Goal: Task Accomplishment & Management: Use online tool/utility

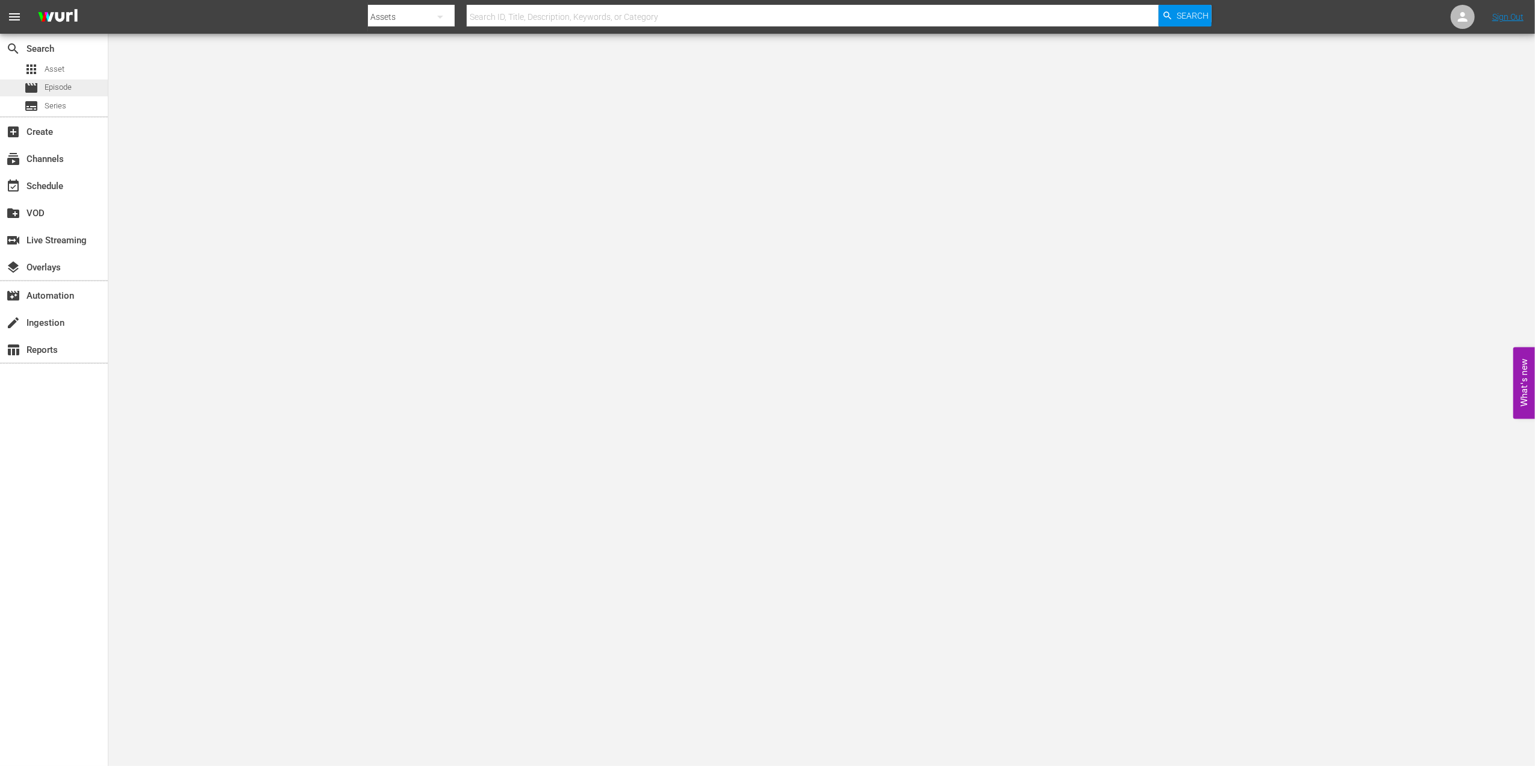
click at [89, 83] on div "movie Episode" at bounding box center [54, 88] width 108 height 17
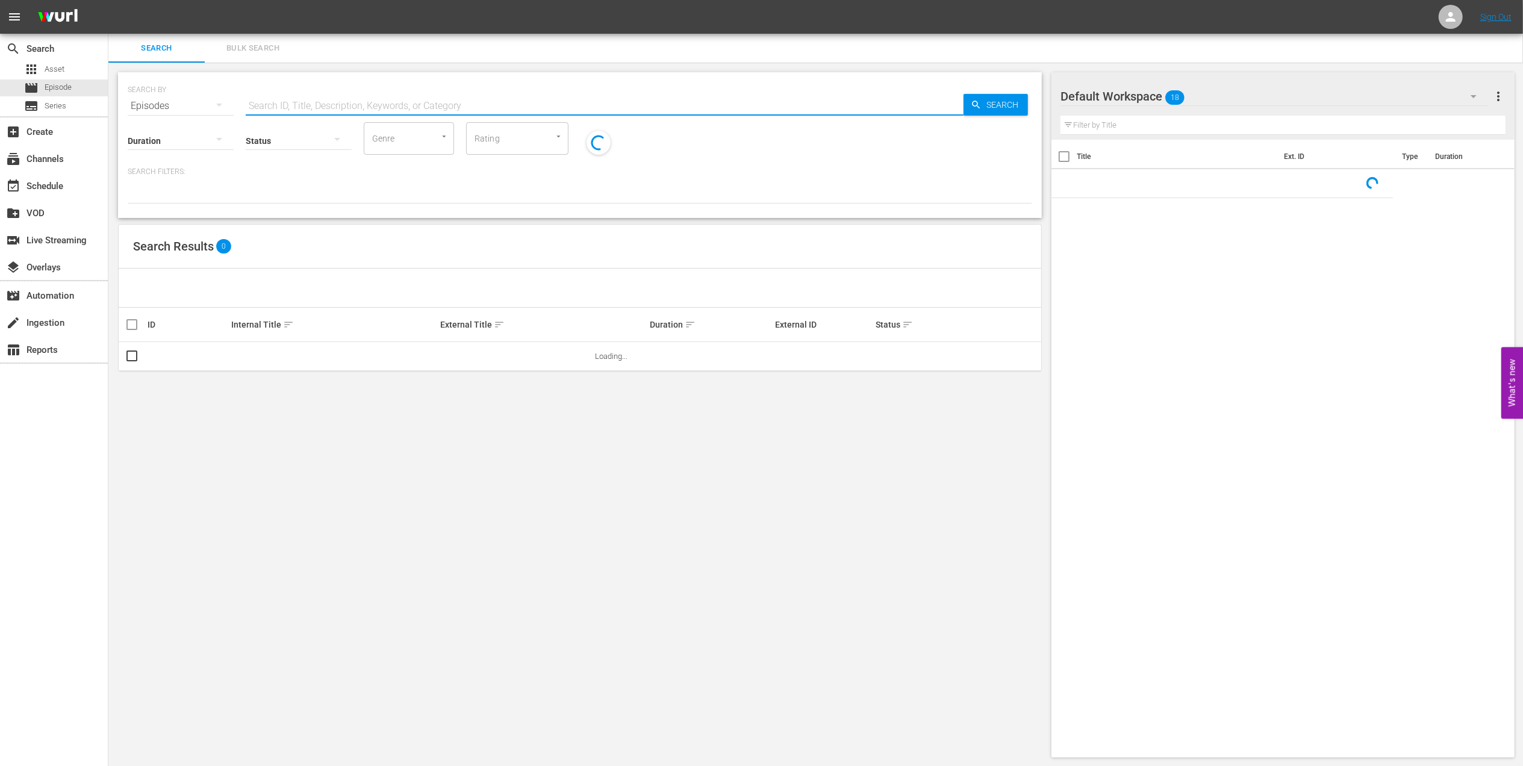
click at [469, 102] on input "text" at bounding box center [605, 106] width 718 height 29
paste input "Germany v [GEOGRAPHIC_DATA]: The Finals"
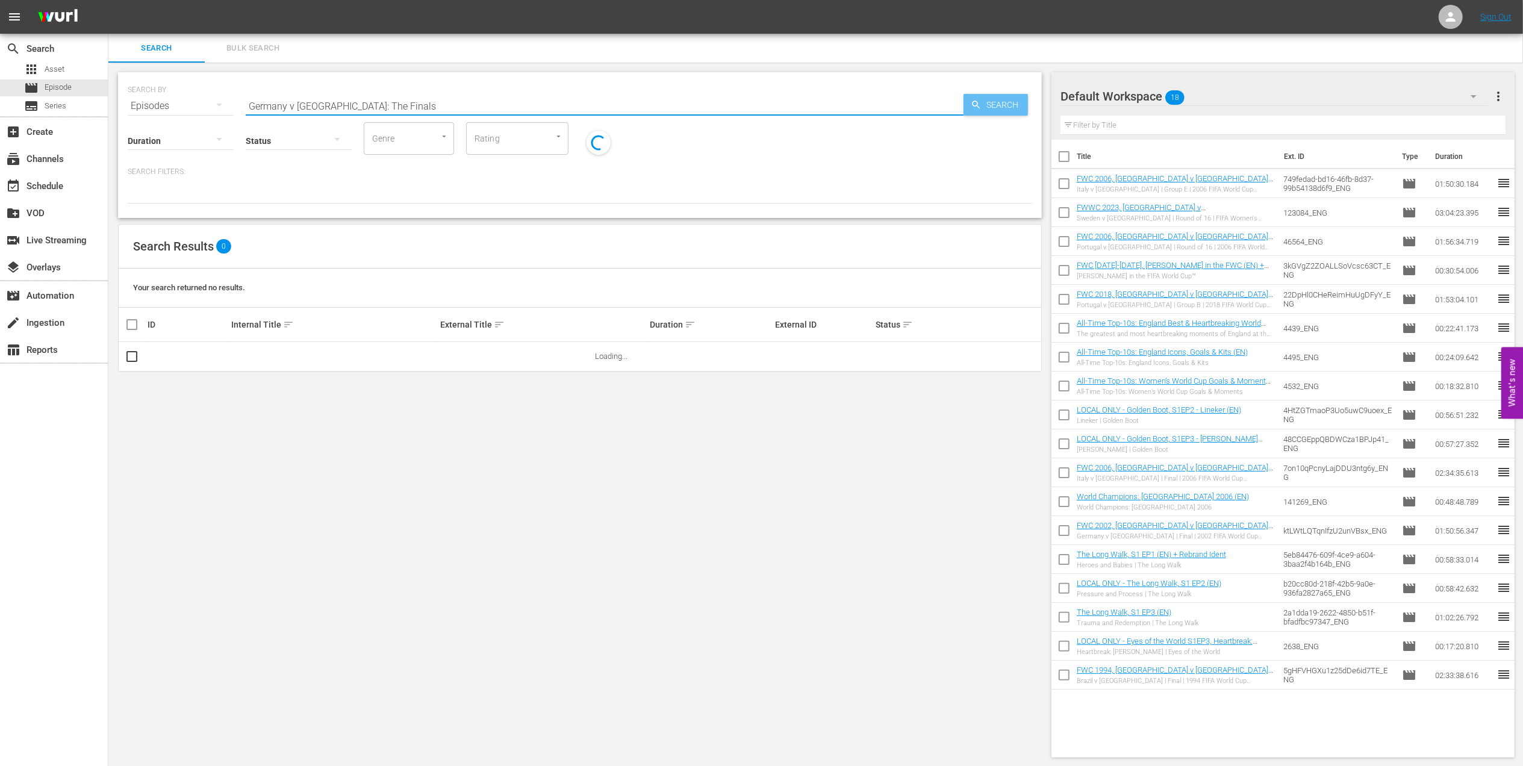
click at [1001, 99] on span "Search" at bounding box center [1005, 105] width 46 height 22
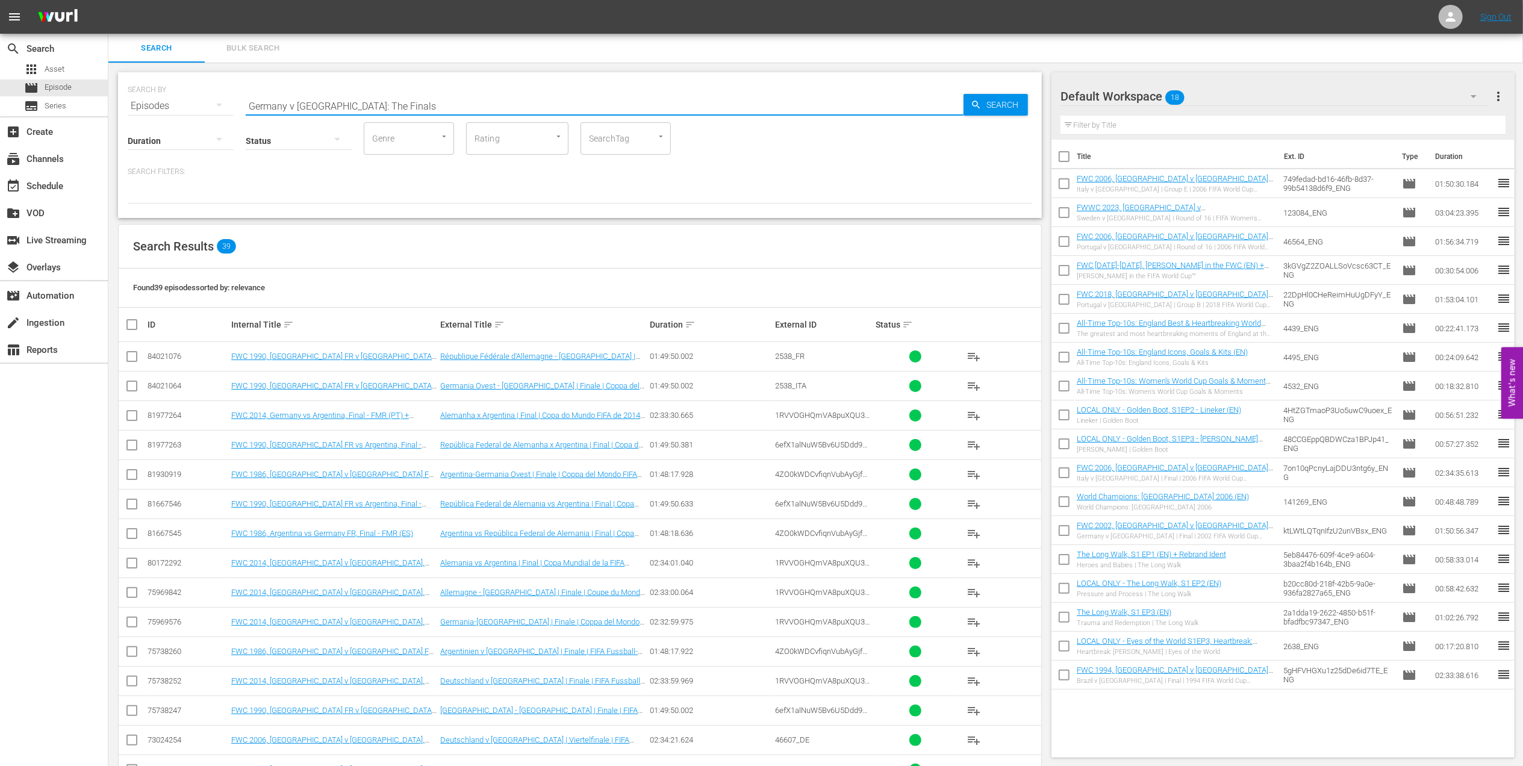
click at [407, 107] on input "Germany v [GEOGRAPHIC_DATA]: The Finals" at bounding box center [605, 106] width 718 height 29
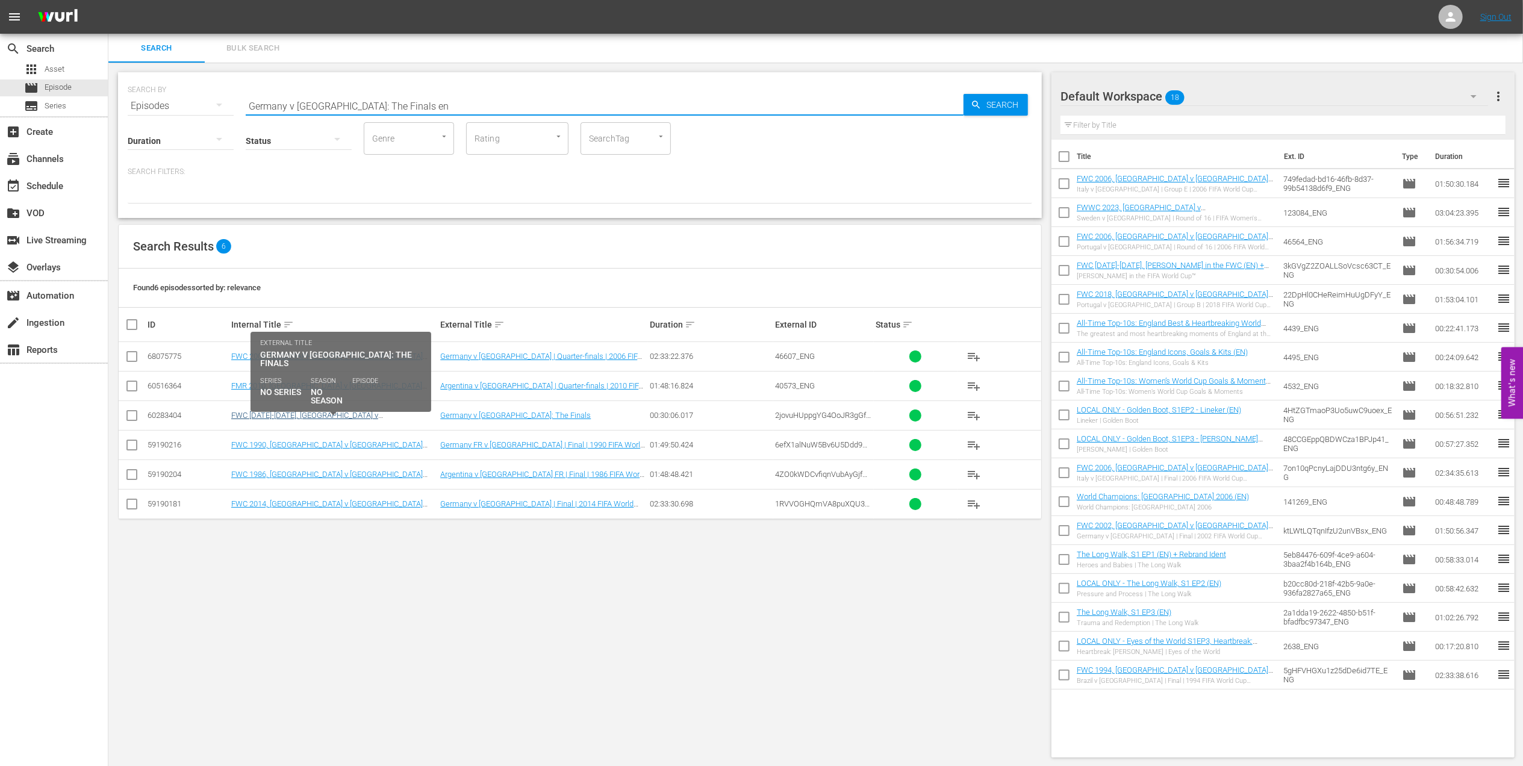
type input "Germany v [GEOGRAPHIC_DATA]: The Finals en"
click at [364, 418] on link "FWC [DATE]-[DATE], [GEOGRAPHIC_DATA] v [GEOGRAPHIC_DATA]: The Finals (EN)" at bounding box center [304, 420] width 147 height 18
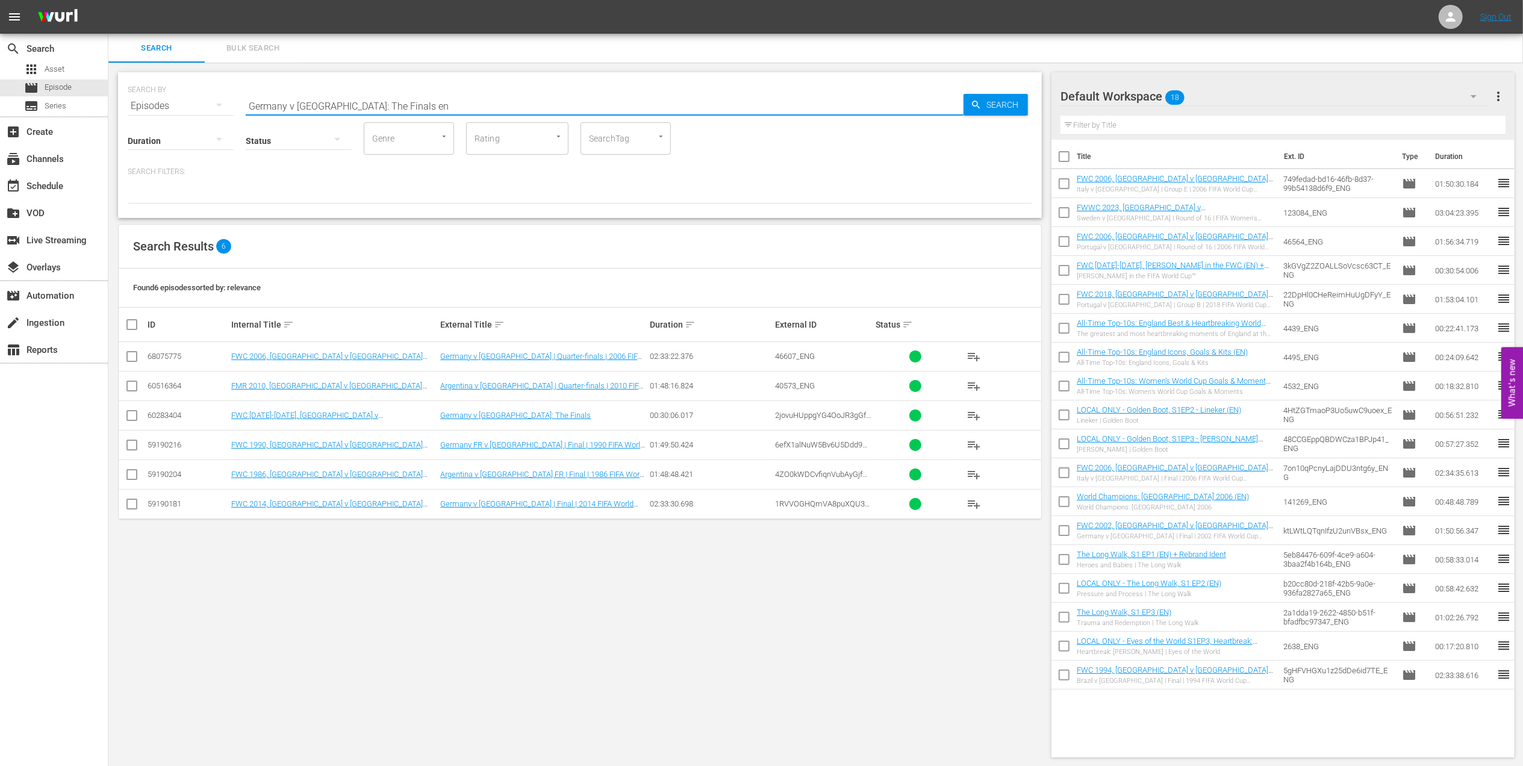
drag, startPoint x: 402, startPoint y: 104, endPoint x: 110, endPoint y: 104, distance: 292.7
click at [110, 104] on div "SEARCH BY Search By Episodes Search ID, Title, Description, Keywords, or Catego…" at bounding box center [579, 415] width 943 height 705
paste input "FWC 2002 [GEOGRAPHIC_DATA] v [GEOGRAPHIC_DATA], Final"
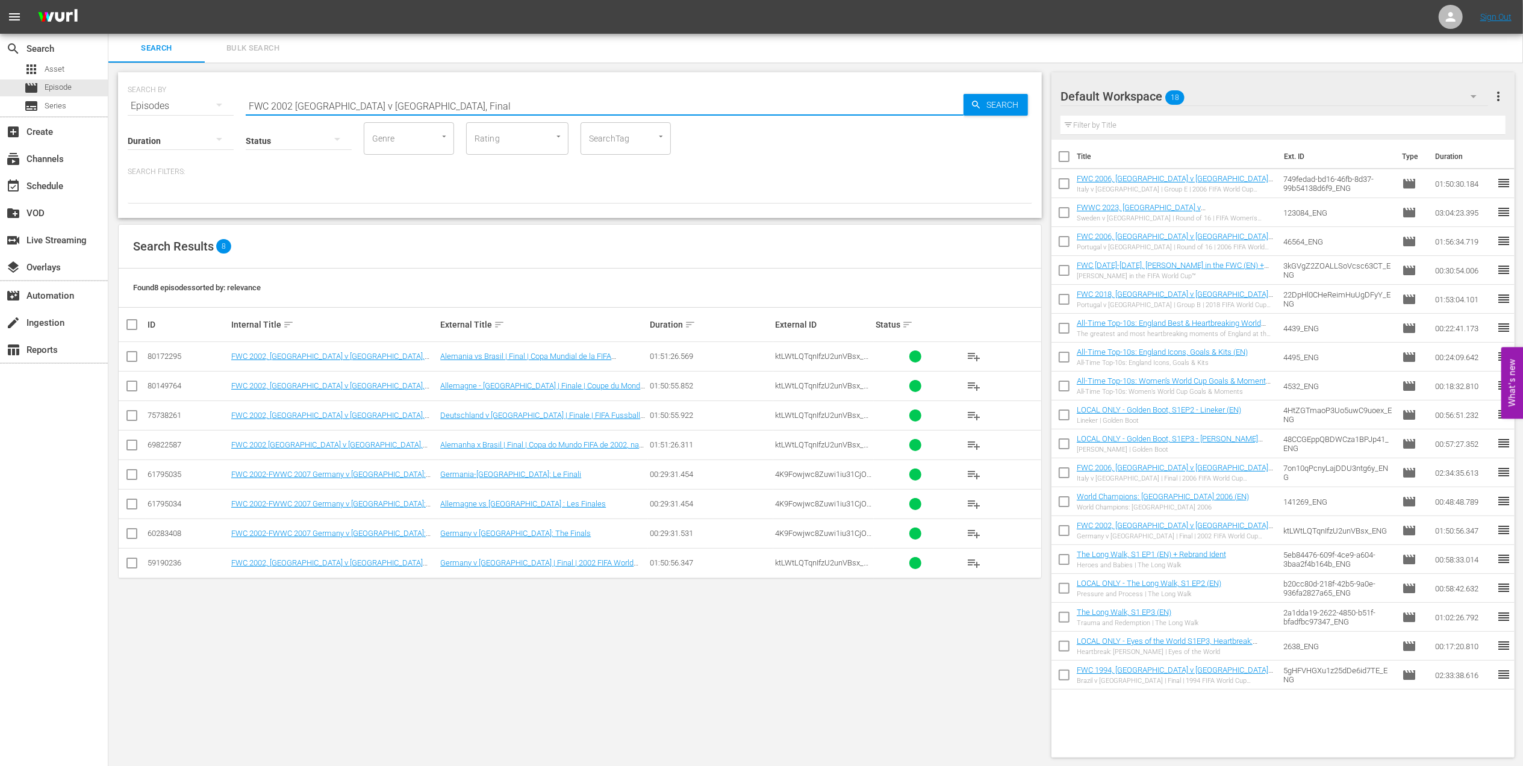
drag, startPoint x: 425, startPoint y: 97, endPoint x: 171, endPoint y: 102, distance: 253.6
click at [172, 102] on div "SEARCH BY Search By Episodes Search ID, Title, Description, Keywords, or Catego…" at bounding box center [580, 98] width 905 height 43
paste input "2002: This is an Asian Odyssey"
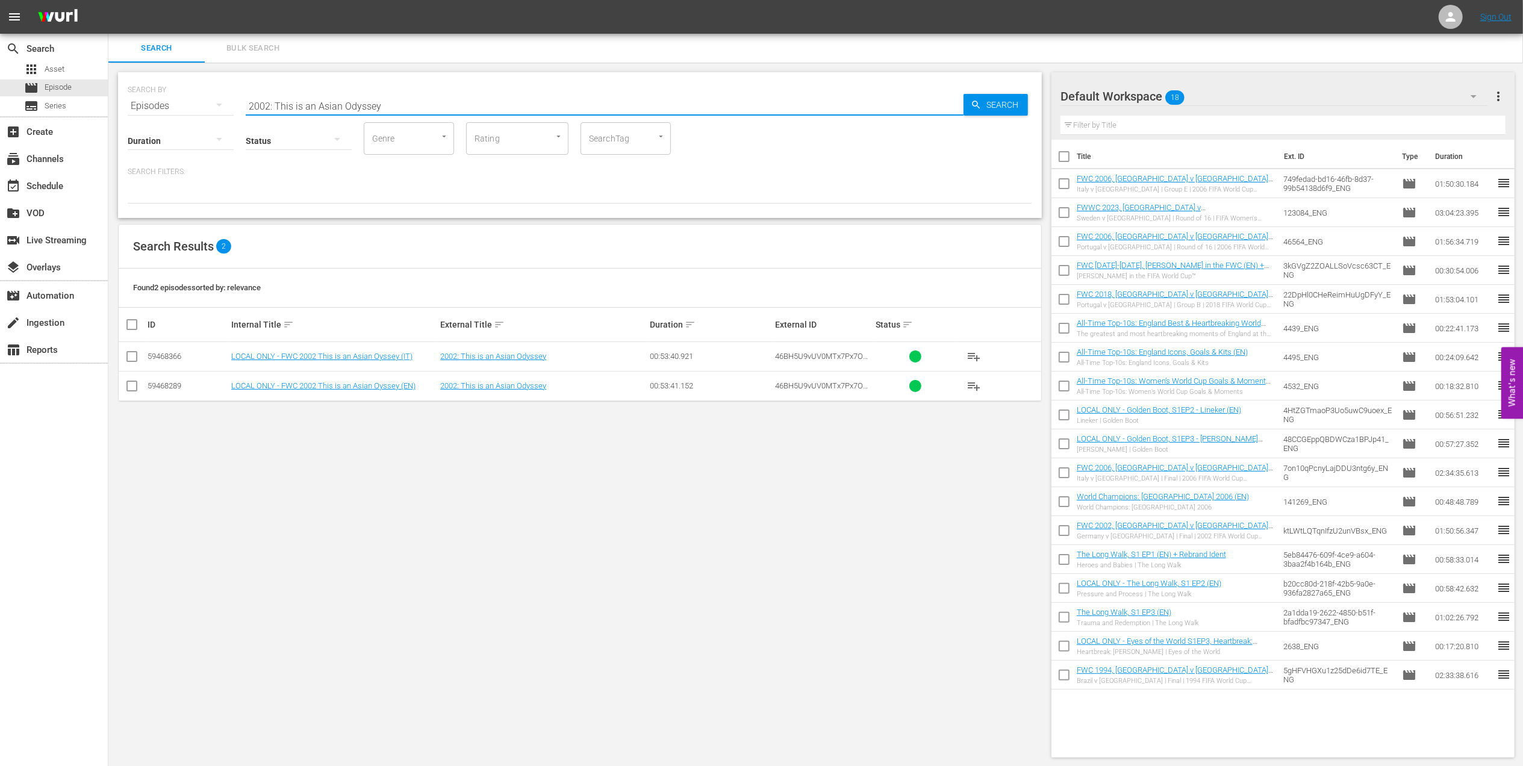
drag, startPoint x: 398, startPoint y: 107, endPoint x: 165, endPoint y: 107, distance: 232.5
click at [148, 104] on div "SEARCH BY Search By Episodes Search ID, Title, Description, Keywords, or Catego…" at bounding box center [580, 98] width 905 height 43
paste input "FWC 1994, Brazil vs USA, Round of 16 (PT)"
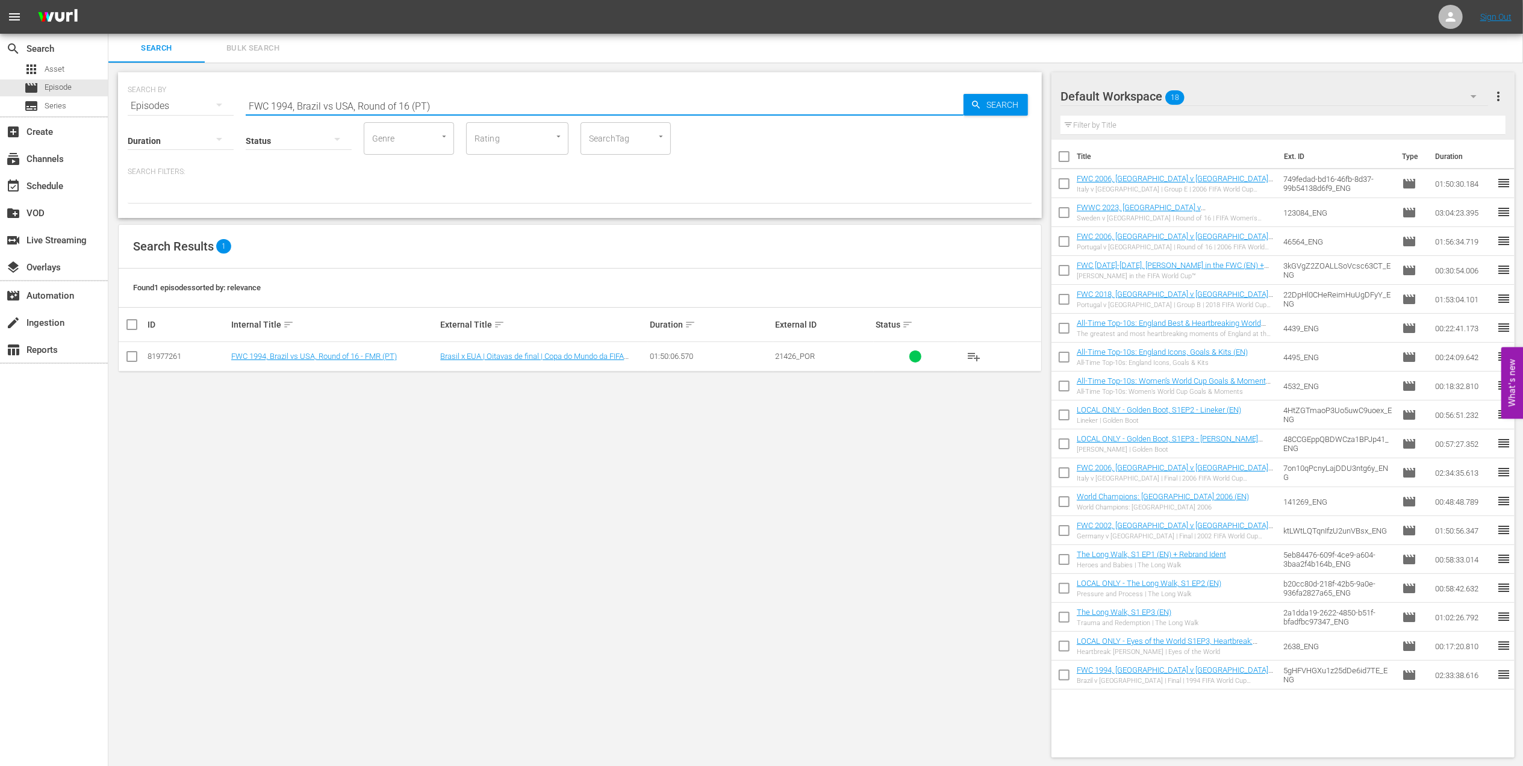
drag, startPoint x: 442, startPoint y: 105, endPoint x: 123, endPoint y: 105, distance: 319.2
click at [123, 105] on div "SEARCH BY Search By Episodes Search ID, Title, Description, Keywords, or Catego…" at bounding box center [580, 145] width 924 height 146
paste input "Sweden v [GEOGRAPHIC_DATA] , Semi-final"
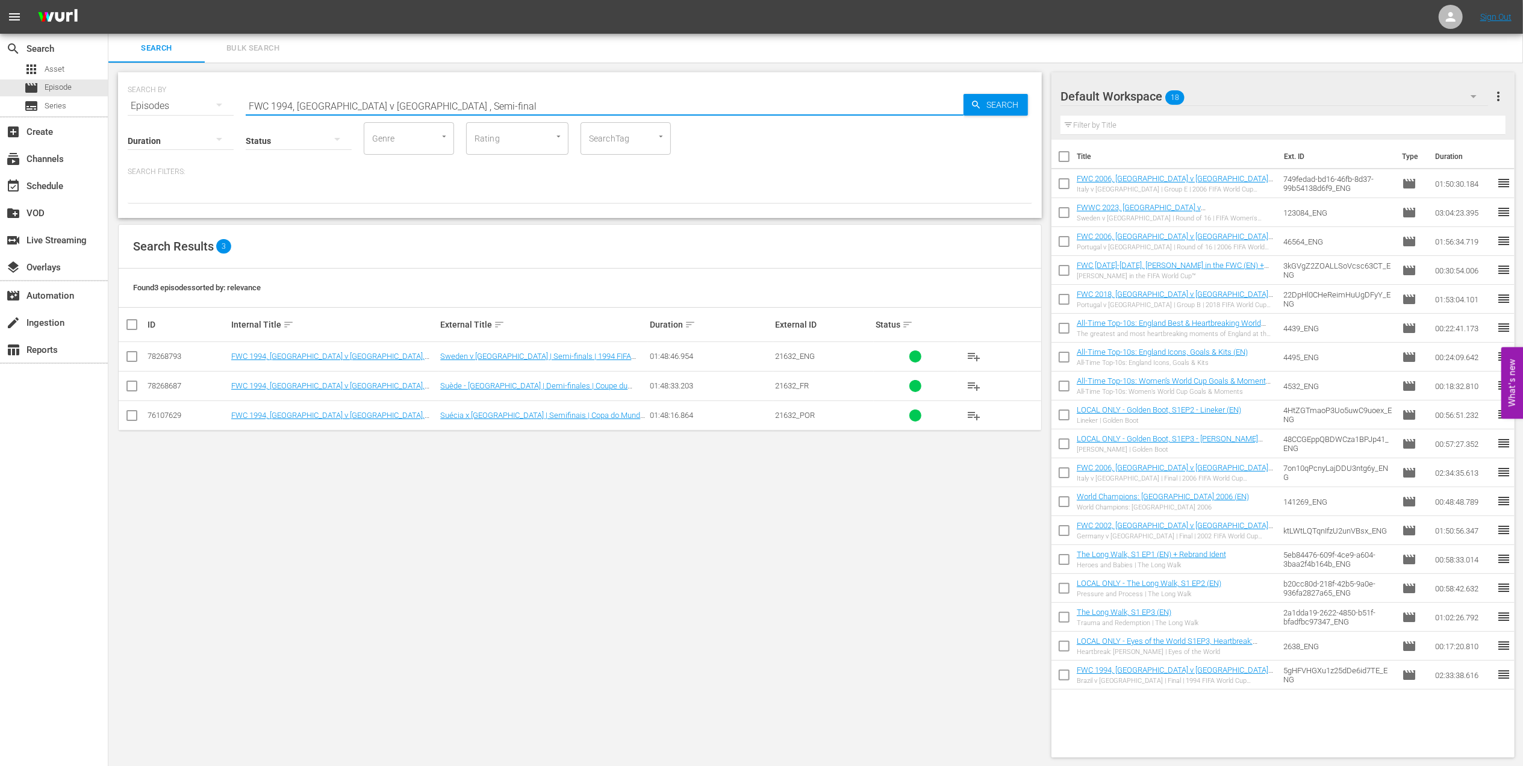
drag, startPoint x: 449, startPoint y: 99, endPoint x: 179, endPoint y: 116, distance: 271.0
click at [179, 116] on div "SEARCH BY Search By Episodes Search ID, Title, Description, Keywords, or Catego…" at bounding box center [580, 145] width 924 height 146
paste input "LOCAL ONLY - FWC 1970 Official Film, The World at their Feet"
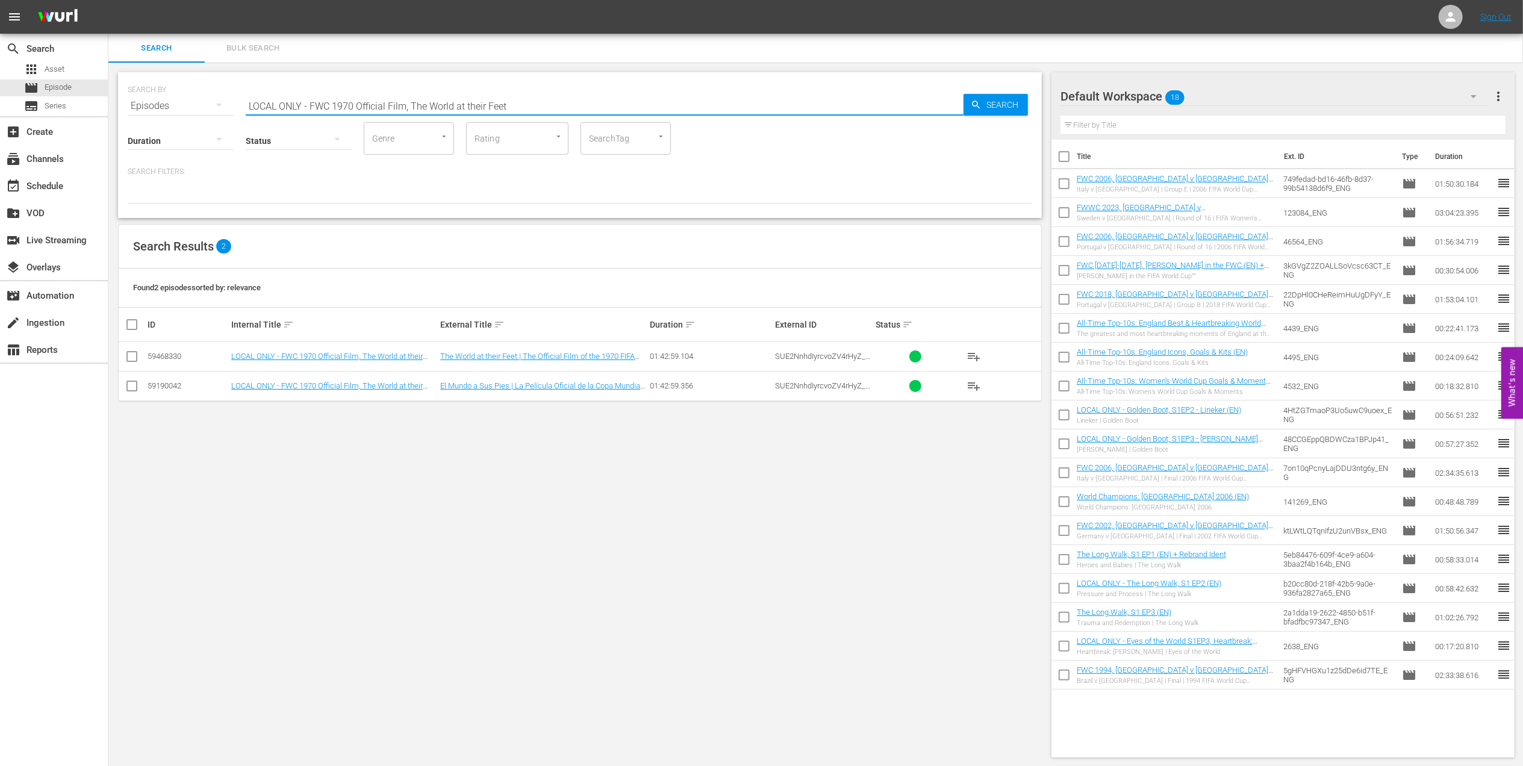
drag, startPoint x: 511, startPoint y: 104, endPoint x: 219, endPoint y: 101, distance: 292.1
click at [212, 105] on div "SEARCH BY Search By Episodes Search ID, Title, Description, Keywords, or Catego…" at bounding box center [580, 98] width 905 height 43
paste input "FWC 1998 - Final - [GEOGRAPHIC_DATA] v [GEOGRAPHIC_DATA]"
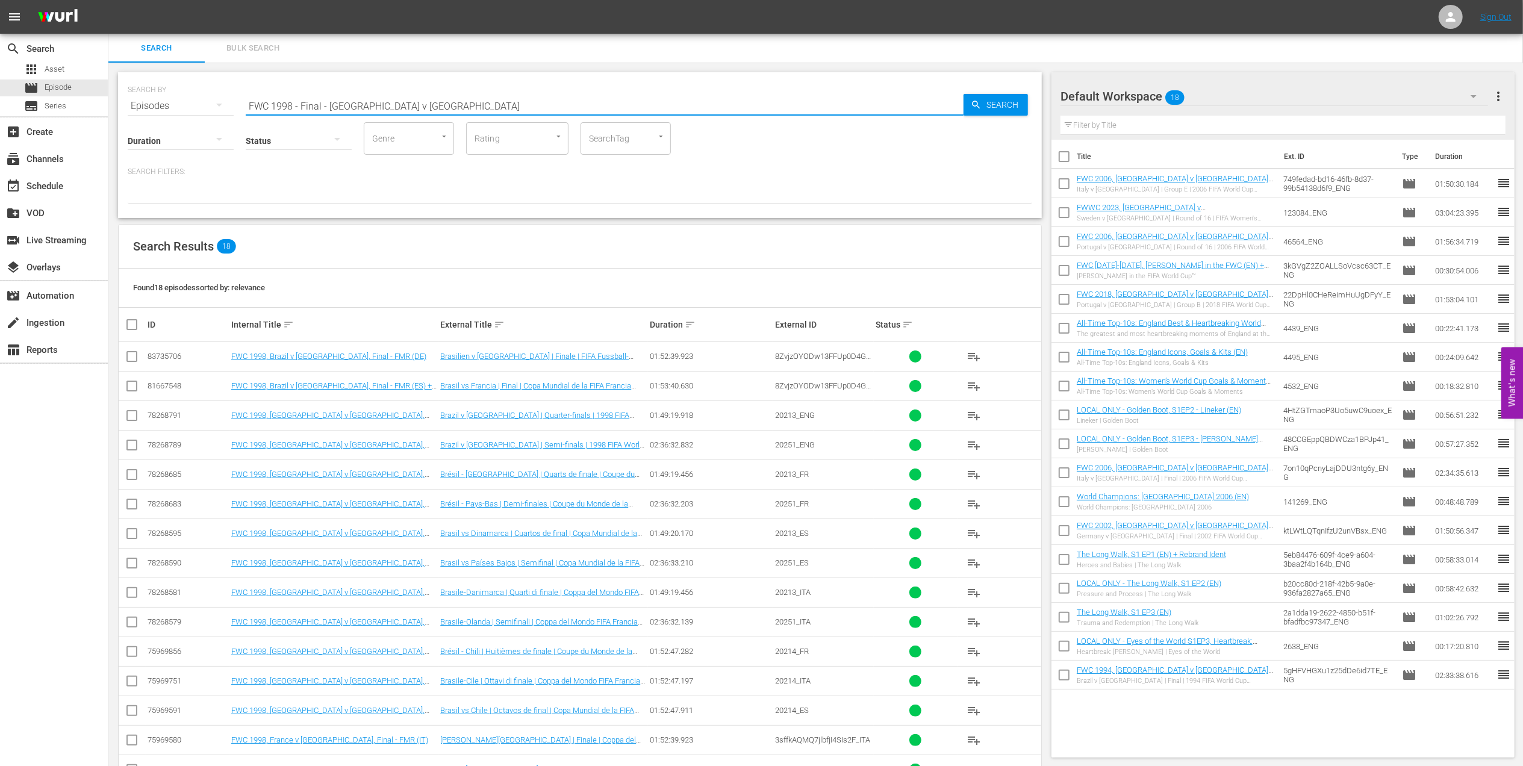
drag, startPoint x: 413, startPoint y: 106, endPoint x: 205, endPoint y: 107, distance: 207.8
click at [172, 106] on div "SEARCH BY Search By Episodes Search ID, Title, Description, Keywords, or Catego…" at bounding box center [580, 98] width 905 height 43
paste input "1998 Official Film - La Coupe de la Gloir"
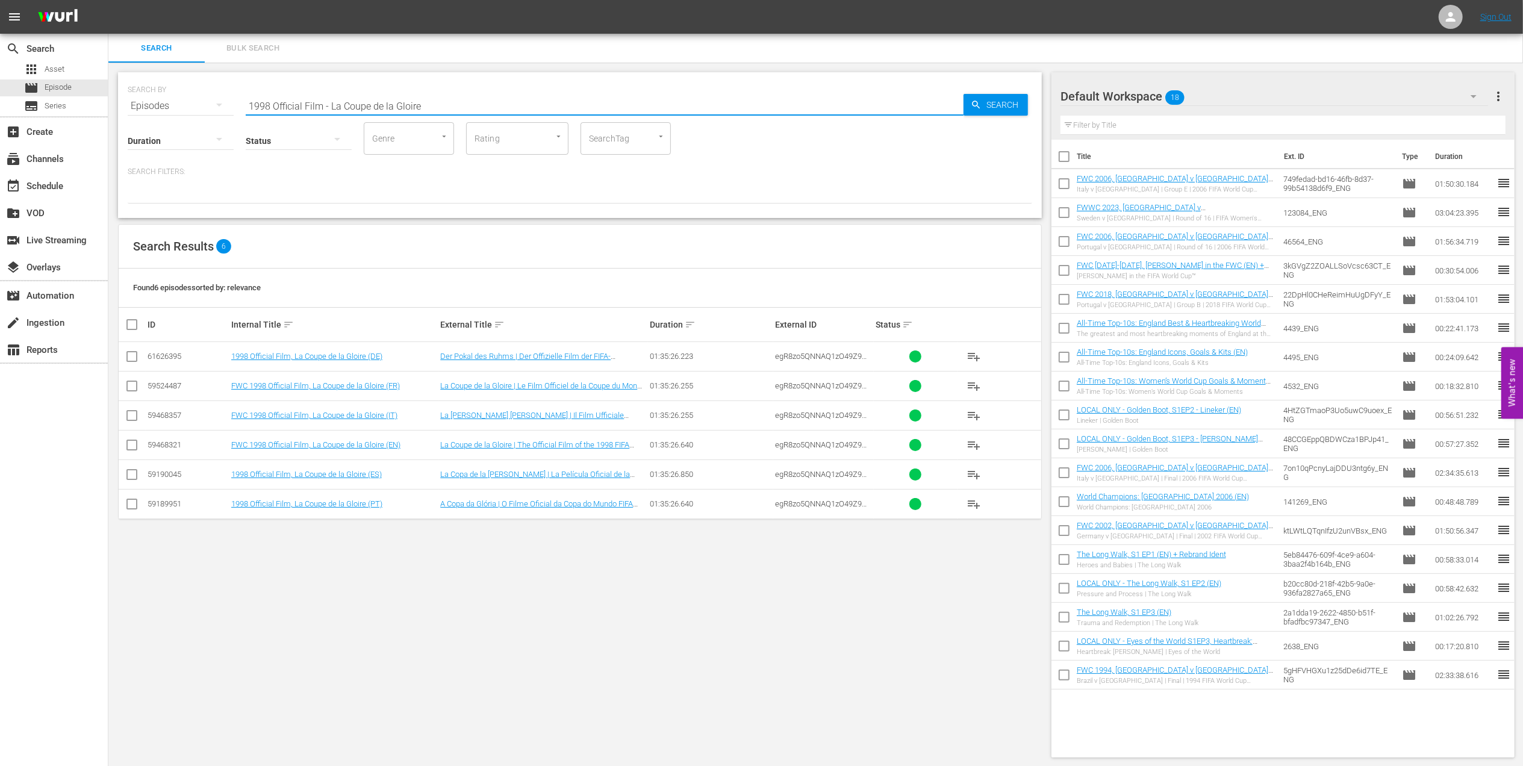
drag, startPoint x: 213, startPoint y: 114, endPoint x: 175, endPoint y: 116, distance: 38.6
click at [173, 114] on div "SEARCH BY Search By Episodes Search ID, Title, Description, Keywords, or Catego…" at bounding box center [580, 145] width 924 height 146
paste input "62 Official Film - Viva [GEOGRAPHIC_DATA]"
drag, startPoint x: 345, startPoint y: 102, endPoint x: 77, endPoint y: 105, distance: 267.4
click at [108, 0] on div "search Search apps Asset movie Episode subtitles Series add_box Create subscrip…" at bounding box center [815, 0] width 1415 height 0
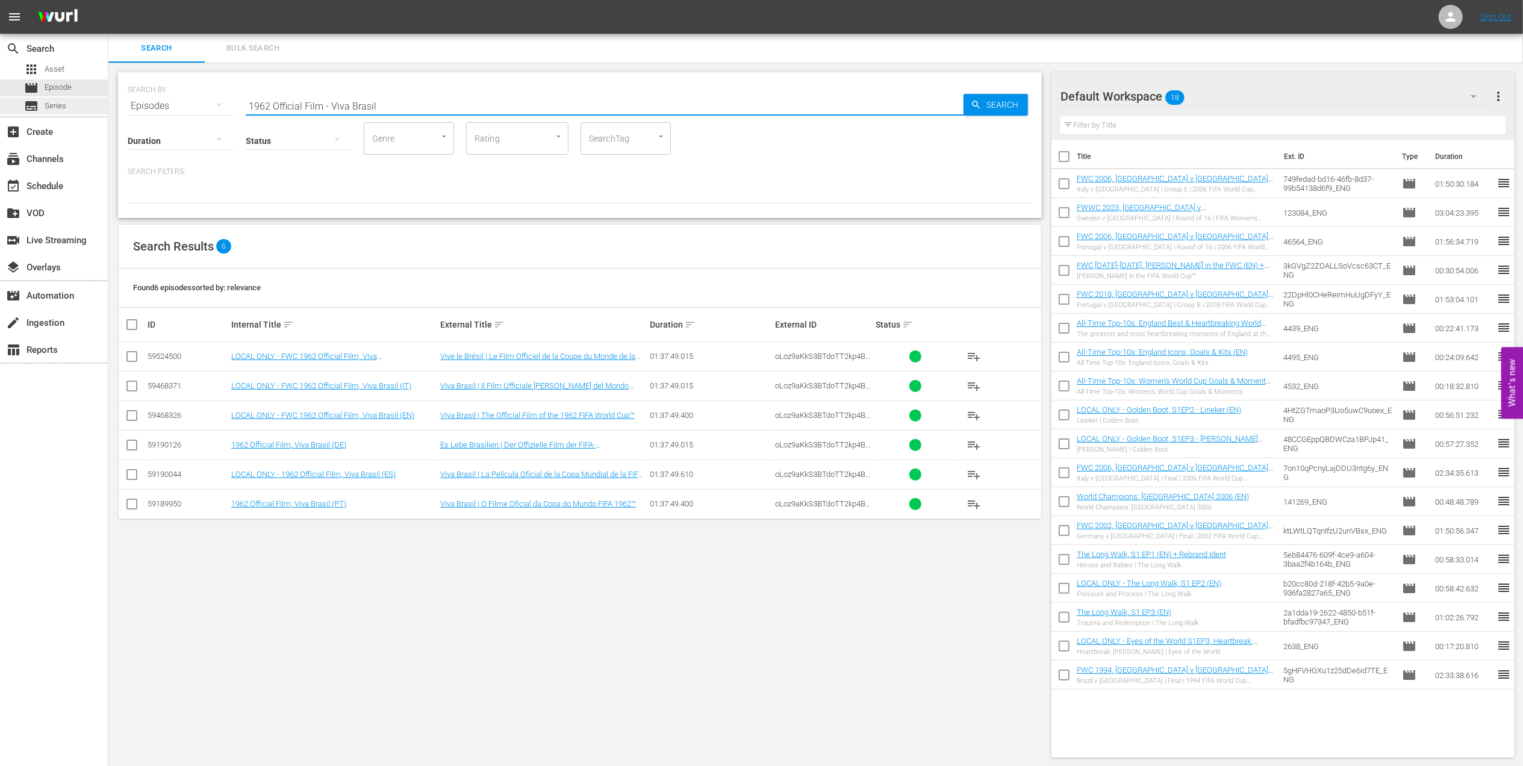
paste input "Italy v [GEOGRAPHIC_DATA] | Final | FIFA Beach Soccer World Cup 2008"
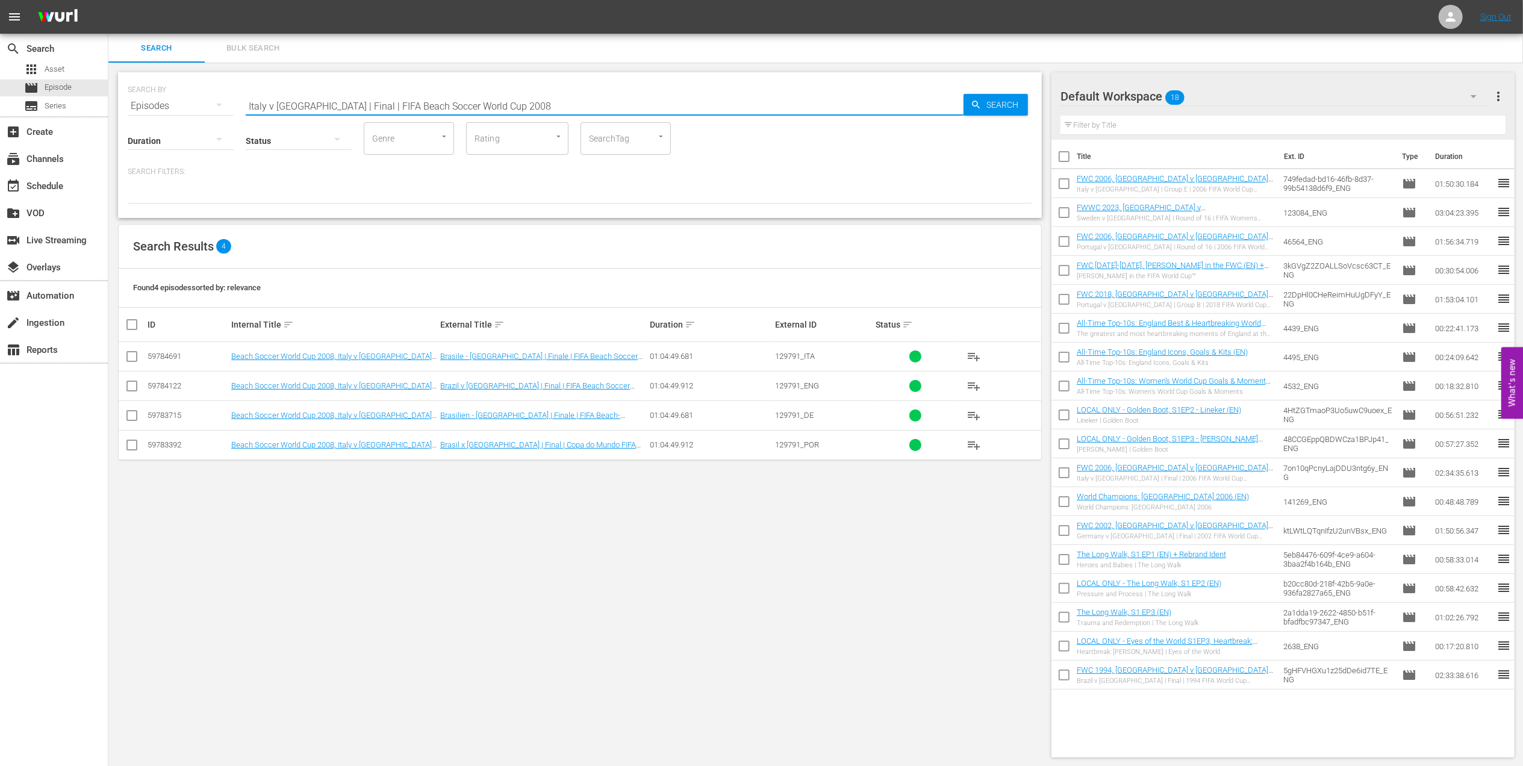
drag, startPoint x: 231, startPoint y: 102, endPoint x: 210, endPoint y: 102, distance: 21.1
click at [202, 102] on div "SEARCH BY Search By Episodes Search ID, Title, Description, Keywords, or Catego…" at bounding box center [580, 98] width 905 height 43
paste input "FWC 2002, [GEOGRAPHIC_DATA] v [GEOGRAPHIC_DATA], Quarter-final"
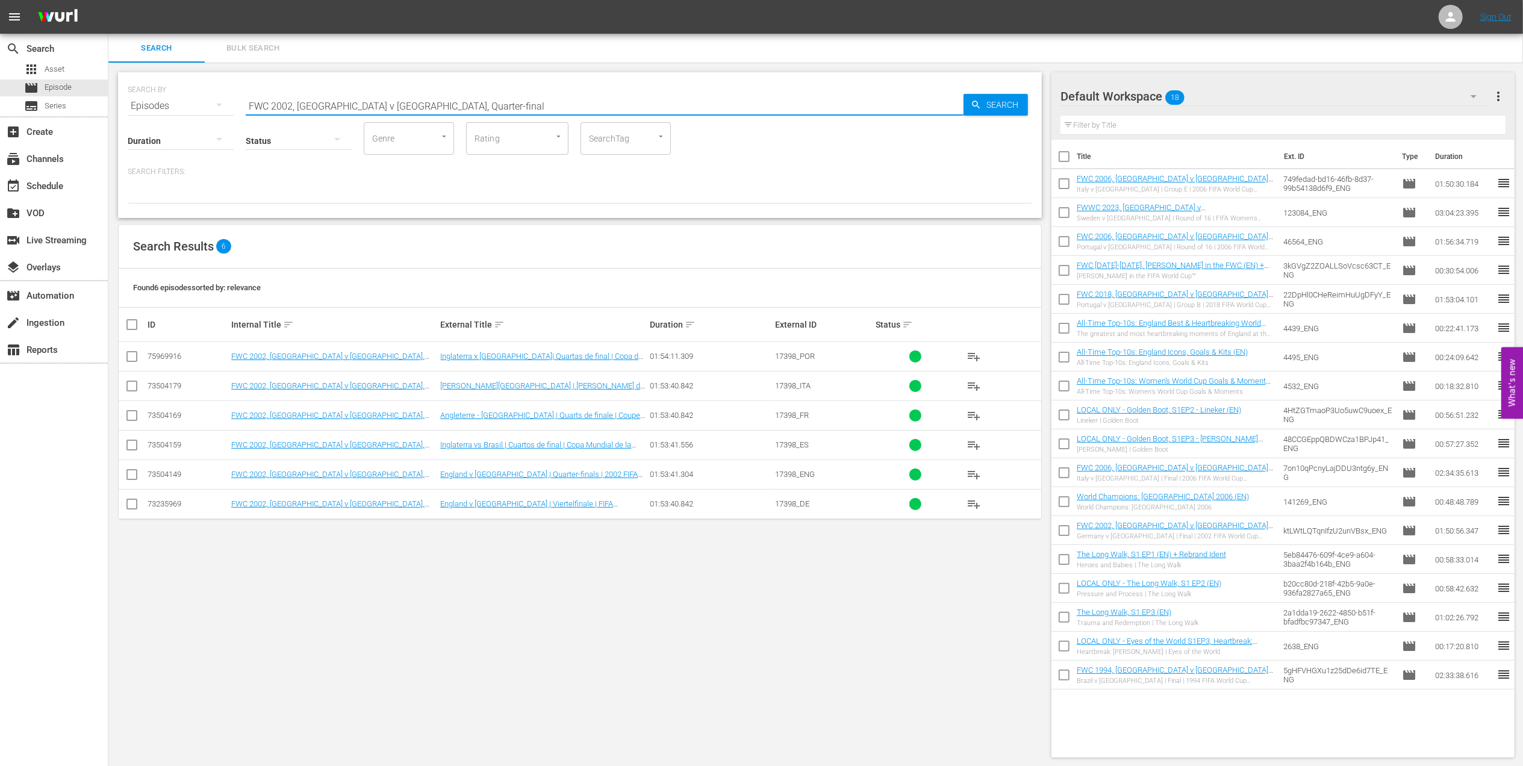
drag, startPoint x: 407, startPoint y: 105, endPoint x: 167, endPoint y: 104, distance: 240.3
click at [167, 104] on div "SEARCH BY Search By Episodes Search ID, Title, Description, Keywords, or Catego…" at bounding box center [580, 98] width 905 height 43
paste input "2002 Official Film - Seven Games from Glory"
drag, startPoint x: 279, startPoint y: 111, endPoint x: 139, endPoint y: 114, distance: 141.0
click at [140, 114] on div "SEARCH BY Search By Episodes Search ID, Title, Description, Keywords, or Catego…" at bounding box center [580, 145] width 924 height 146
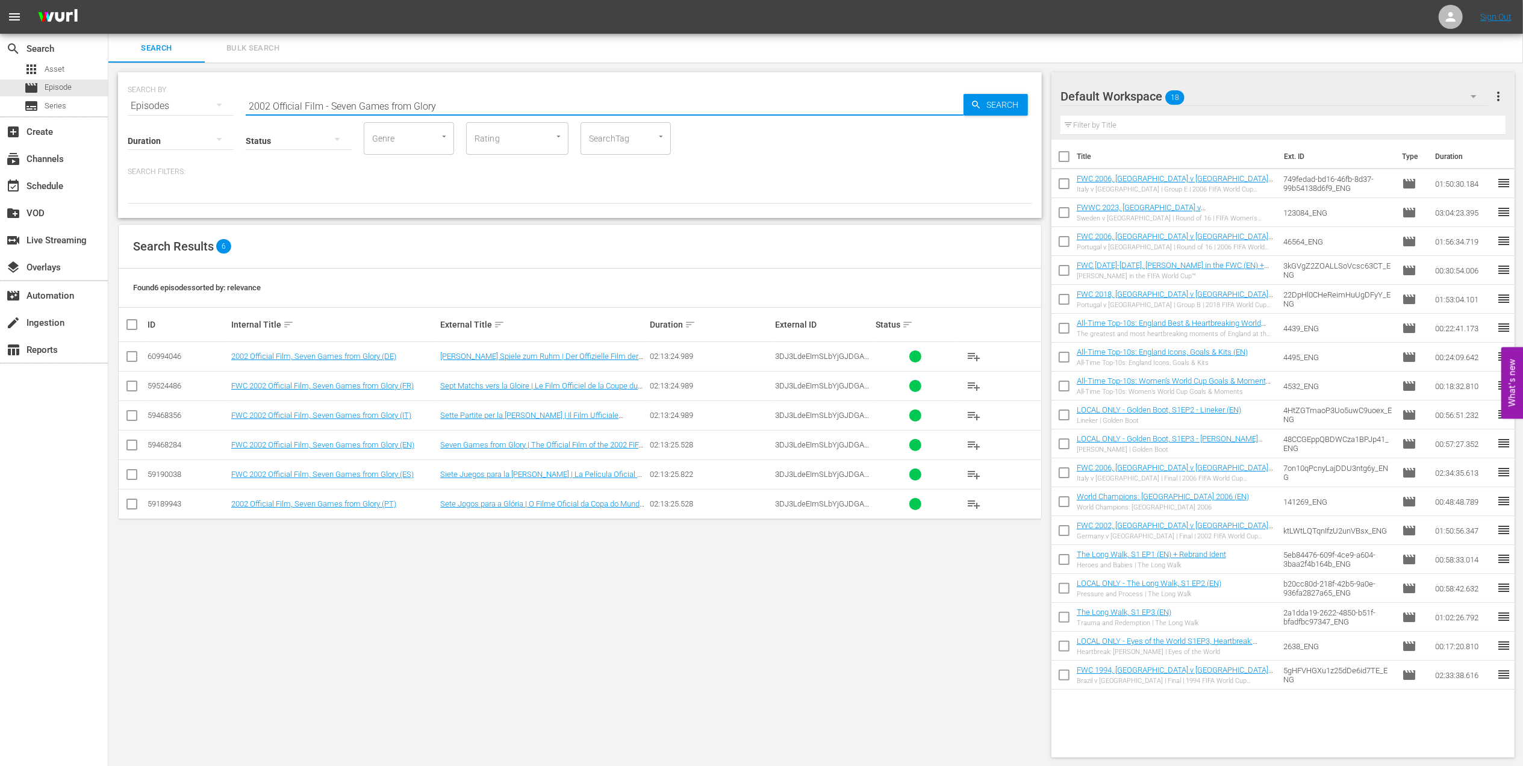
paste input "FWC 2006, Italy vs France, Final (PT)"
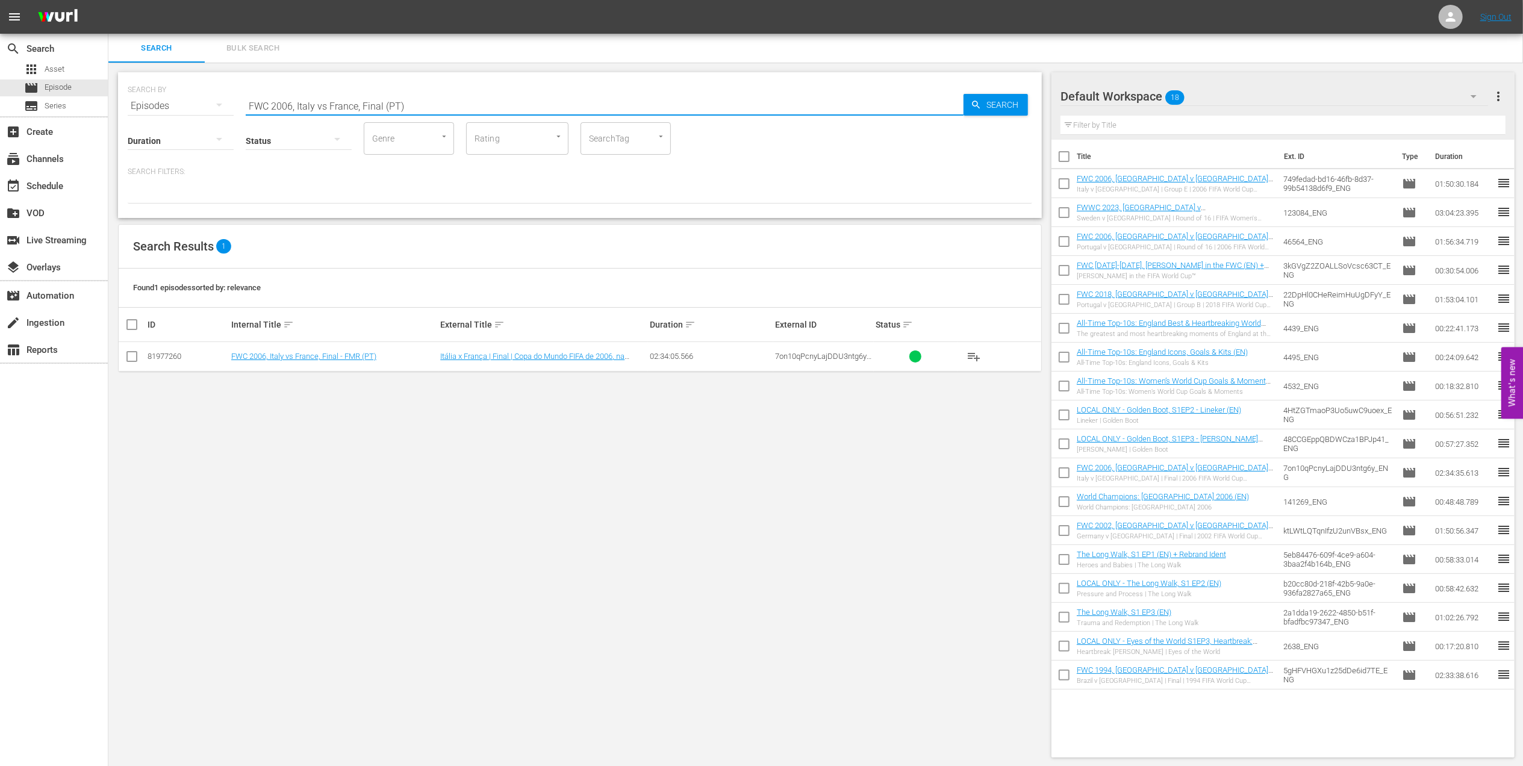
drag, startPoint x: 299, startPoint y: 104, endPoint x: 143, endPoint y: 96, distance: 156.2
click at [135, 104] on div "SEARCH BY Search By Episodes Search ID, Title, Description, Keywords, or Catego…" at bounding box center [580, 98] width 905 height 43
paste input "2006 Official Film - The Story of the 2006 FIFA World Cup"
drag, startPoint x: 328, startPoint y: 101, endPoint x: 82, endPoint y: 95, distance: 245.8
click at [108, 0] on div "search Search apps Asset movie Episode subtitles Series add_box Create subscrip…" at bounding box center [815, 0] width 1415 height 0
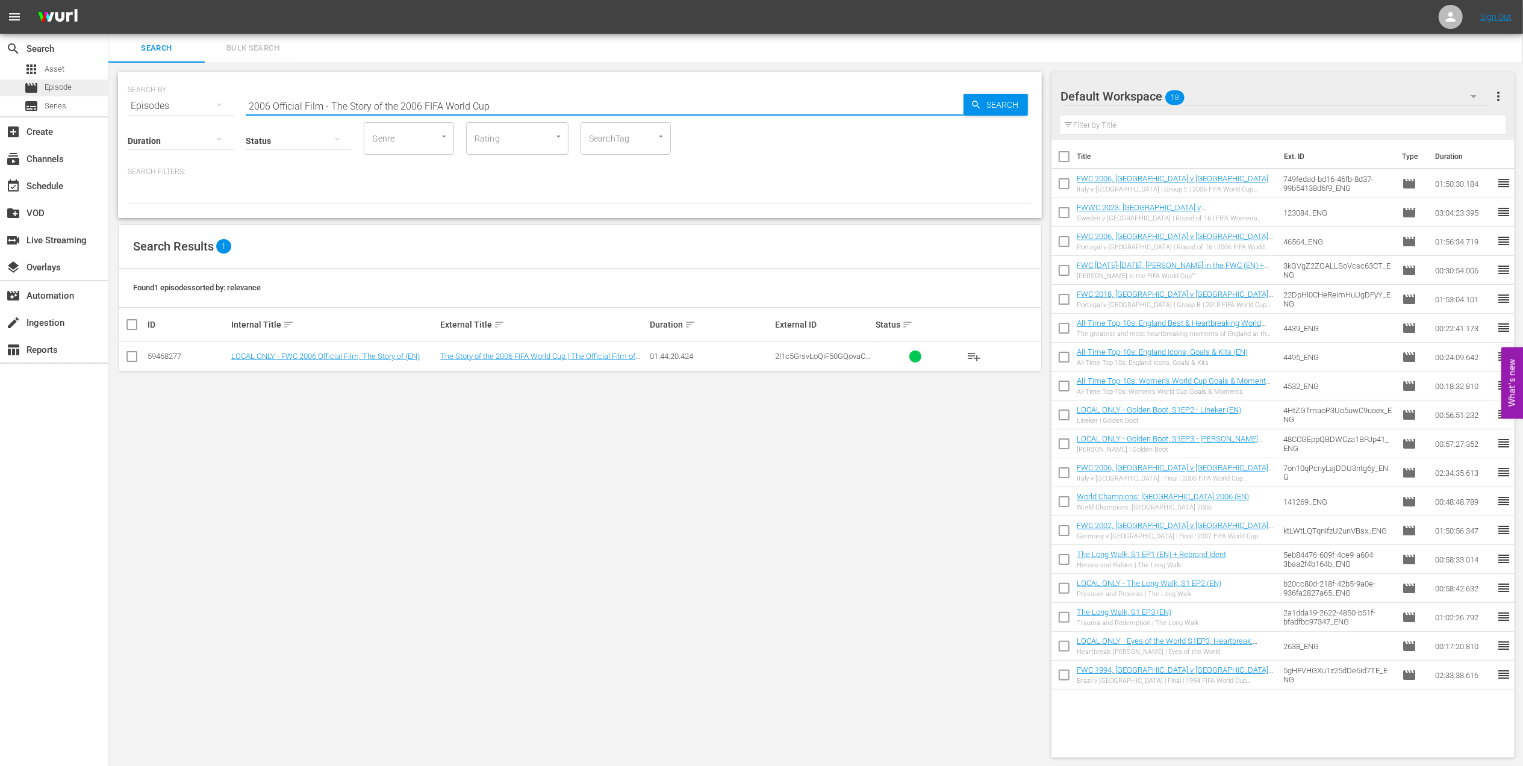
paste input "FWC 2018 Portugal v [GEOGRAPHIC_DATA] , Group Stage (PT)"
drag, startPoint x: 369, startPoint y: 106, endPoint x: 142, endPoint y: 106, distance: 226.5
click at [143, 106] on div "SEARCH BY Search By Episodes Search ID, Title, Description, Keywords, or Catego…" at bounding box center [580, 98] width 905 height 43
paste input ", [GEOGRAPHIC_DATA] v [GEOGRAPHIC_DATA], Final"
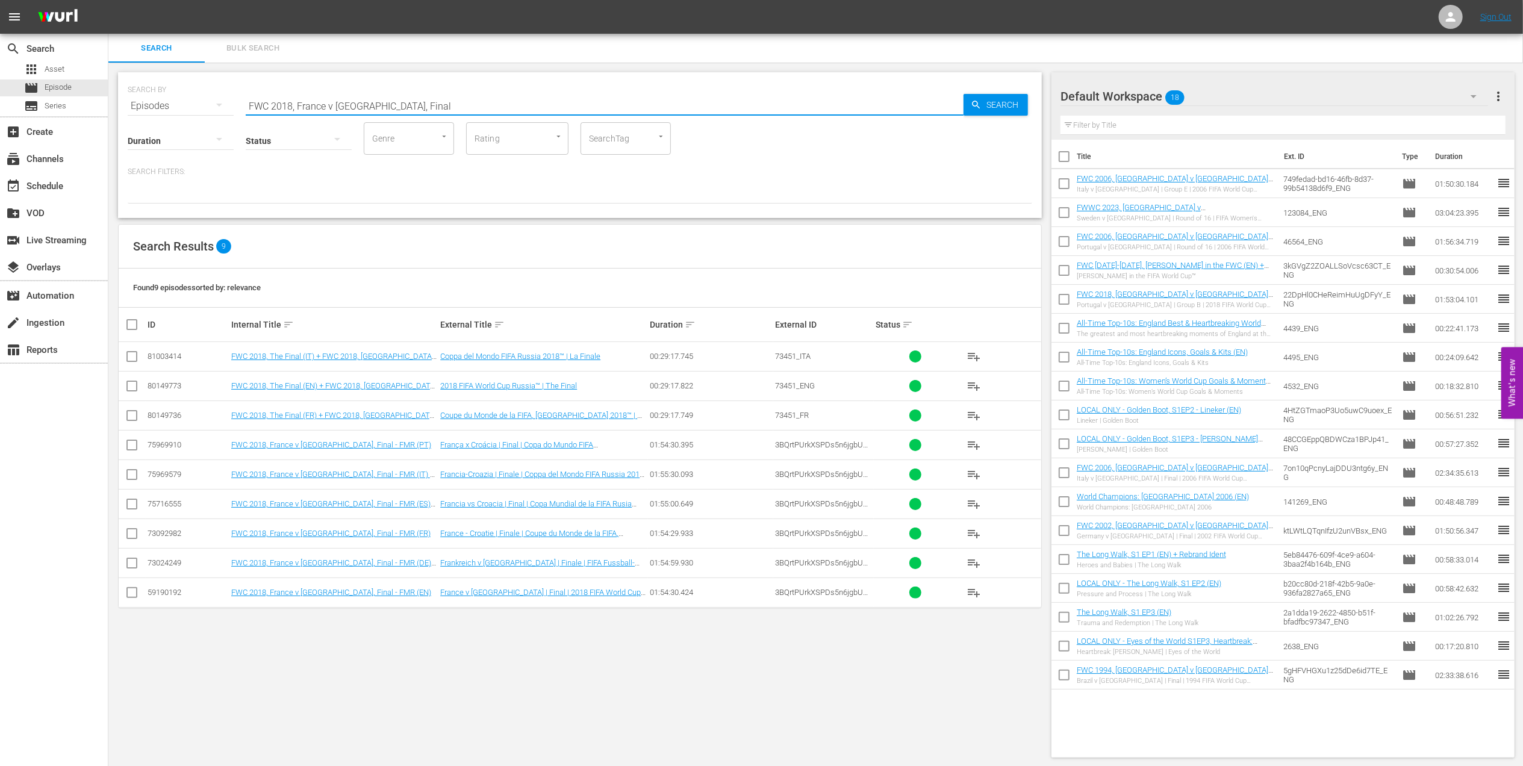
type input "FWC 2018, France v [GEOGRAPHIC_DATA], Final"
click at [78, 159] on div "subscriptions Channels" at bounding box center [54, 158] width 108 height 24
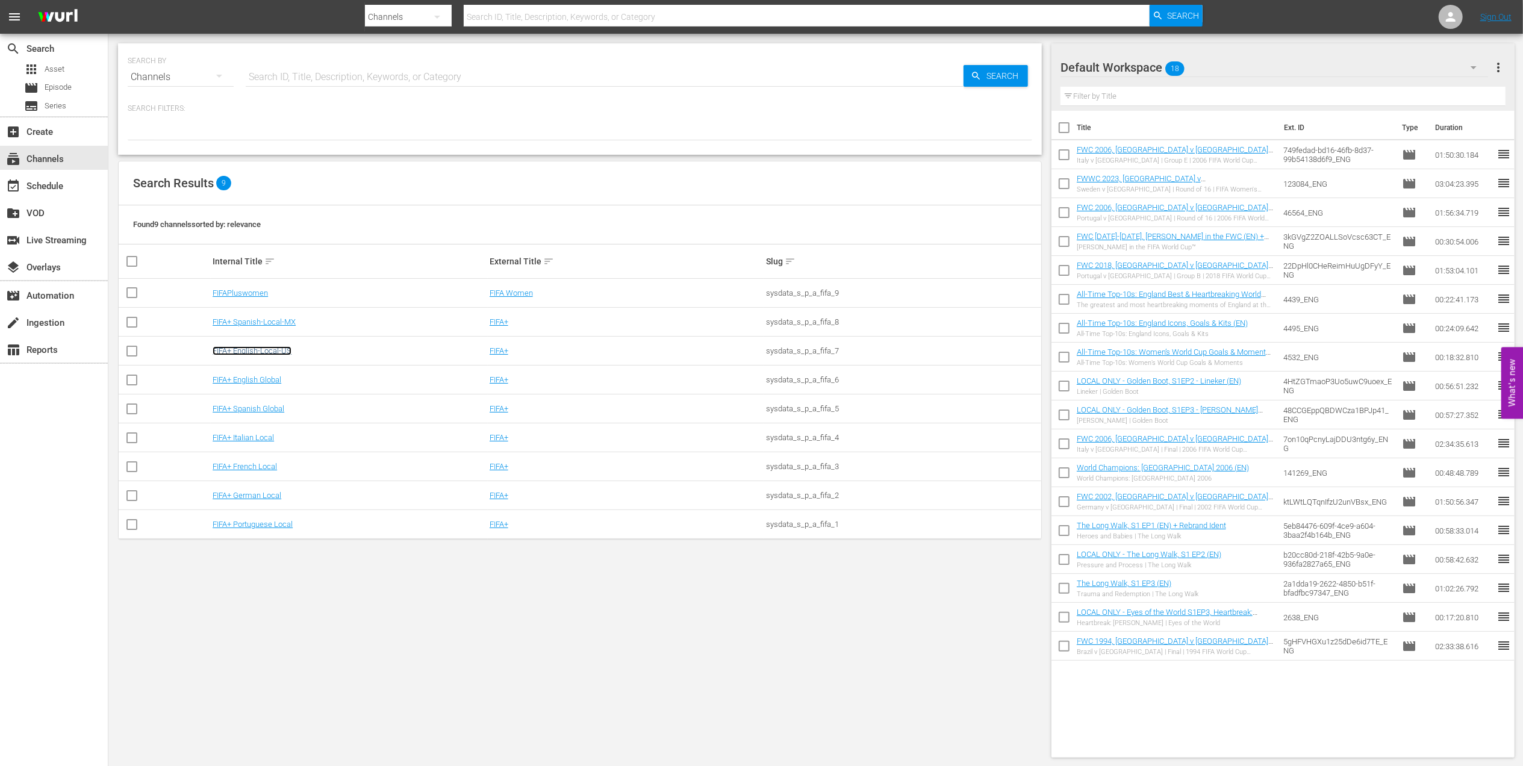
click at [273, 352] on link "FIFA+ English-Local-US" at bounding box center [252, 350] width 79 height 9
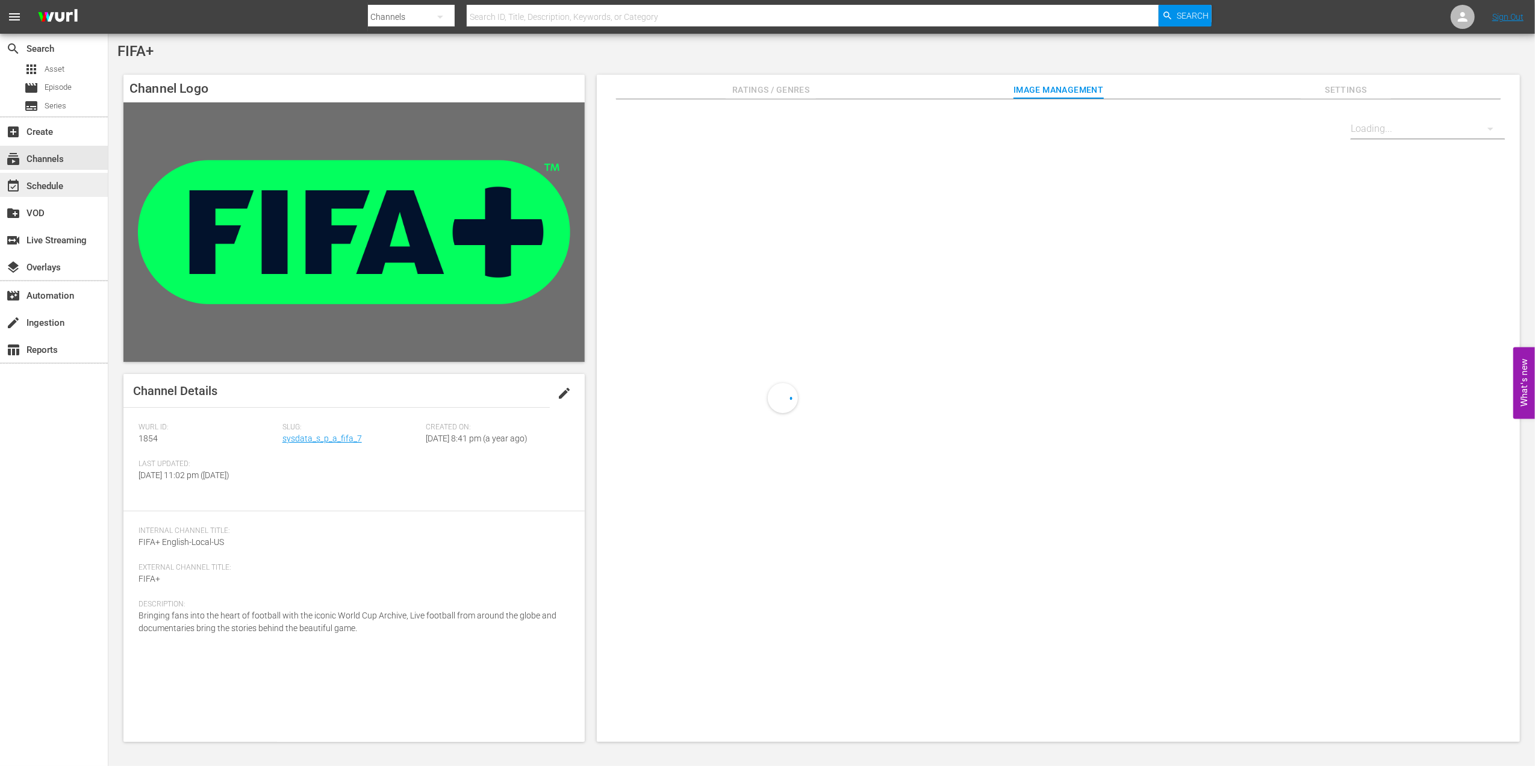
click at [67, 186] on div "event_available Schedule" at bounding box center [54, 185] width 108 height 24
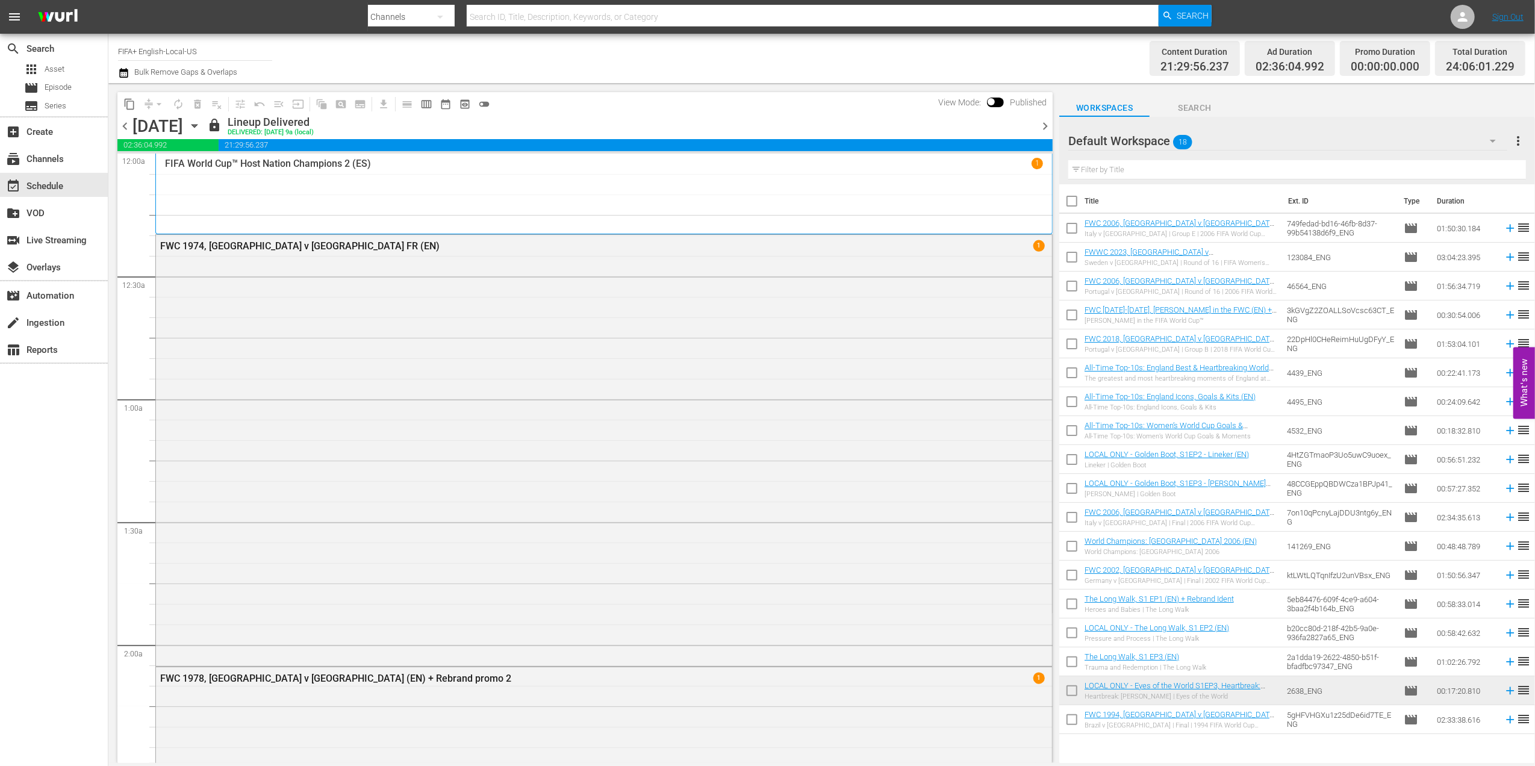
click at [1049, 122] on span "chevron_right" at bounding box center [1045, 126] width 15 height 15
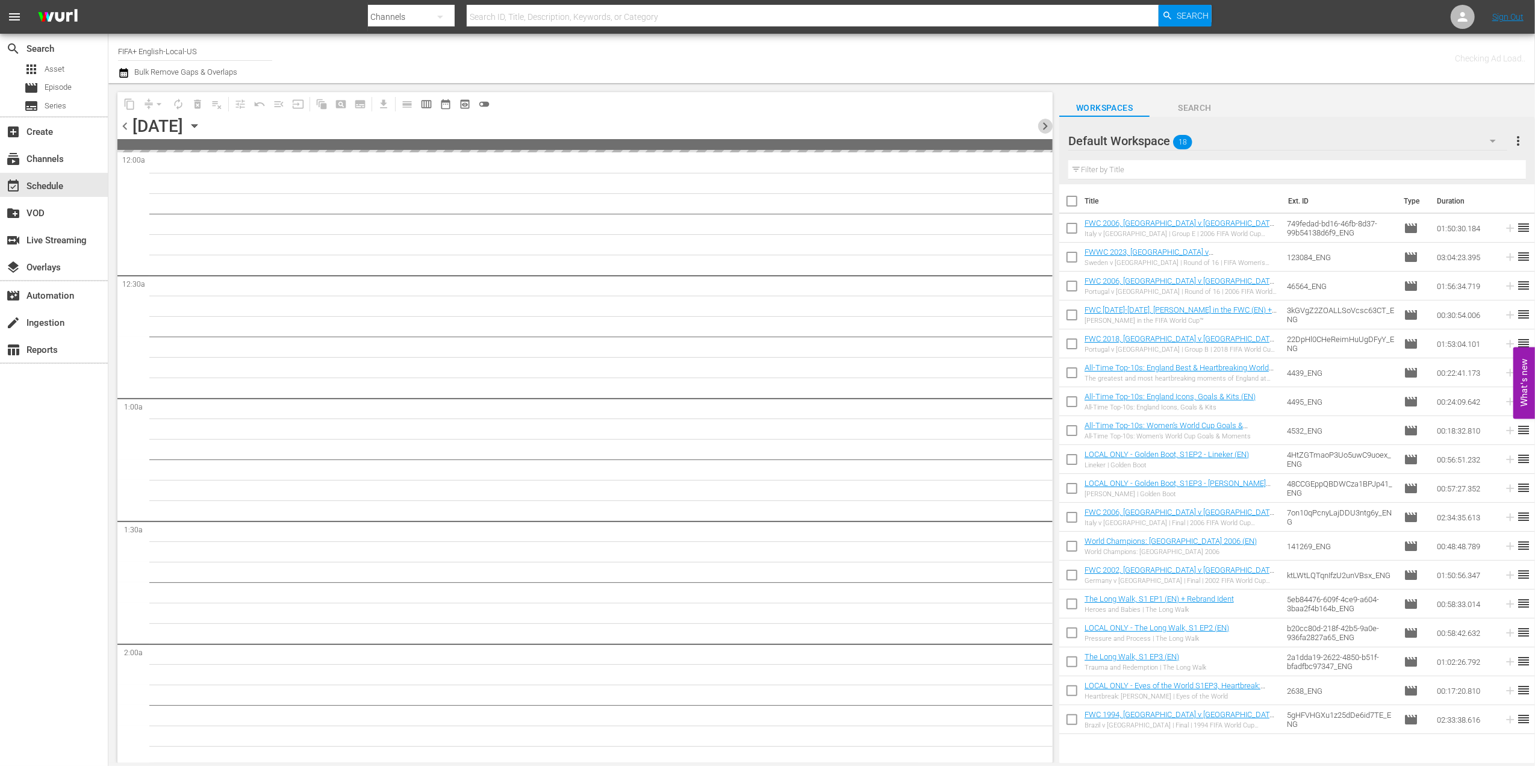
click at [1049, 122] on span "chevron_right" at bounding box center [1045, 126] width 15 height 15
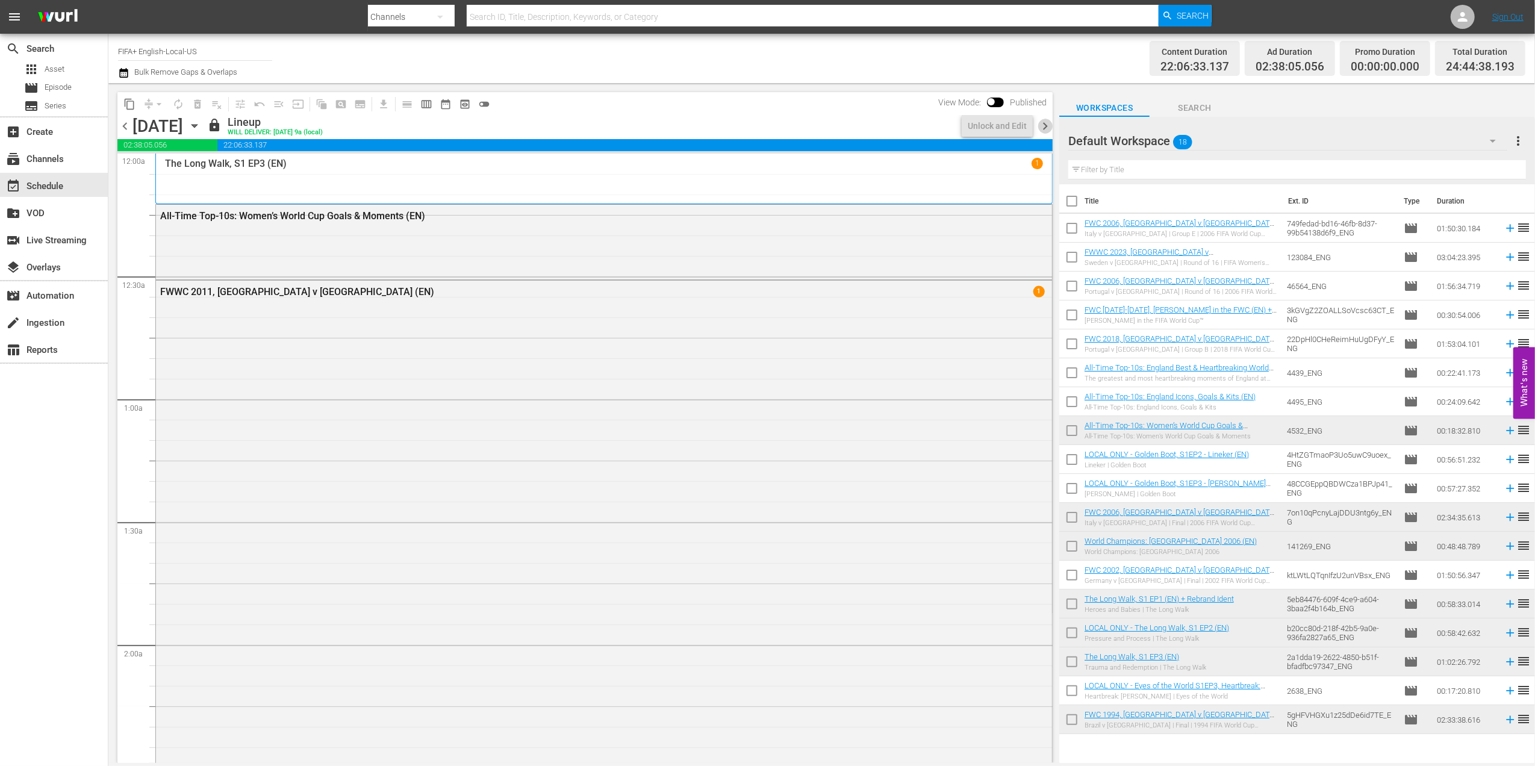
click at [1044, 126] on span "chevron_right" at bounding box center [1045, 126] width 15 height 15
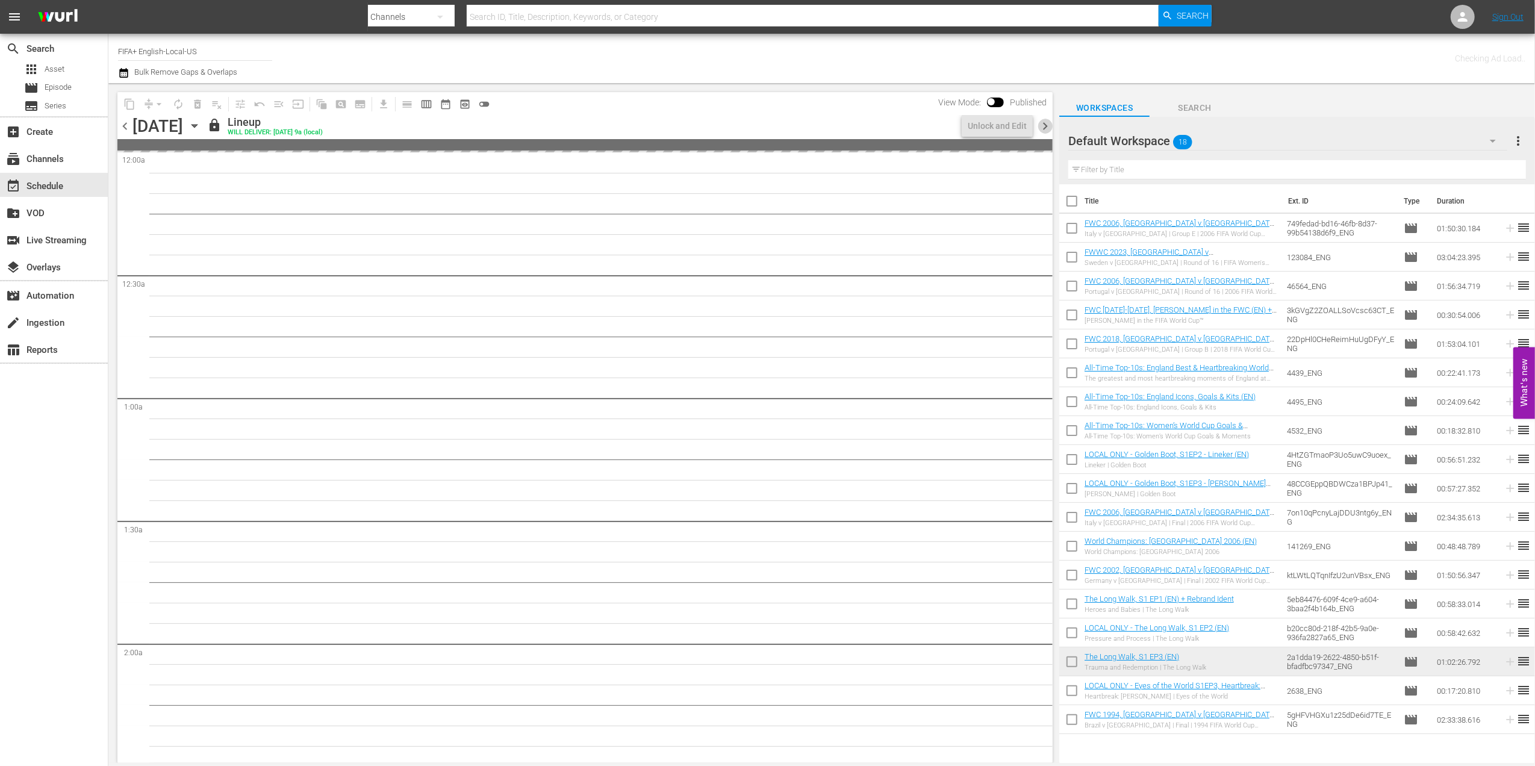
click at [1044, 126] on span "chevron_right" at bounding box center [1045, 126] width 15 height 15
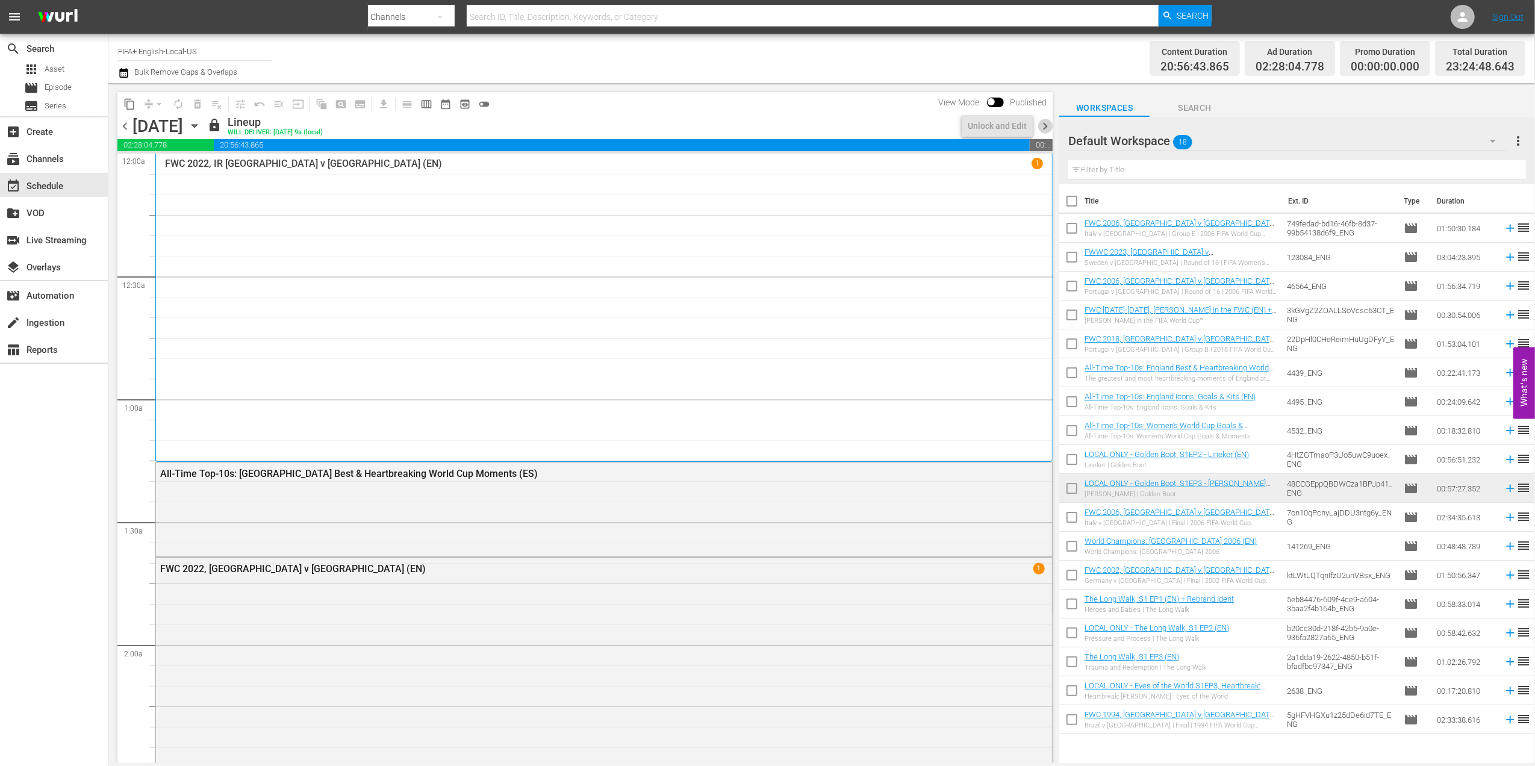
click at [1044, 126] on span "chevron_right" at bounding box center [1045, 126] width 15 height 15
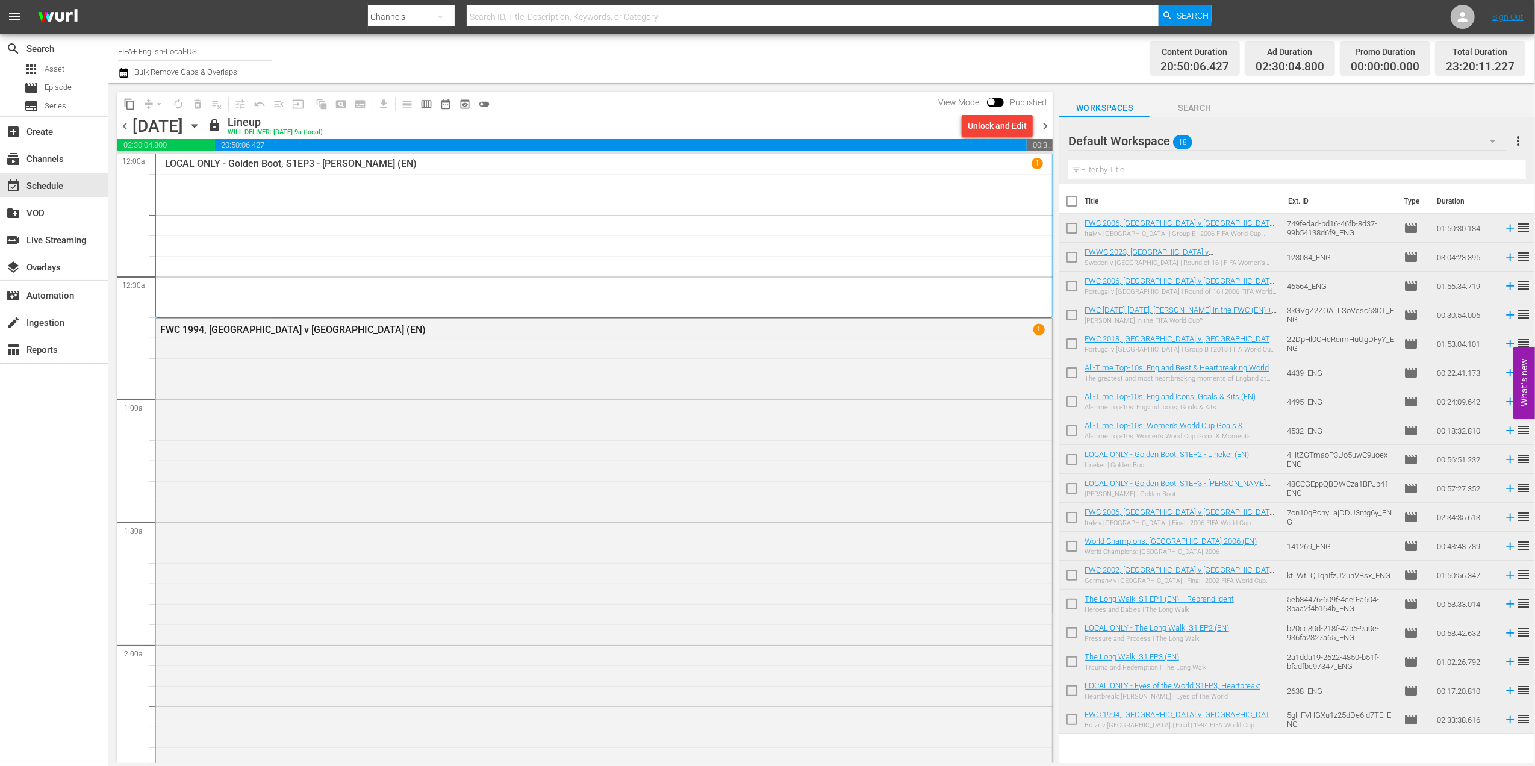
click at [1044, 126] on span "chevron_right" at bounding box center [1045, 126] width 15 height 15
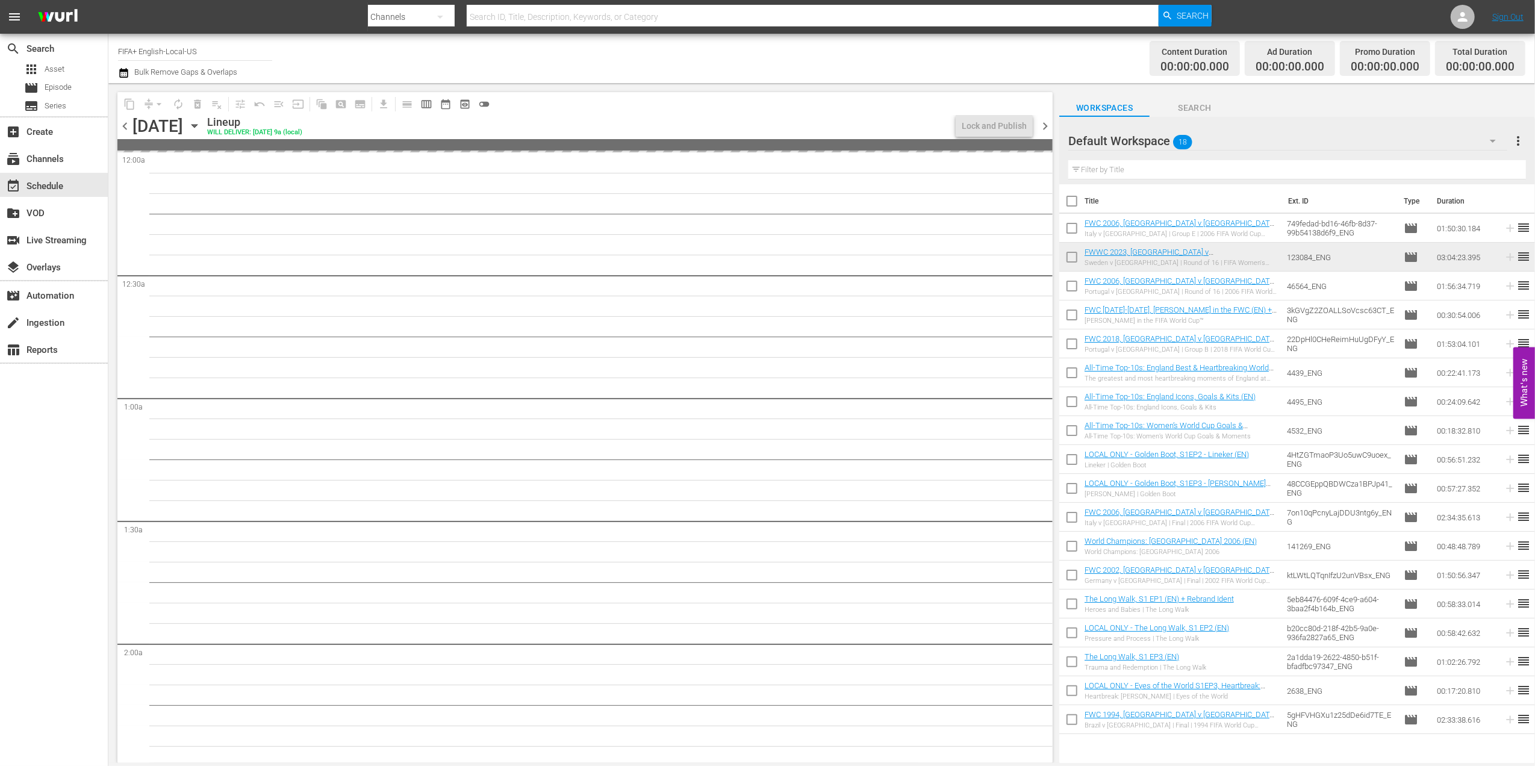
click at [126, 128] on span "chevron_left" at bounding box center [124, 126] width 15 height 15
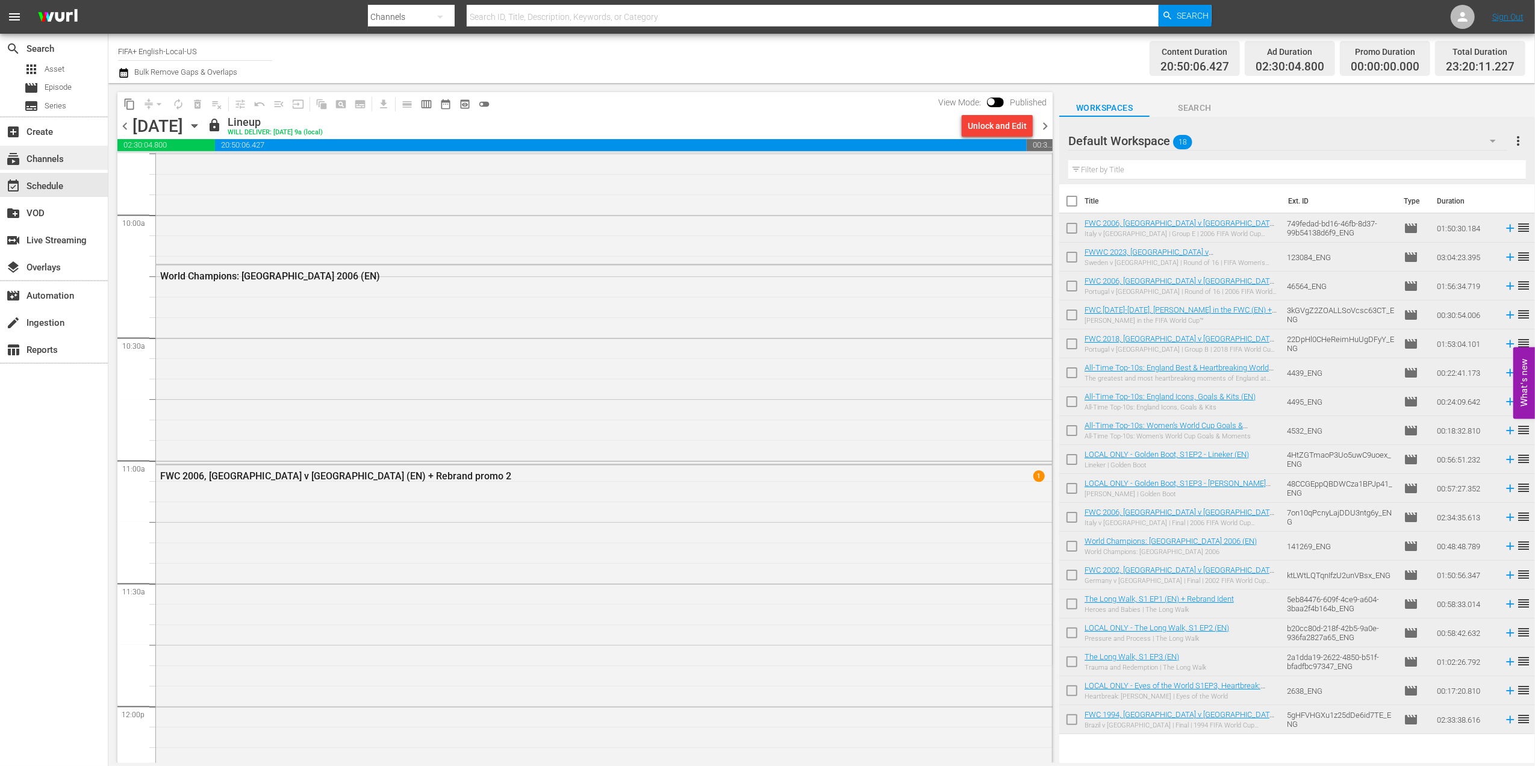
scroll to position [2397, 0]
click at [83, 162] on div "subscriptions Channels" at bounding box center [54, 158] width 108 height 24
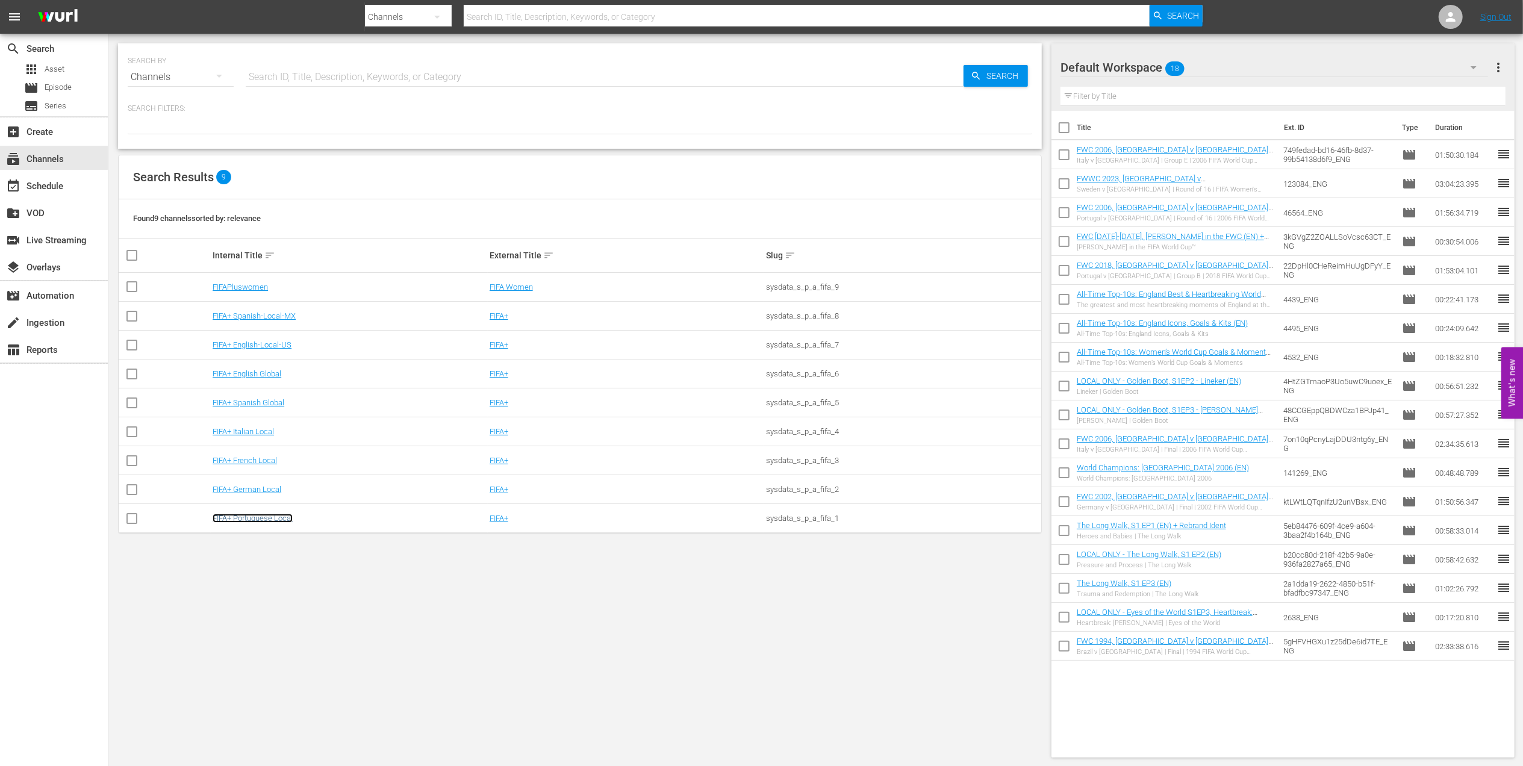
click at [269, 518] on link "FIFA+ Portuguese Local" at bounding box center [253, 518] width 80 height 9
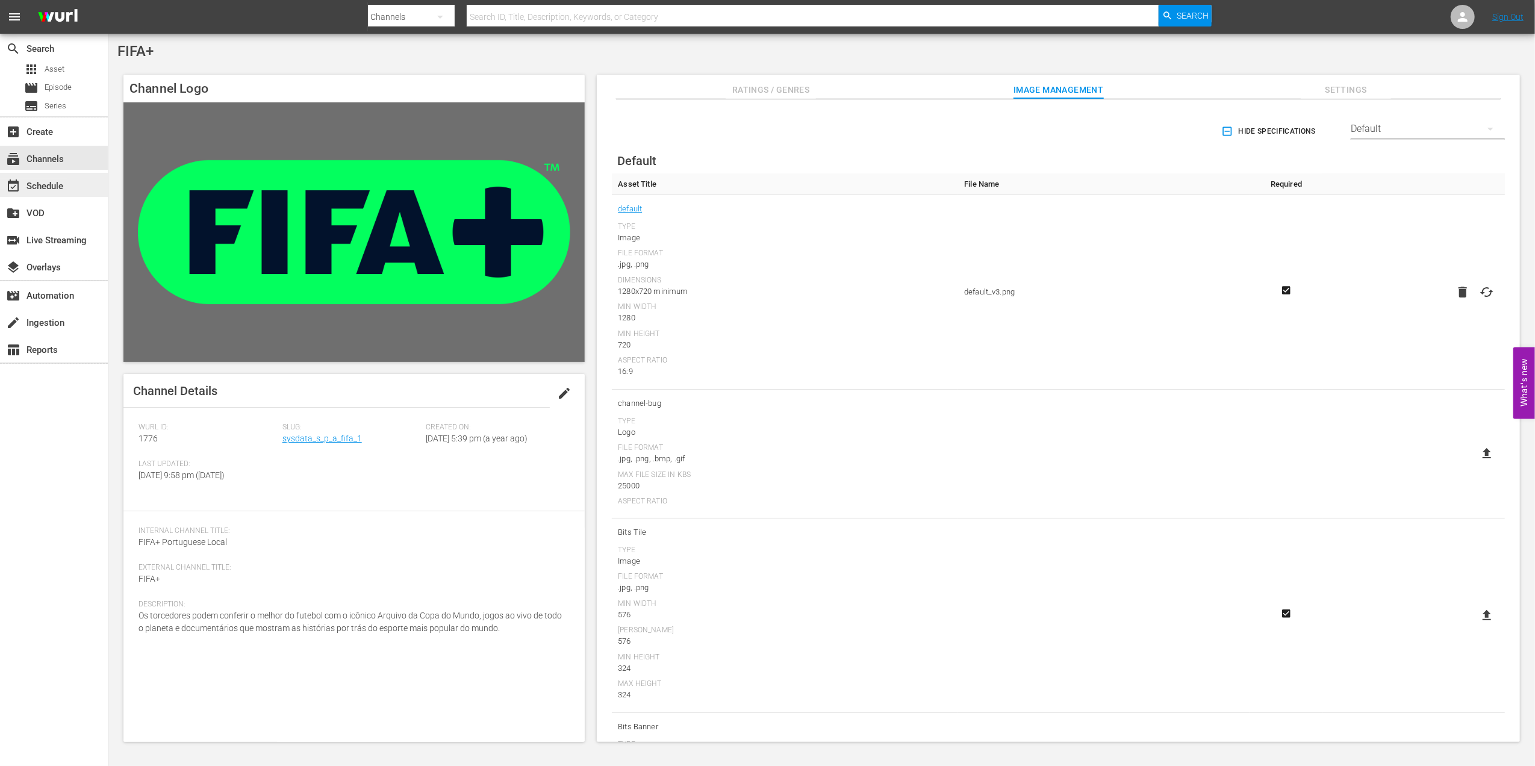
click at [46, 190] on div "event_available Schedule" at bounding box center [33, 184] width 67 height 11
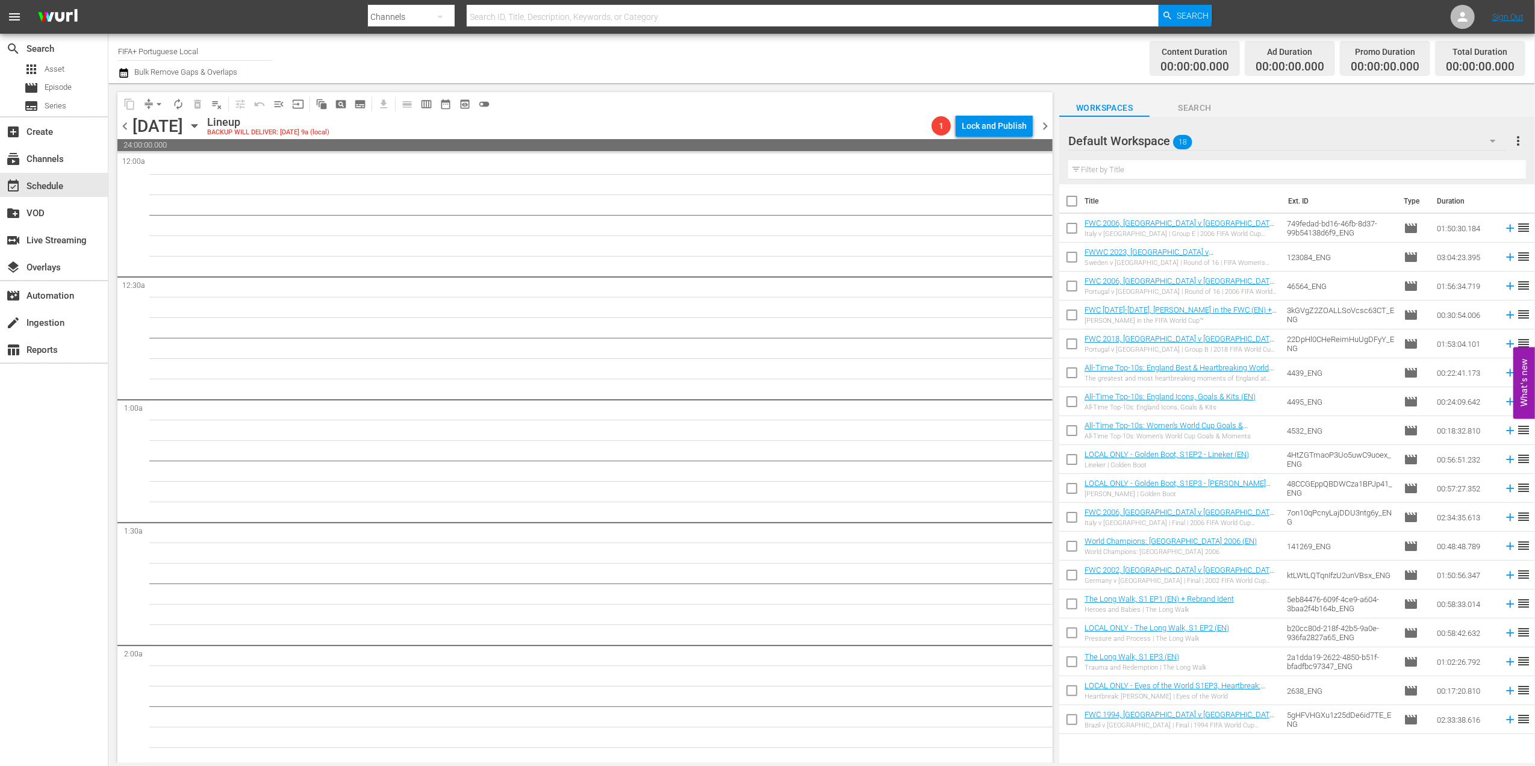
click at [119, 128] on span "chevron_left" at bounding box center [124, 126] width 15 height 15
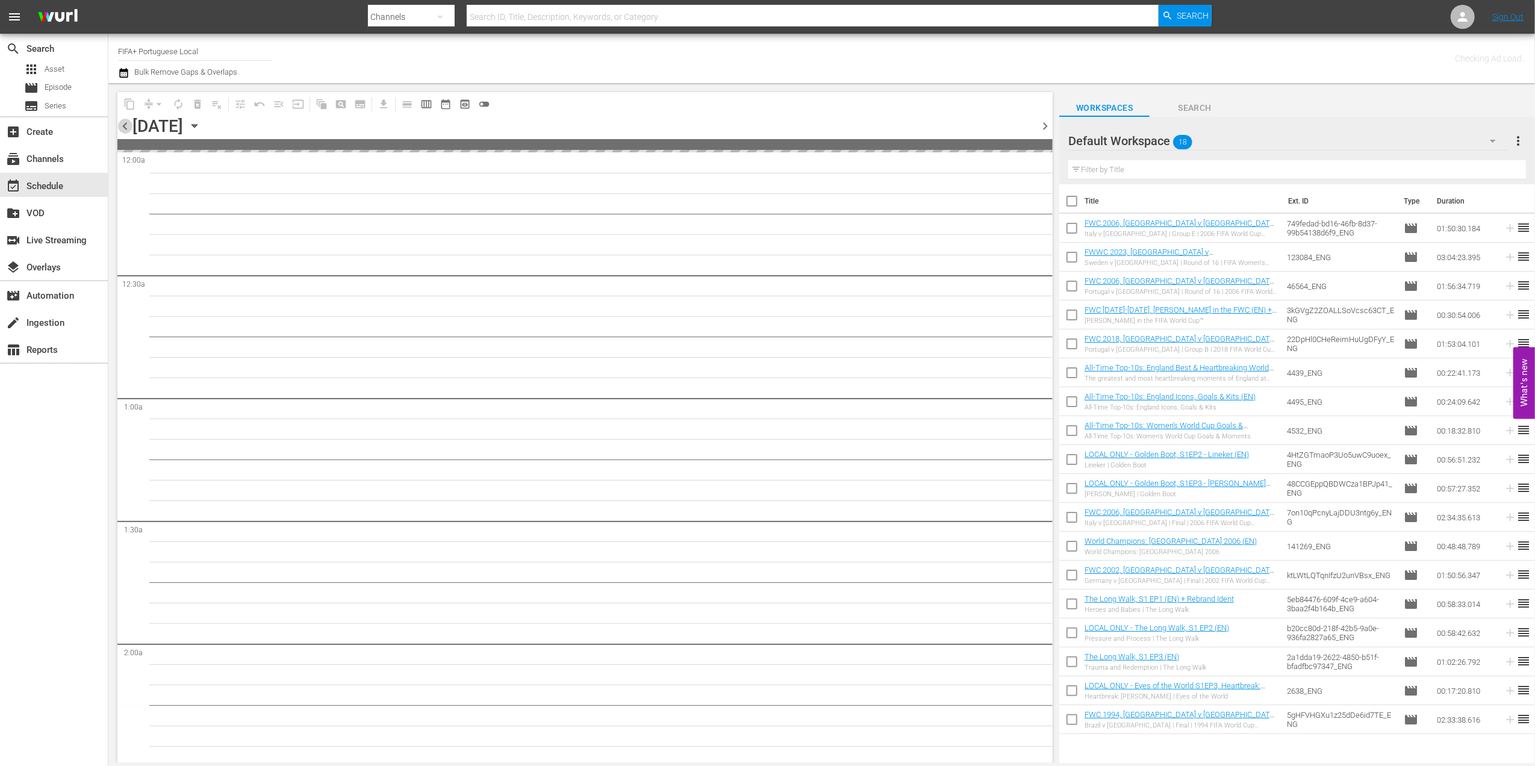
click at [120, 126] on span "chevron_left" at bounding box center [124, 126] width 15 height 15
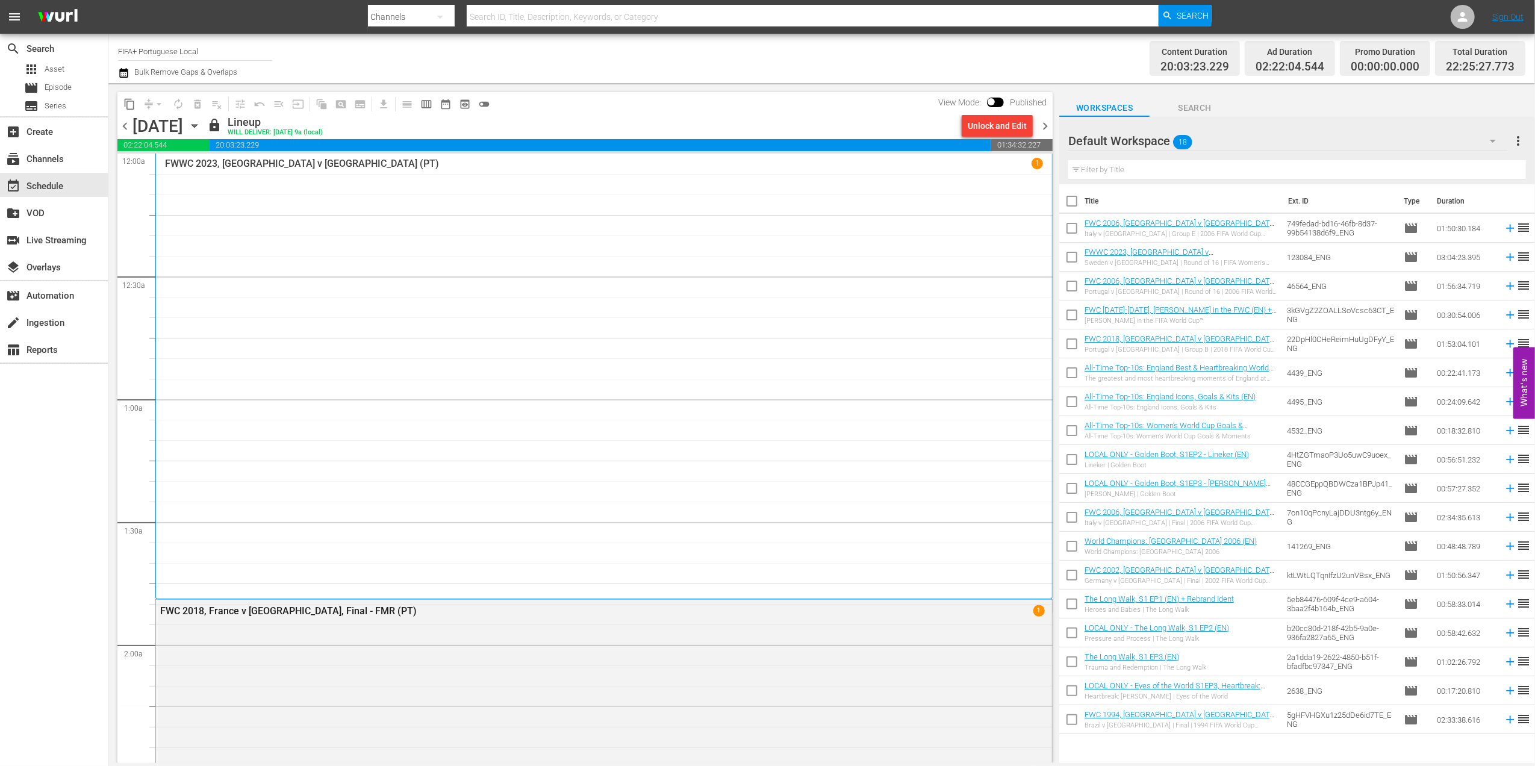
click at [1042, 124] on span "chevron_right" at bounding box center [1045, 126] width 15 height 15
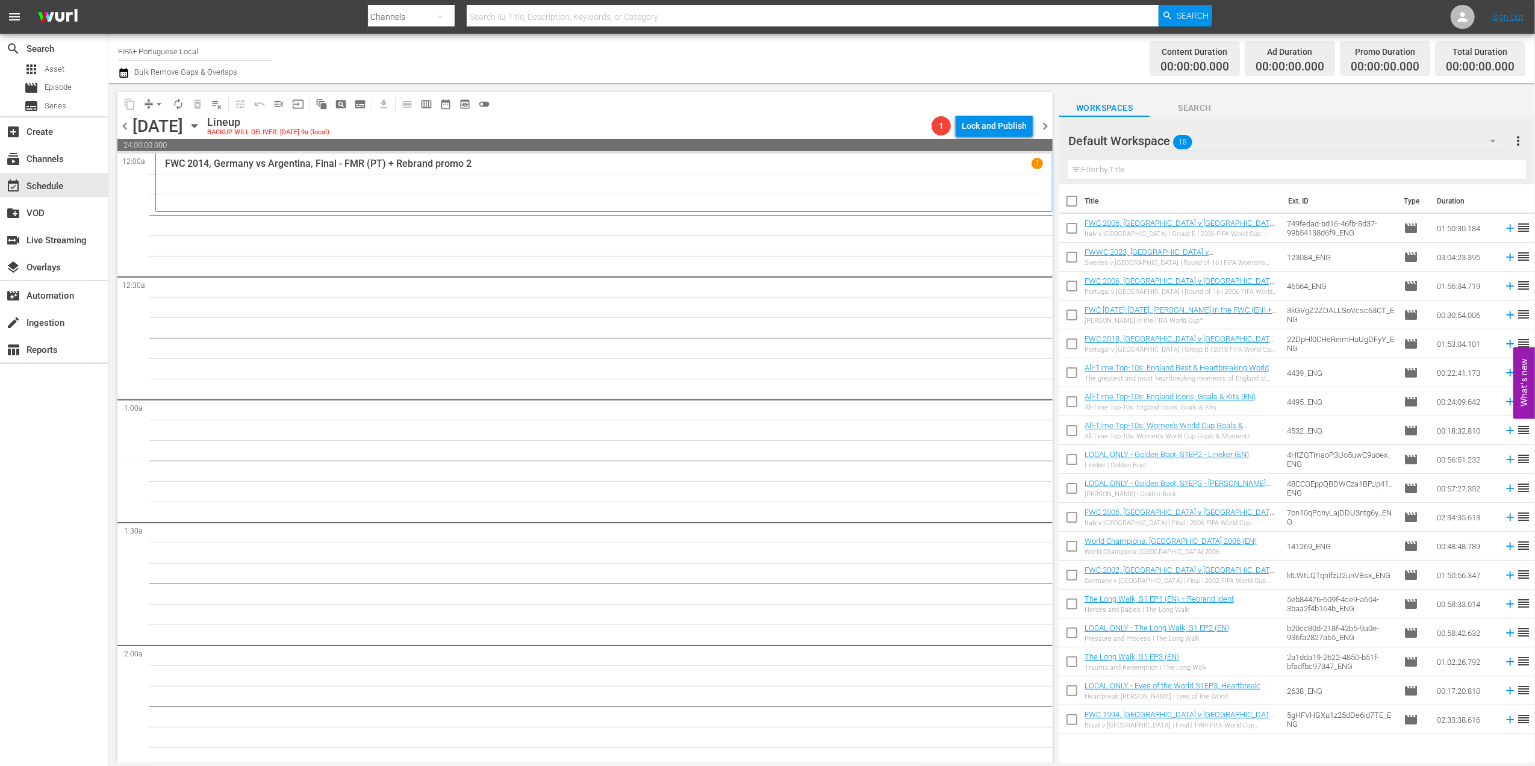
click at [1073, 203] on input "checkbox" at bounding box center [1071, 203] width 25 height 25
checkbox input "true"
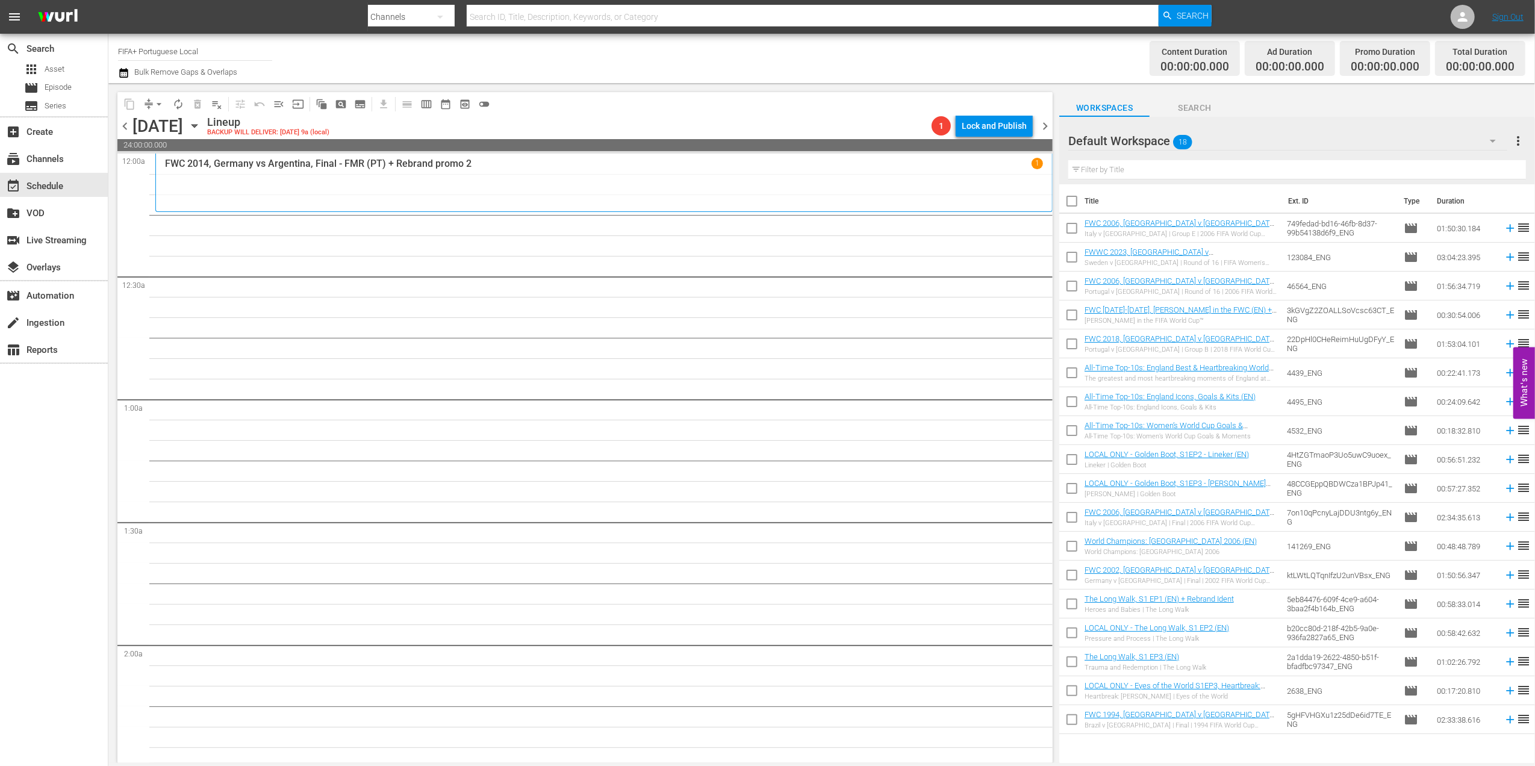
checkbox input "true"
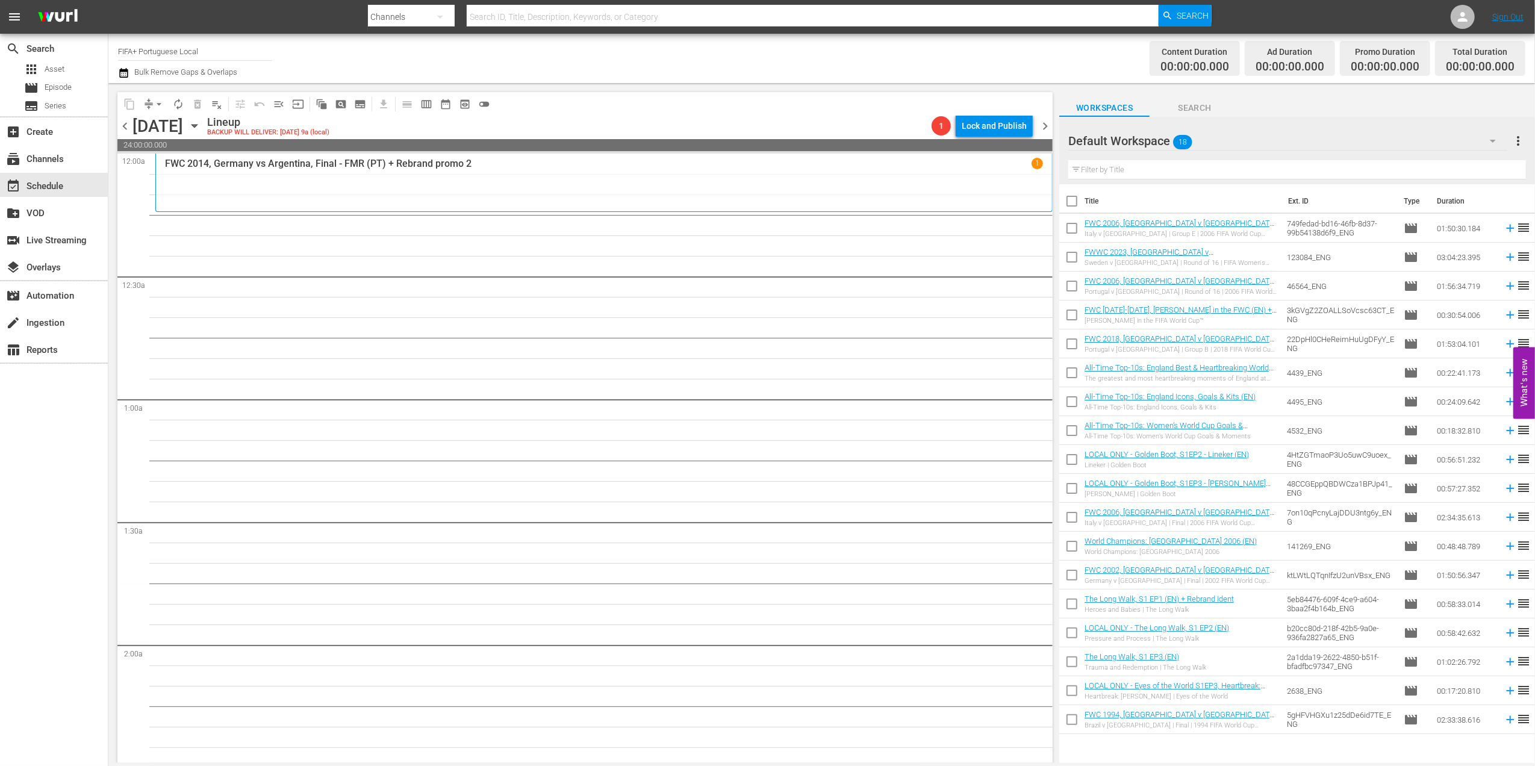
checkbox input "true"
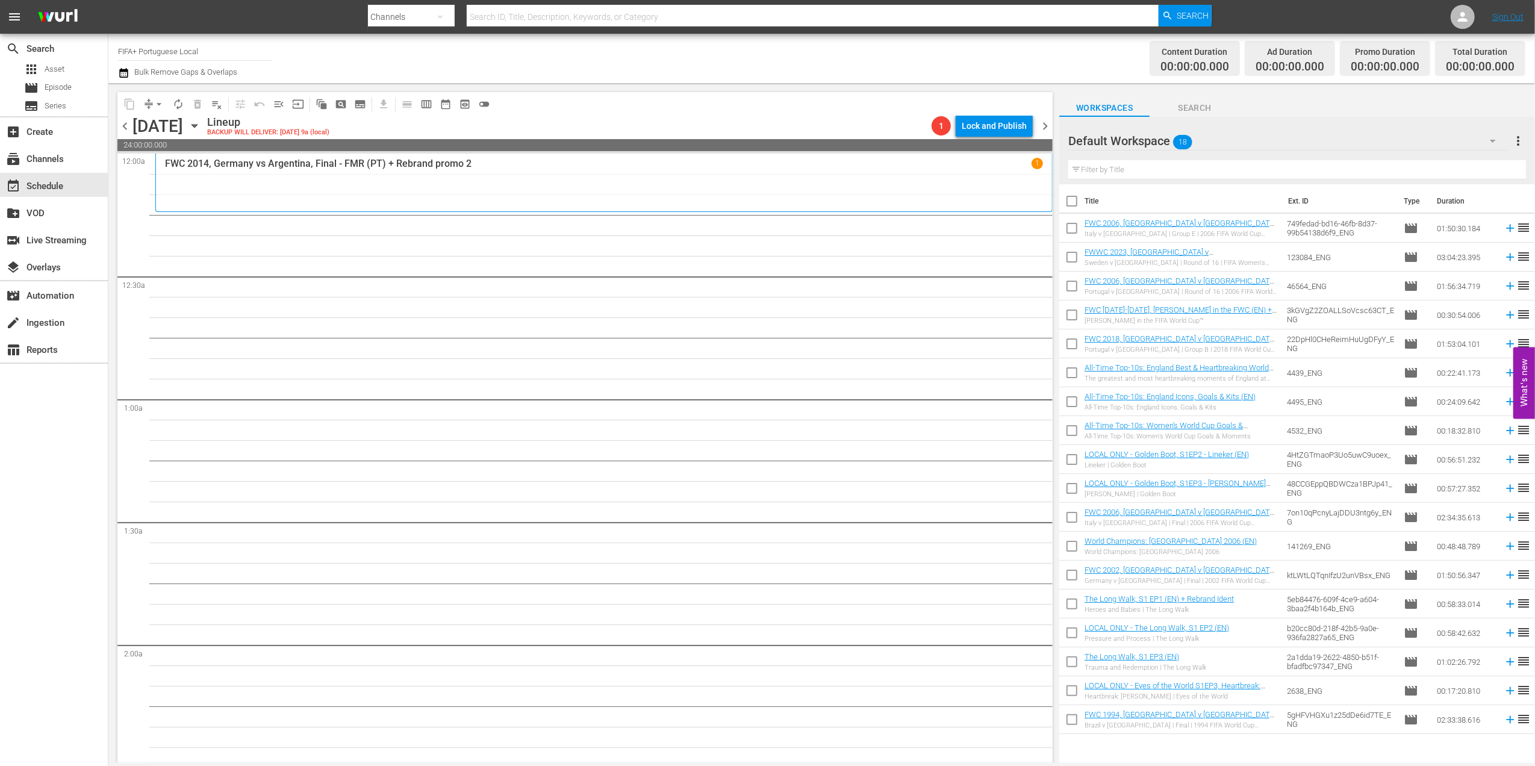
checkbox input "true"
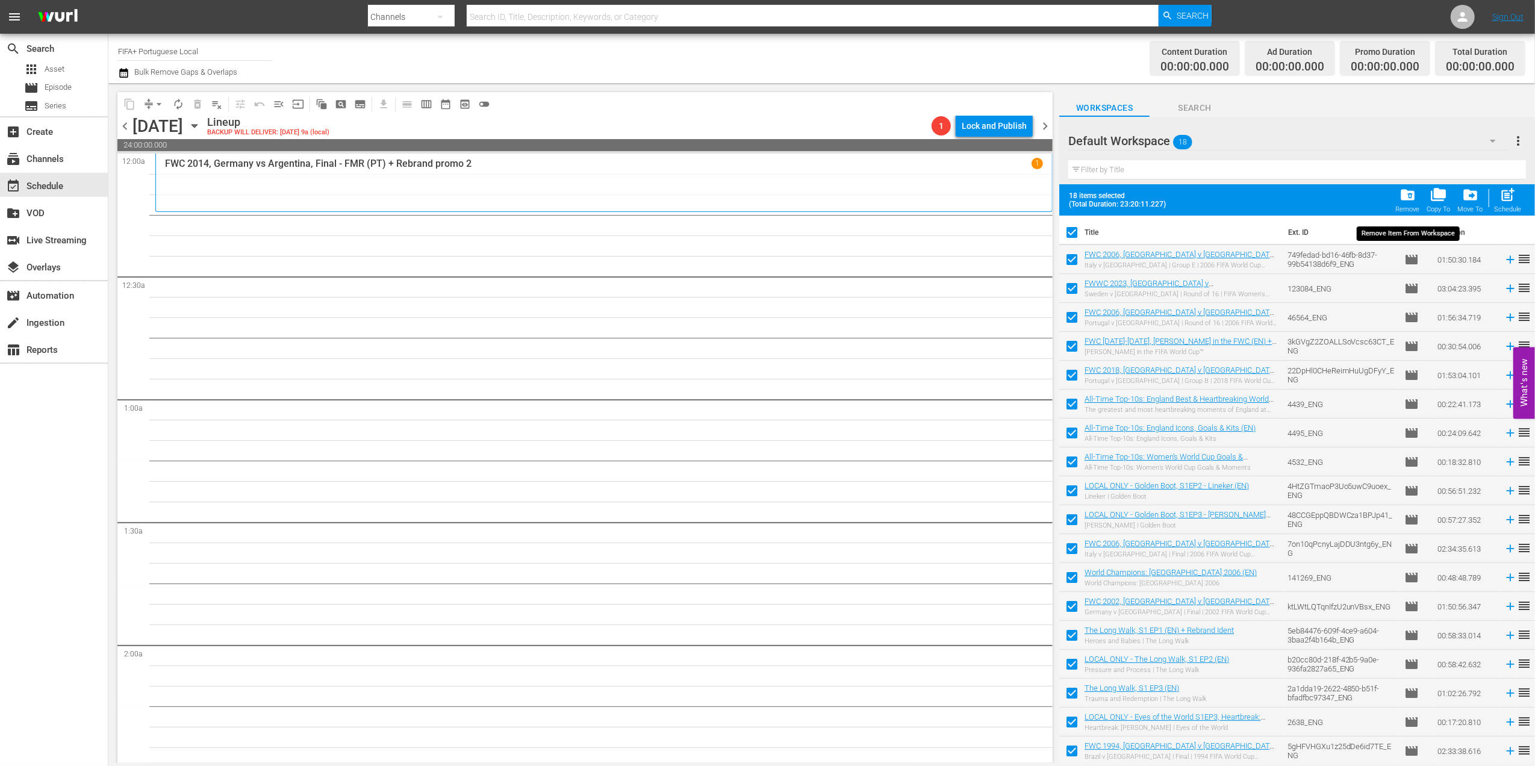
click at [1226, 196] on div "folder_delete Remove" at bounding box center [1408, 200] width 24 height 27
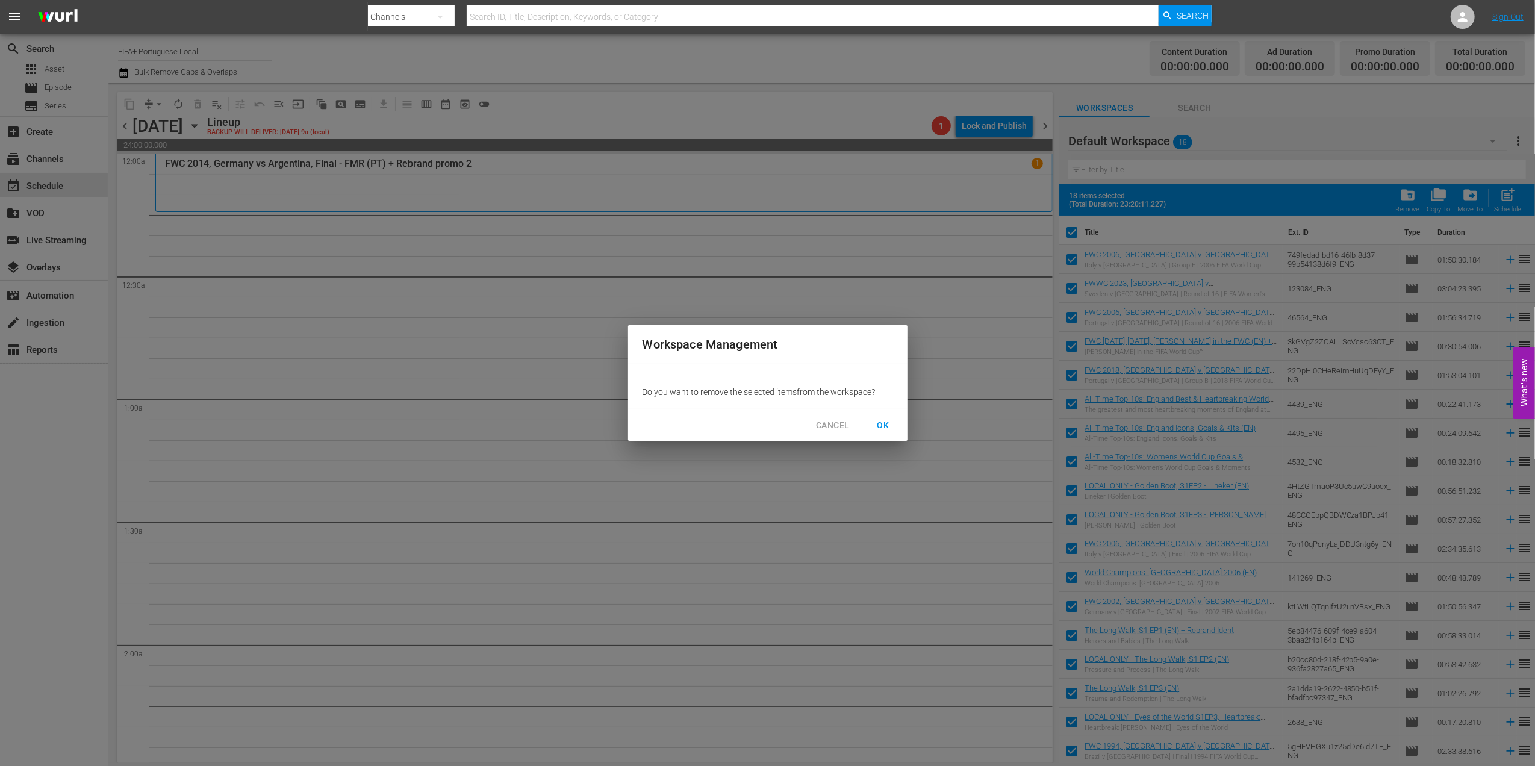
click at [888, 424] on span "OK" at bounding box center [883, 425] width 19 height 15
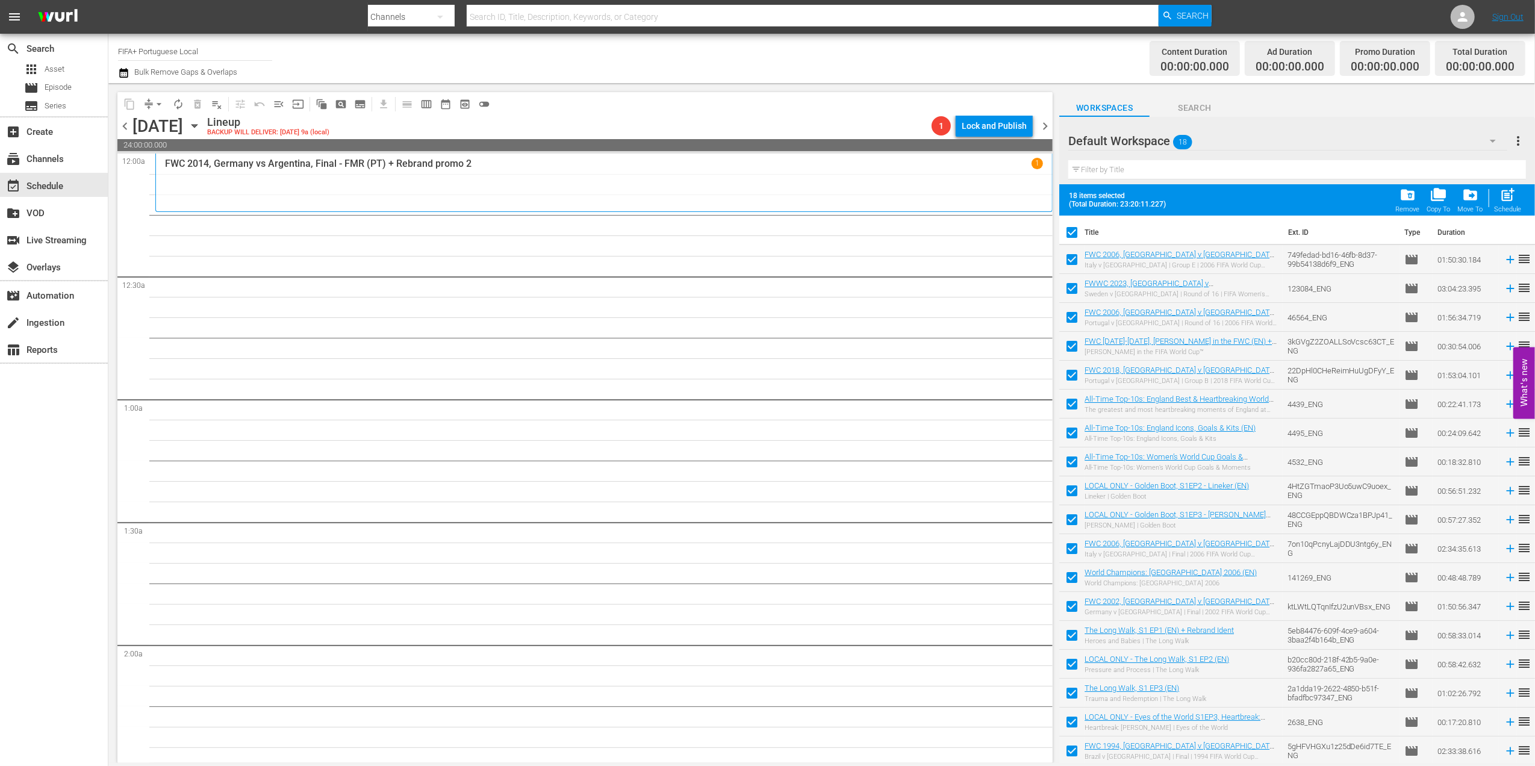
checkbox input "false"
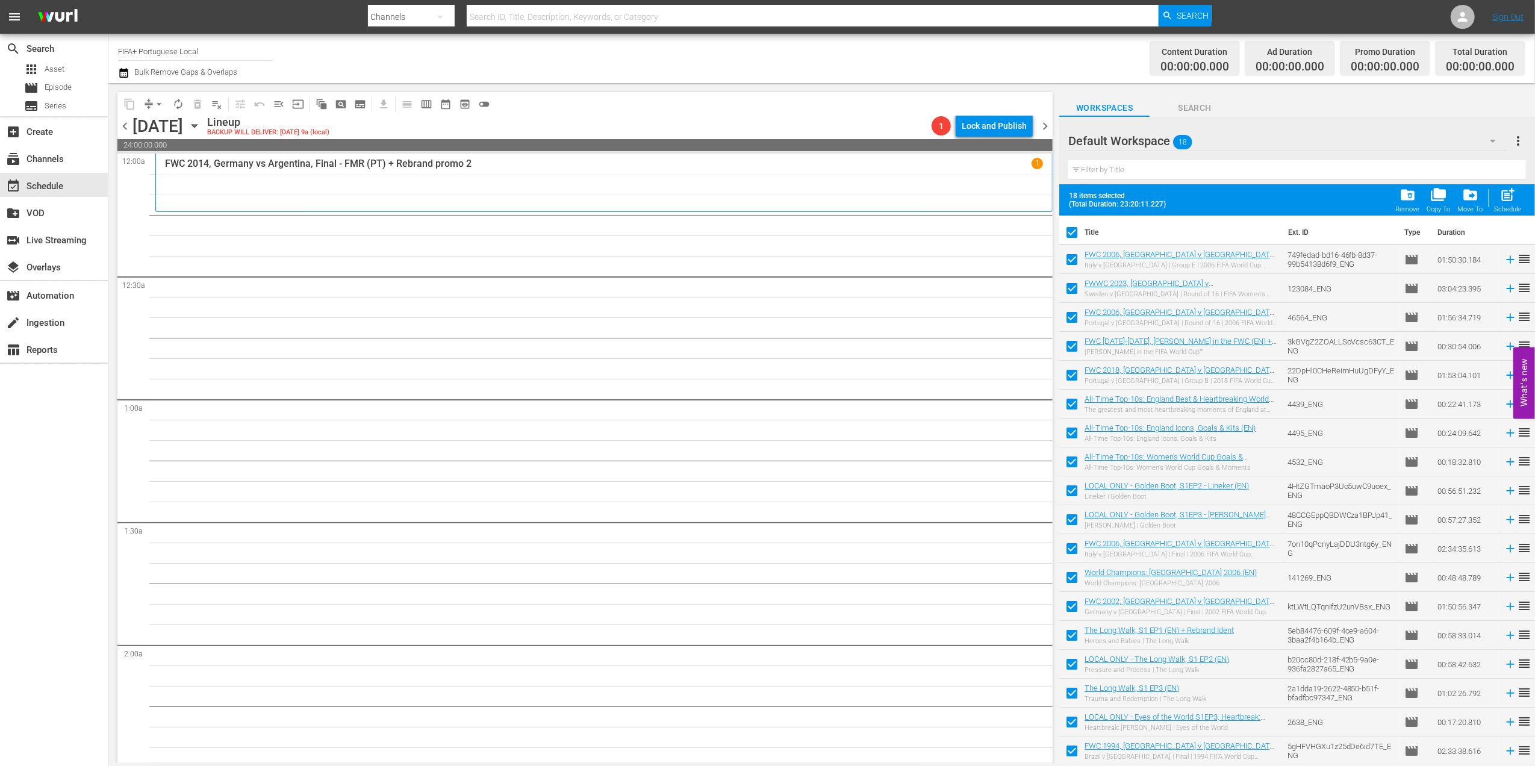
checkbox input "false"
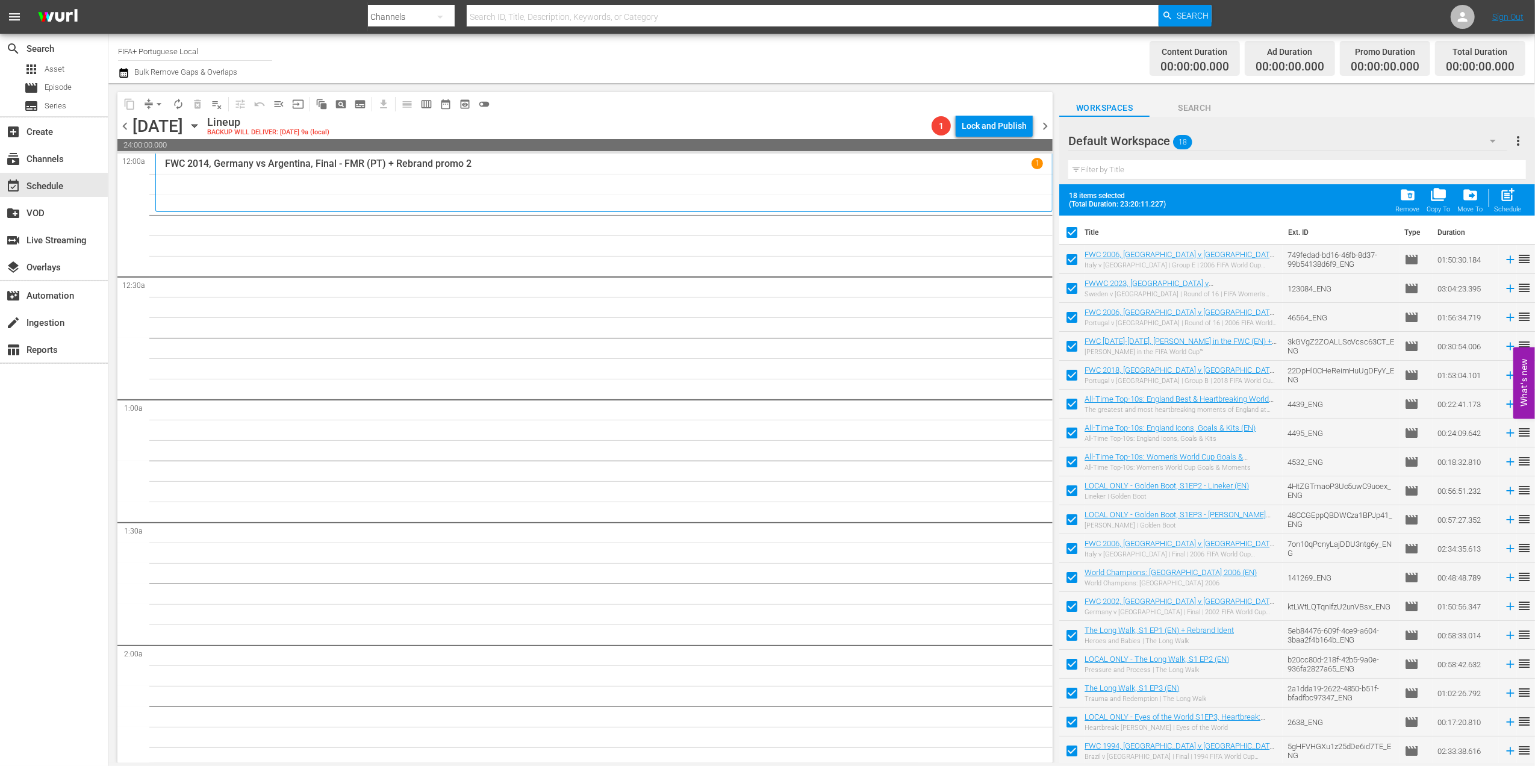
checkbox input "false"
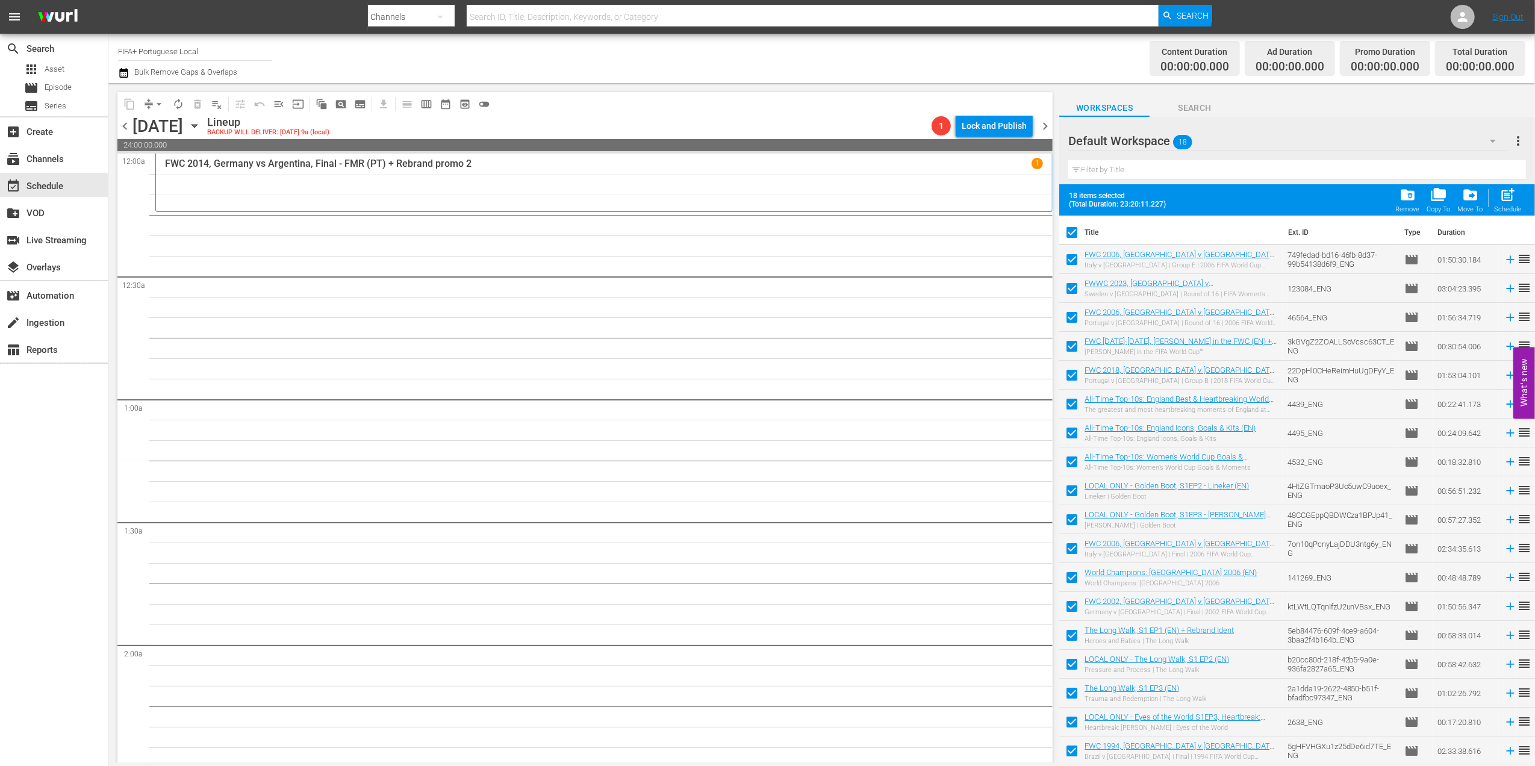
checkbox input "false"
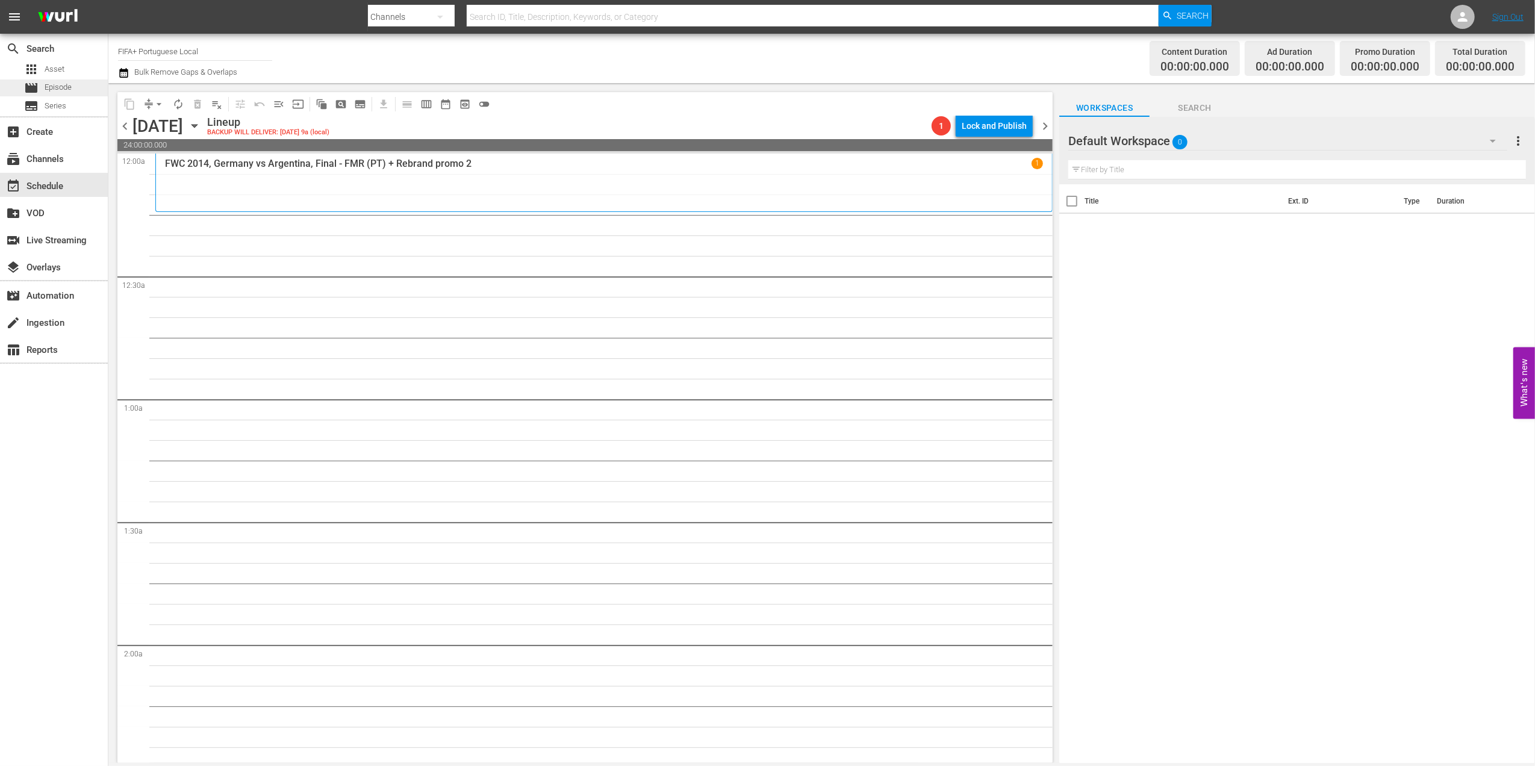
click at [61, 86] on span "Episode" at bounding box center [58, 87] width 27 height 12
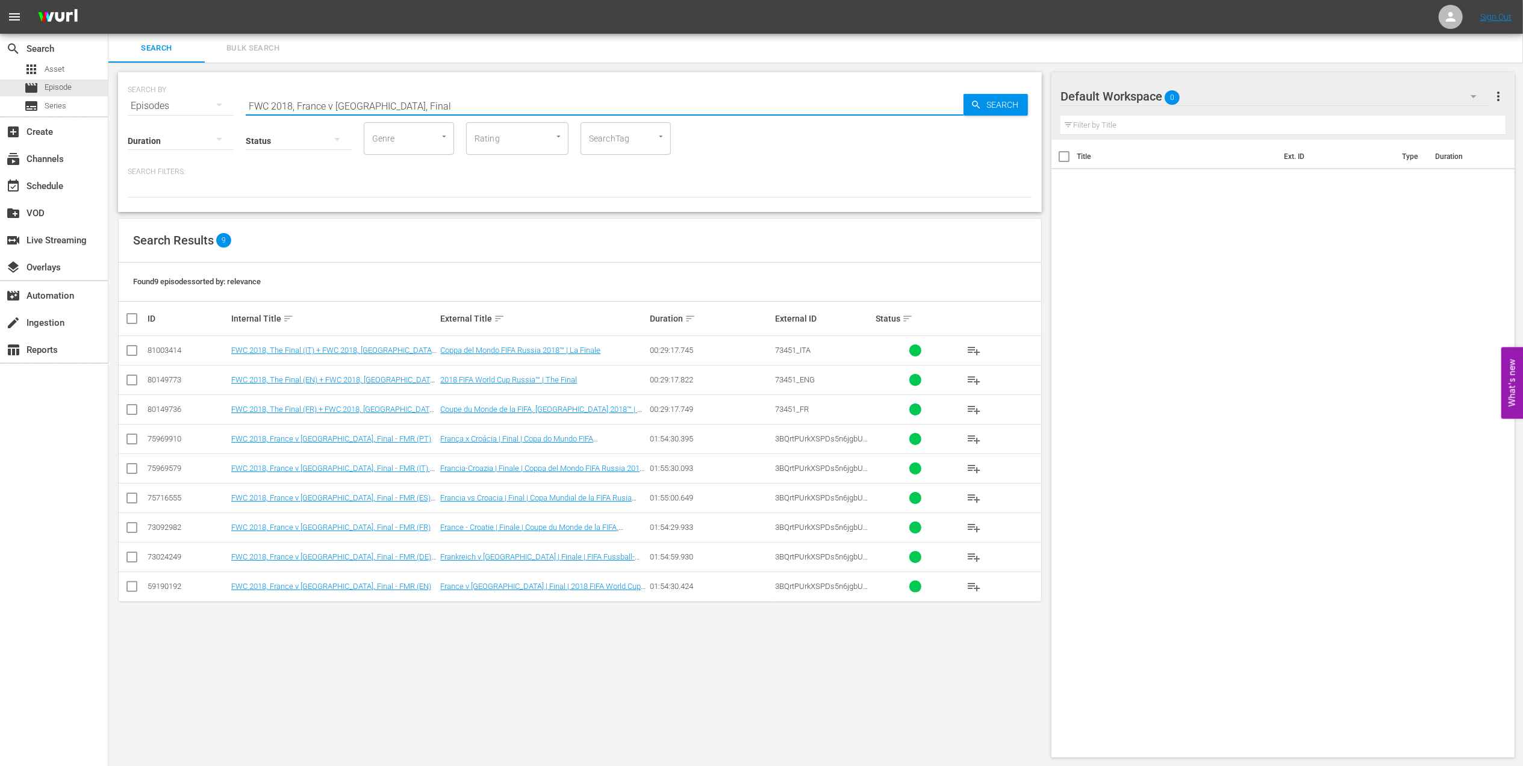
drag, startPoint x: 404, startPoint y: 102, endPoint x: 183, endPoint y: 102, distance: 220.5
click at [182, 102] on div "SEARCH BY Search By Episodes Search ID, Title, Description, Keywords, or Catego…" at bounding box center [580, 98] width 905 height 43
paste input "Germany v [GEOGRAPHIC_DATA]: The Finals"
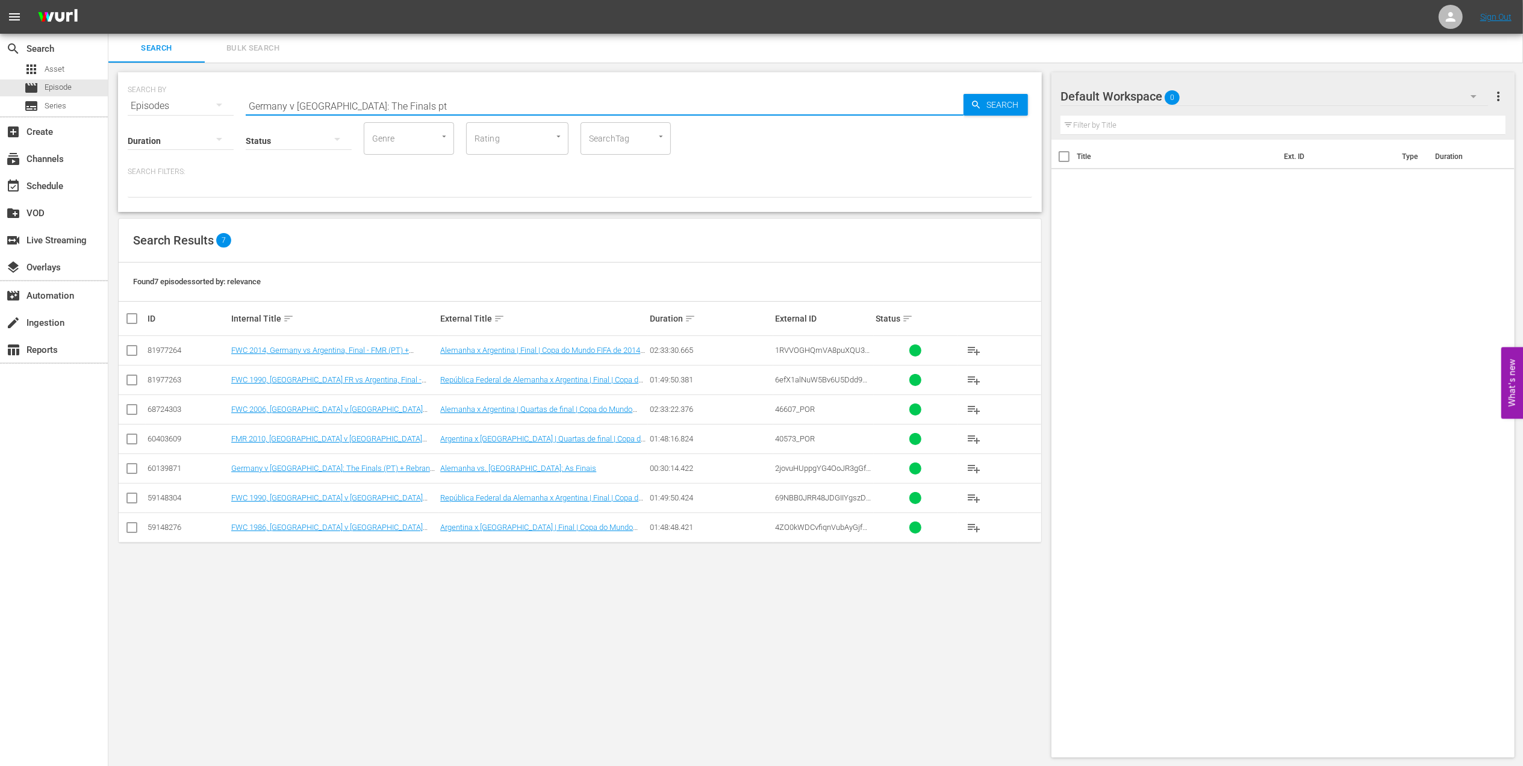
type input "Germany v [GEOGRAPHIC_DATA]: The Finals pt"
drag, startPoint x: 126, startPoint y: 465, endPoint x: 142, endPoint y: 466, distance: 15.7
click at [128, 466] on input "checkbox" at bounding box center [132, 471] width 14 height 14
checkbox input "true"
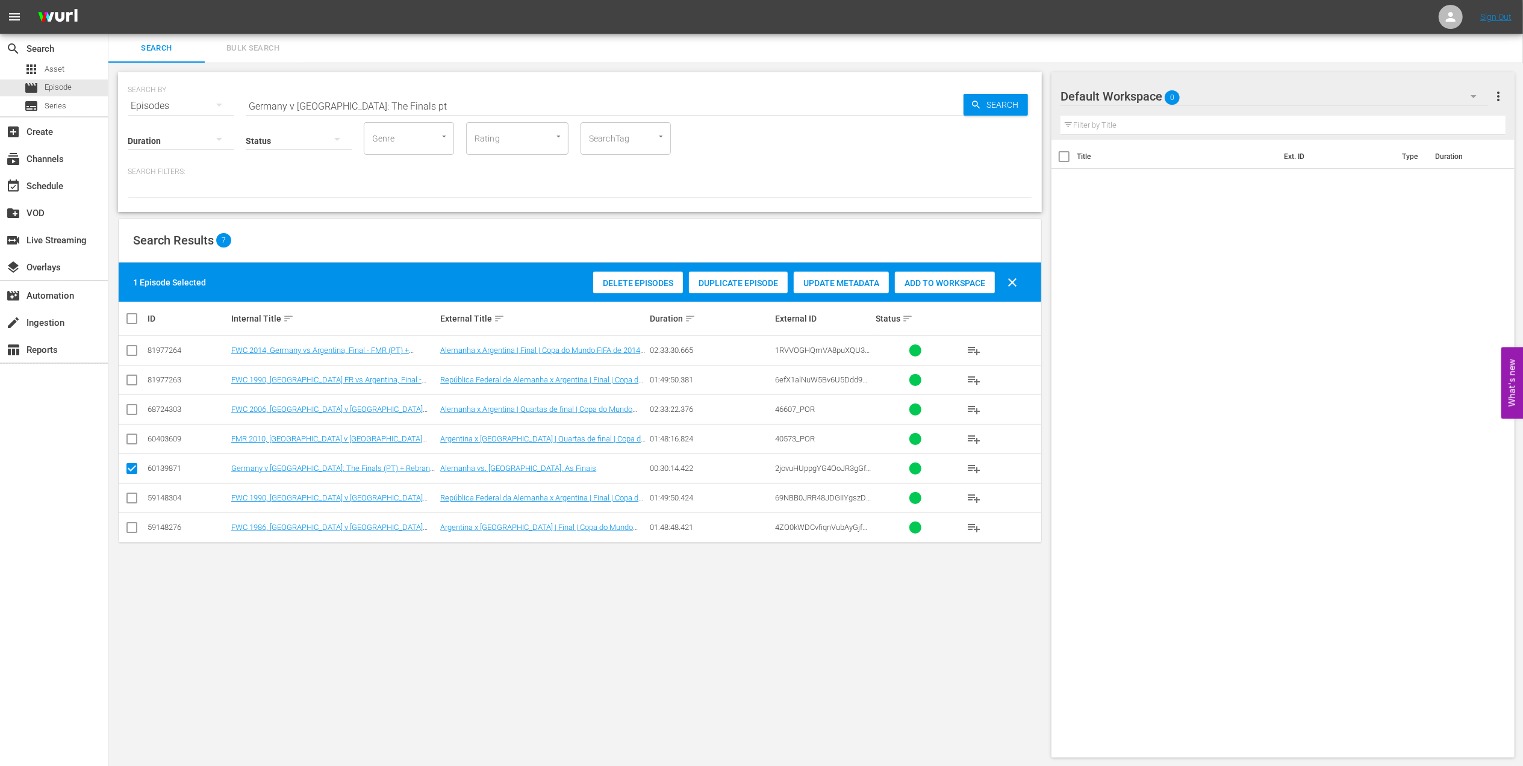
click at [914, 279] on span "Add to Workspace" at bounding box center [945, 283] width 100 height 10
drag, startPoint x: 34, startPoint y: 101, endPoint x: 49, endPoint y: 101, distance: 14.5
click at [108, 0] on div "search Search apps Asset movie Episode subtitles Series add_box Create subscrip…" at bounding box center [815, 0] width 1415 height 0
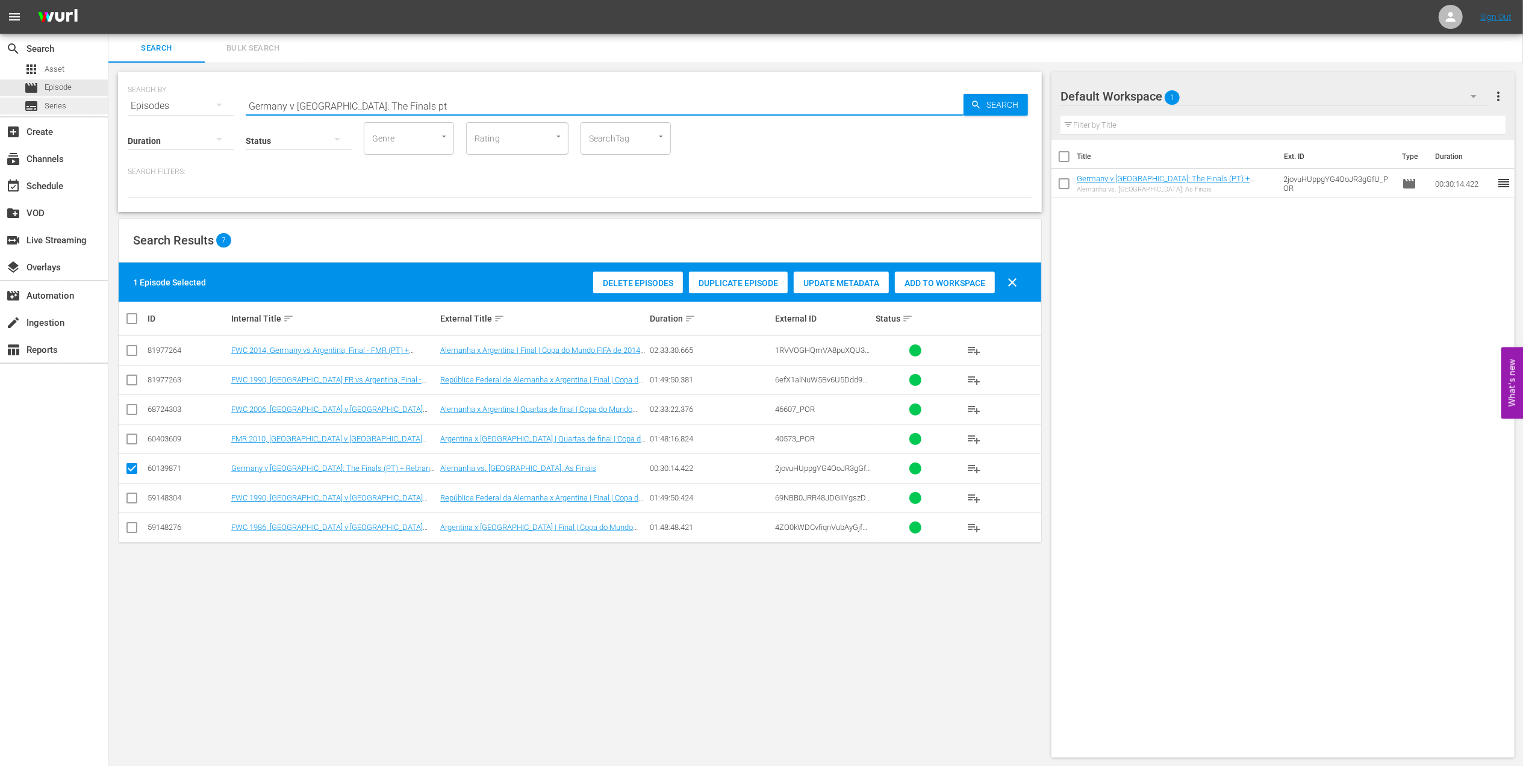
paste input "BRAZIL IN [DATE] - FWC KOREA/[GEOGRAPHIC_DATA] 2002"
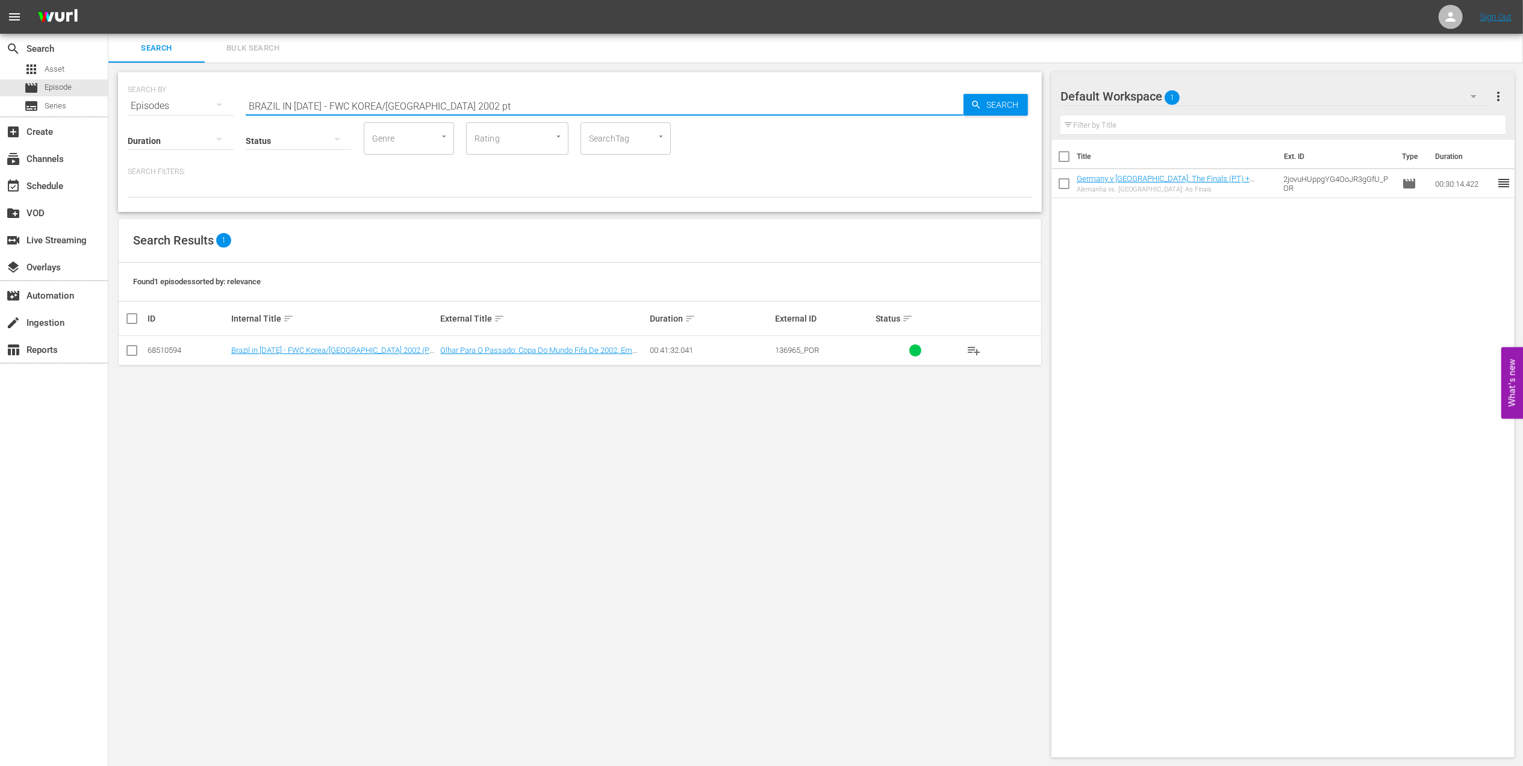
type input "BRAZIL IN [DATE] - FWC KOREA/[GEOGRAPHIC_DATA] 2002 pt"
click at [131, 355] on input "checkbox" at bounding box center [132, 353] width 14 height 14
checkbox input "true"
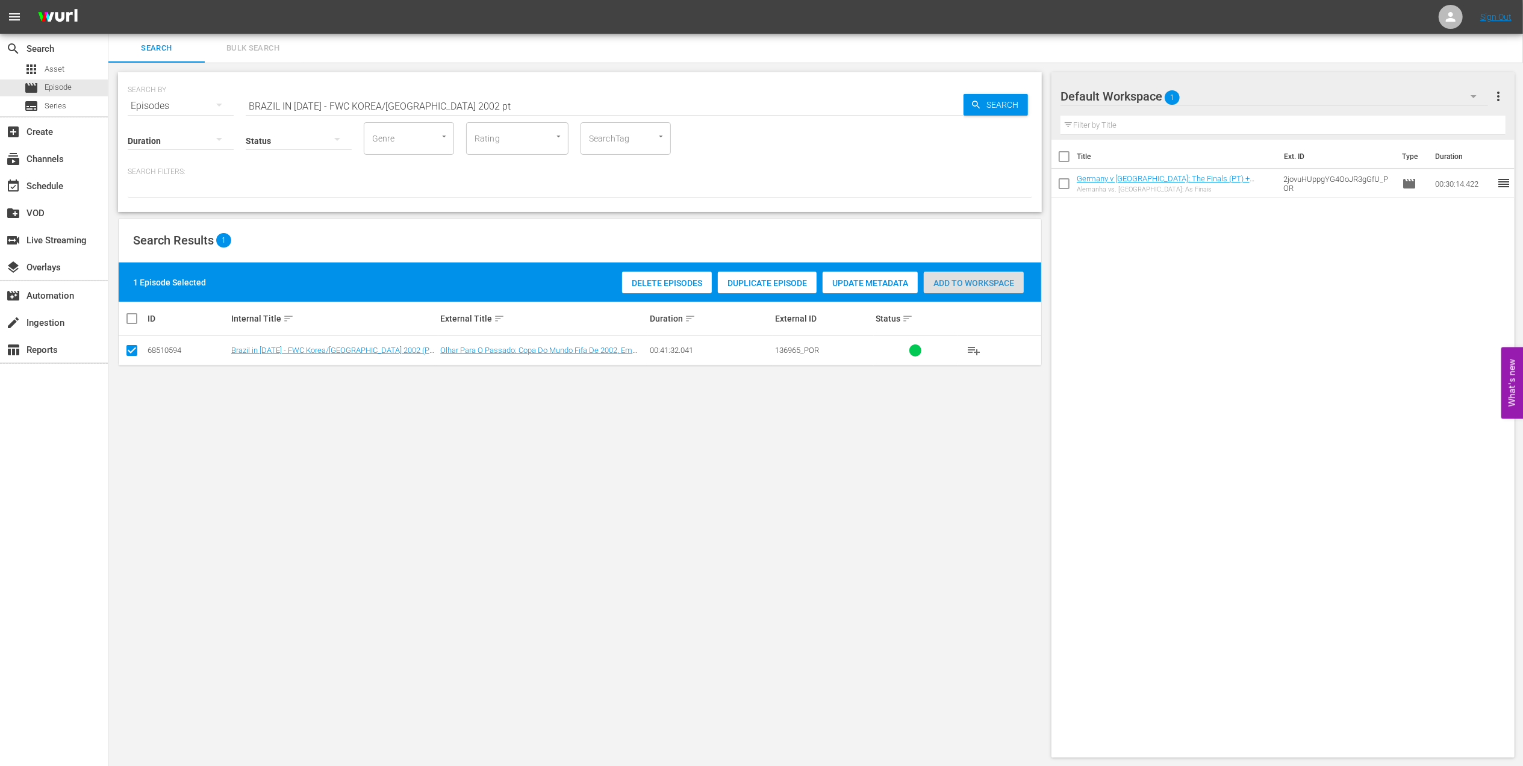
drag, startPoint x: 940, startPoint y: 279, endPoint x: 913, endPoint y: 280, distance: 26.5
click at [940, 280] on span "Add to Workspace" at bounding box center [974, 283] width 100 height 10
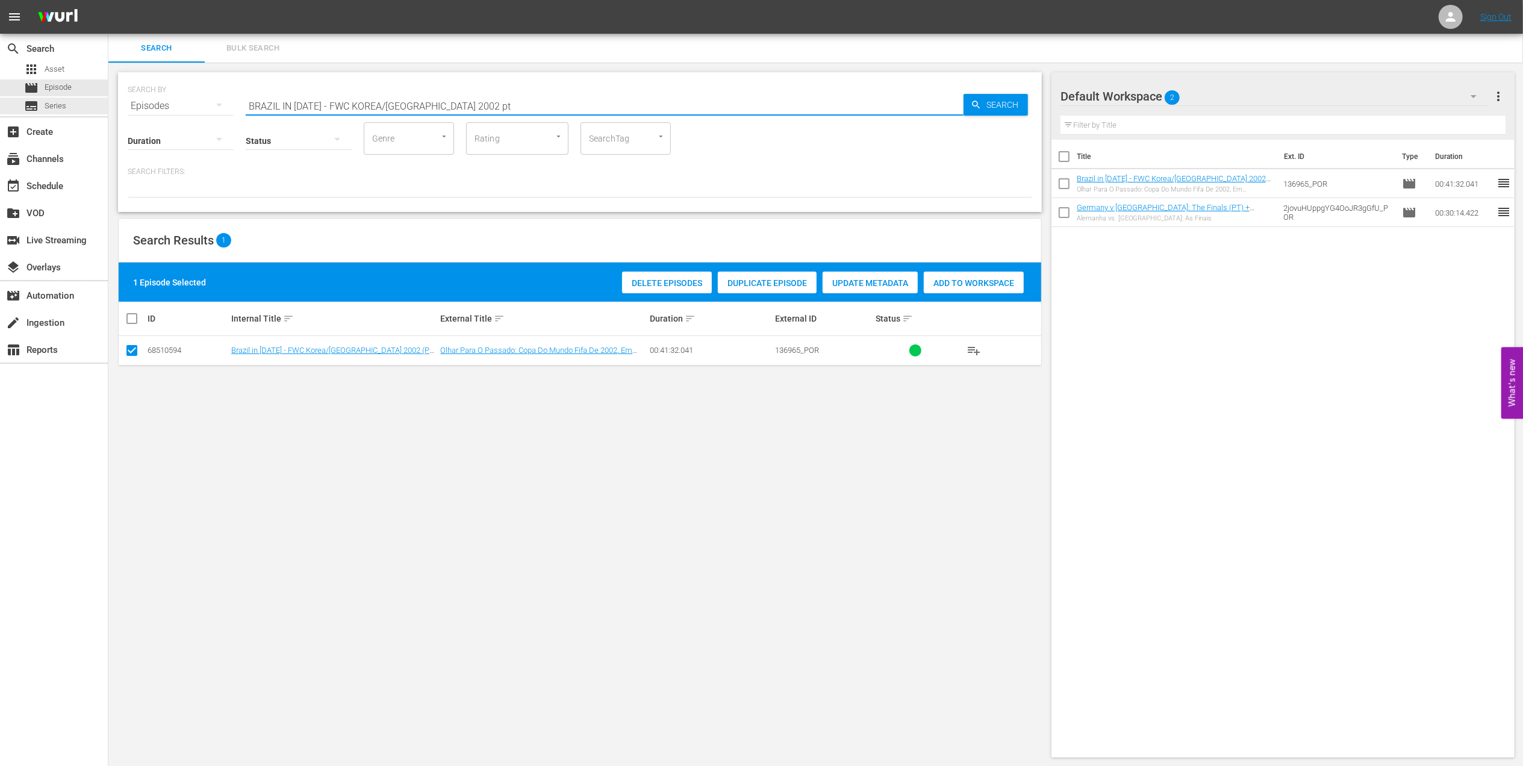
drag, startPoint x: 466, startPoint y: 107, endPoint x: 163, endPoint y: 106, distance: 303.0
click at [108, 0] on div "search Search apps Asset movie Episode subtitles Series add_box Create subscrip…" at bounding box center [815, 0] width 1415 height 0
paste input "FWC 2002 [GEOGRAPHIC_DATA] v [GEOGRAPHIC_DATA], Final"
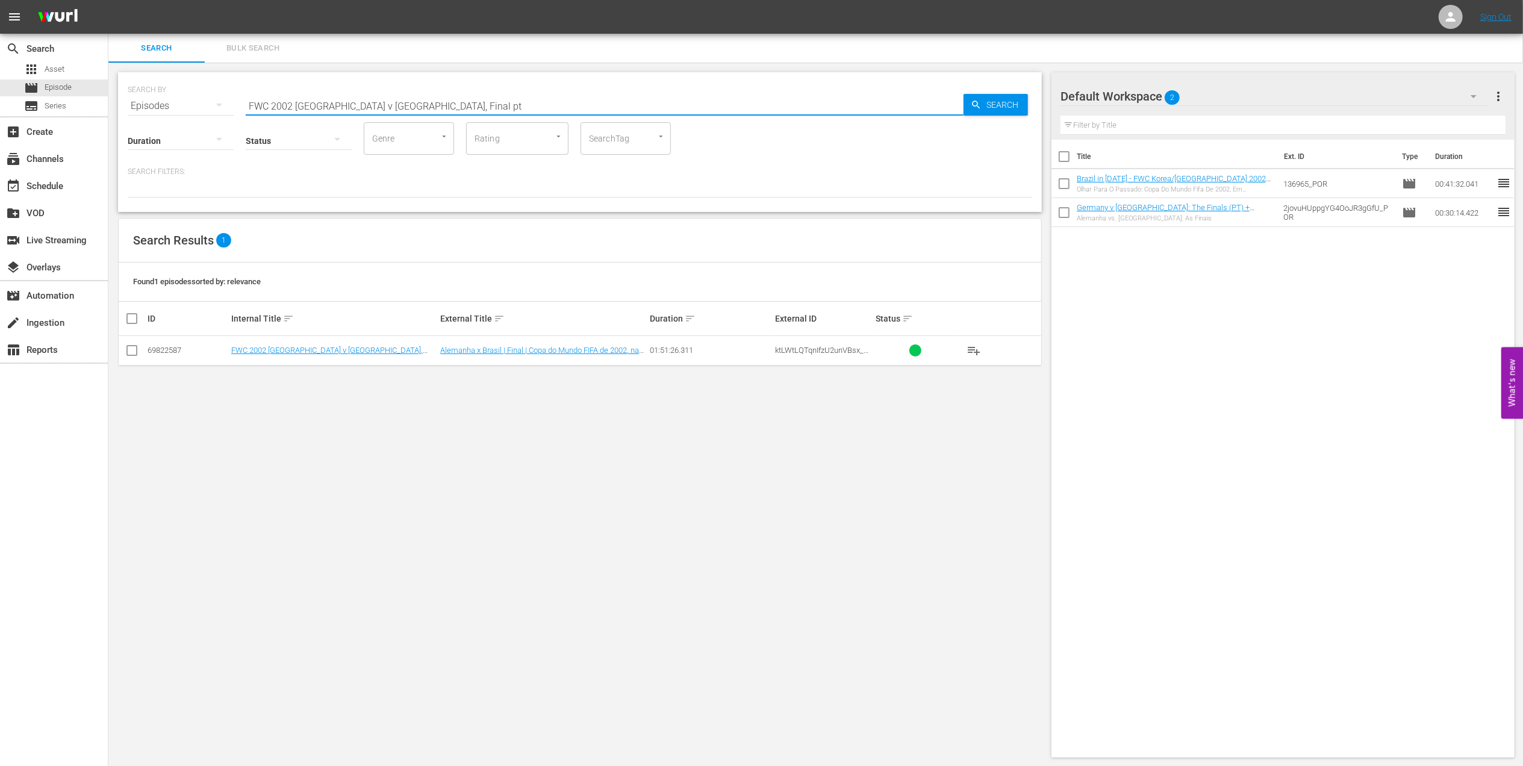
type input "FWC 2002 [GEOGRAPHIC_DATA] v [GEOGRAPHIC_DATA], Final pt"
click at [128, 353] on input "checkbox" at bounding box center [132, 353] width 14 height 14
checkbox input "true"
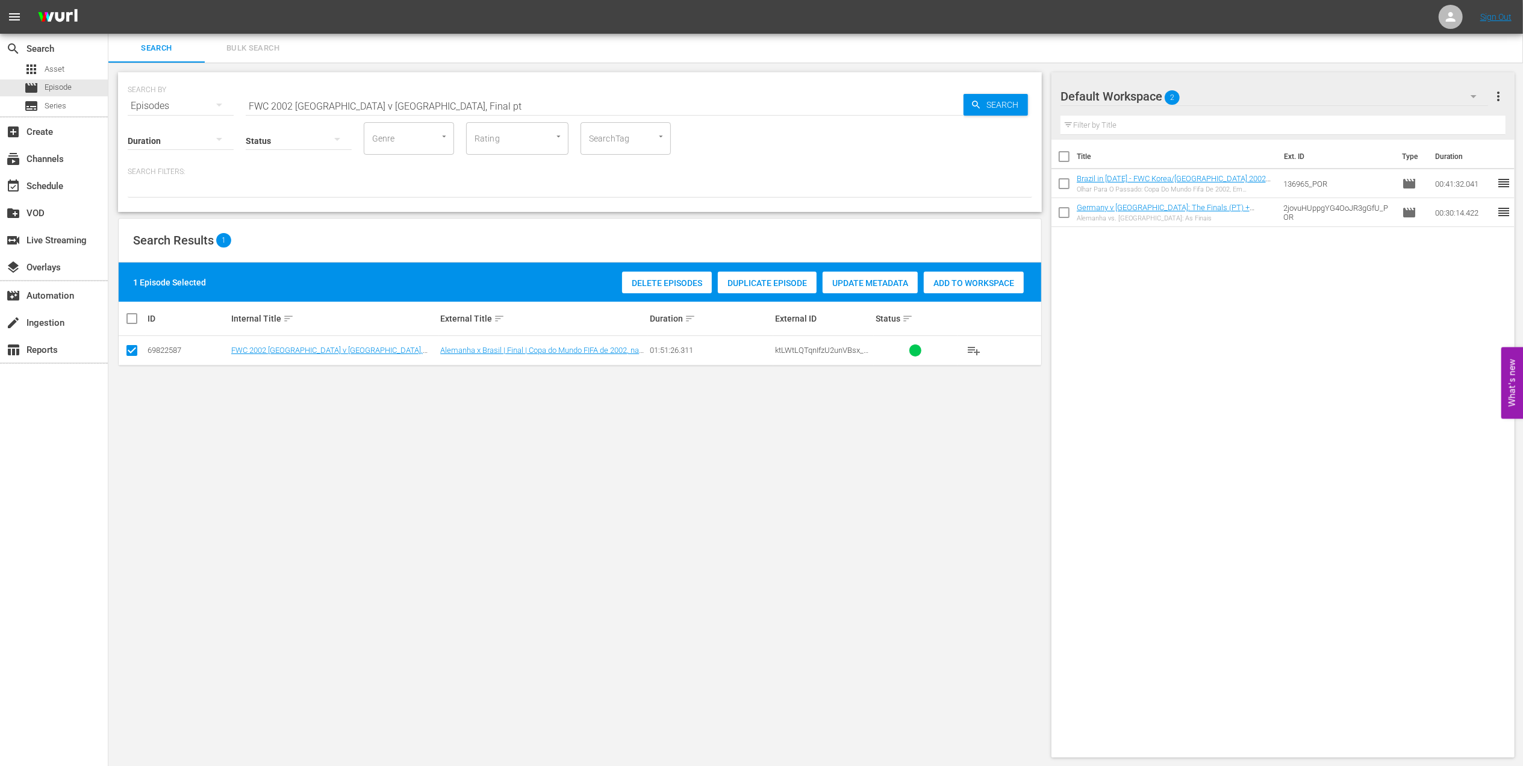
click at [934, 279] on span "Add to Workspace" at bounding box center [974, 283] width 100 height 10
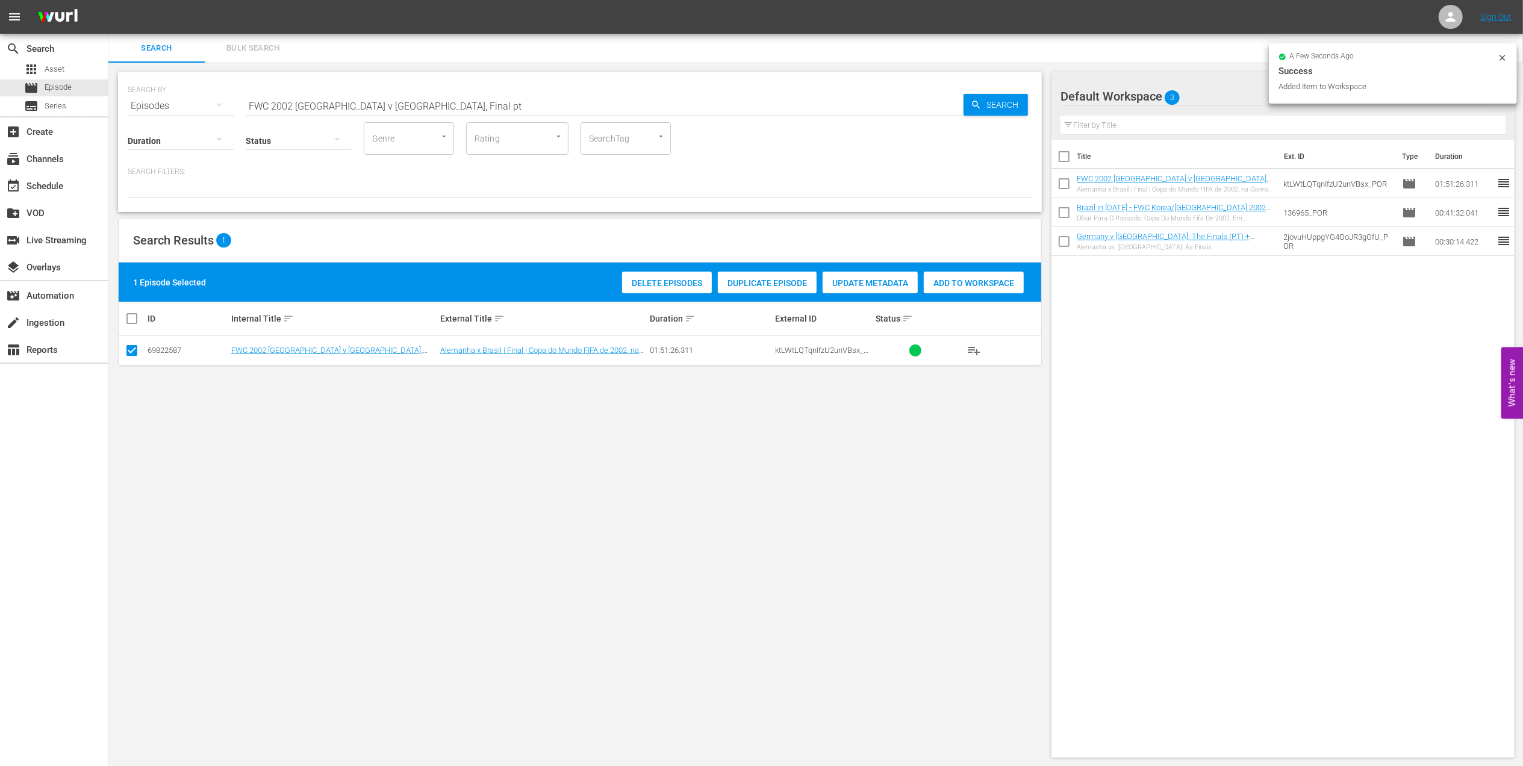
drag, startPoint x: 410, startPoint y: 102, endPoint x: 176, endPoint y: 102, distance: 233.1
click at [181, 102] on div "SEARCH BY Search By Episodes Search ID, Title, Description, Keywords, or Catego…" at bounding box center [580, 98] width 905 height 43
paste input "2002: This is an Asian Odyssey"
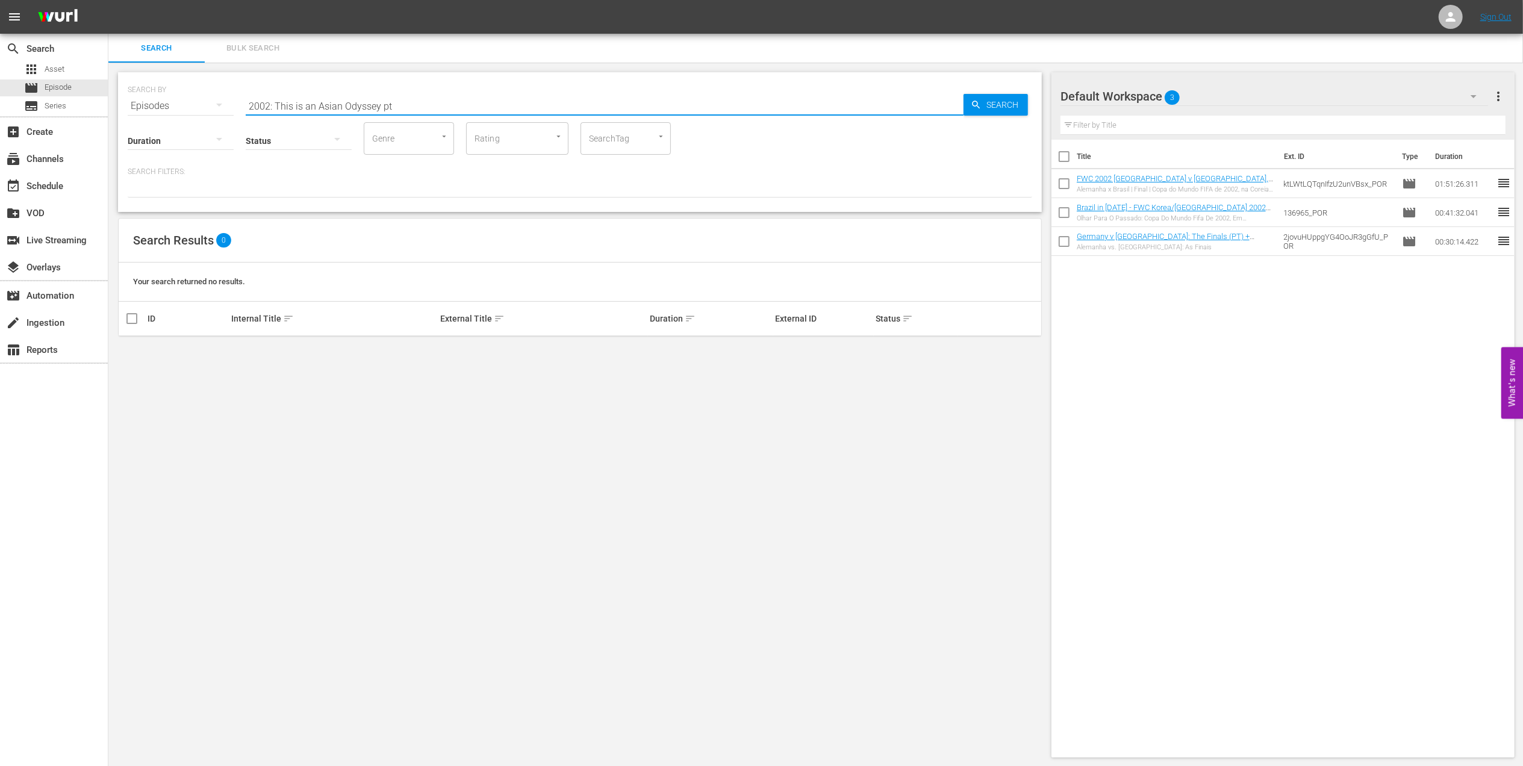
drag, startPoint x: 314, startPoint y: 107, endPoint x: 120, endPoint y: 122, distance: 194.5
click at [120, 122] on div "SEARCH BY Search By Episodes Search ID, Title, Description, Keywords, or Catego…" at bounding box center [580, 142] width 924 height 140
click at [312, 101] on input "Asian Odyssey pt" at bounding box center [605, 106] width 718 height 29
type input "Asian pt"
click at [131, 350] on input "checkbox" at bounding box center [132, 353] width 14 height 14
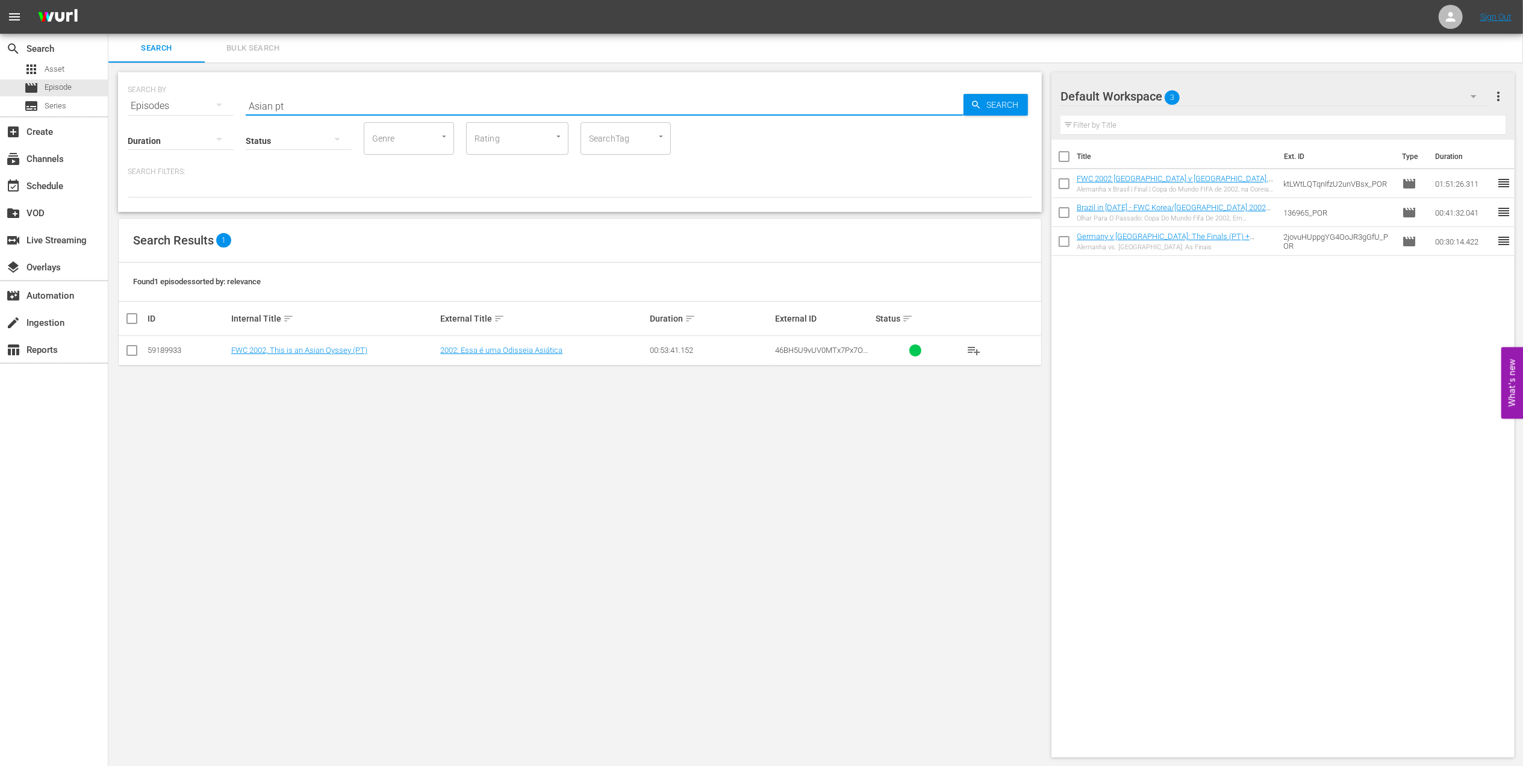
checkbox input "true"
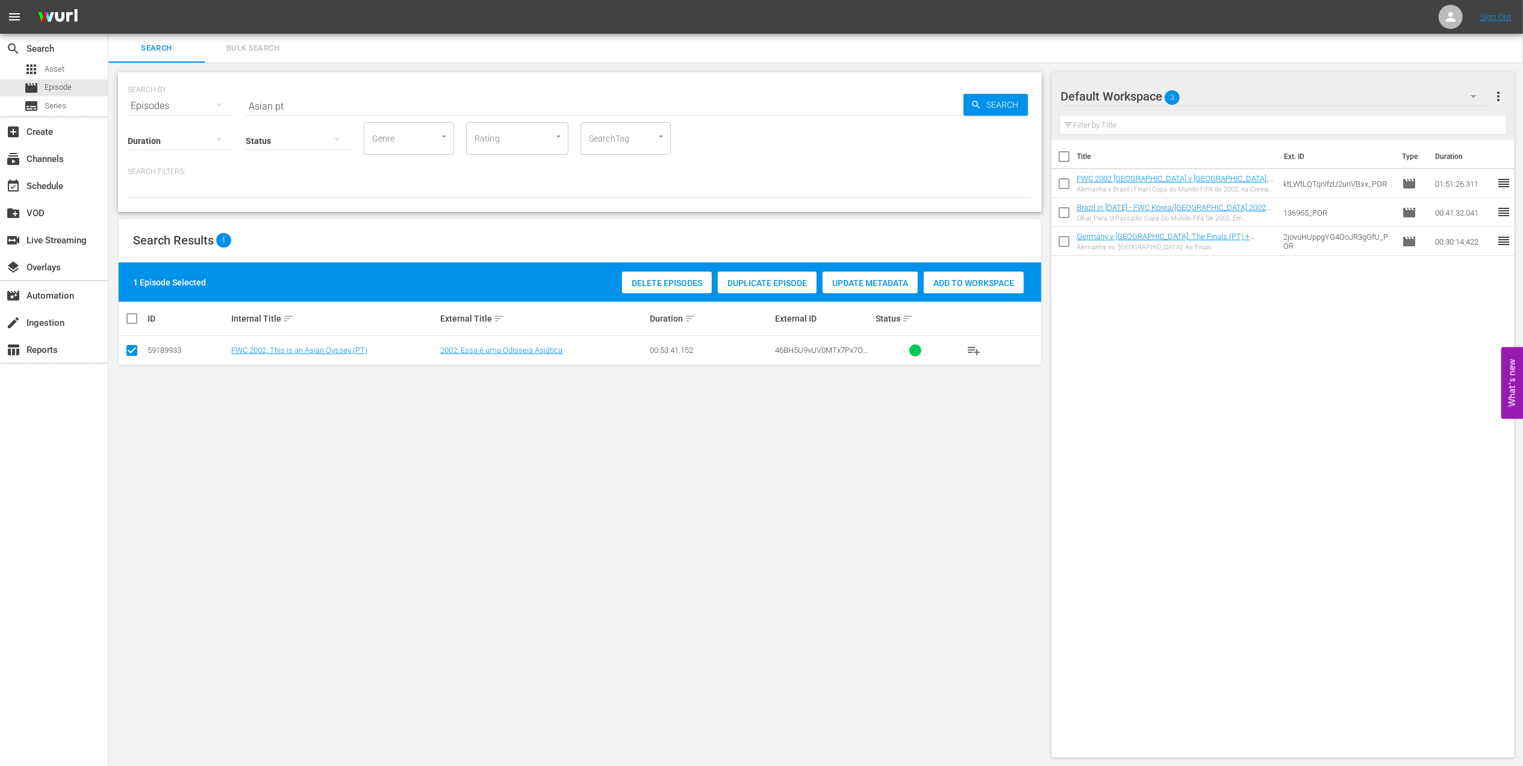
click at [950, 283] on span "Add to Workspace" at bounding box center [974, 283] width 100 height 10
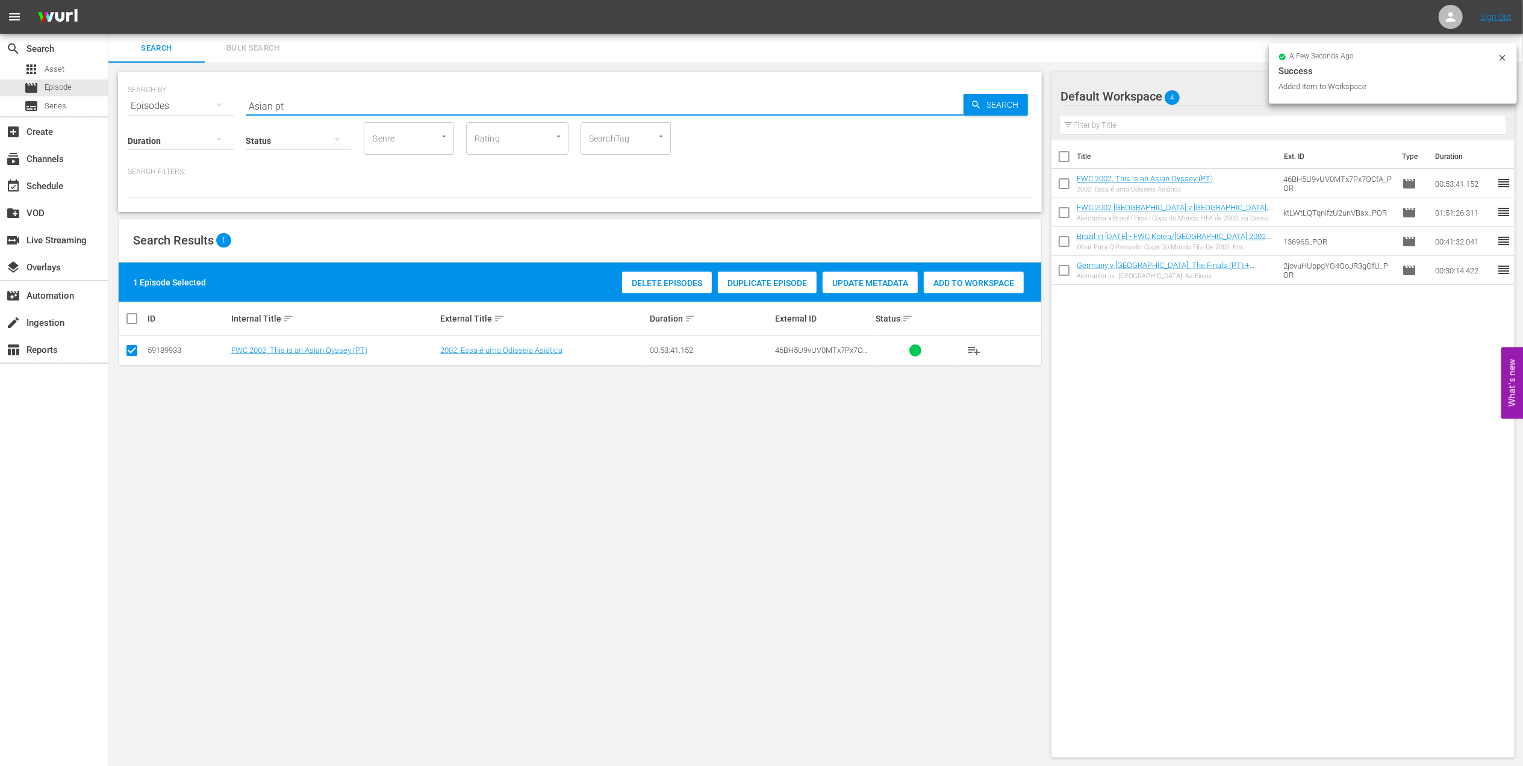
drag, startPoint x: 210, startPoint y: 104, endPoint x: 169, endPoint y: 107, distance: 40.5
click at [152, 105] on div "SEARCH BY Search By Episodes Search ID, Title, Description, Keywords, or Catego…" at bounding box center [580, 98] width 905 height 43
paste input "EP 3 - [PERSON_NAME] | Golden Boo"
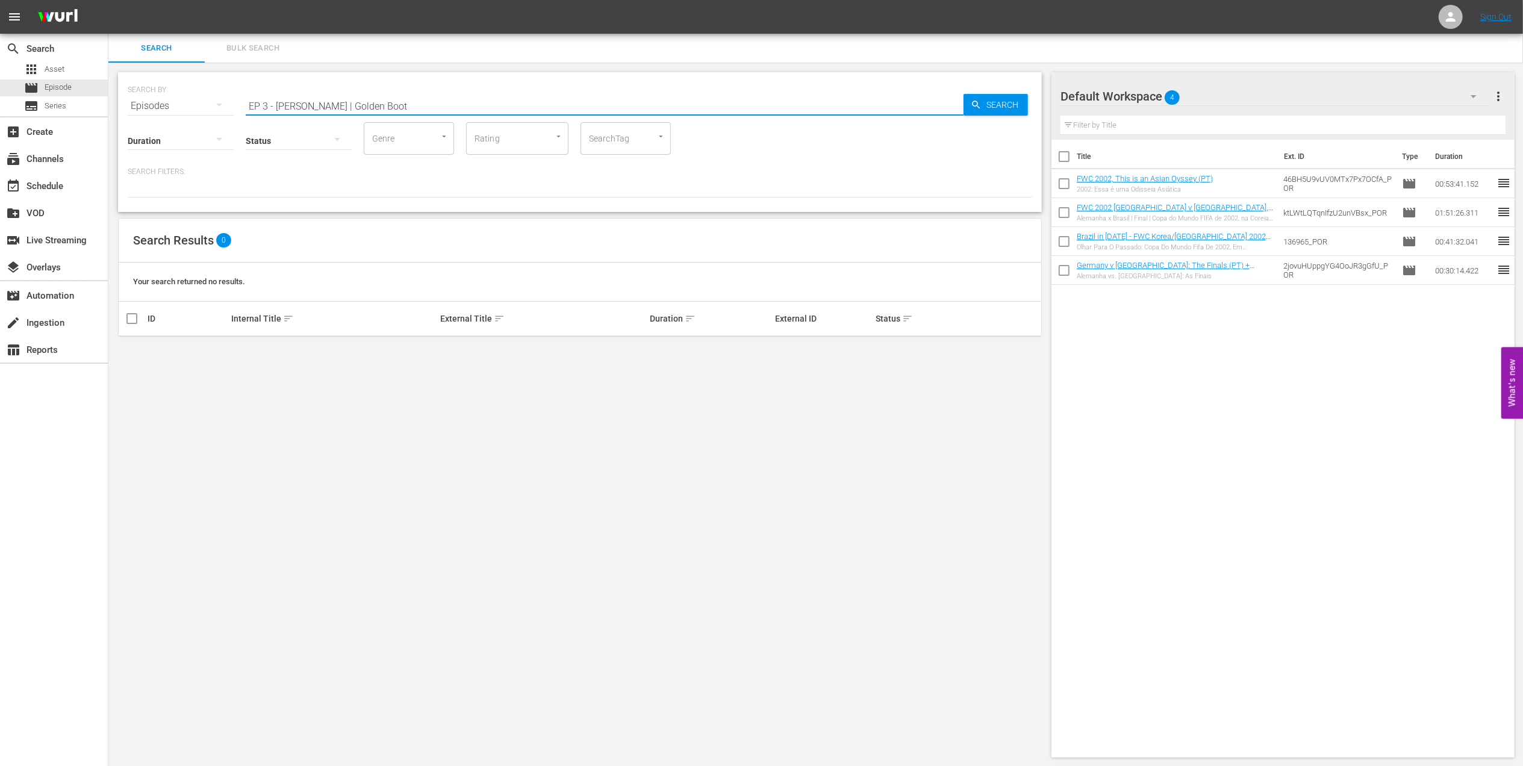
drag, startPoint x: 196, startPoint y: 116, endPoint x: 148, endPoint y: 121, distance: 47.8
click at [150, 120] on div "SEARCH BY Search By Episodes Search ID, Title, Description, Keywords, or Catego…" at bounding box center [580, 142] width 924 height 140
click at [360, 105] on input "Golden Boot" at bounding box center [605, 106] width 718 height 29
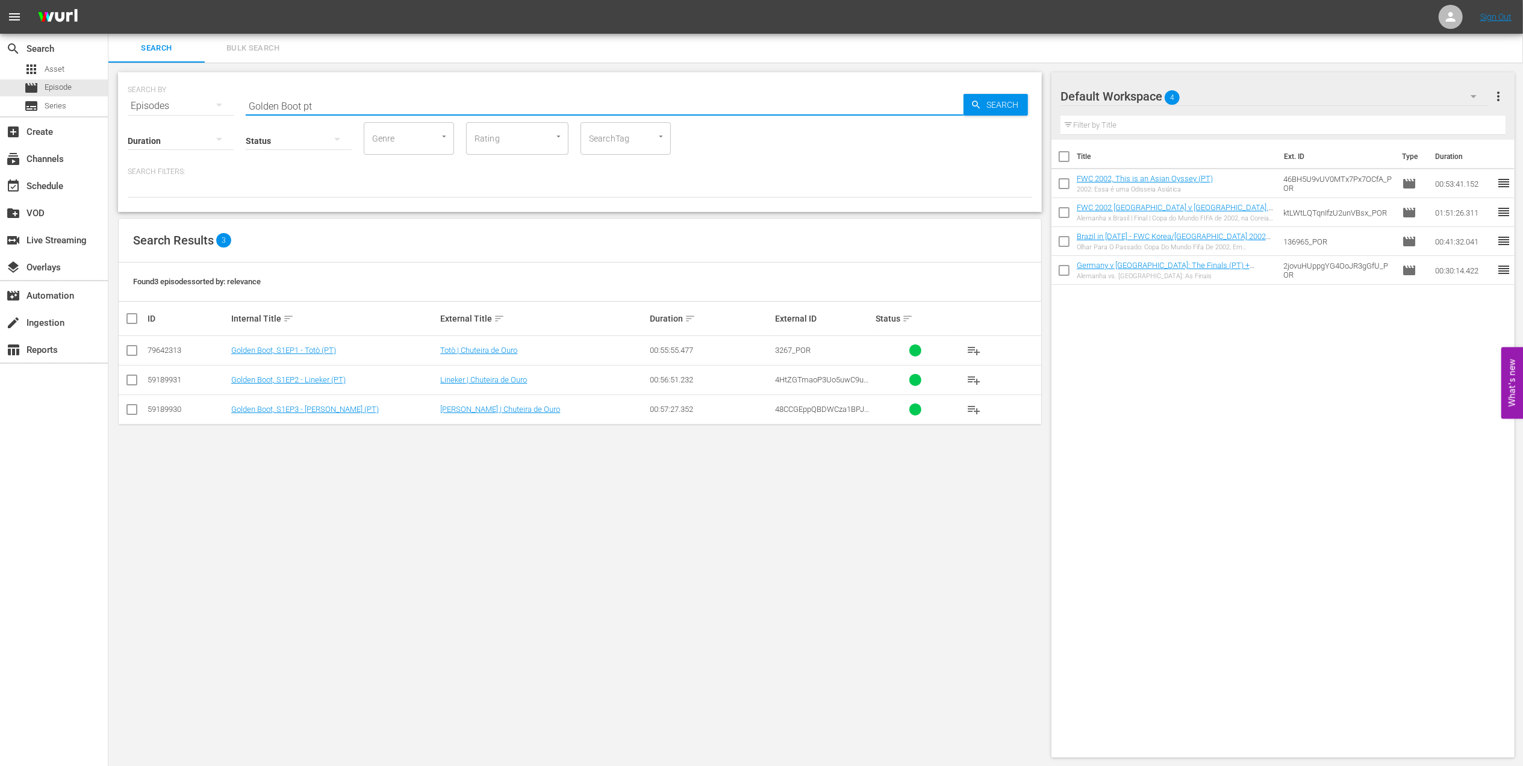
type input "Golden Boot pt"
click at [129, 411] on input "checkbox" at bounding box center [132, 412] width 14 height 14
checkbox input "true"
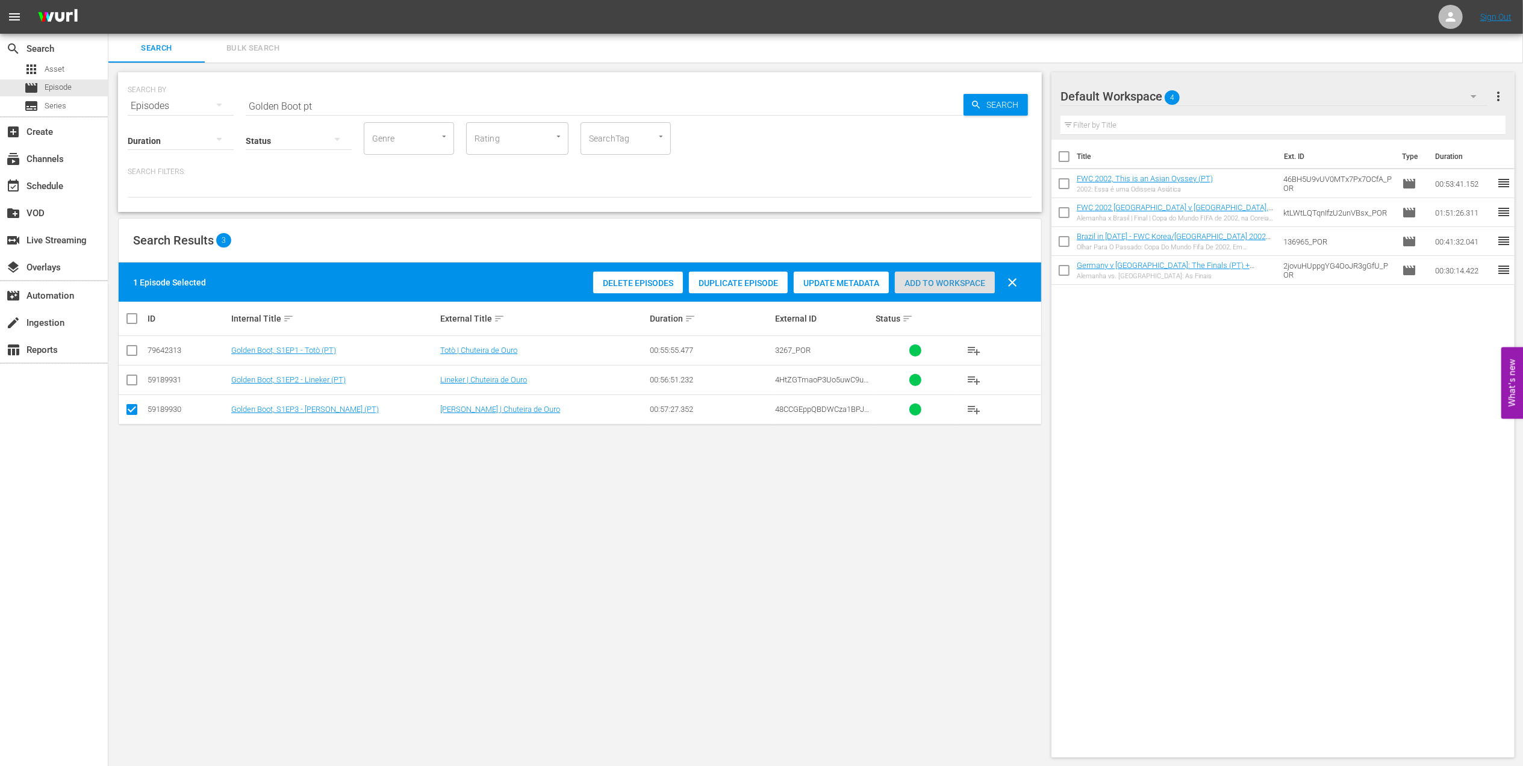
click at [919, 285] on span "Add to Workspace" at bounding box center [945, 283] width 100 height 10
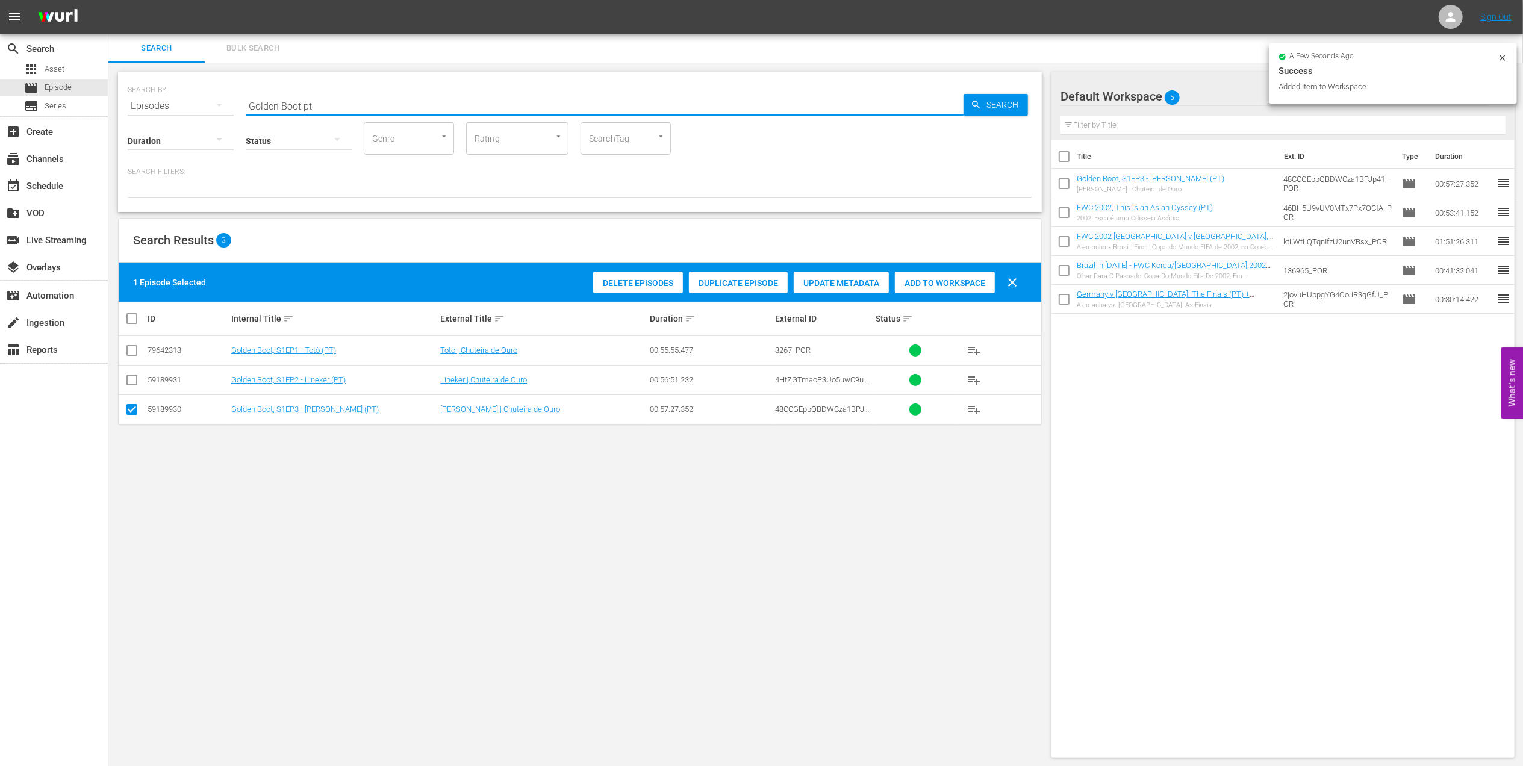
drag, startPoint x: 148, startPoint y: 108, endPoint x: 248, endPoint y: 102, distance: 100.8
click at [147, 108] on div "SEARCH BY Search By Episodes Search ID, Title, Description, Keywords, or Catego…" at bounding box center [580, 98] width 905 height 43
paste input "FWC 1994, Brazil vs USA, Round of 16 (PT)"
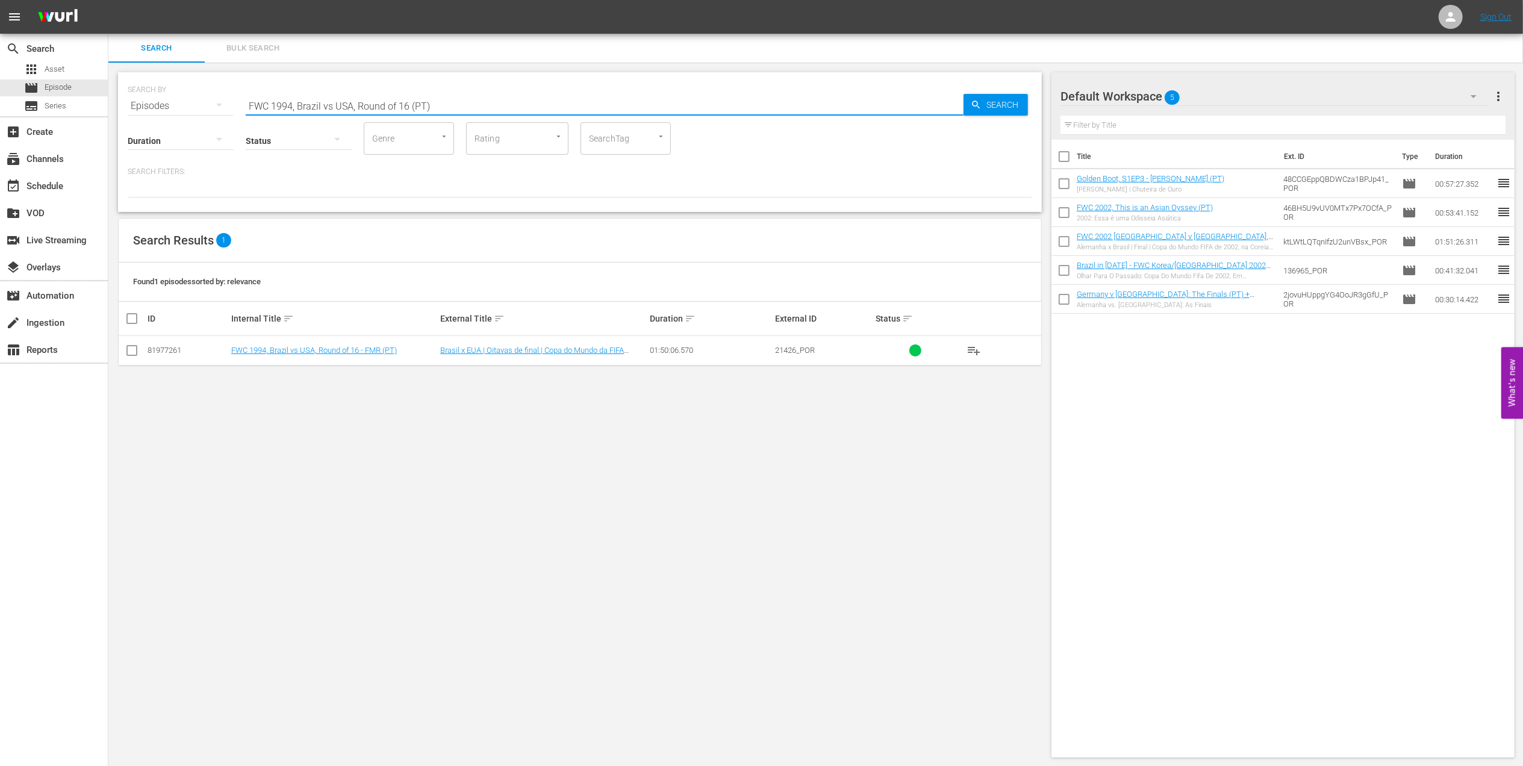
type input "FWC 1994, Brazil vs USA, Round of 16 (PT)"
click at [135, 349] on input "checkbox" at bounding box center [132, 353] width 14 height 14
checkbox input "true"
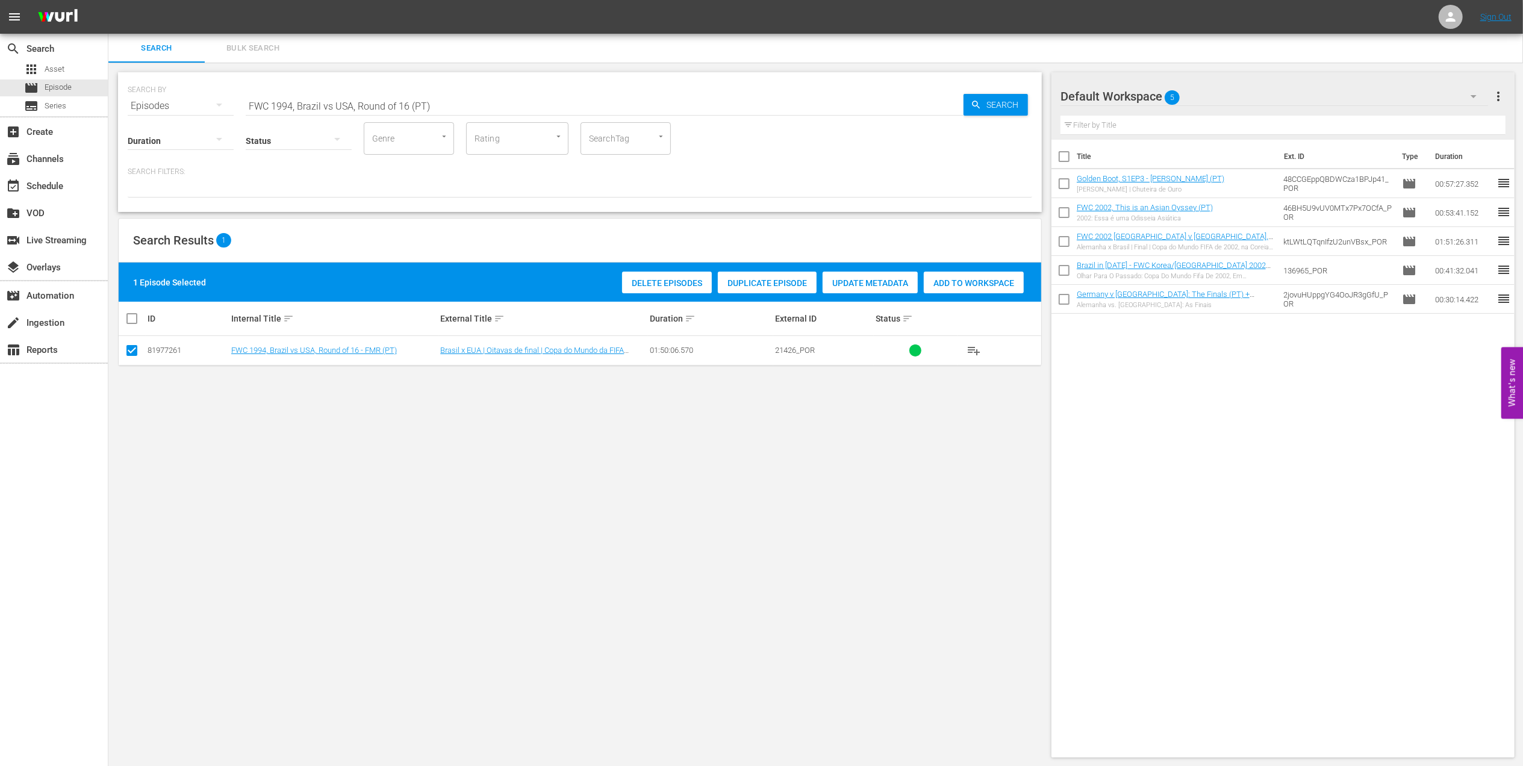
click at [981, 275] on div "Add to Workspace" at bounding box center [974, 283] width 100 height 23
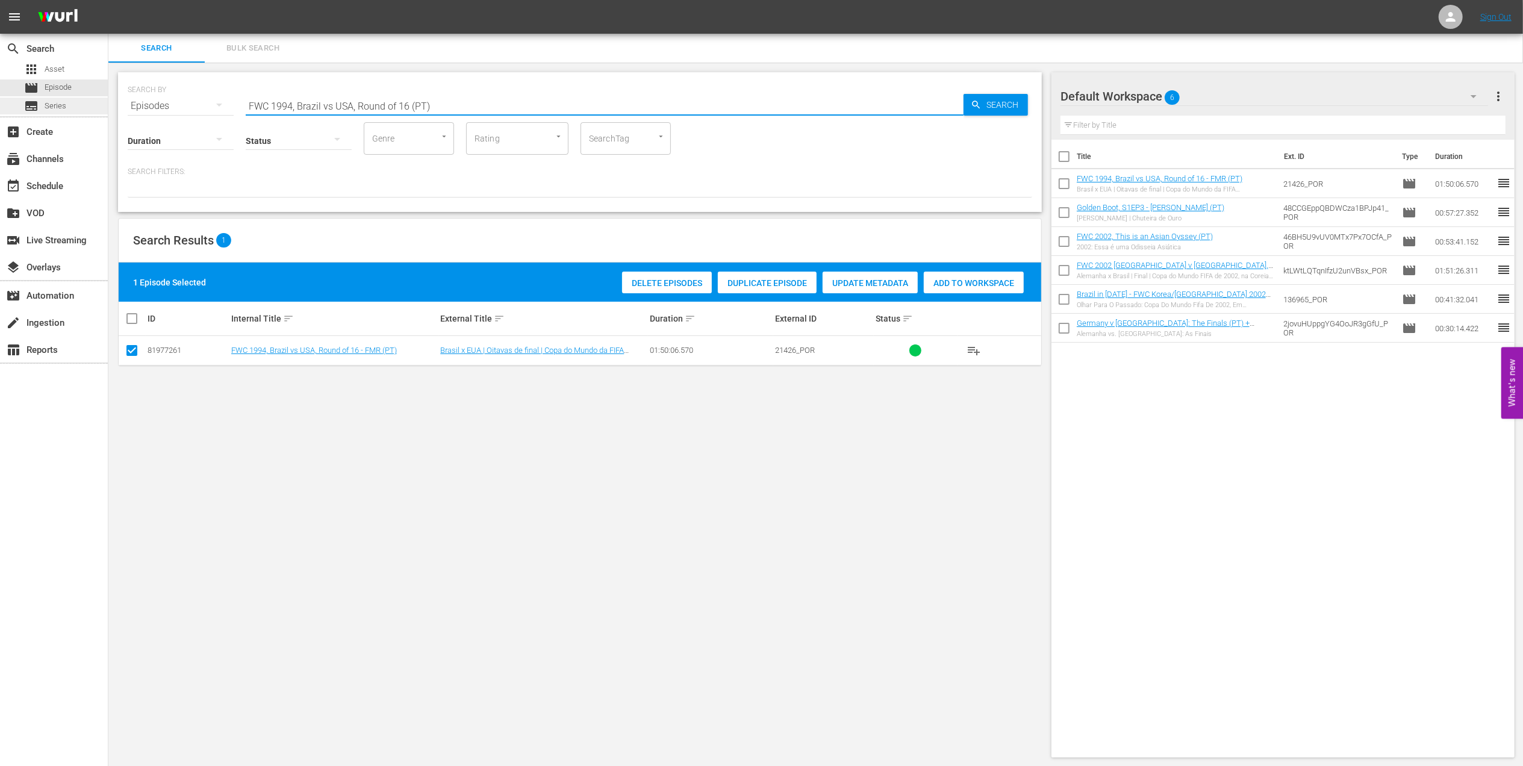
drag, startPoint x: 107, startPoint y: 104, endPoint x: 87, endPoint y: 104, distance: 20.5
click at [108, 0] on div "search Search apps Asset movie Episode subtitles Series add_box Create subscrip…" at bounding box center [815, 0] width 1415 height 0
paste input "Sweden v [GEOGRAPHIC_DATA] , Semi-final"
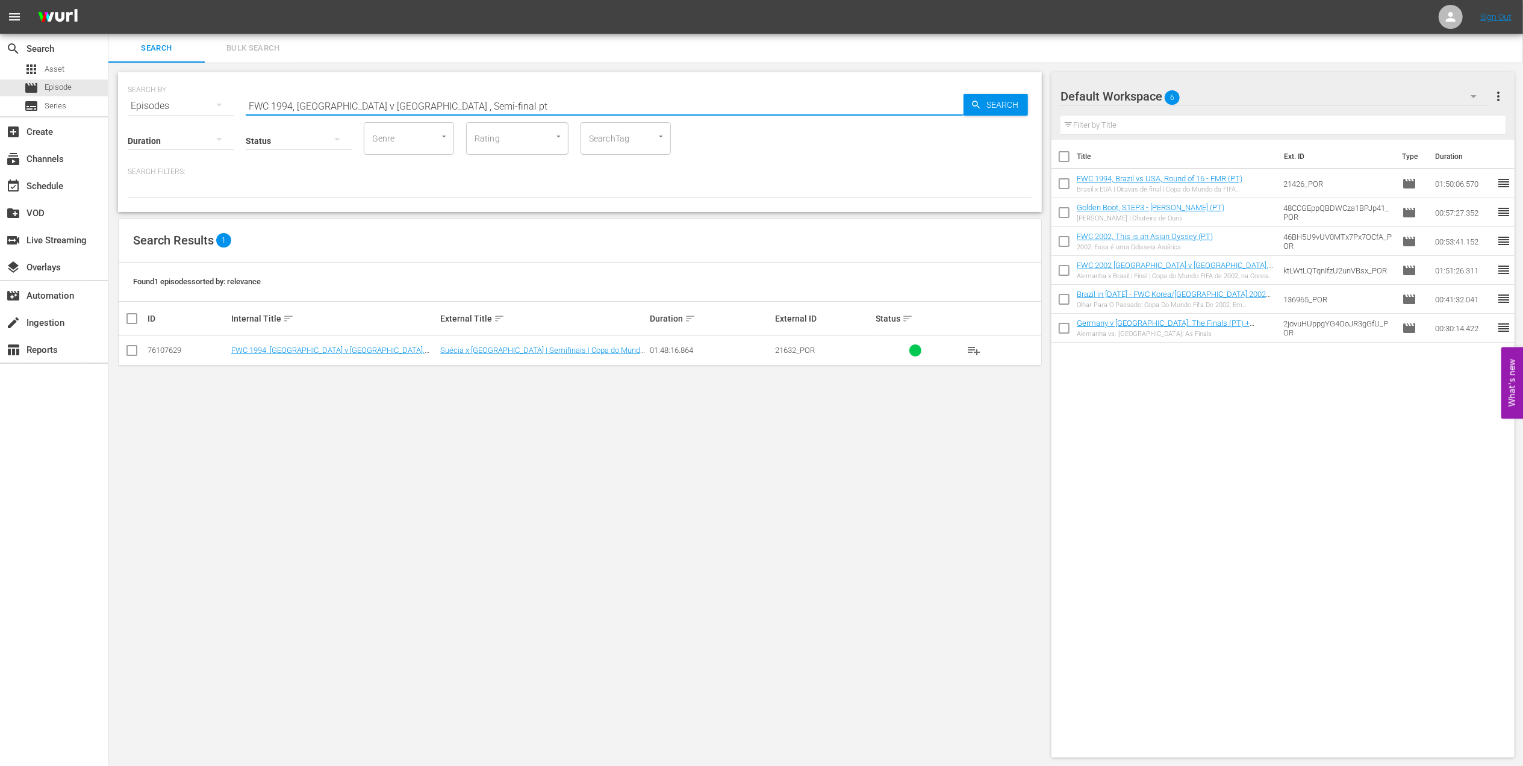
type input "FWC 1994, [GEOGRAPHIC_DATA] v [GEOGRAPHIC_DATA] , Semi-final pt"
click at [136, 352] on input "checkbox" at bounding box center [132, 353] width 14 height 14
checkbox input "true"
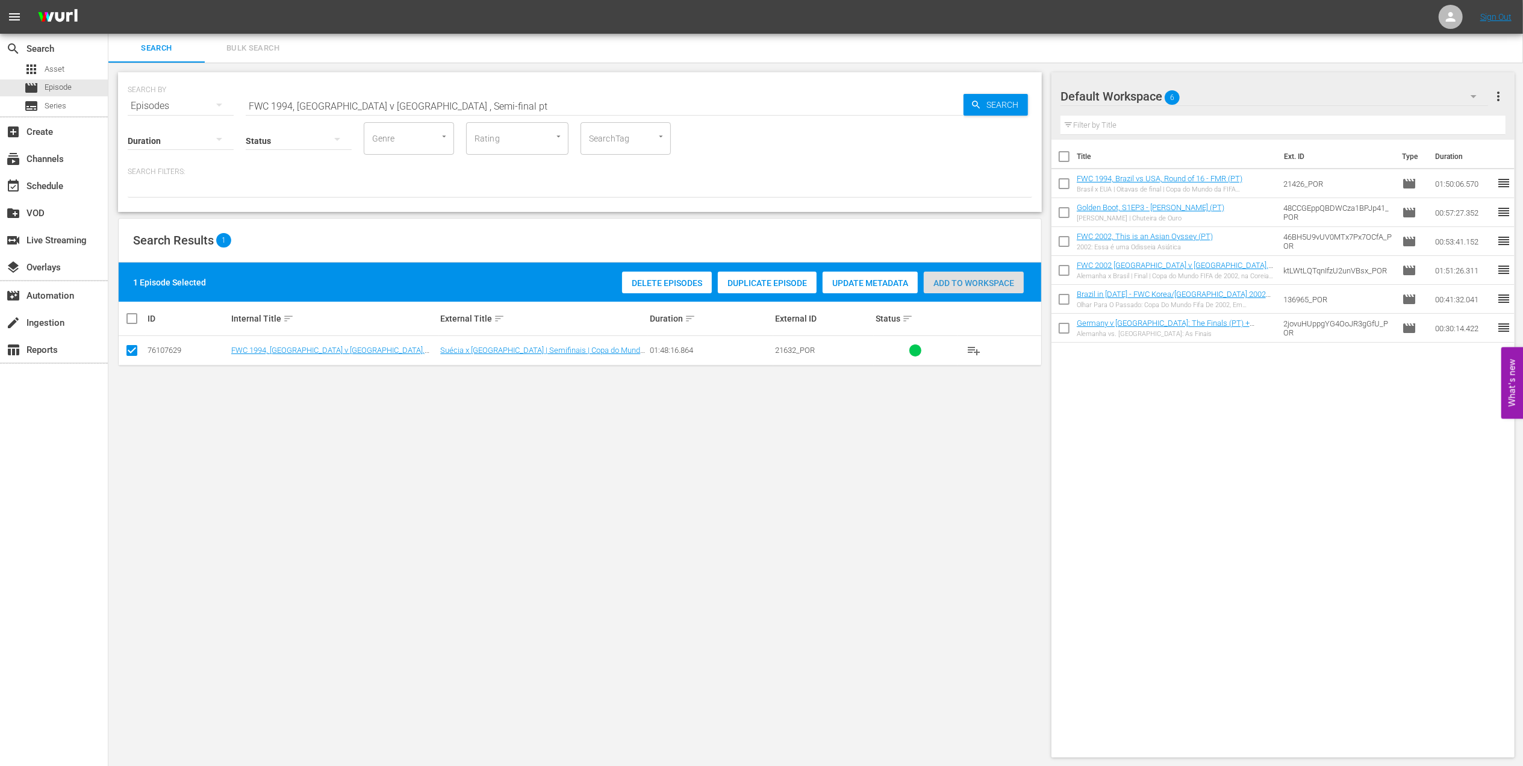
click at [959, 276] on div "Add to Workspace" at bounding box center [974, 283] width 100 height 23
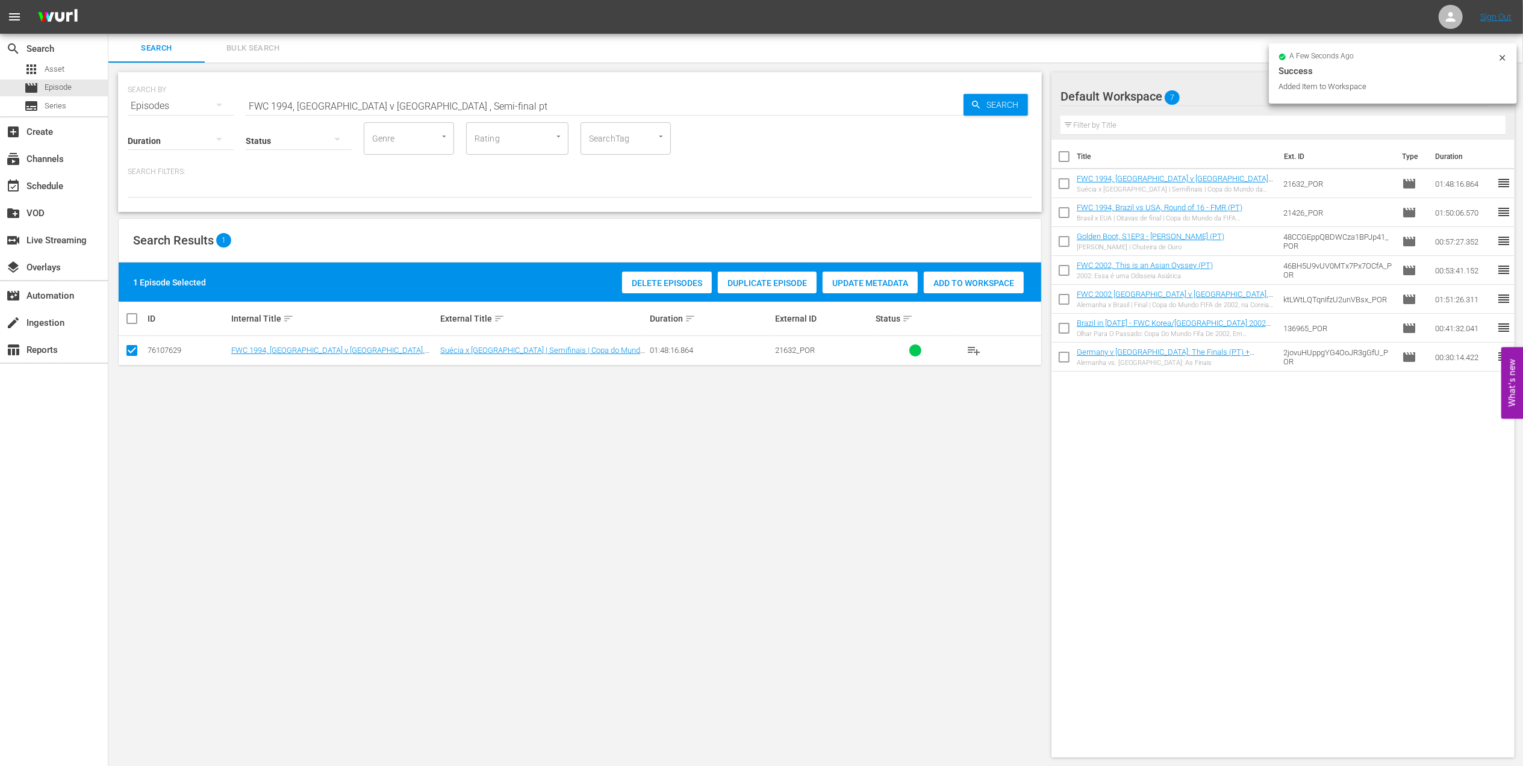
click at [217, 107] on div "SEARCH BY Search By Episodes Search ID, Title, Description, Keywords, or Catego…" at bounding box center [580, 98] width 905 height 43
paste input "Brazil vs Italy, Final (PT)"
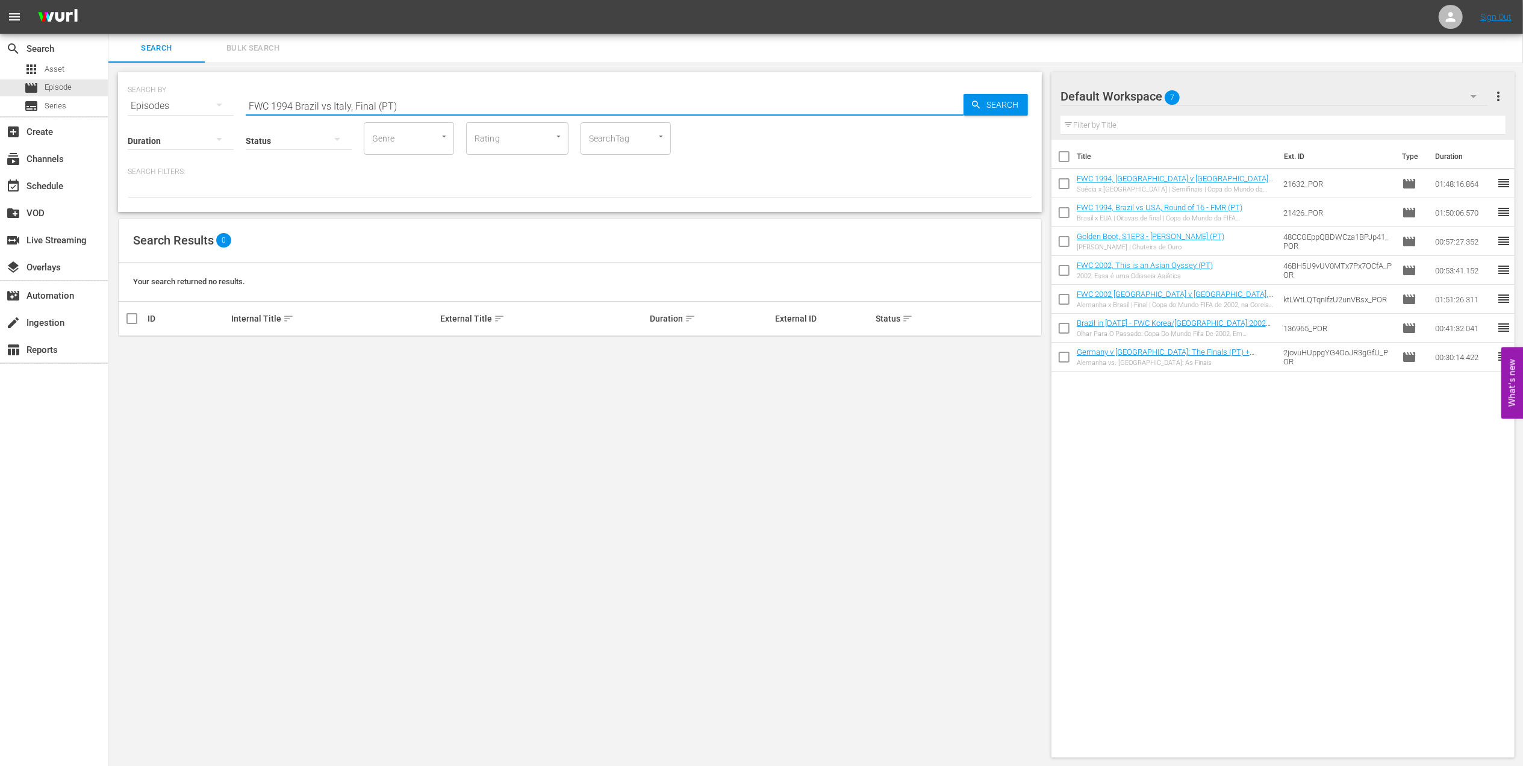
click at [334, 99] on input "FWC 1994 Brazil vs Italy, Final (PT)" at bounding box center [605, 106] width 718 height 29
click at [328, 104] on input "FWC 1994 Brazil vs Italy, Final (PT)" at bounding box center [605, 106] width 718 height 29
type input "FWC 1994 [GEOGRAPHIC_DATA] v [GEOGRAPHIC_DATA], Final (PT)"
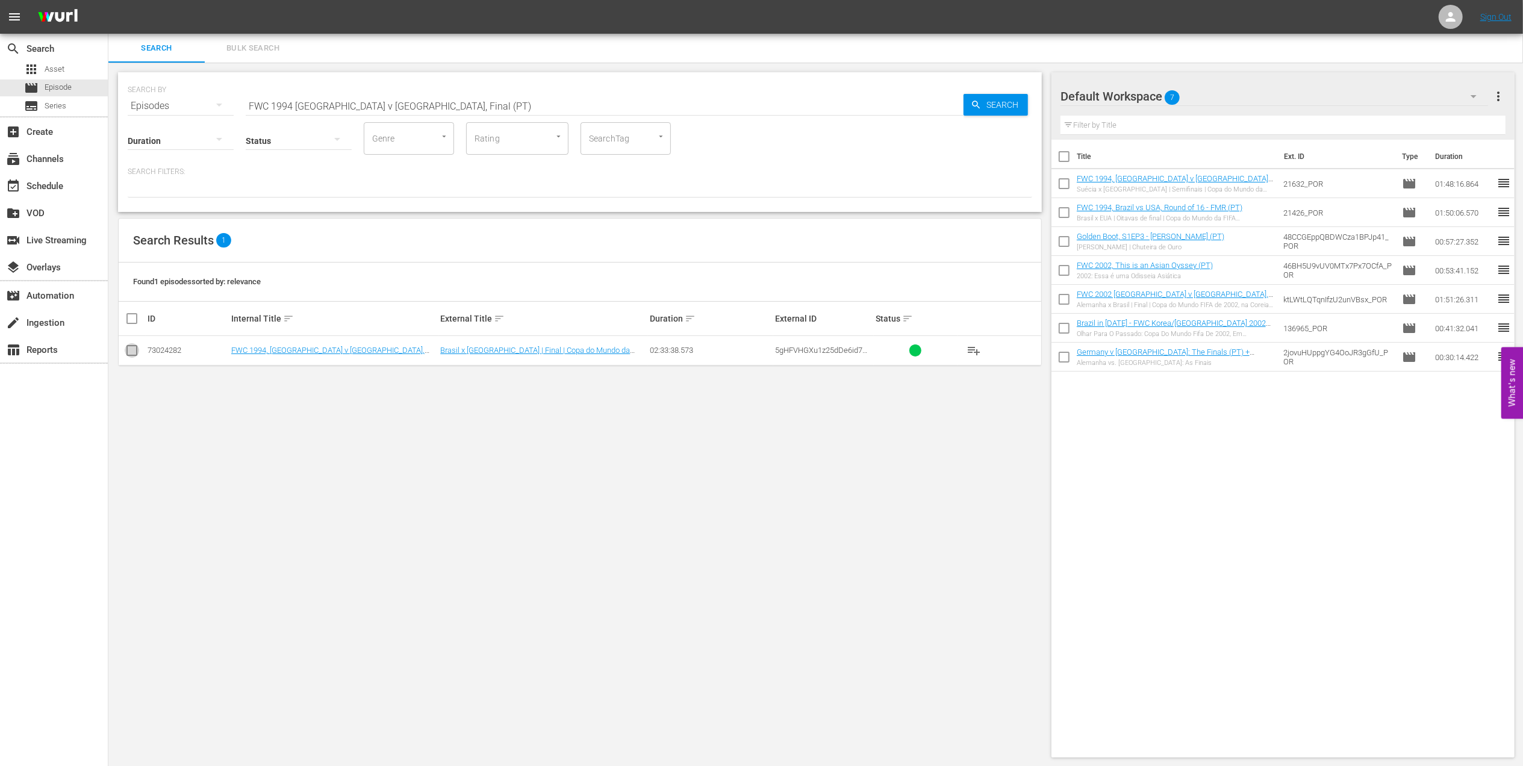
click at [138, 351] on input "checkbox" at bounding box center [132, 353] width 14 height 14
checkbox input "true"
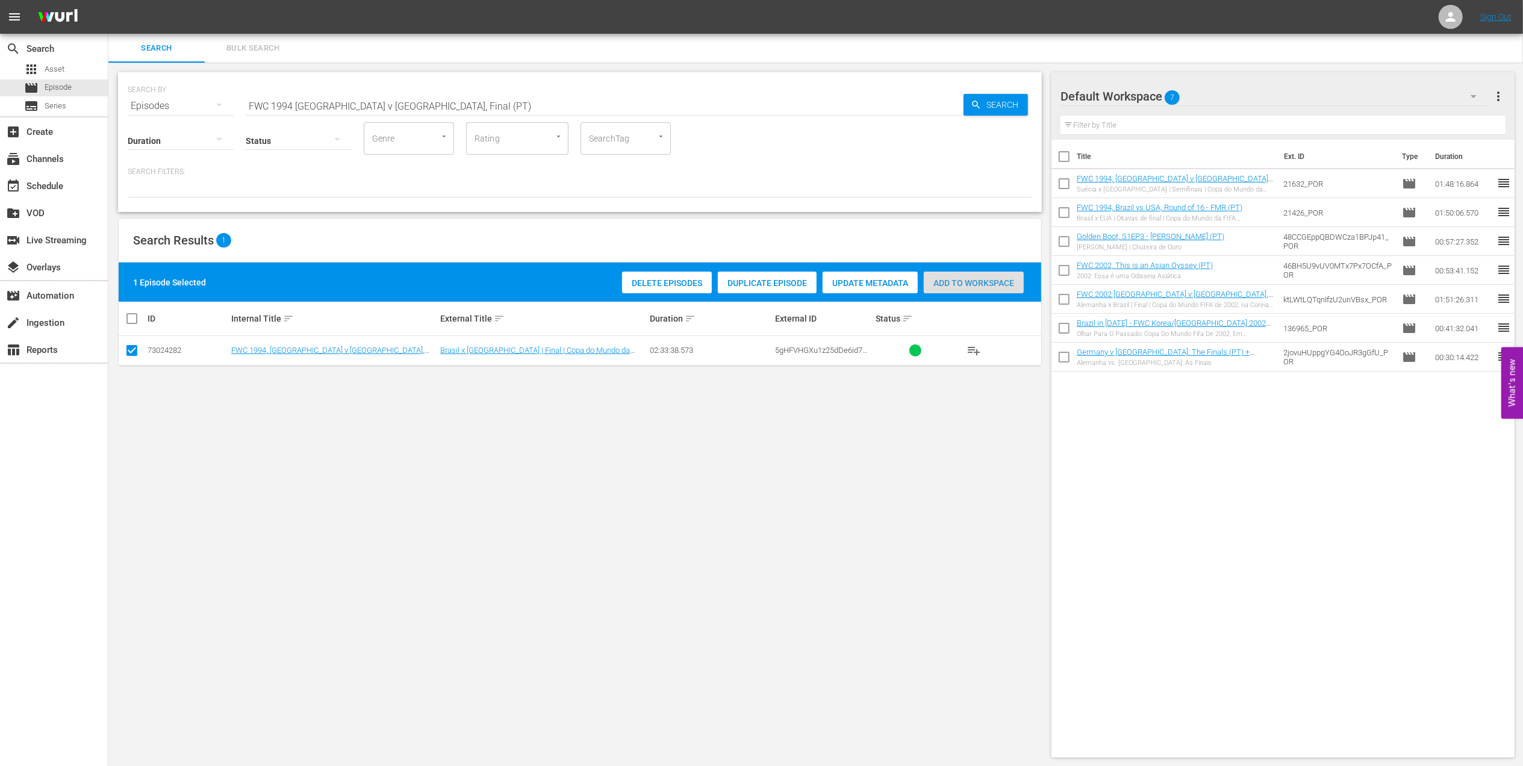
click at [941, 285] on span "Add to Workspace" at bounding box center [974, 283] width 100 height 10
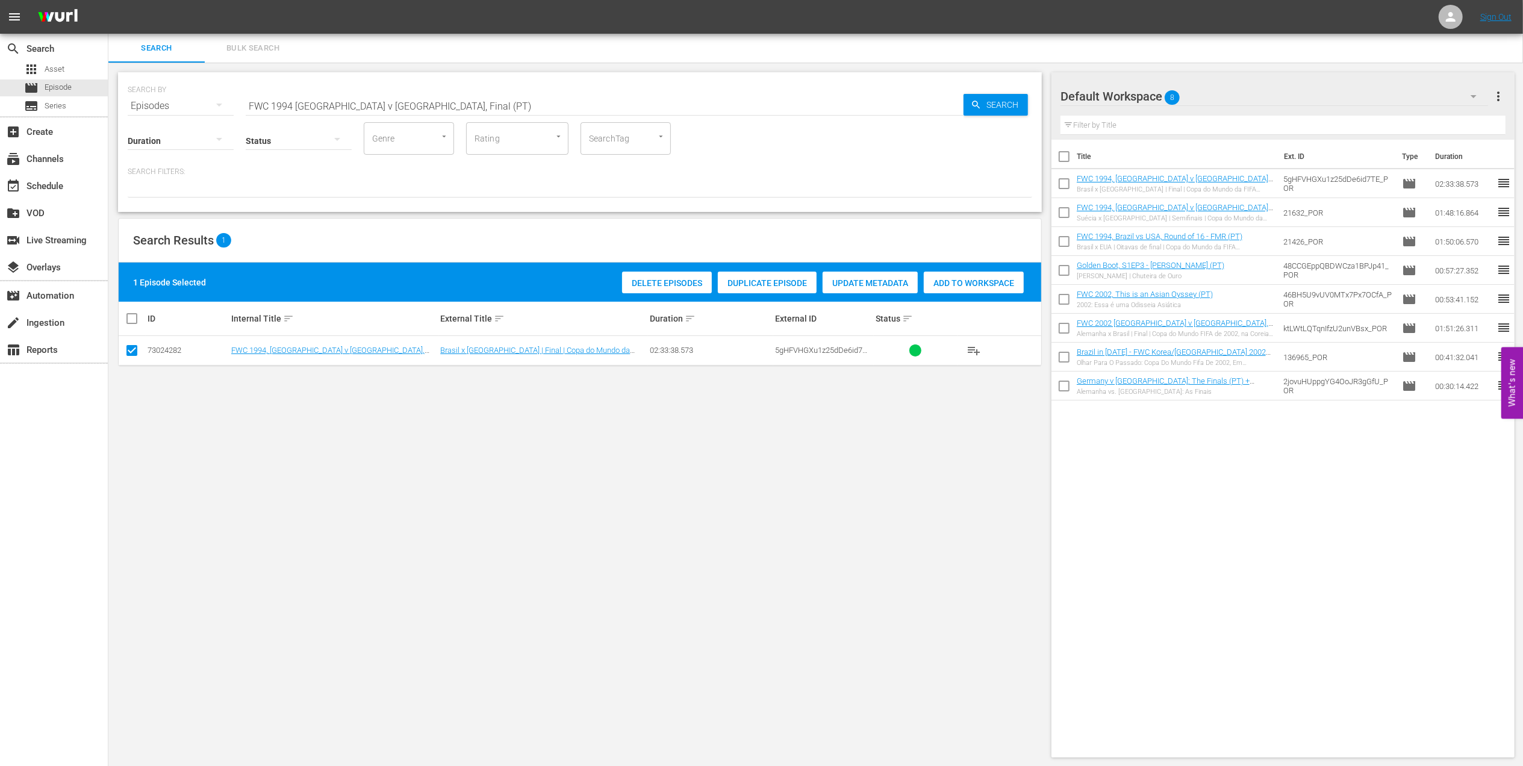
drag, startPoint x: 410, startPoint y: 99, endPoint x: 131, endPoint y: 99, distance: 278.9
click at [131, 99] on div "SEARCH BY Search By Episodes Search ID, Title, Description, Keywords, or Catego…" at bounding box center [580, 98] width 905 height 43
paste input "ACTS: 1994 FIFA World Cup"
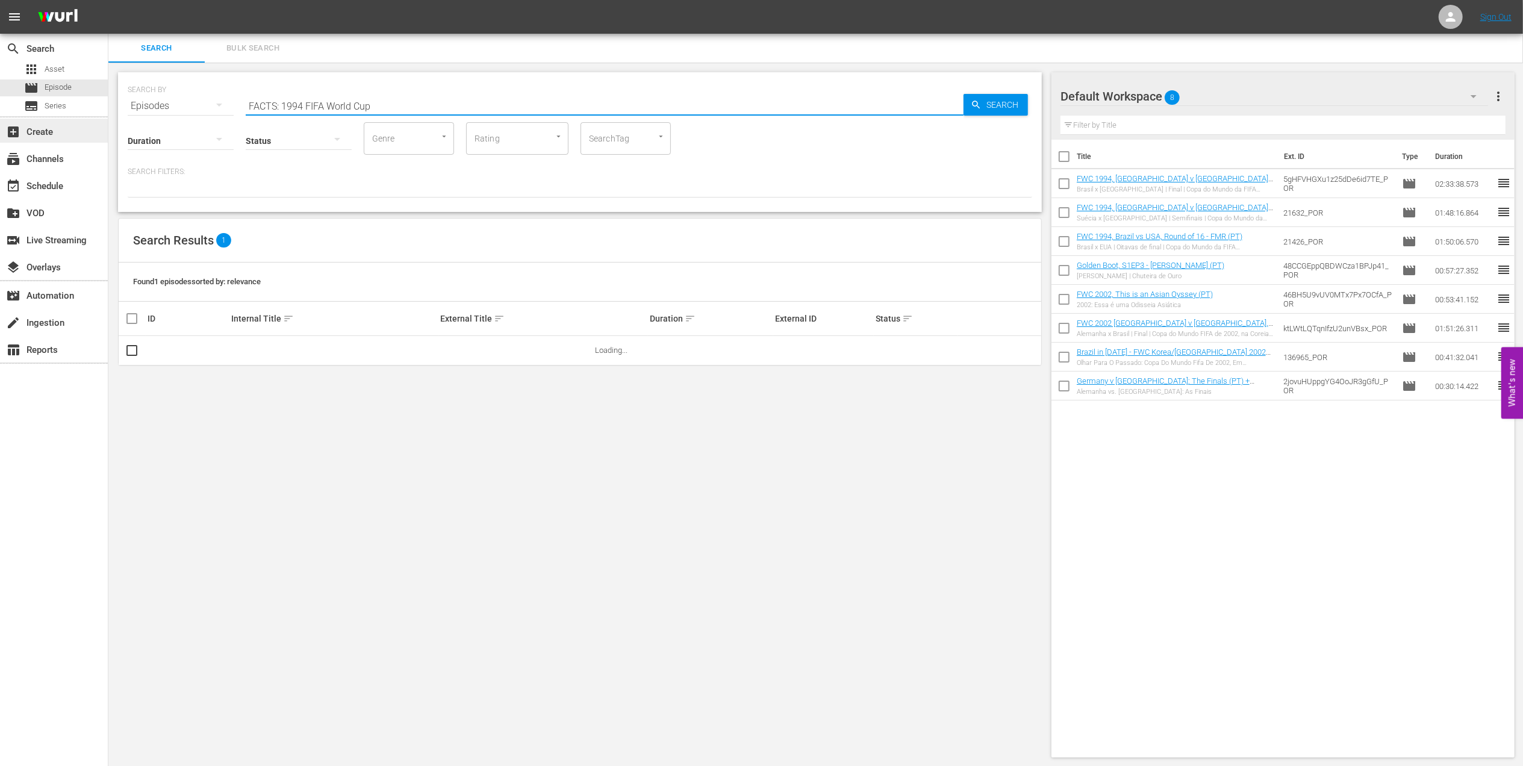
drag, startPoint x: 379, startPoint y: 106, endPoint x: 58, endPoint y: 121, distance: 321.4
click at [108, 0] on div "search Search apps Asset movie Episode subtitles Series add_box Create subscrip…" at bounding box center [815, 0] width 1415 height 0
type input "facts 1994 pt"
drag, startPoint x: 136, startPoint y: 352, endPoint x: 235, endPoint y: 360, distance: 99.6
click at [137, 355] on input "checkbox" at bounding box center [132, 353] width 14 height 14
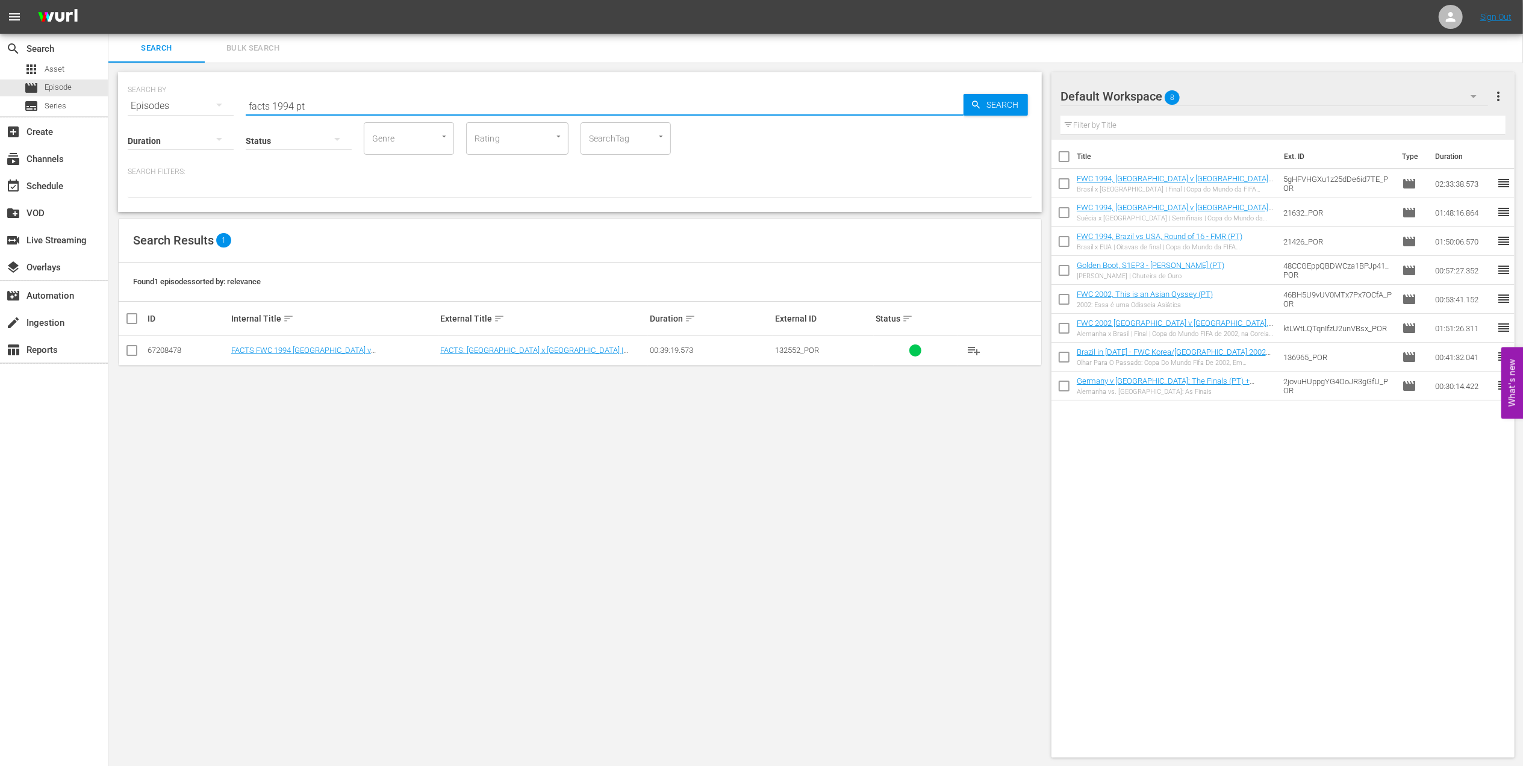
checkbox input "true"
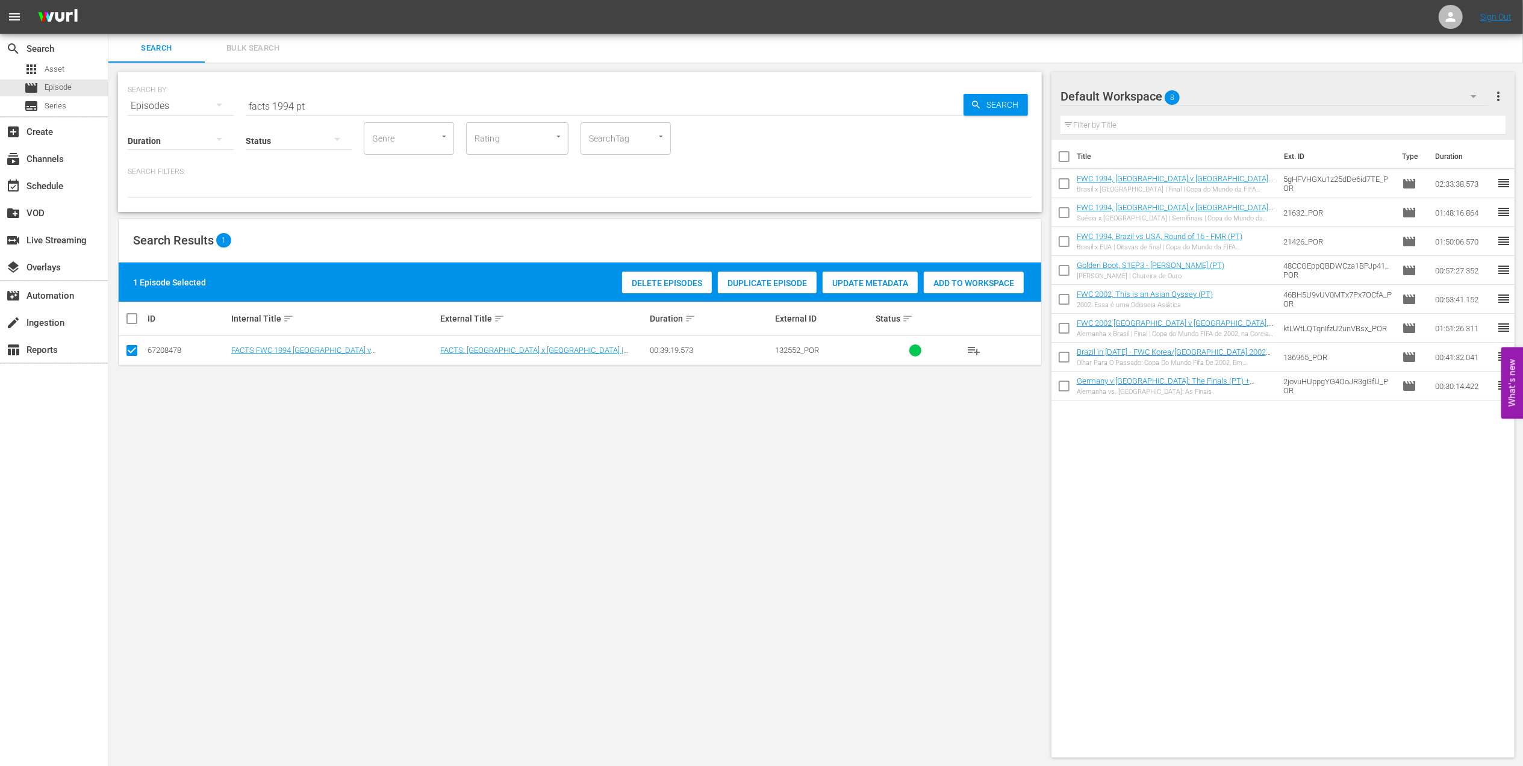
click at [969, 280] on span "Add to Workspace" at bounding box center [974, 283] width 100 height 10
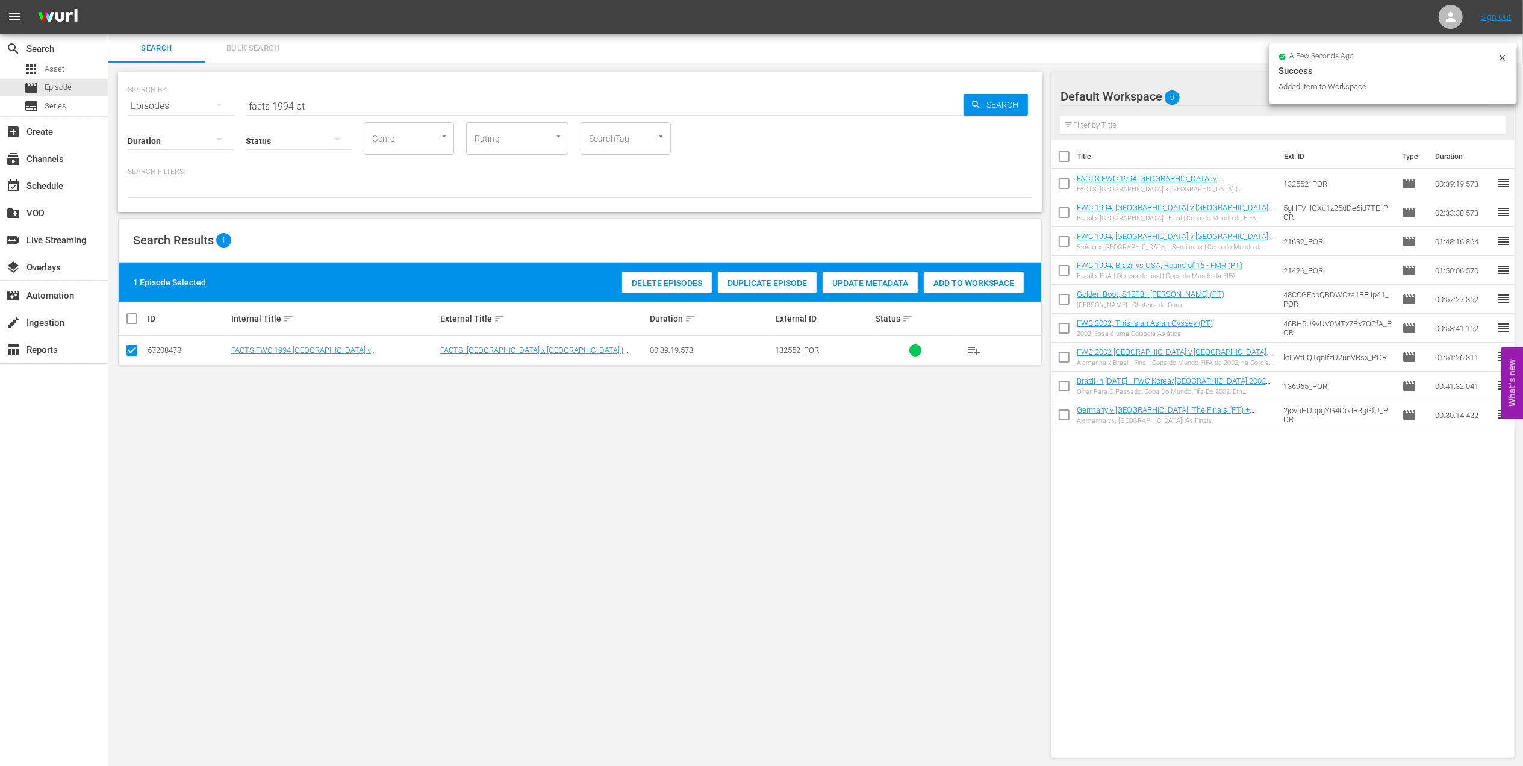
drag, startPoint x: 323, startPoint y: 107, endPoint x: 99, endPoint y: 116, distance: 224.8
click at [108, 0] on div "search Search apps Asset movie Episode subtitles Series add_box Create subscrip…" at bounding box center [815, 0] width 1415 height 0
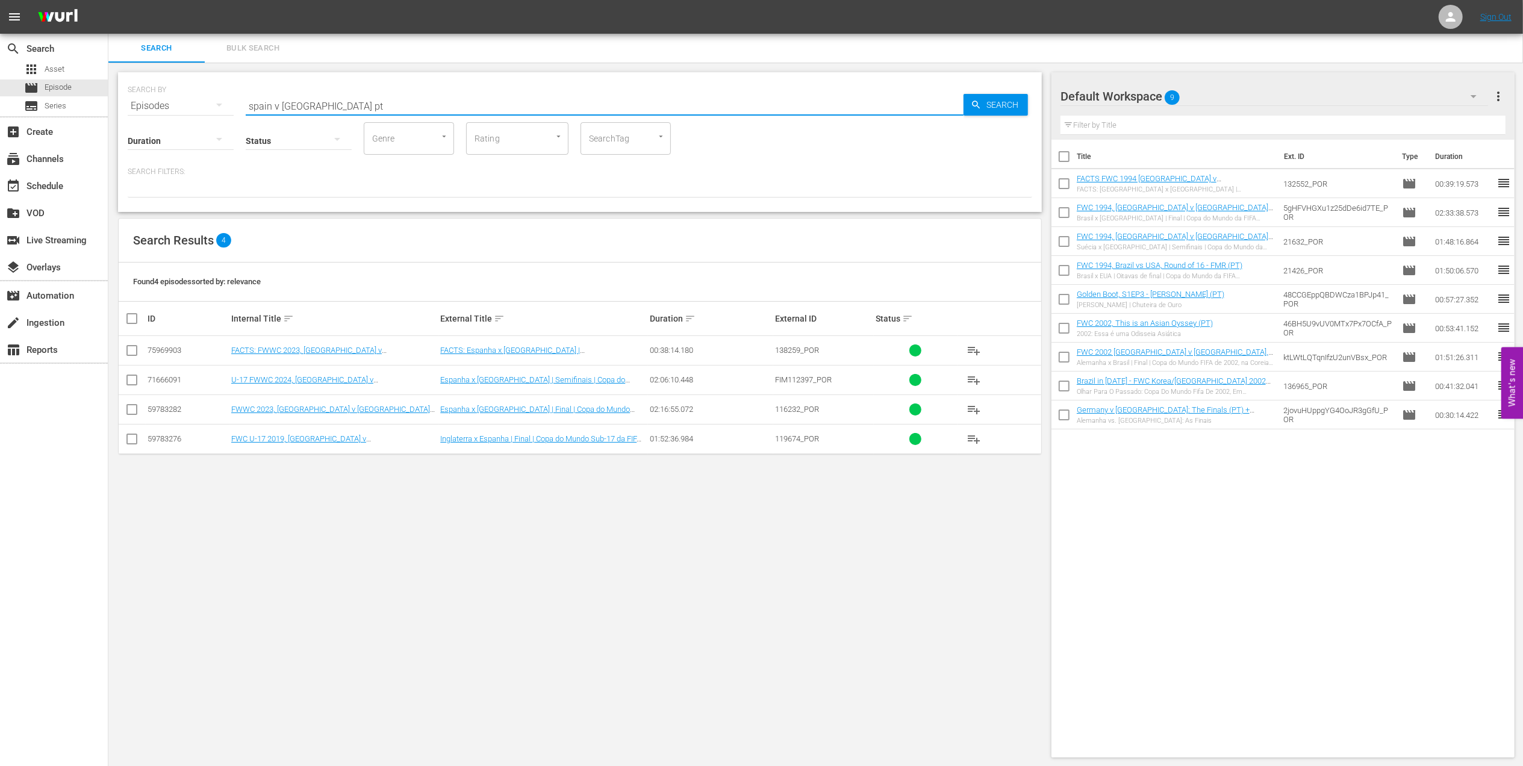
type input "spain v [GEOGRAPHIC_DATA] pt"
drag, startPoint x: 128, startPoint y: 408, endPoint x: 151, endPoint y: 408, distance: 22.3
click at [128, 408] on input "checkbox" at bounding box center [132, 412] width 14 height 14
checkbox input "true"
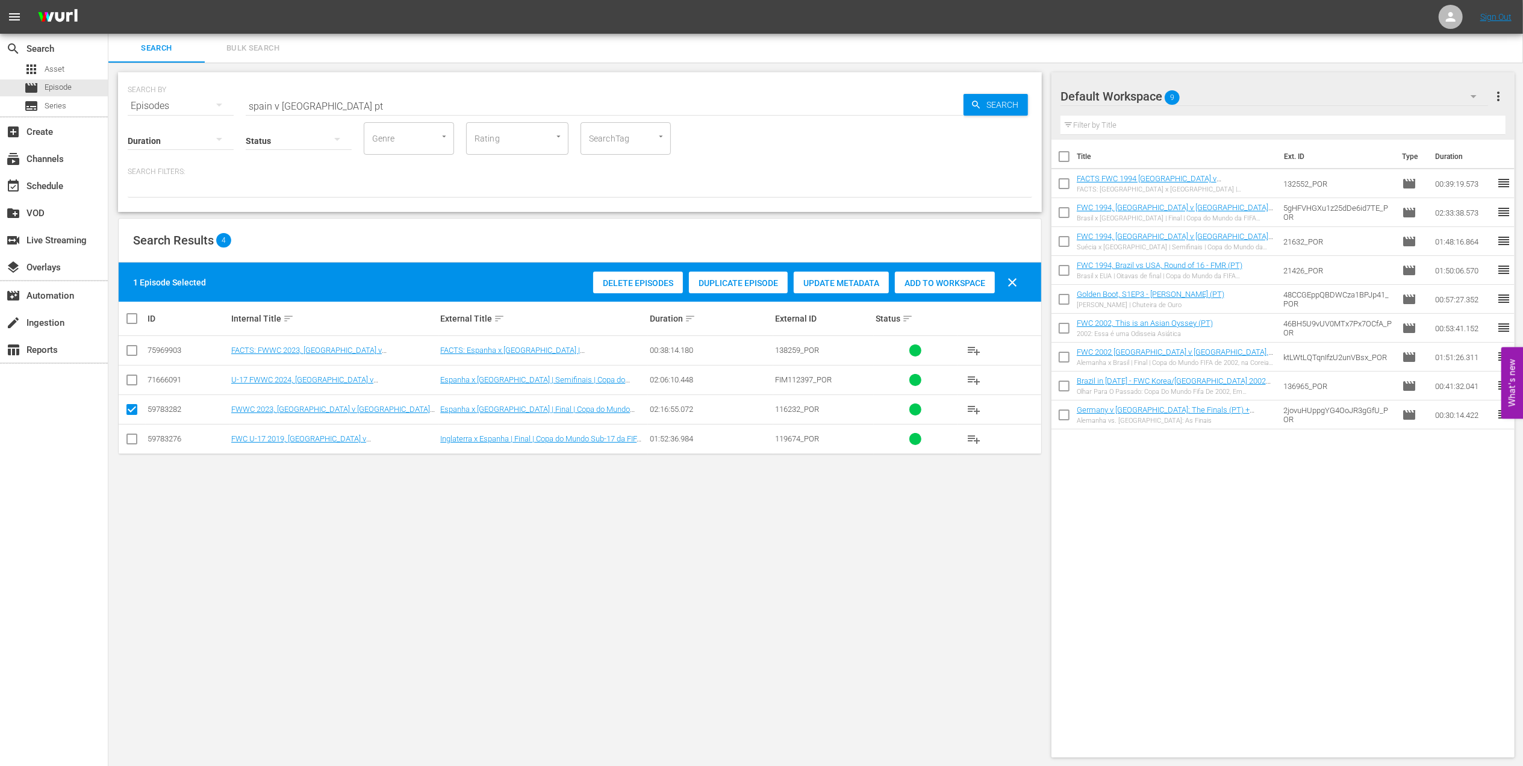
click at [923, 284] on span "Add to Workspace" at bounding box center [945, 283] width 100 height 10
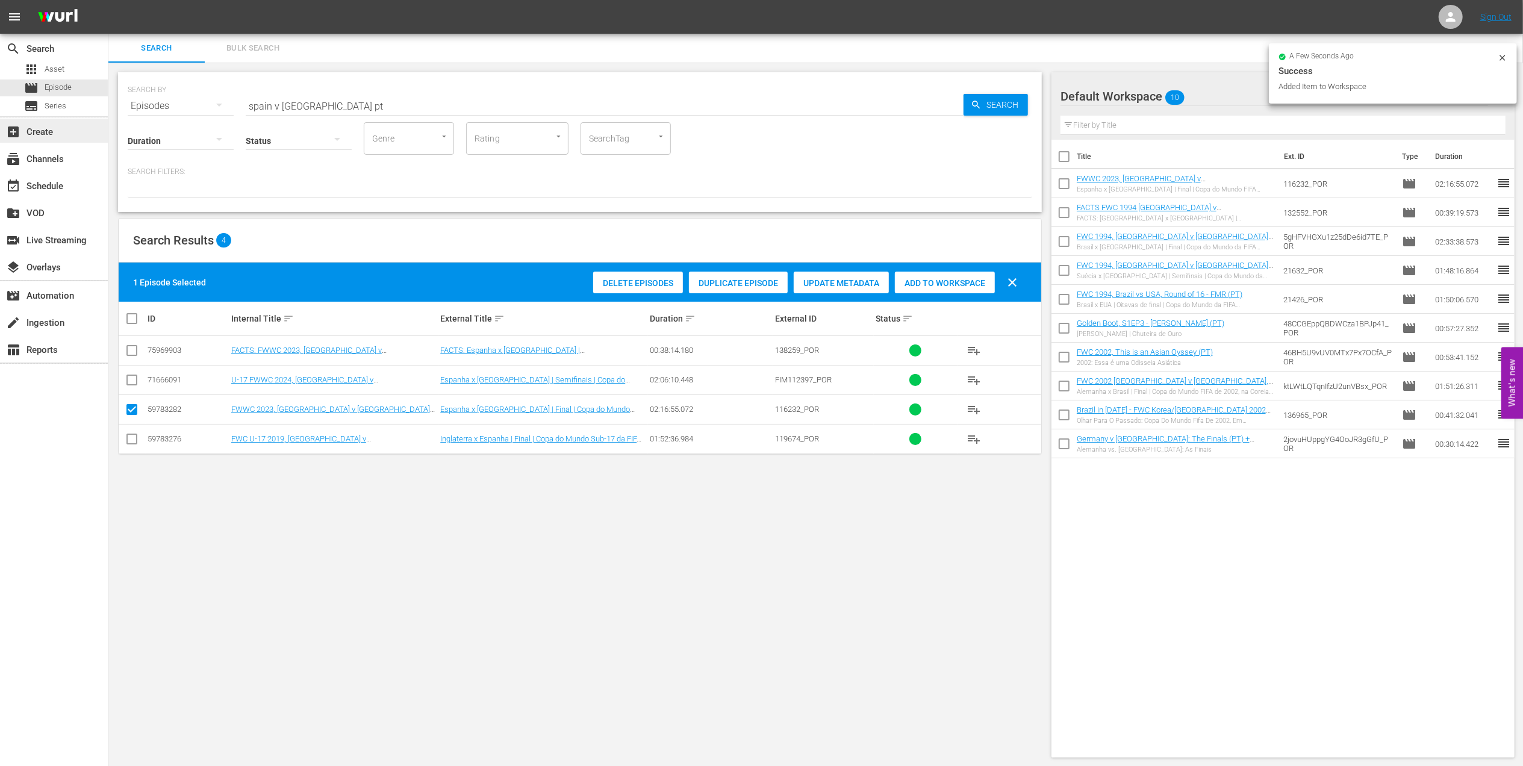
drag, startPoint x: 350, startPoint y: 104, endPoint x: 69, endPoint y: 123, distance: 281.9
click at [108, 0] on div "search Search apps Asset movie Episode subtitles Series add_box Create subscrip…" at bounding box center [815, 0] width 1415 height 0
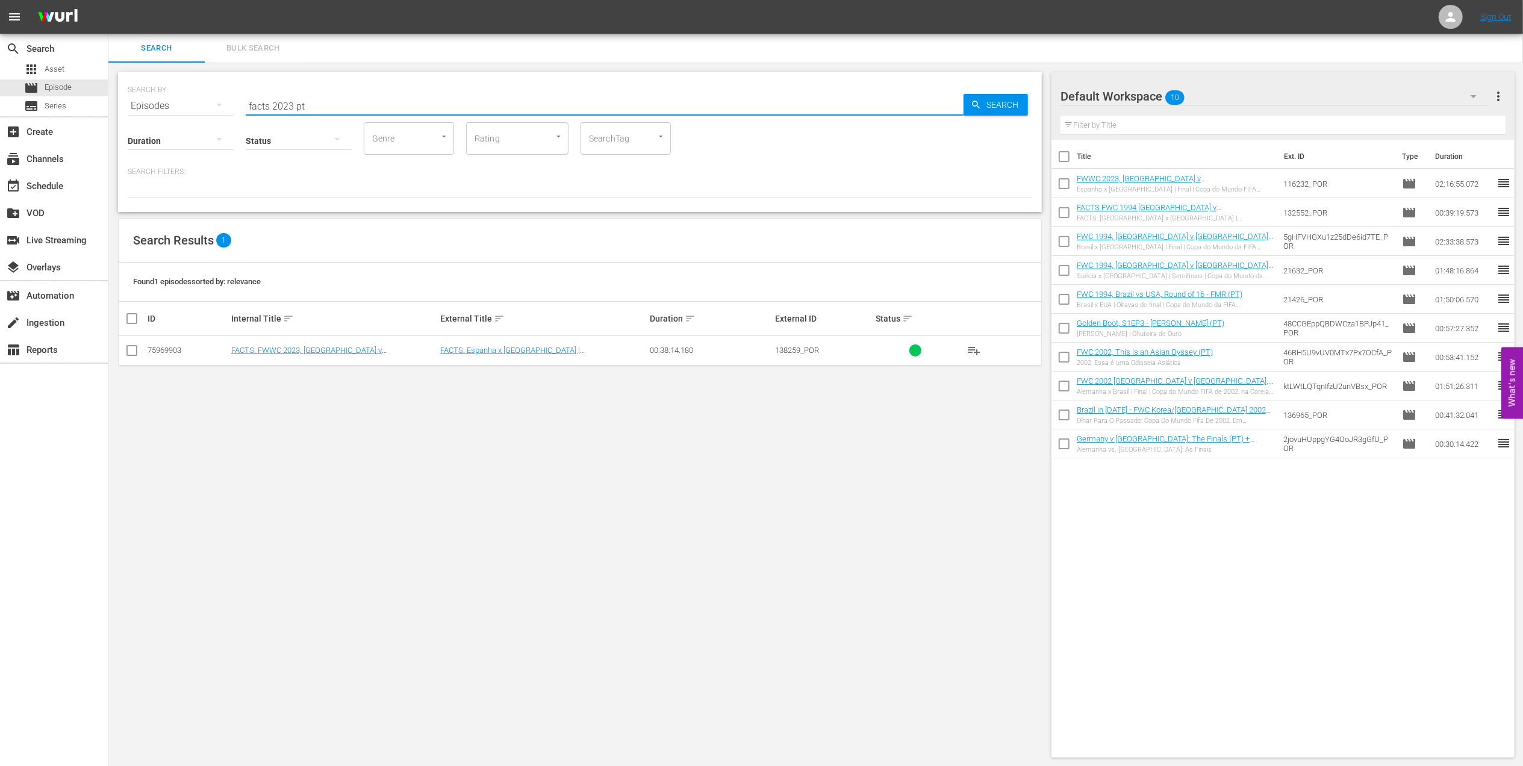
type input "facts 2023 pt"
click at [133, 352] on input "checkbox" at bounding box center [132, 353] width 14 height 14
checkbox input "true"
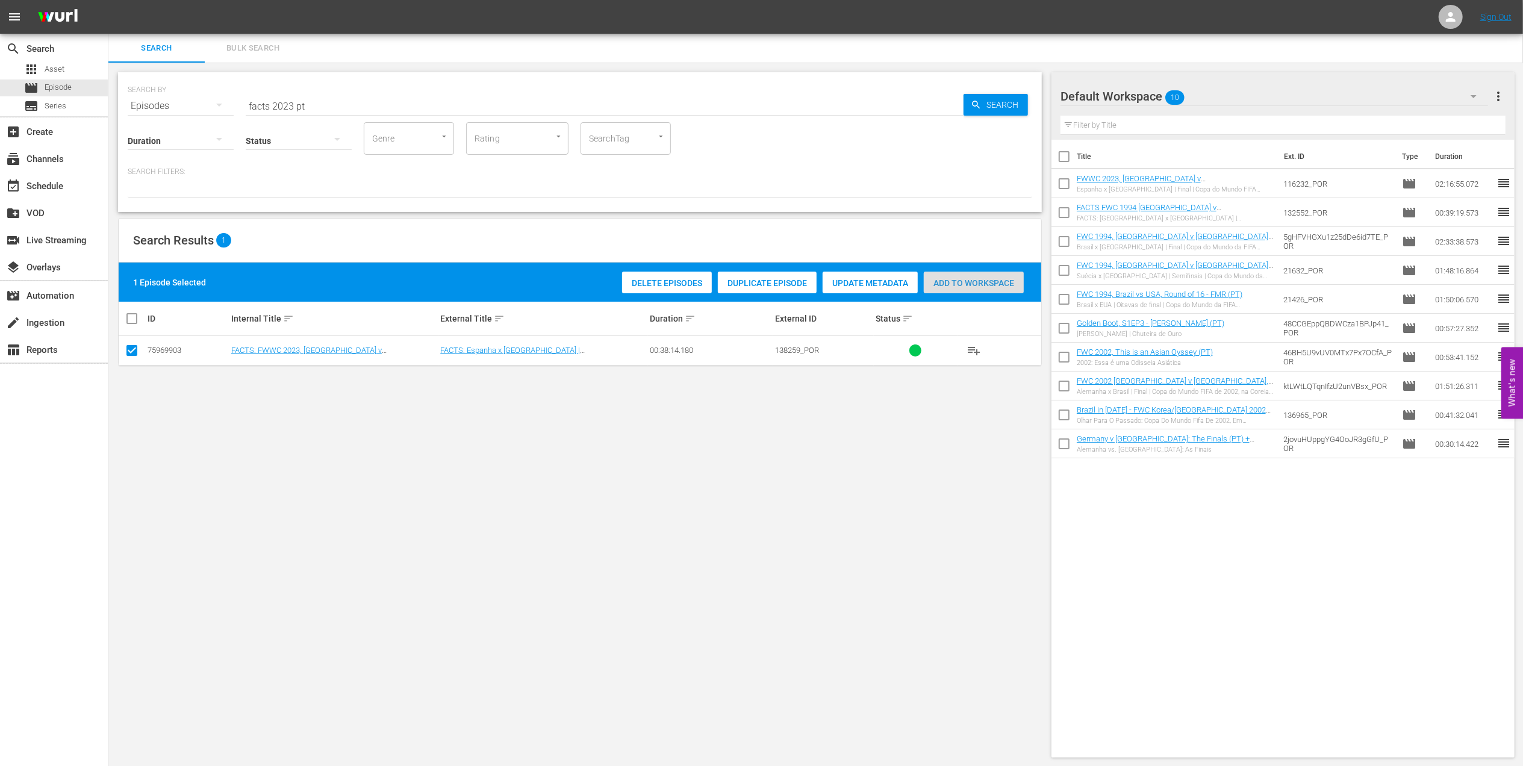
click at [969, 275] on div "Add to Workspace" at bounding box center [974, 283] width 100 height 23
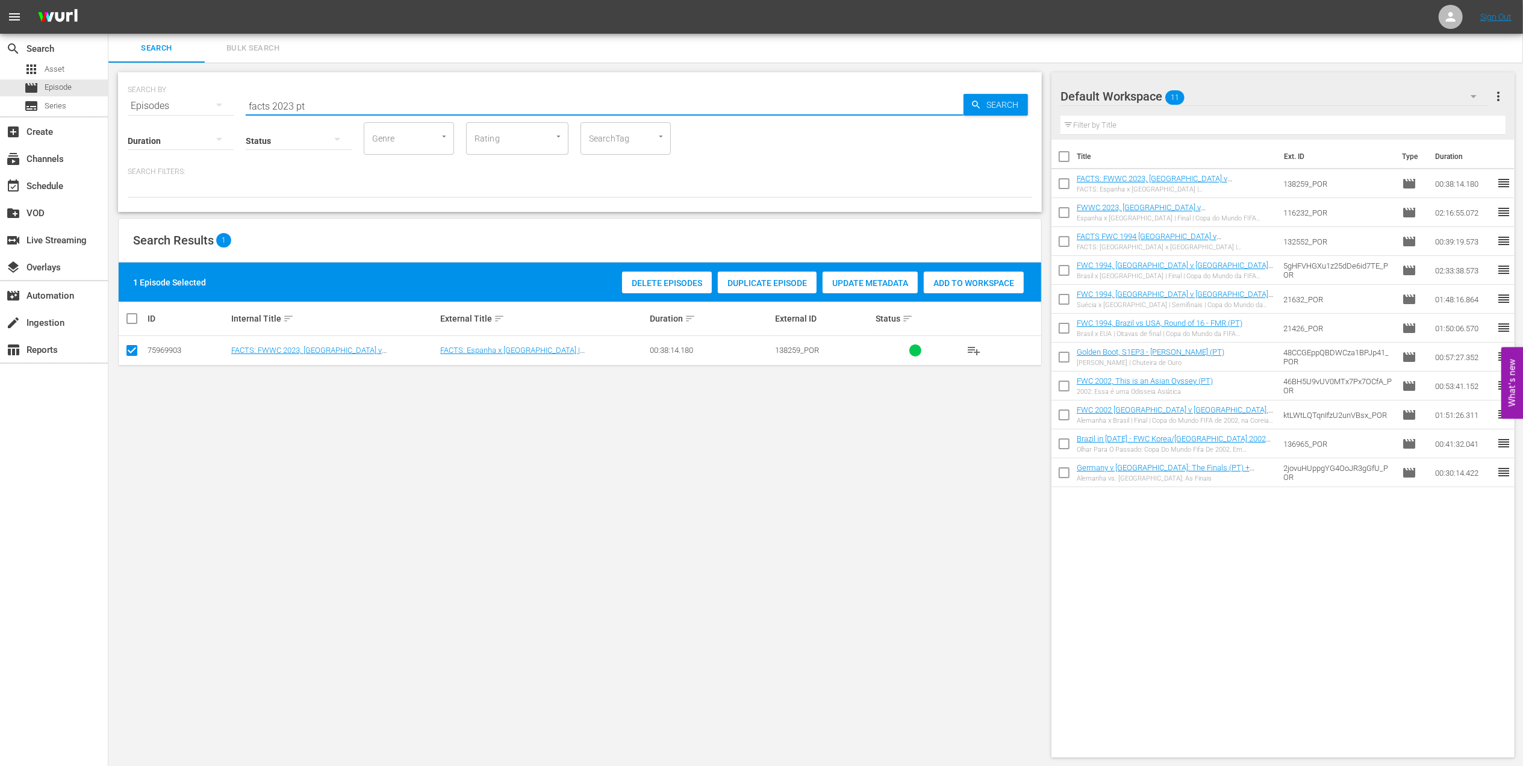
drag, startPoint x: 318, startPoint y: 104, endPoint x: 204, endPoint y: 106, distance: 114.5
click at [204, 106] on div "SEARCH BY Search By Episodes Search ID, Title, Description, Keywords, or Catego…" at bounding box center [580, 98] width 905 height 43
paste input "The Best of FIFA Women's World Cup 2023"
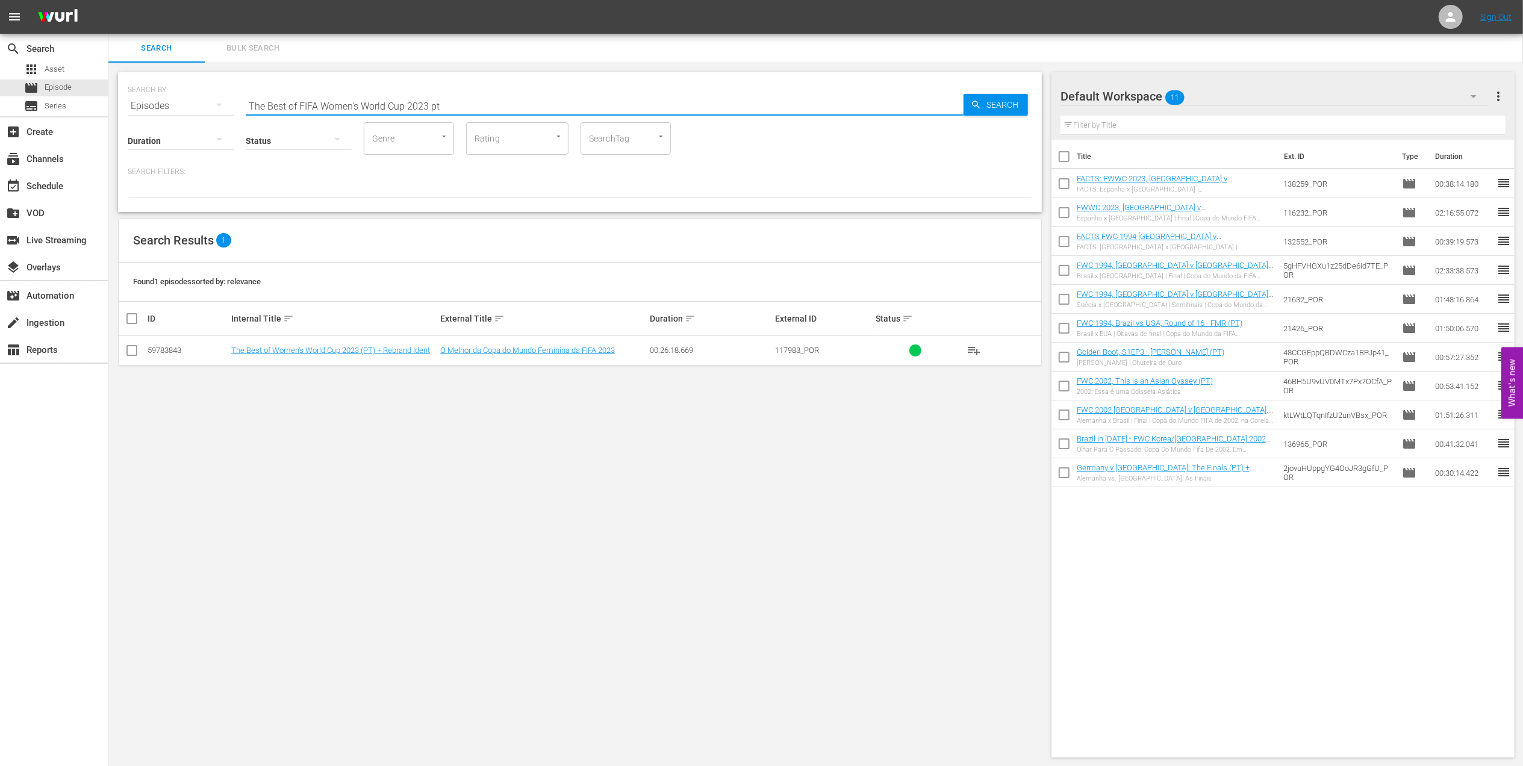
type input "The Best of FIFA Women's World Cup 2023 pt"
click at [129, 352] on input "checkbox" at bounding box center [132, 353] width 14 height 14
checkbox input "true"
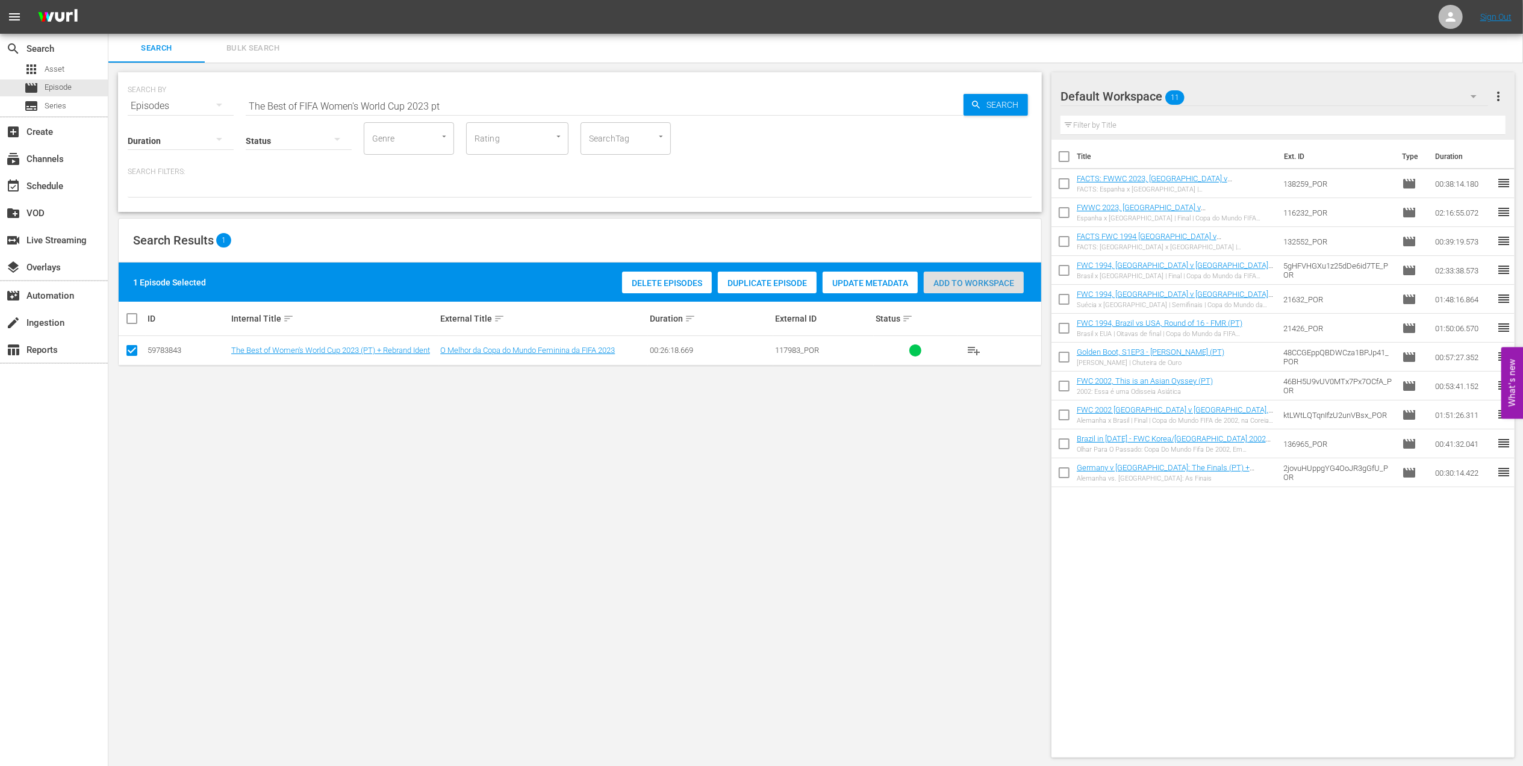
click at [929, 285] on span "Add to Workspace" at bounding box center [974, 283] width 100 height 10
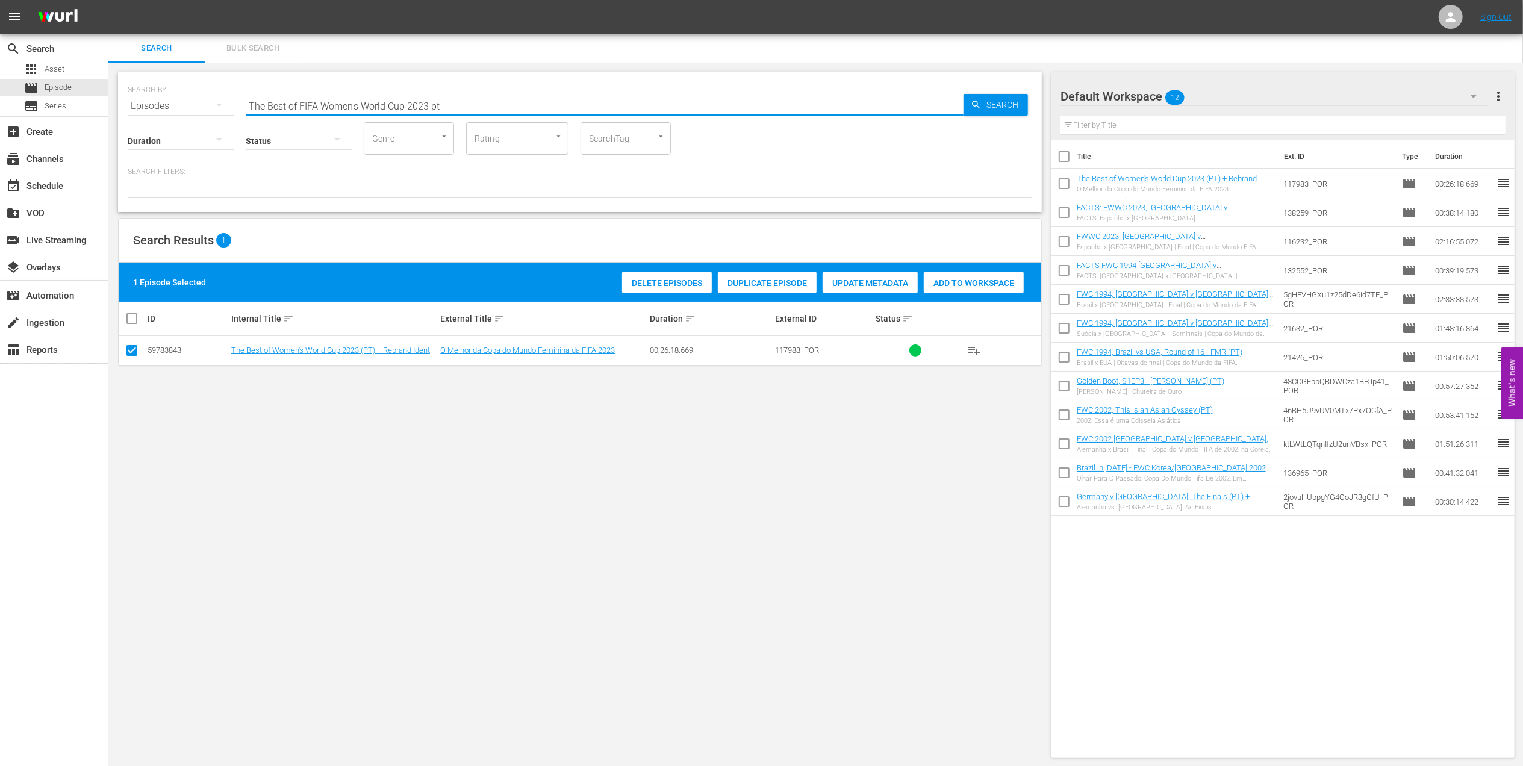
drag, startPoint x: 477, startPoint y: 102, endPoint x: 208, endPoint y: 98, distance: 269.3
click at [109, 102] on div "SEARCH BY Search By Episodes Search ID, Title, Description, Keywords, or Catego…" at bounding box center [579, 415] width 943 height 705
paste input "FWC 2022 - Final - [GEOGRAPHIC_DATA] v [GEOGRAPHIC_DATA]"
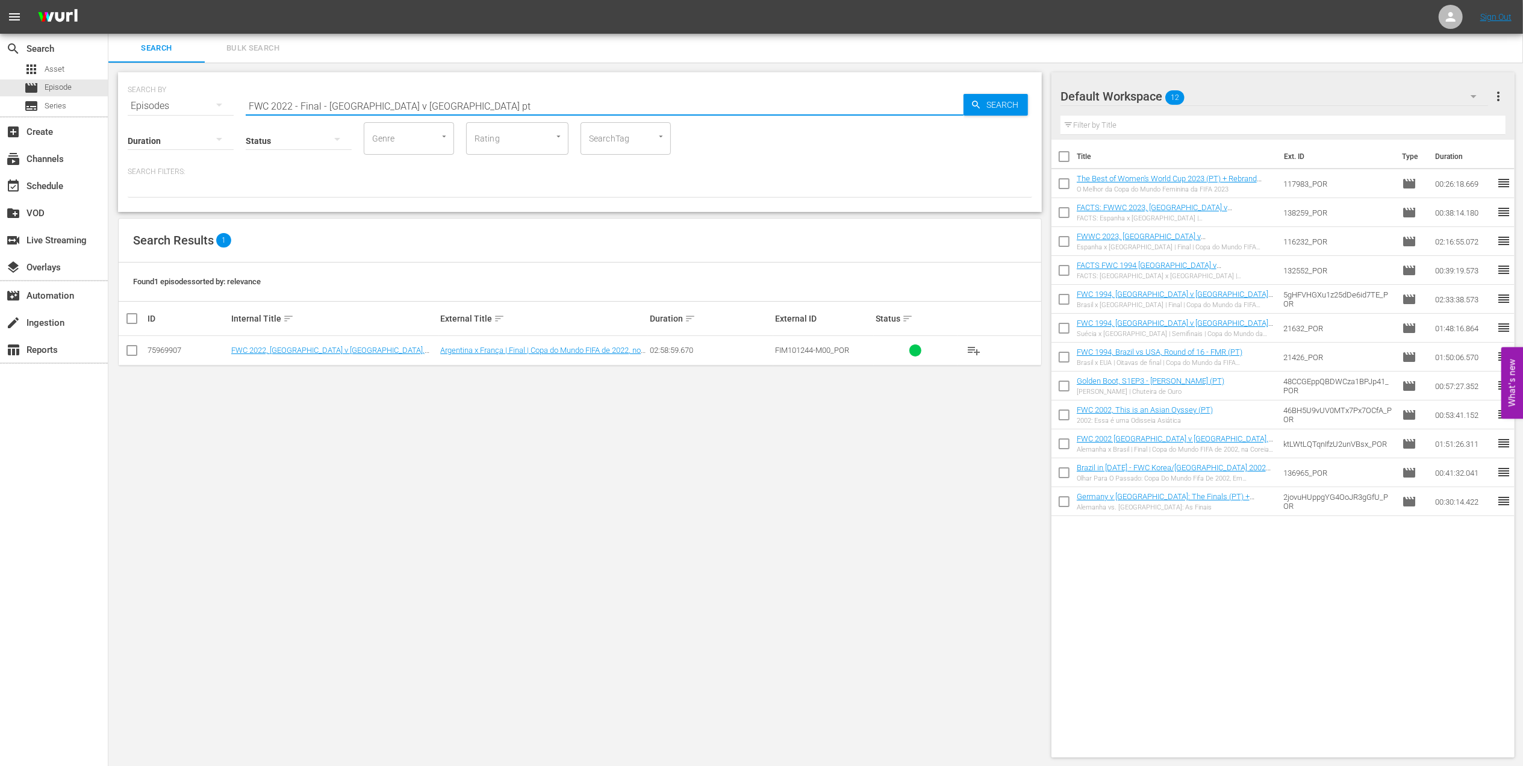
type input "FWC 2022 - Final - [GEOGRAPHIC_DATA] v [GEOGRAPHIC_DATA] pt"
click at [131, 352] on input "checkbox" at bounding box center [132, 353] width 14 height 14
checkbox input "true"
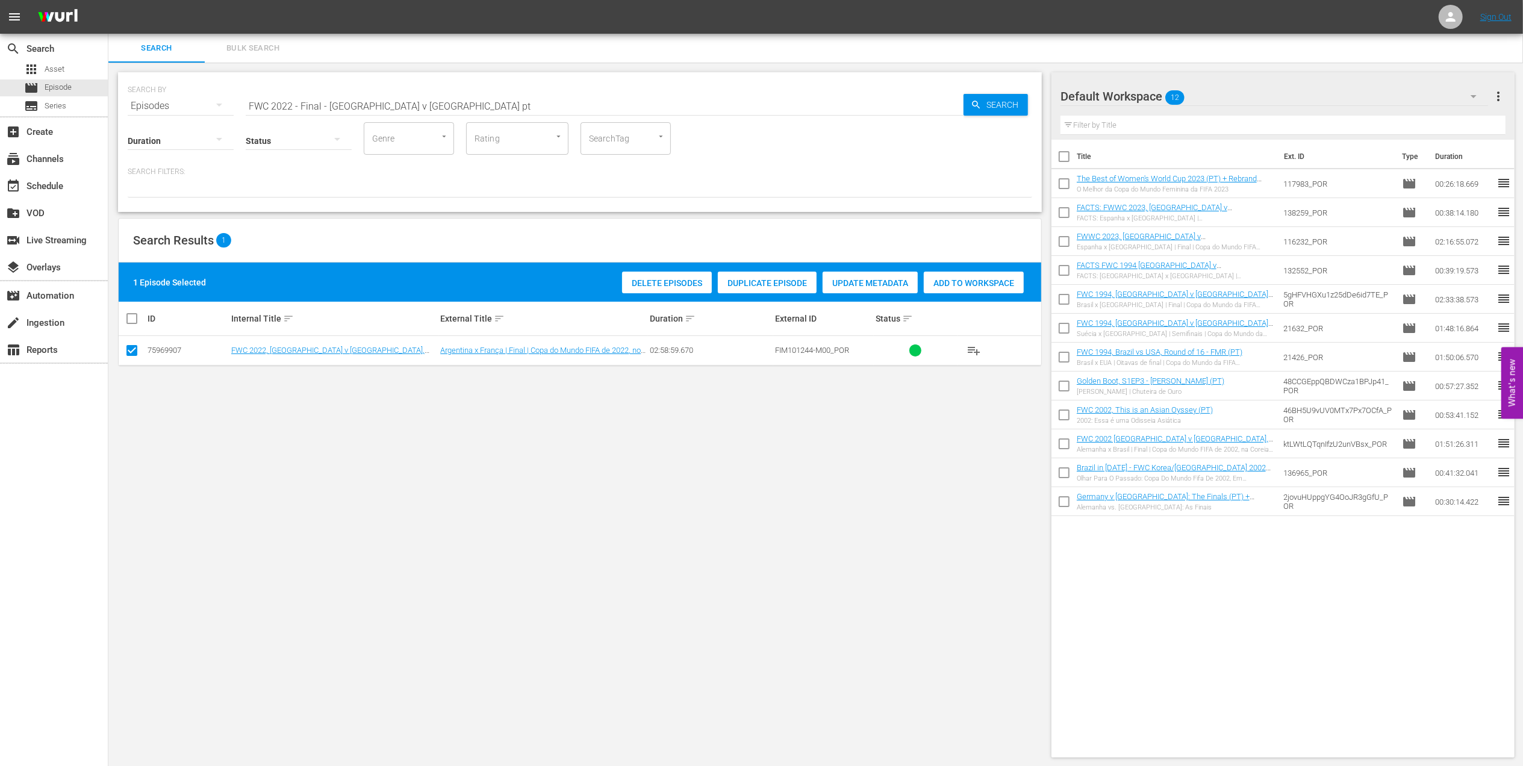
click at [963, 284] on span "Add to Workspace" at bounding box center [974, 283] width 100 height 10
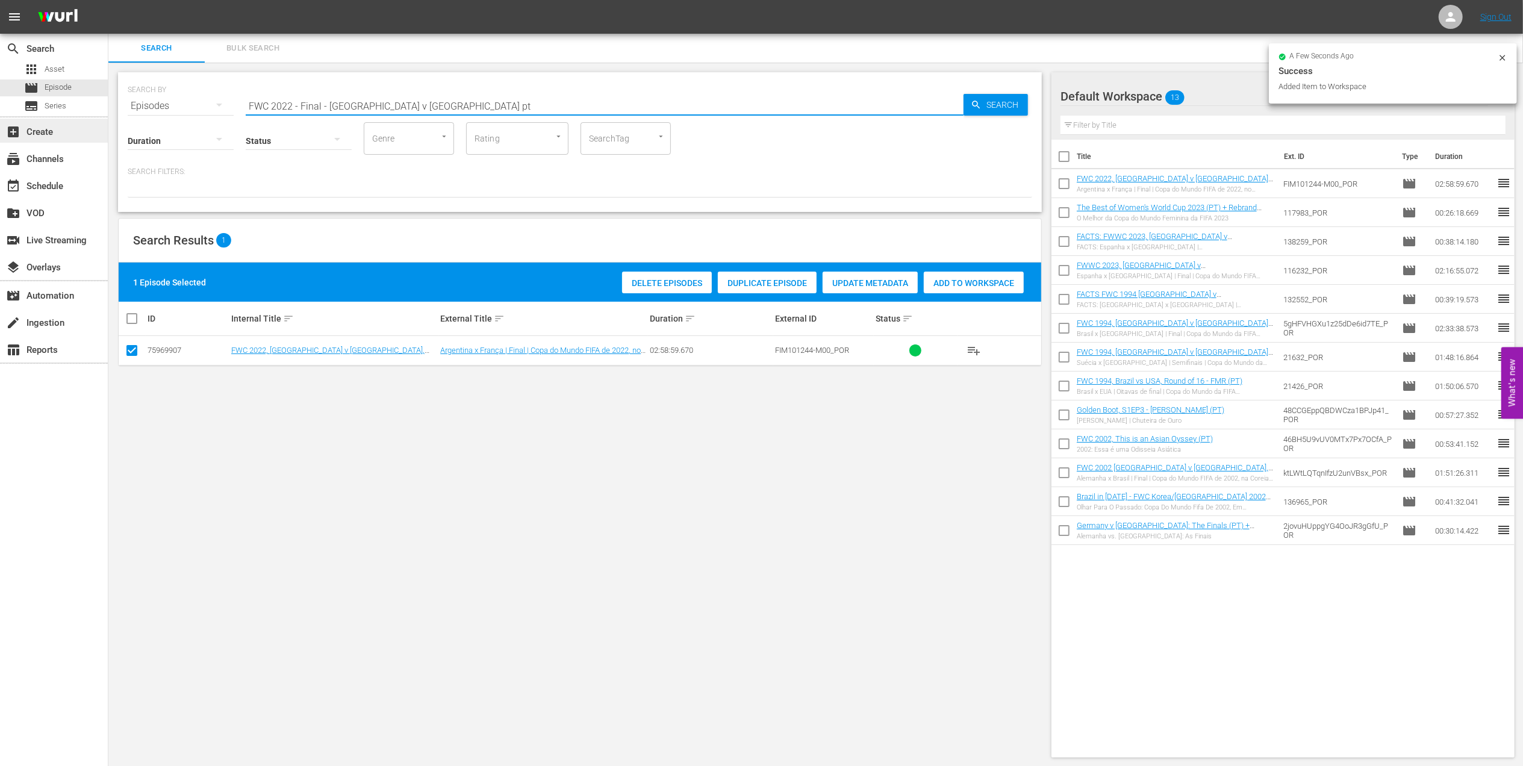
drag, startPoint x: 441, startPoint y: 102, endPoint x: 42, endPoint y: 139, distance: 400.4
click at [108, 0] on div "search Search apps Asset movie Episode subtitles Series add_box Create subscrip…" at bounding box center [815, 0] width 1415 height 0
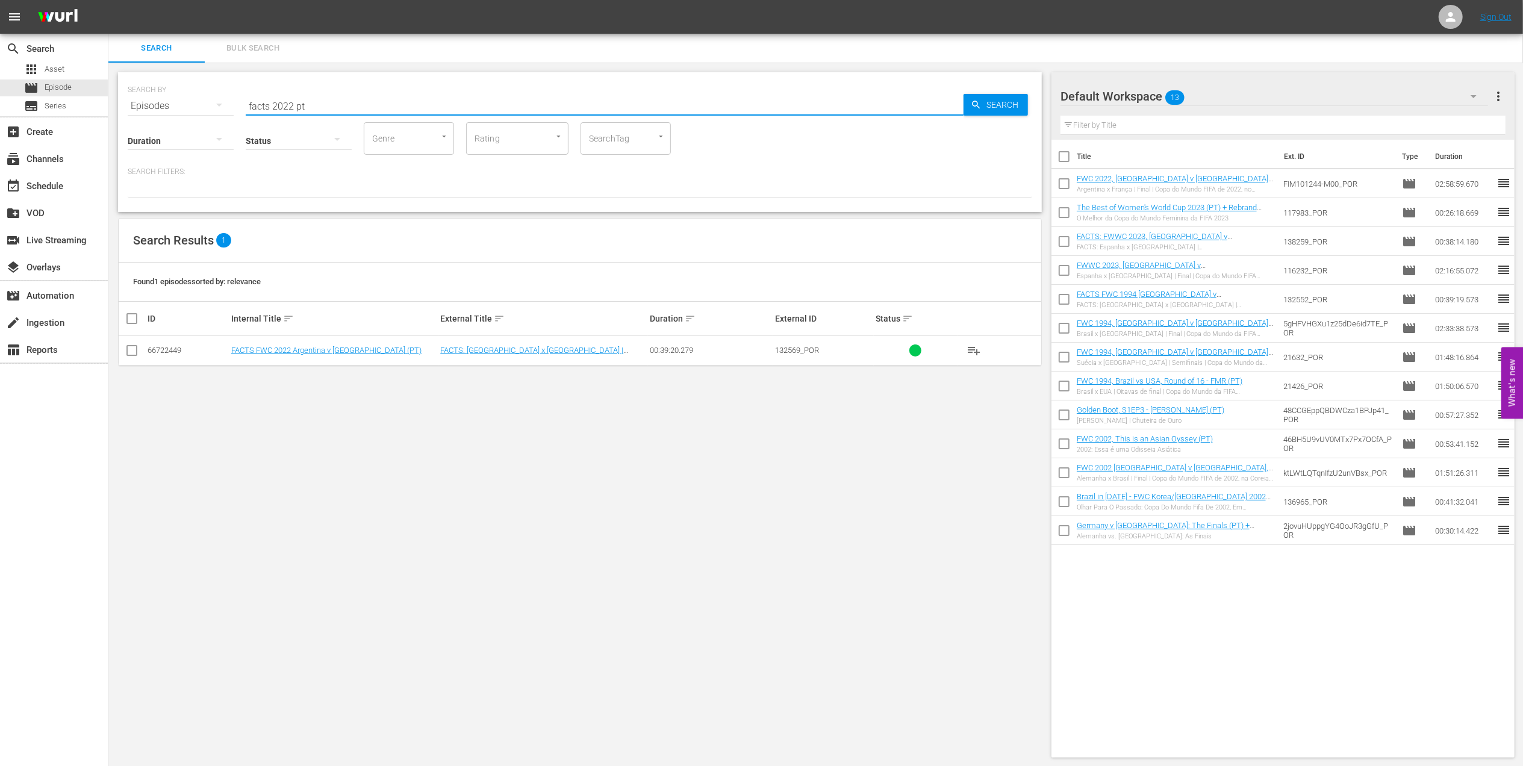
type input "facts 2022 pt"
drag, startPoint x: 124, startPoint y: 350, endPoint x: 153, endPoint y: 353, distance: 29.1
click at [128, 352] on input "checkbox" at bounding box center [132, 353] width 14 height 14
checkbox input "true"
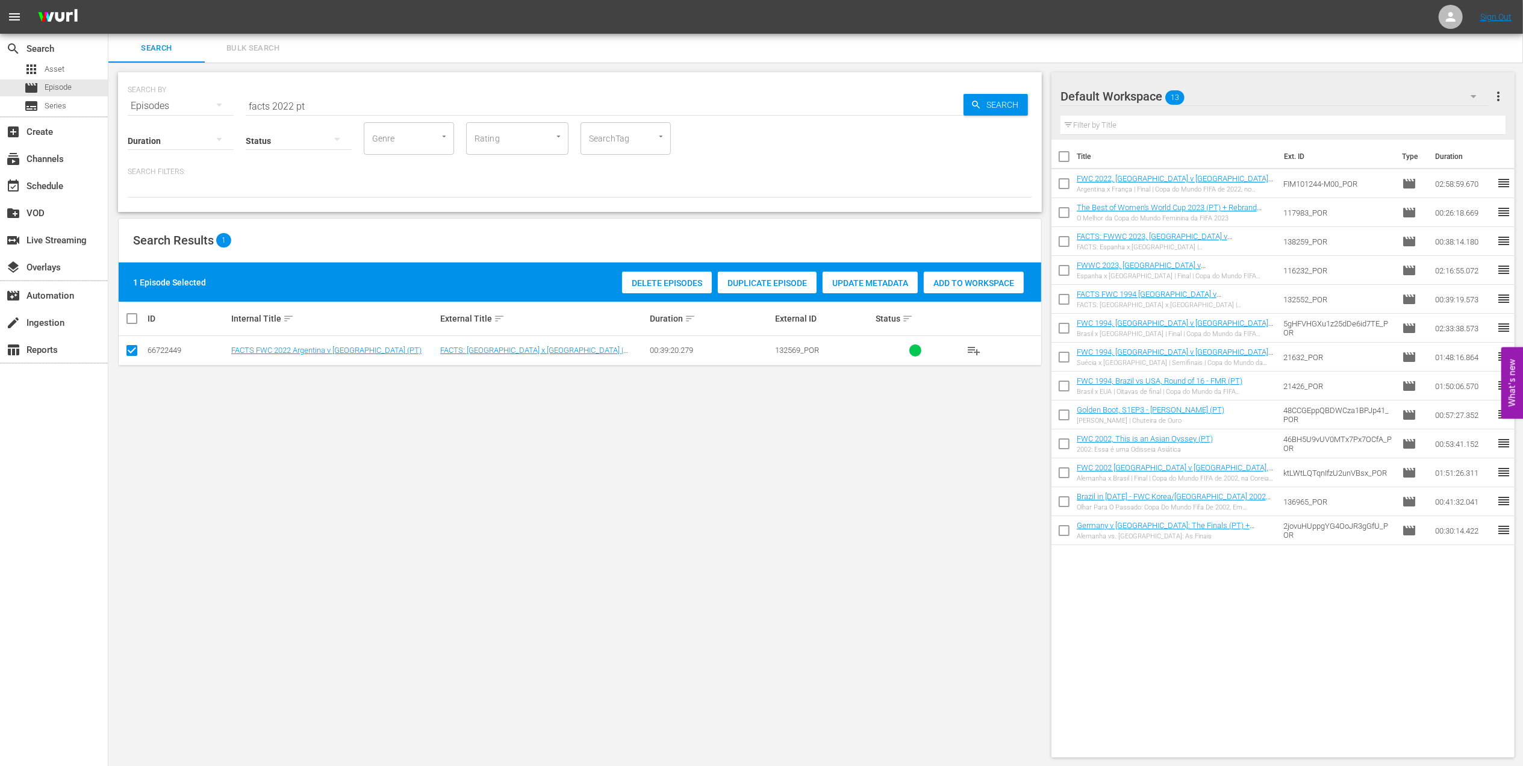
click at [962, 286] on span "Add to Workspace" at bounding box center [974, 283] width 100 height 10
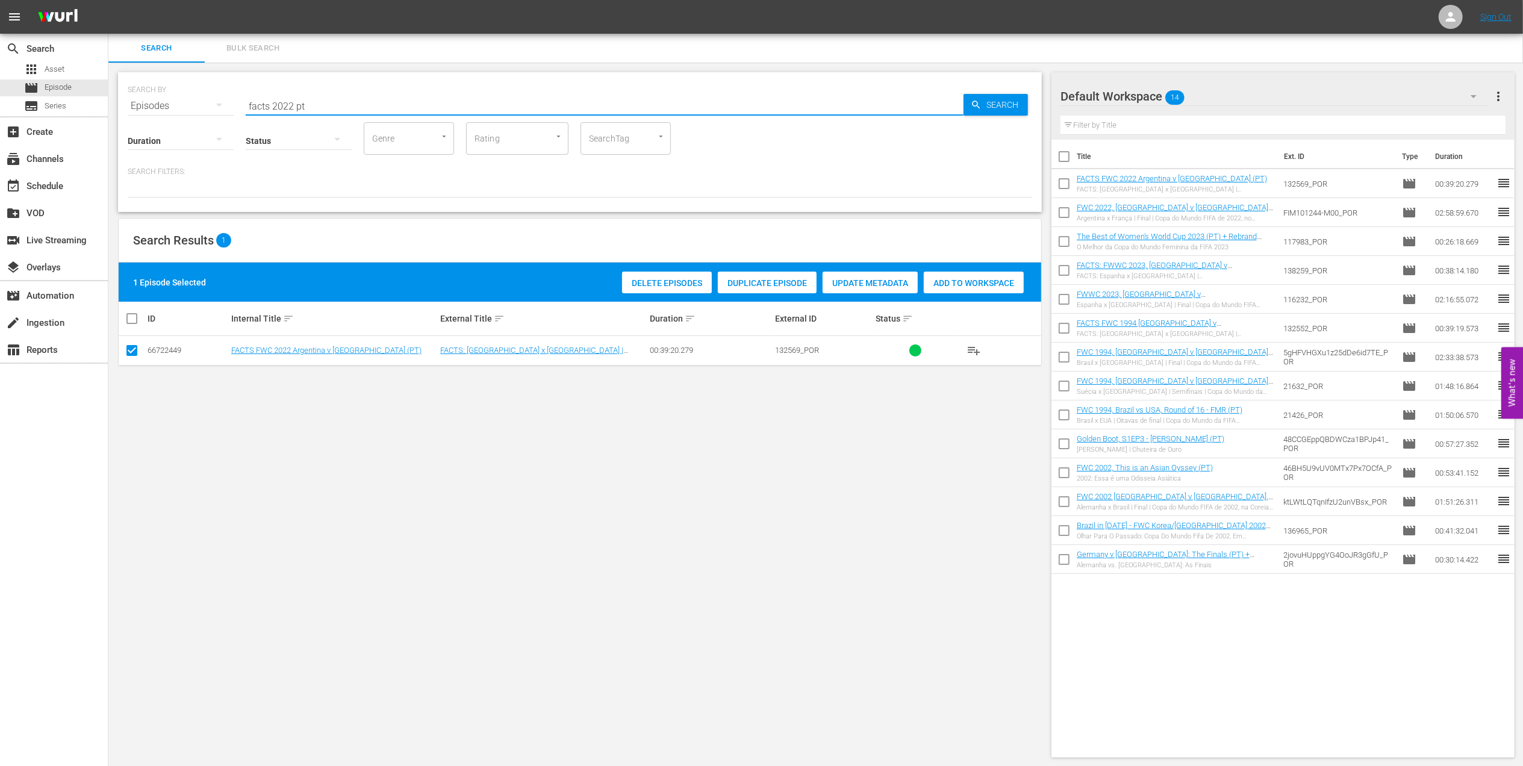
drag, startPoint x: 246, startPoint y: 108, endPoint x: 140, endPoint y: 108, distance: 106.0
click at [141, 108] on div "SEARCH BY Search By Episodes Search ID, Title, Description, Keywords, or Catego…" at bounding box center [580, 98] width 905 height 43
paste input "Italy v [GEOGRAPHIC_DATA]: The Finals"
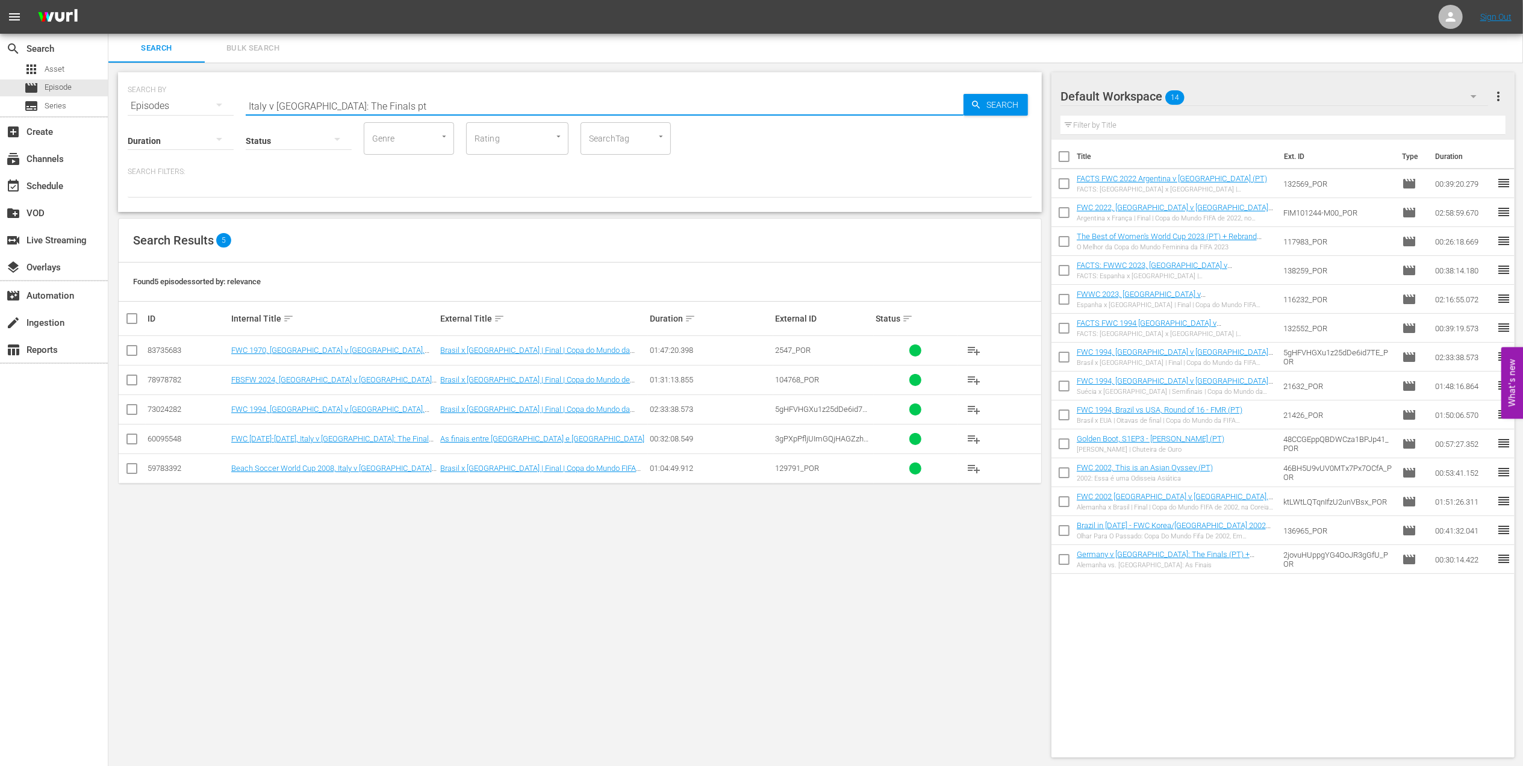
type input "Italy v [GEOGRAPHIC_DATA]: The Finals pt"
click at [133, 442] on input "checkbox" at bounding box center [132, 441] width 14 height 14
checkbox input "true"
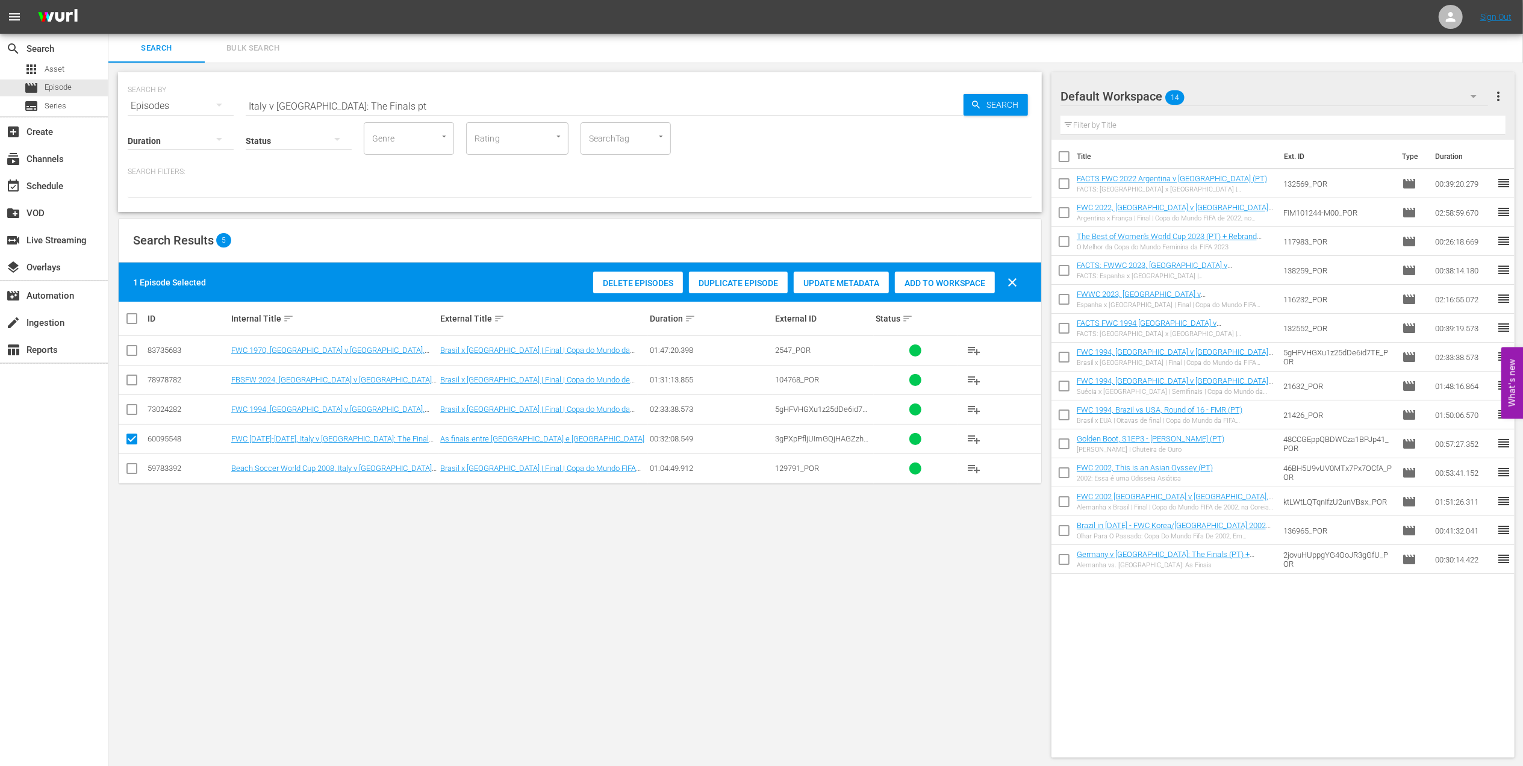
click at [978, 281] on span "Add to Workspace" at bounding box center [945, 283] width 100 height 10
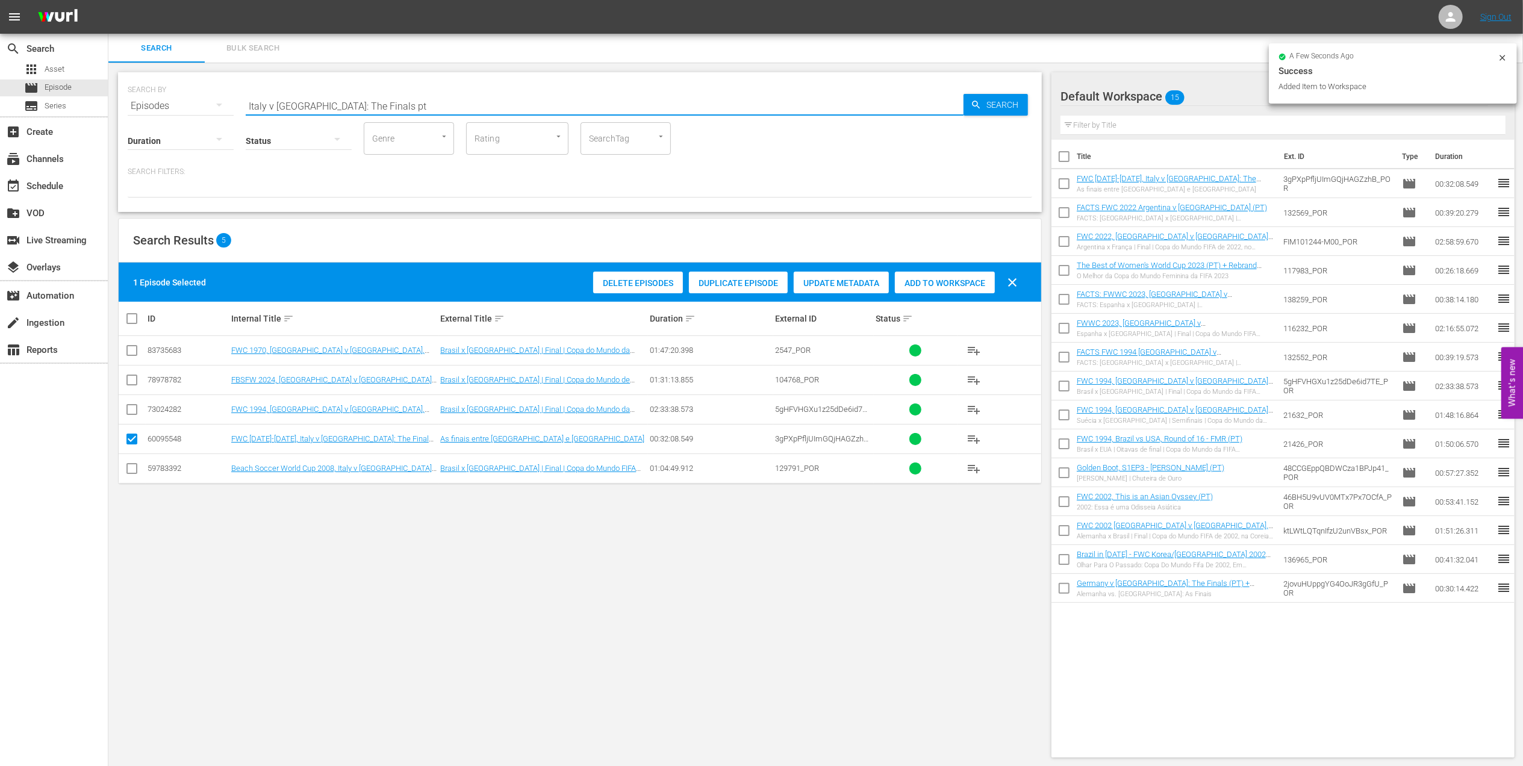
paste input "Futebol Arte"
drag, startPoint x: 367, startPoint y: 107, endPoint x: 316, endPoint y: 108, distance: 50.6
click at [316, 108] on input "Italy v [GEOGRAPHIC_DATA]: The Finals pt" at bounding box center [605, 106] width 718 height 29
click at [316, 109] on input "Italy v [GEOGRAPHIC_DATA]: ThFutebol Arte" at bounding box center [605, 106] width 718 height 29
click at [152, 107] on div "SEARCH BY Search By Episodes Search ID, Title, Description, Keywords, or Catego…" at bounding box center [580, 98] width 905 height 43
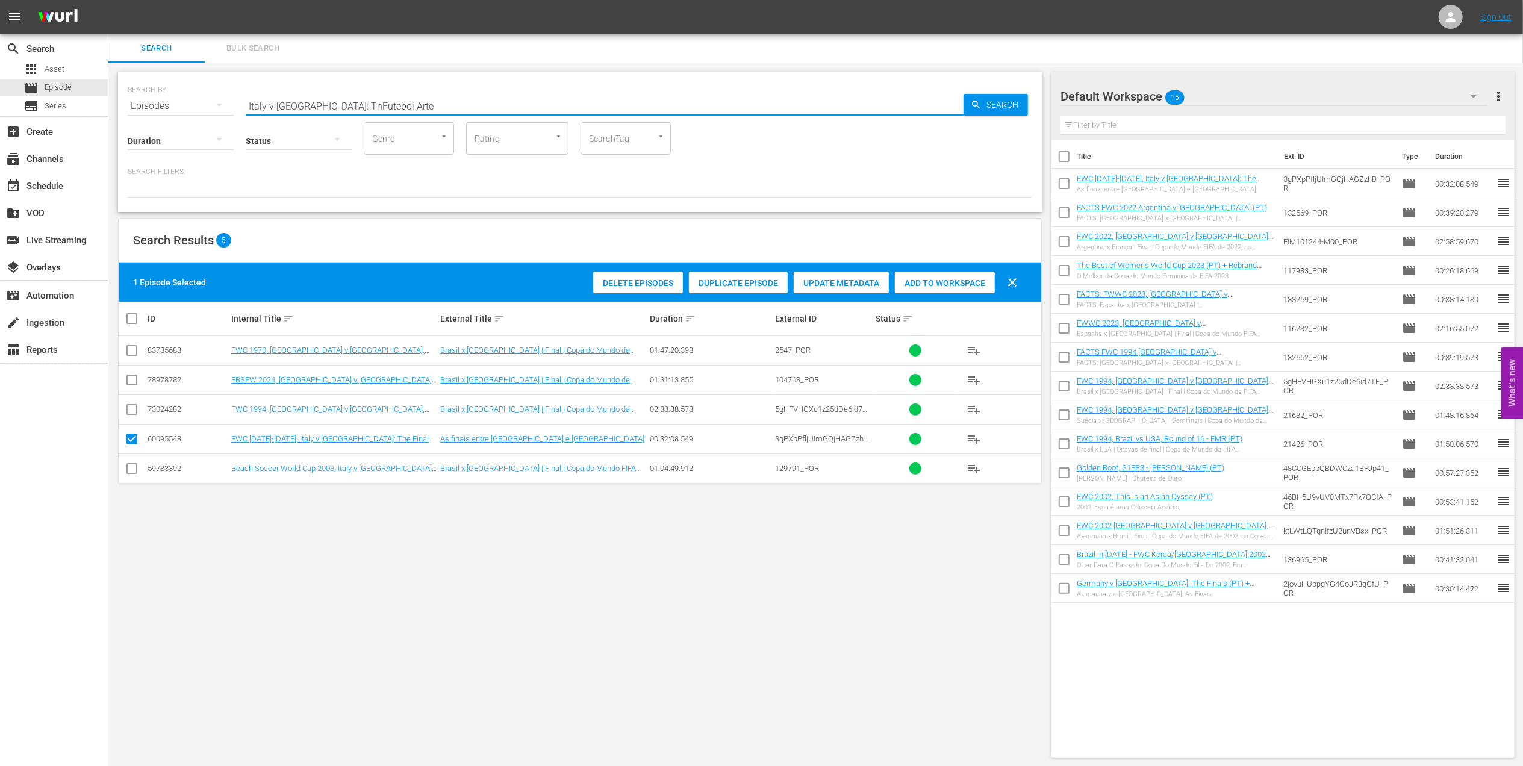
paste input "text"
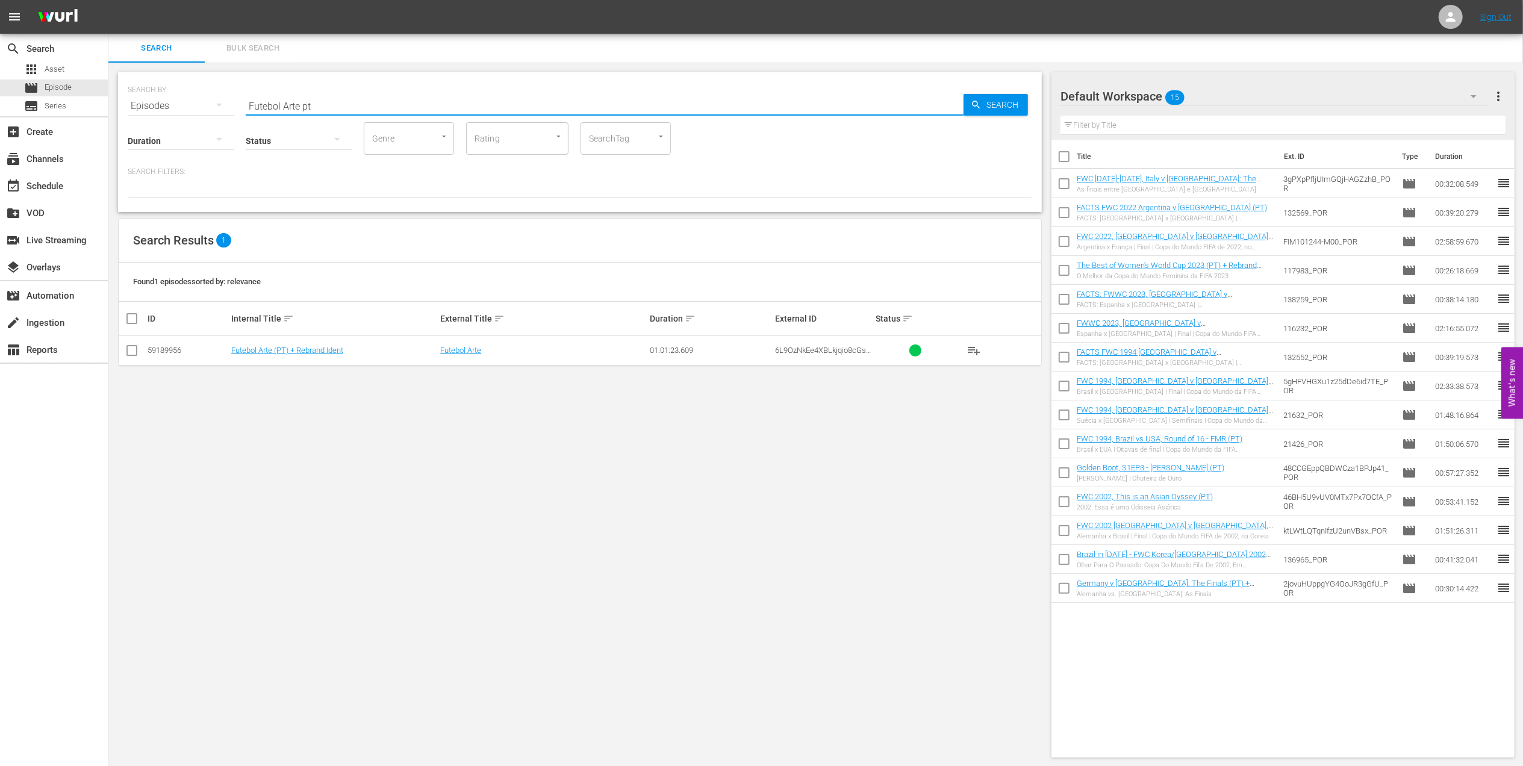
type input "Futebol Arte pt"
drag, startPoint x: 129, startPoint y: 351, endPoint x: 205, endPoint y: 346, distance: 76.6
click at [133, 351] on input "checkbox" at bounding box center [132, 353] width 14 height 14
checkbox input "true"
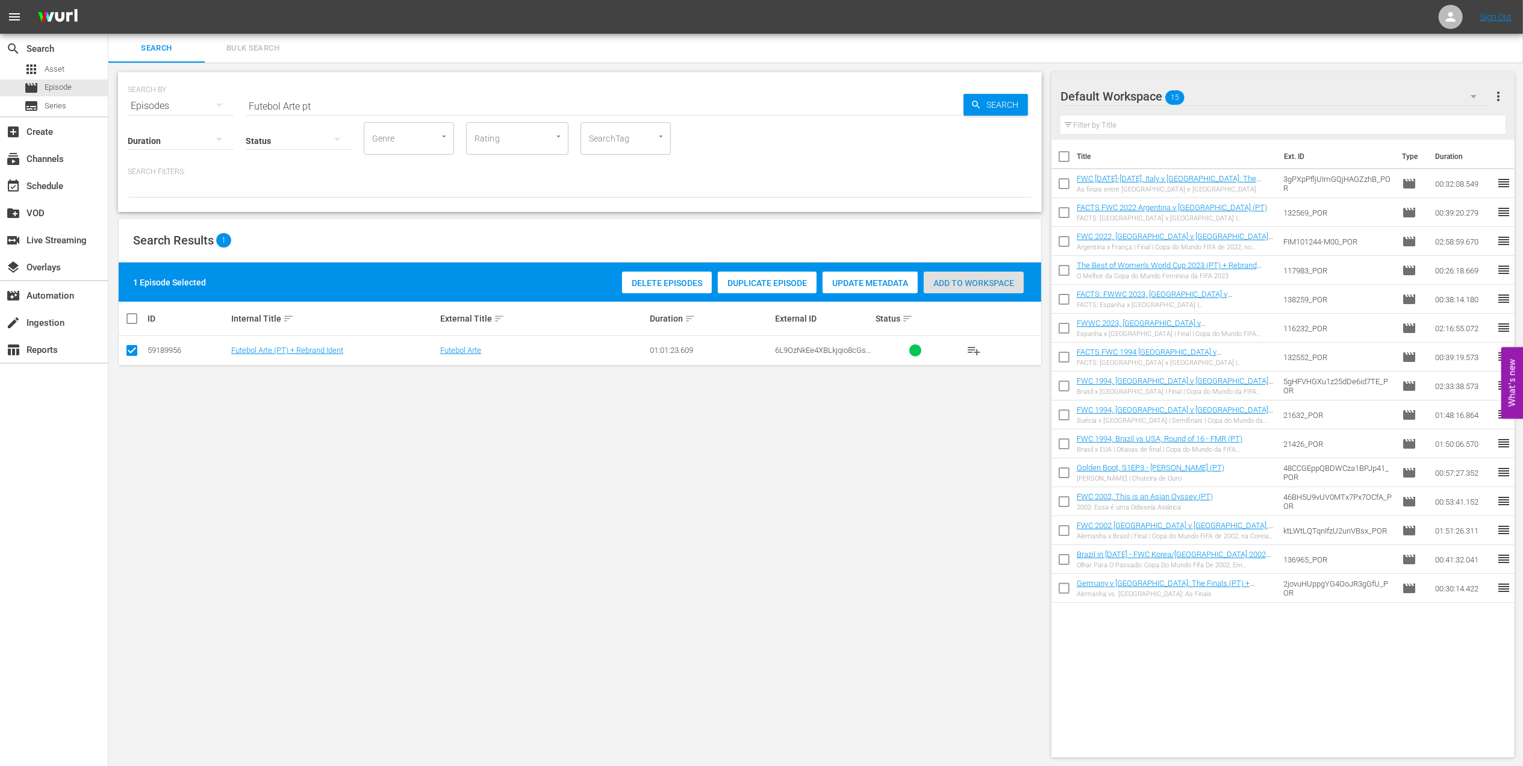
click at [957, 278] on span "Add to Workspace" at bounding box center [974, 283] width 100 height 10
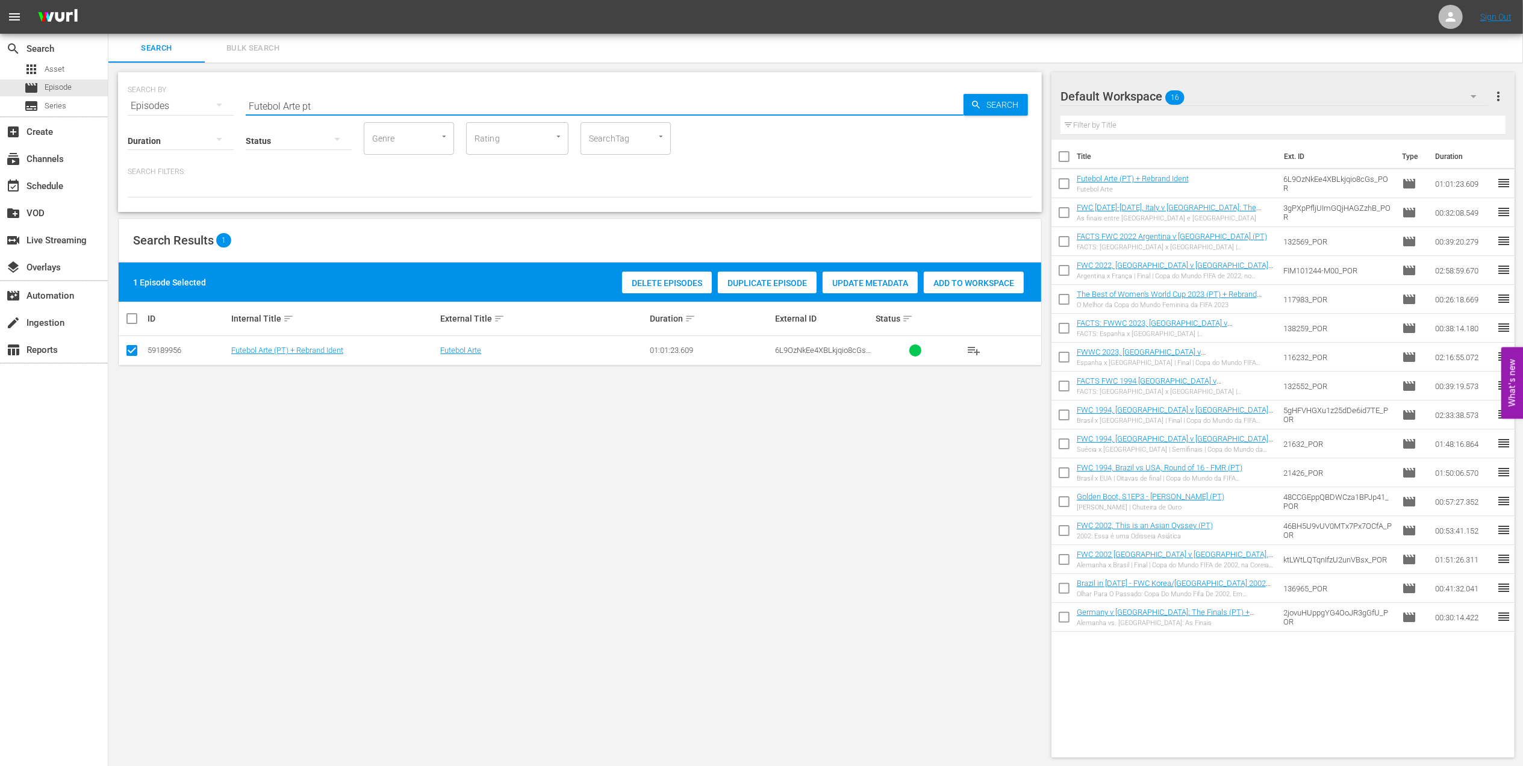
drag, startPoint x: 335, startPoint y: 107, endPoint x: 251, endPoint y: 109, distance: 84.4
click at [161, 108] on div "SEARCH BY Search By Episodes Search ID, Title, Description, Keywords, or Catego…" at bounding box center [580, 98] width 905 height 43
paste input "LOCAL ONLY - FWC 1970 Official Film, The World at their Fee"
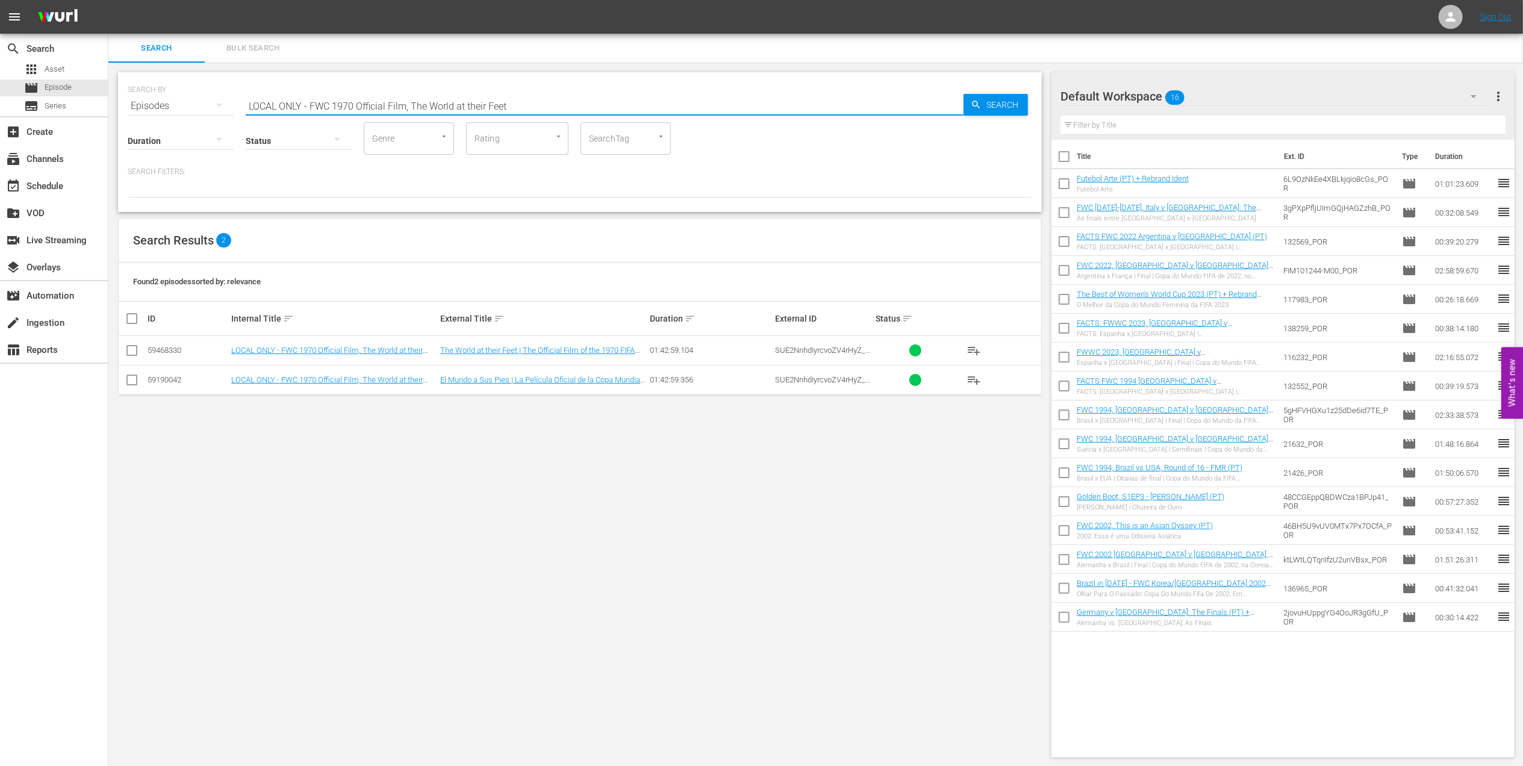
drag, startPoint x: 408, startPoint y: 104, endPoint x: 120, endPoint y: 116, distance: 287.6
click at [120, 116] on div "SEARCH BY Search By Episodes Search ID, Title, Description, Keywords, or Catego…" at bounding box center [580, 142] width 924 height 140
click at [369, 101] on input "The World at their Feet" at bounding box center [605, 106] width 718 height 29
type input "The World at their Feet pt"
drag, startPoint x: 128, startPoint y: 353, endPoint x: 140, endPoint y: 353, distance: 12.0
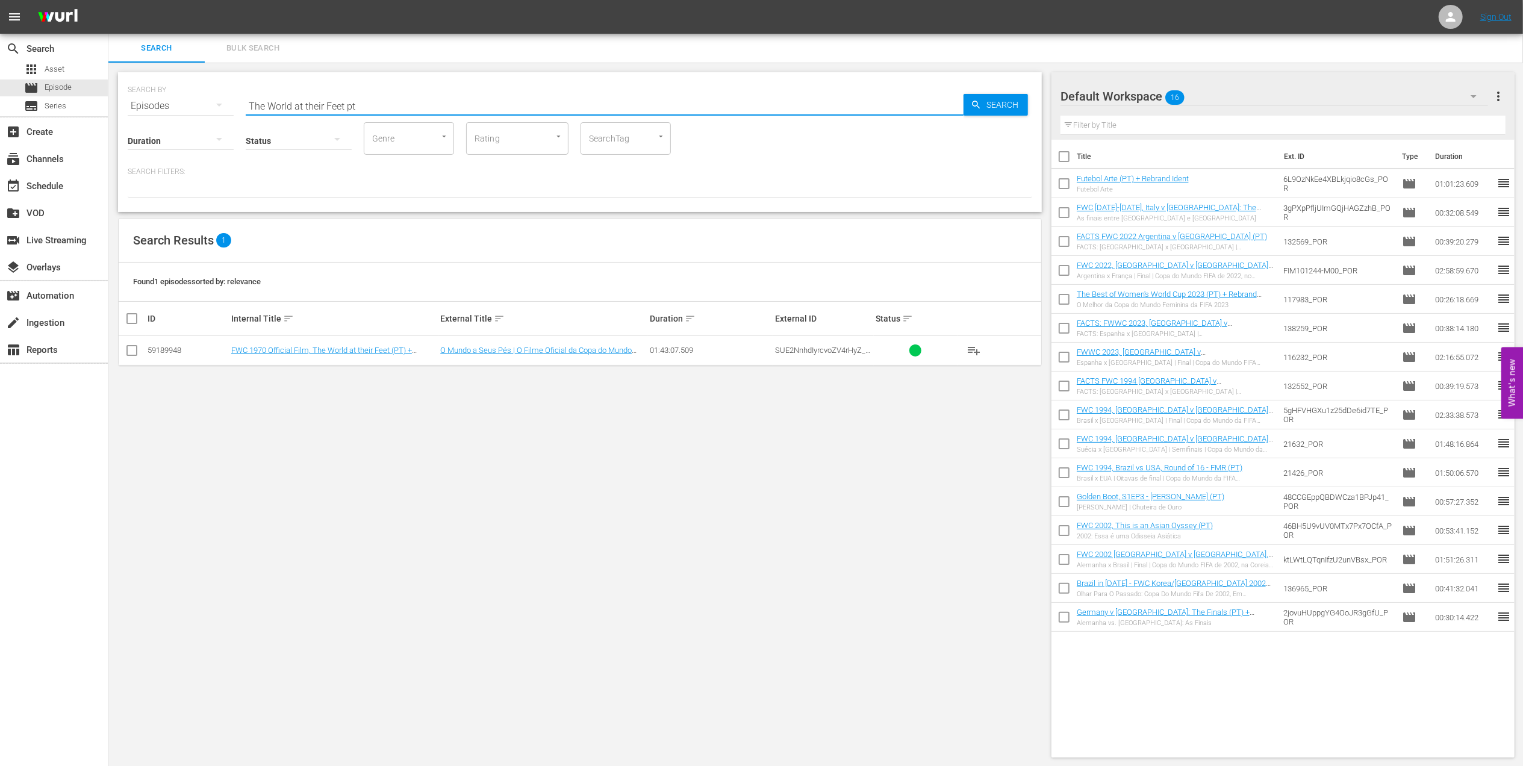
click at [128, 353] on input "checkbox" at bounding box center [132, 353] width 14 height 14
checkbox input "true"
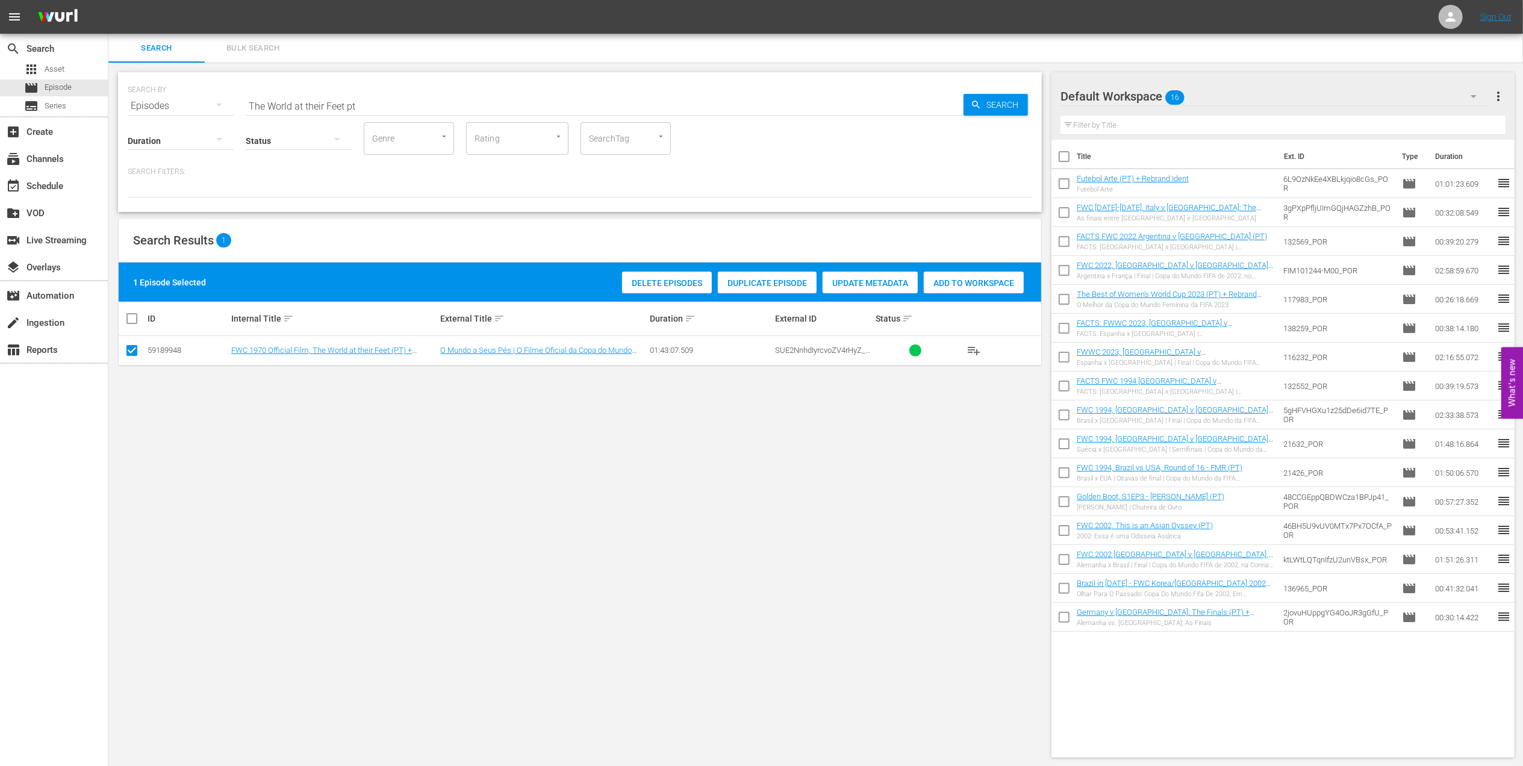
click at [967, 289] on div "Add to Workspace" at bounding box center [974, 283] width 100 height 23
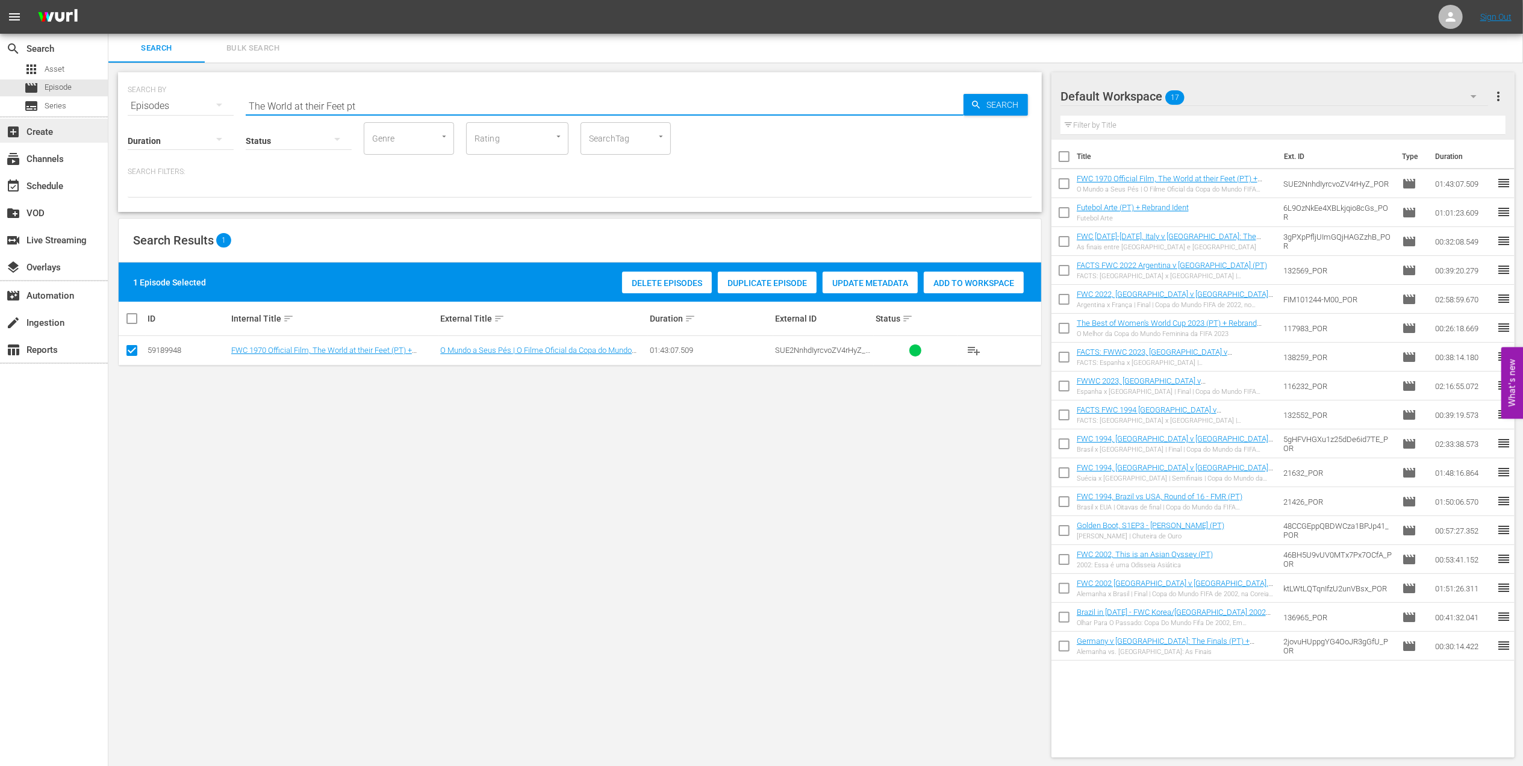
drag, startPoint x: 348, startPoint y: 104, endPoint x: 137, endPoint y: 126, distance: 211.5
click at [108, 0] on div "search Search apps Asset movie Episode subtitles Series add_box Create subscrip…" at bounding box center [815, 0] width 1415 height 0
paste input "FWC 1970 [GEOGRAPHIC_DATA] v [GEOGRAPHIC_DATA], Final"
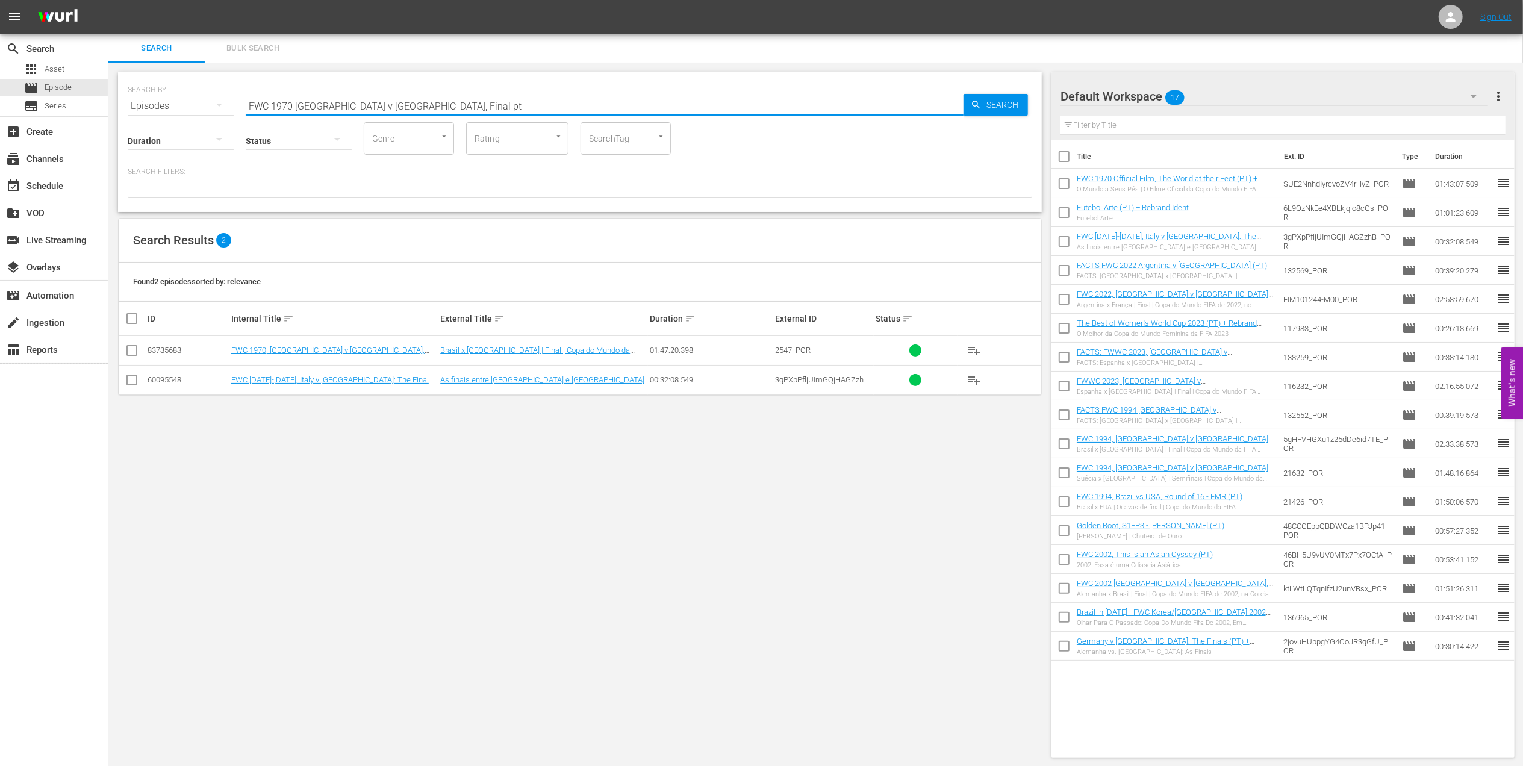
type input "FWC 1970 [GEOGRAPHIC_DATA] v [GEOGRAPHIC_DATA], Final pt"
click at [133, 350] on input "checkbox" at bounding box center [132, 353] width 14 height 14
checkbox input "true"
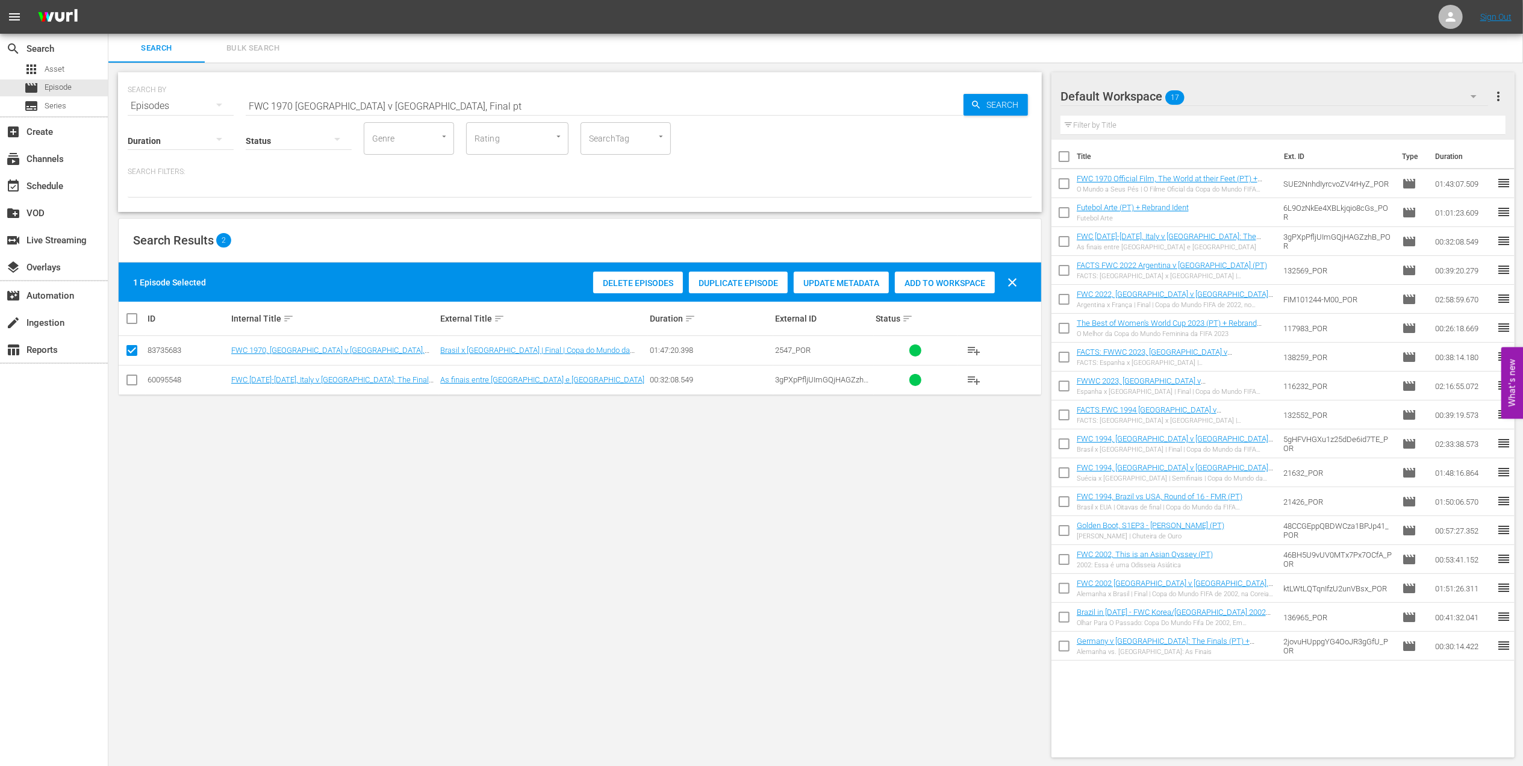
click at [925, 278] on span "Add to Workspace" at bounding box center [945, 283] width 100 height 10
click at [77, 182] on div "event_available Schedule" at bounding box center [54, 185] width 108 height 24
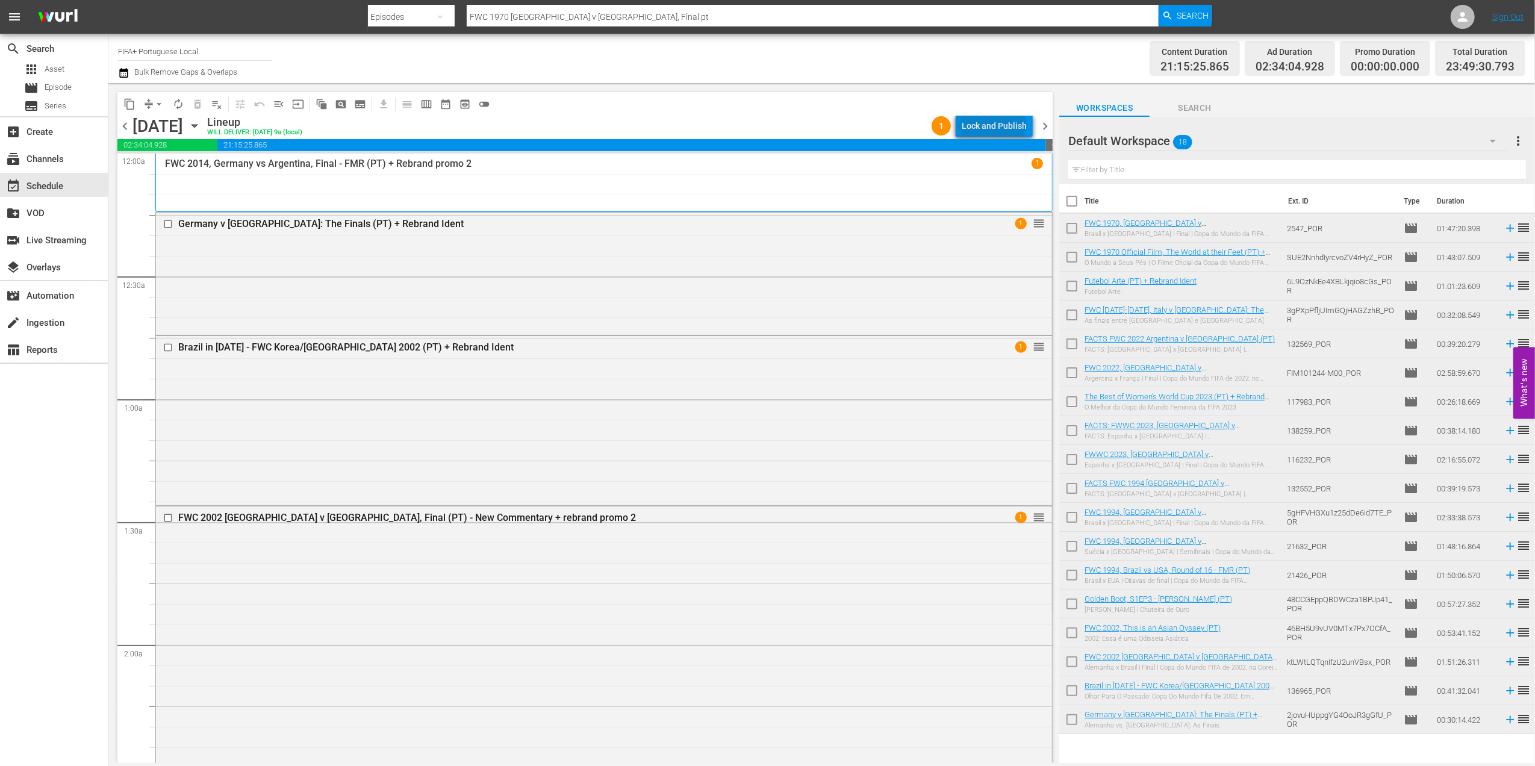
click at [996, 123] on div "Lock and Publish" at bounding box center [994, 126] width 65 height 22
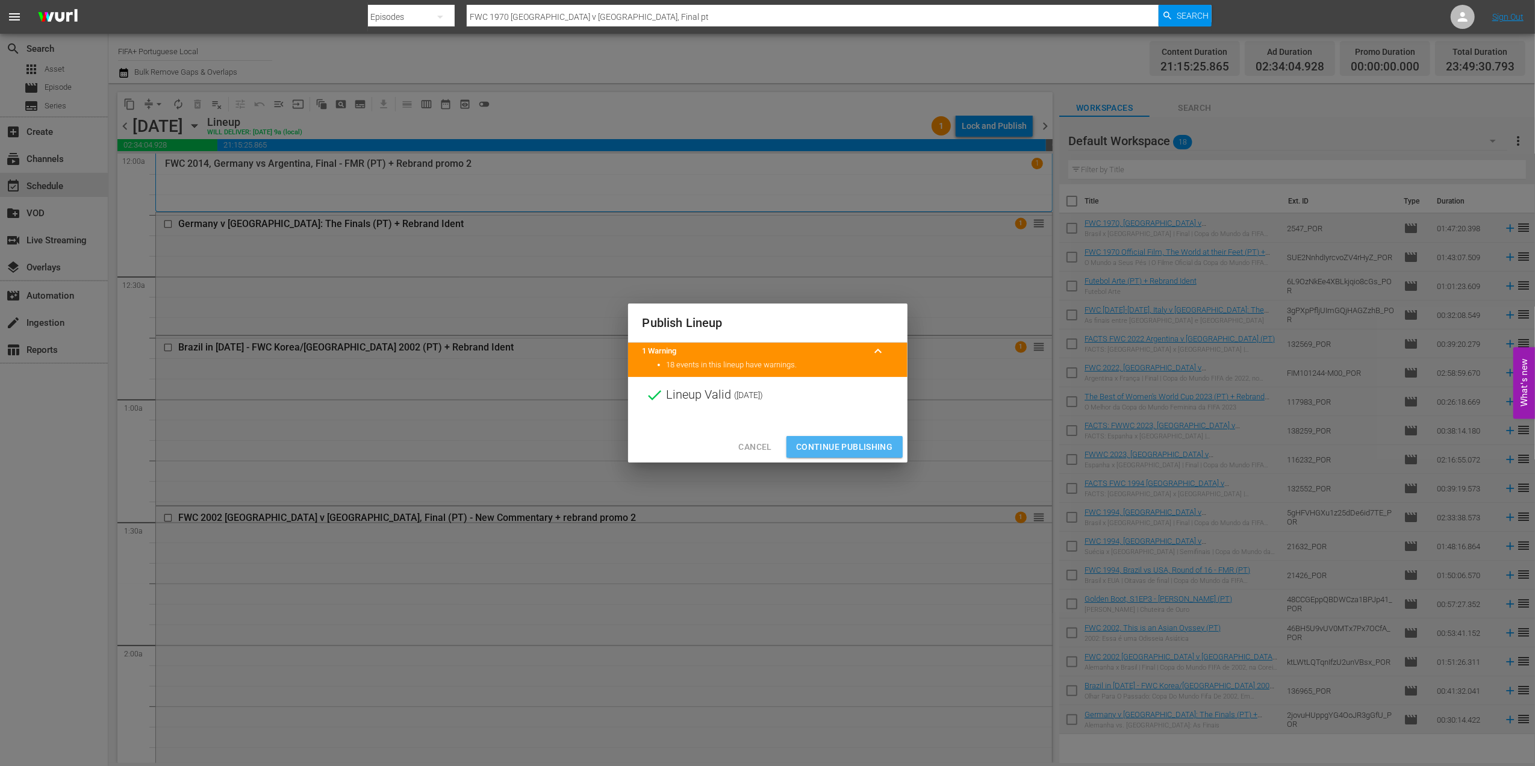
click at [846, 442] on span "Continue Publishing" at bounding box center [844, 447] width 97 height 15
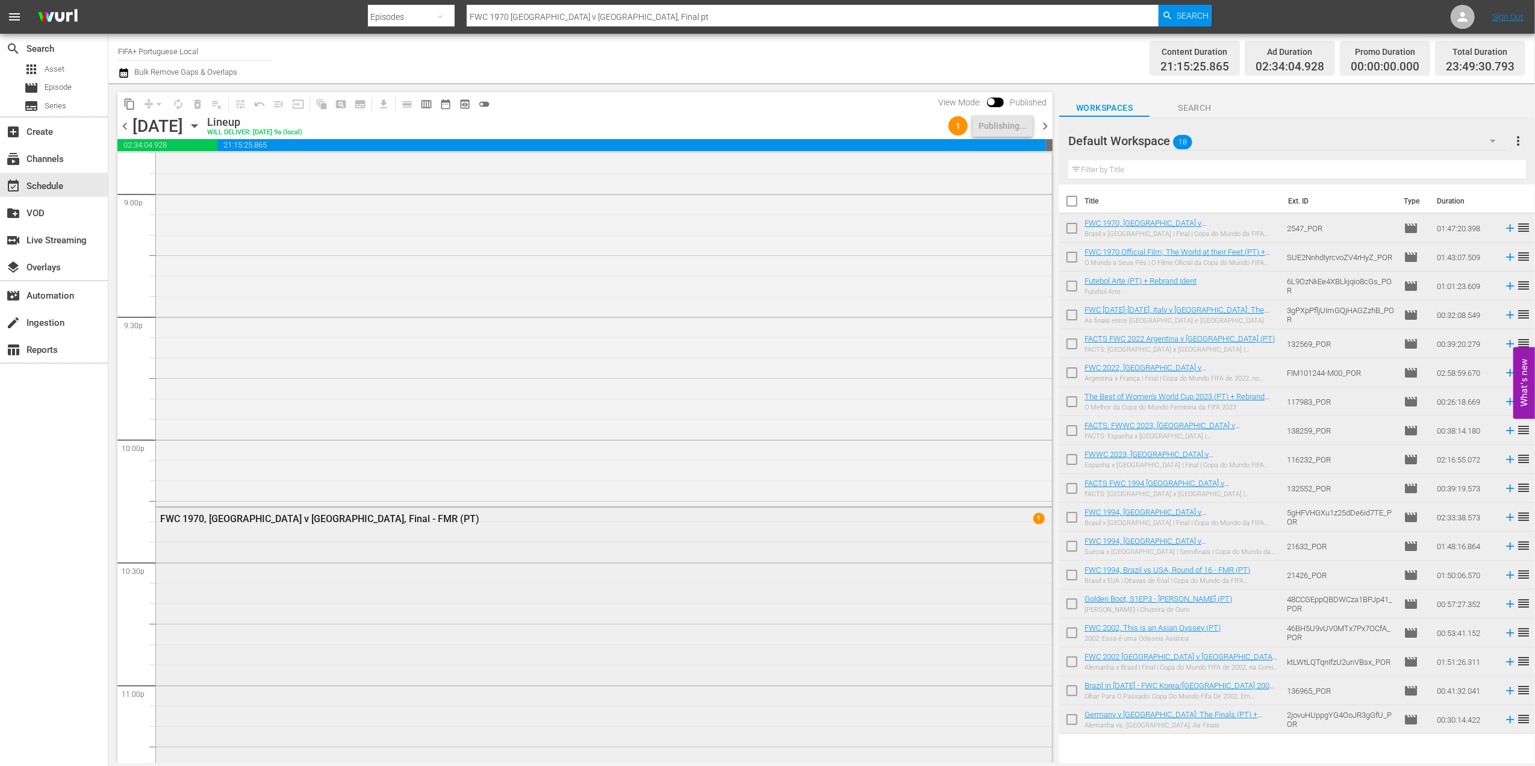
scroll to position [5303, 0]
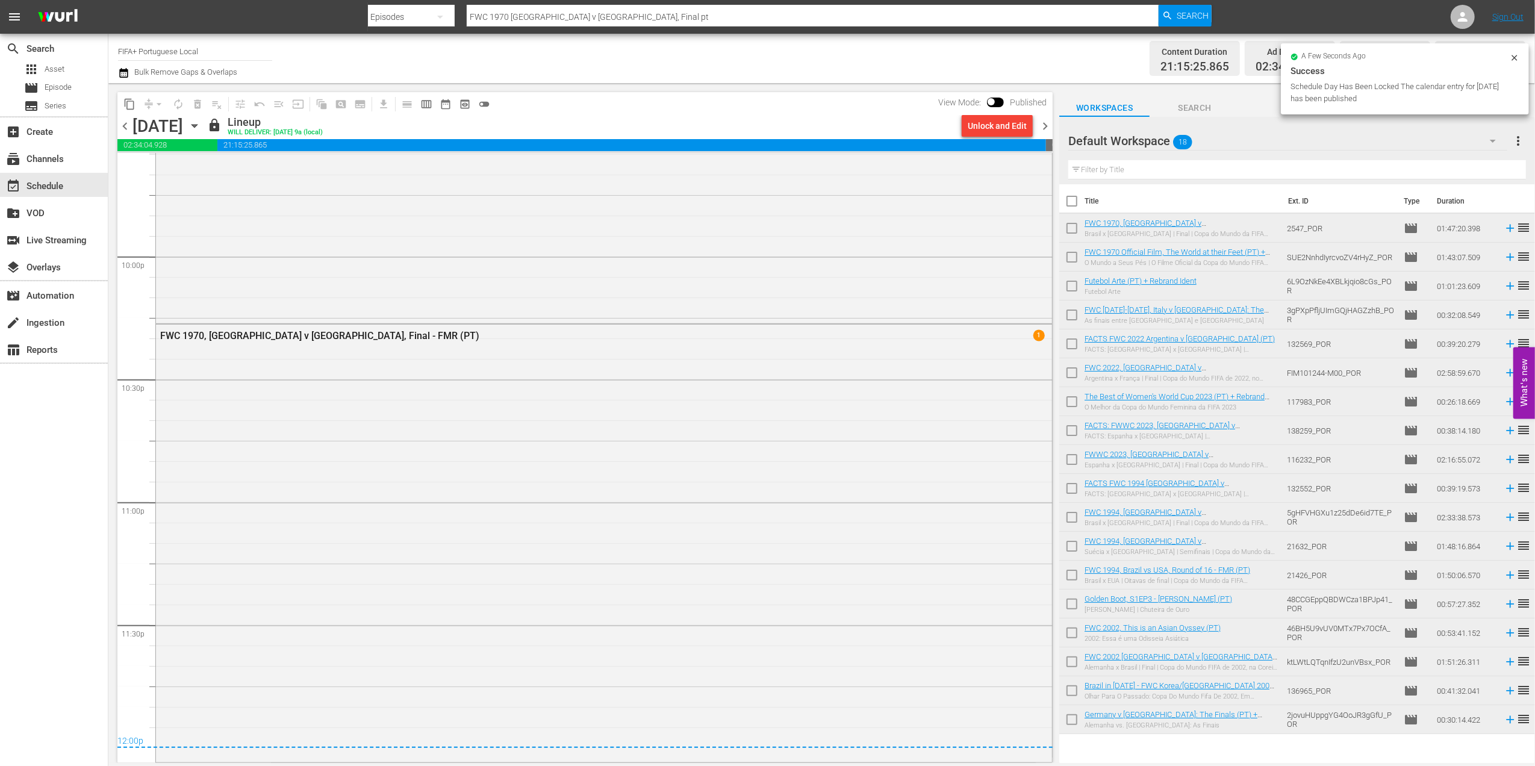
click at [1047, 123] on span "chevron_right" at bounding box center [1045, 126] width 15 height 15
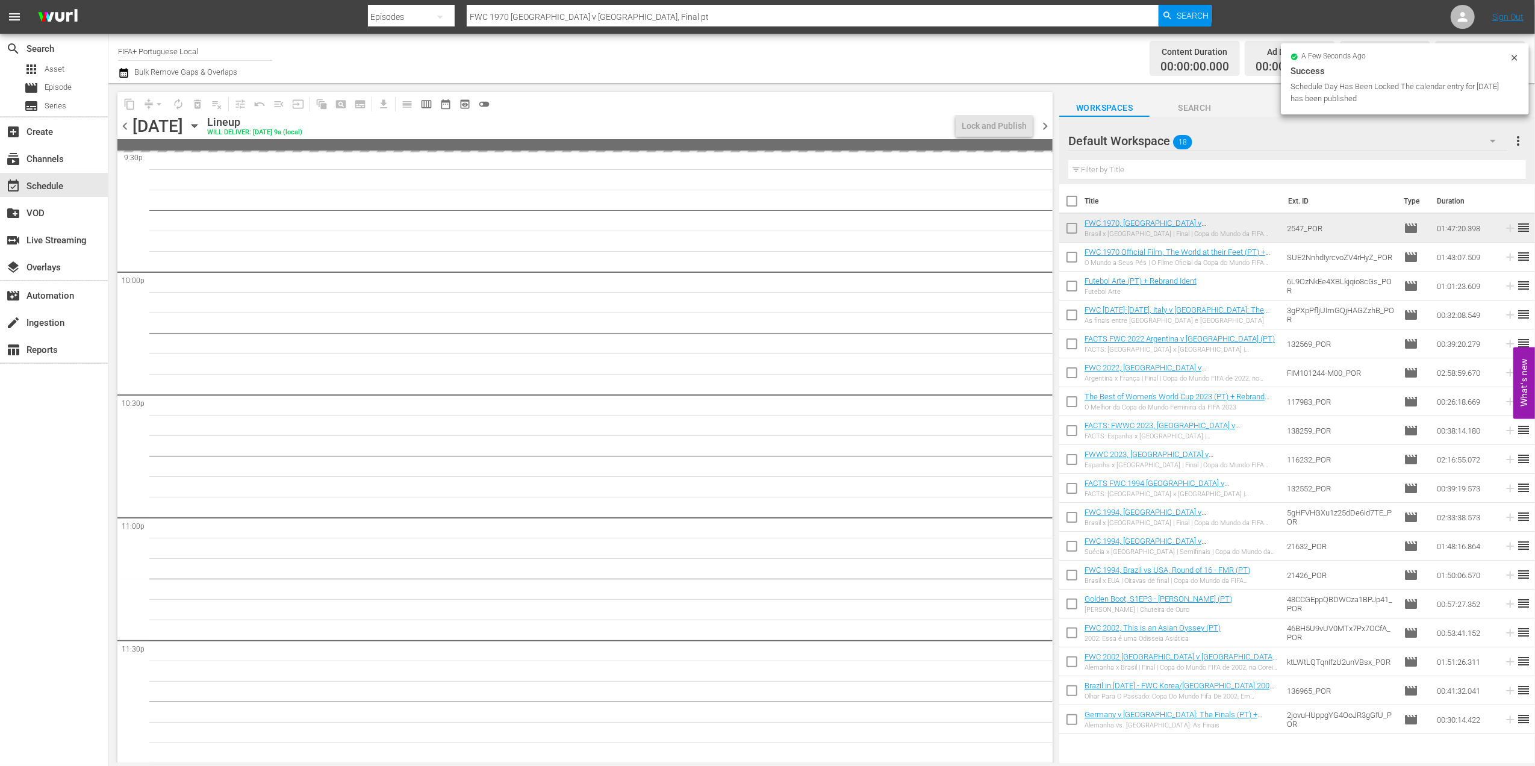
scroll to position [5288, 0]
click at [1072, 201] on input "checkbox" at bounding box center [1071, 203] width 25 height 25
checkbox input "true"
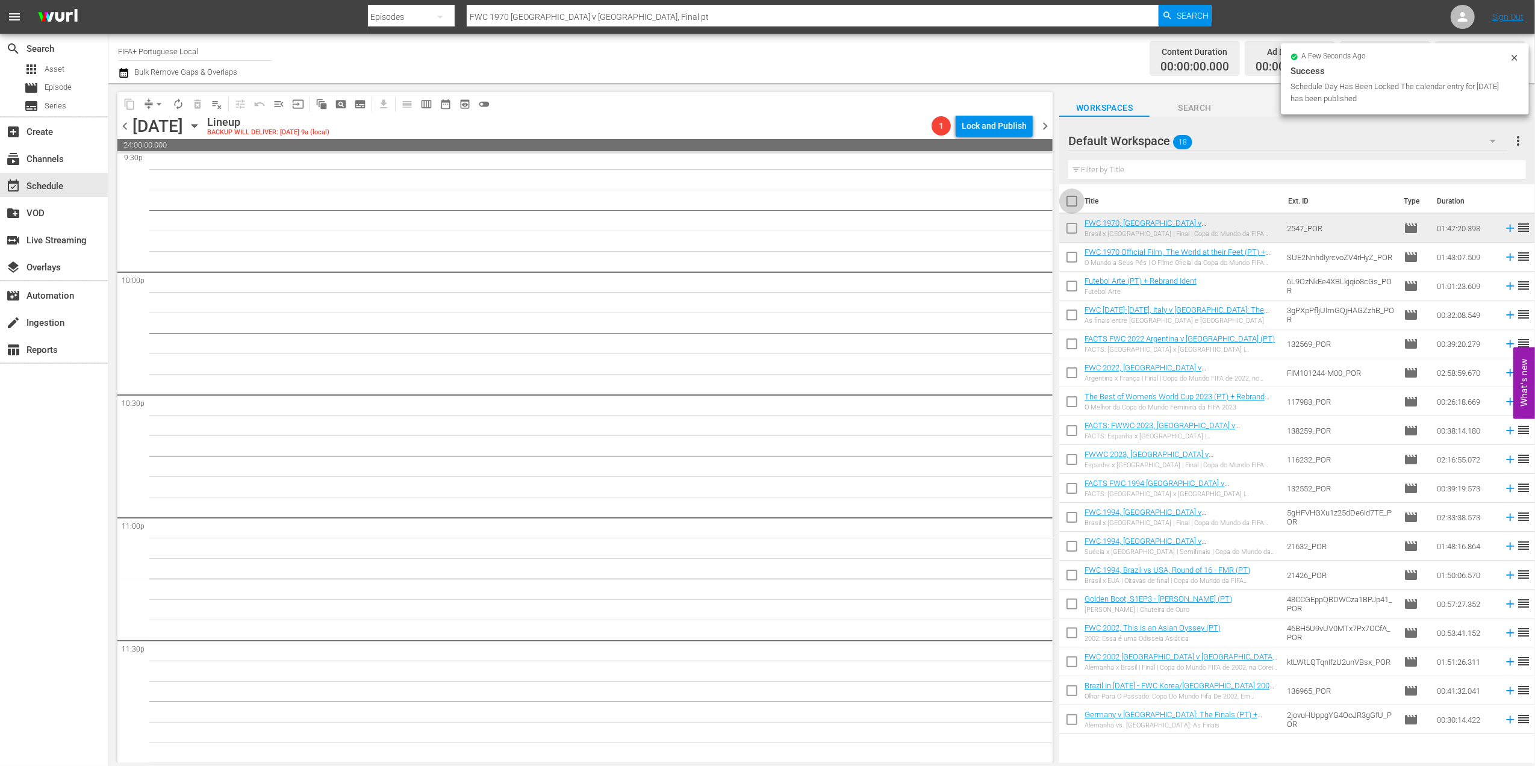
checkbox input "true"
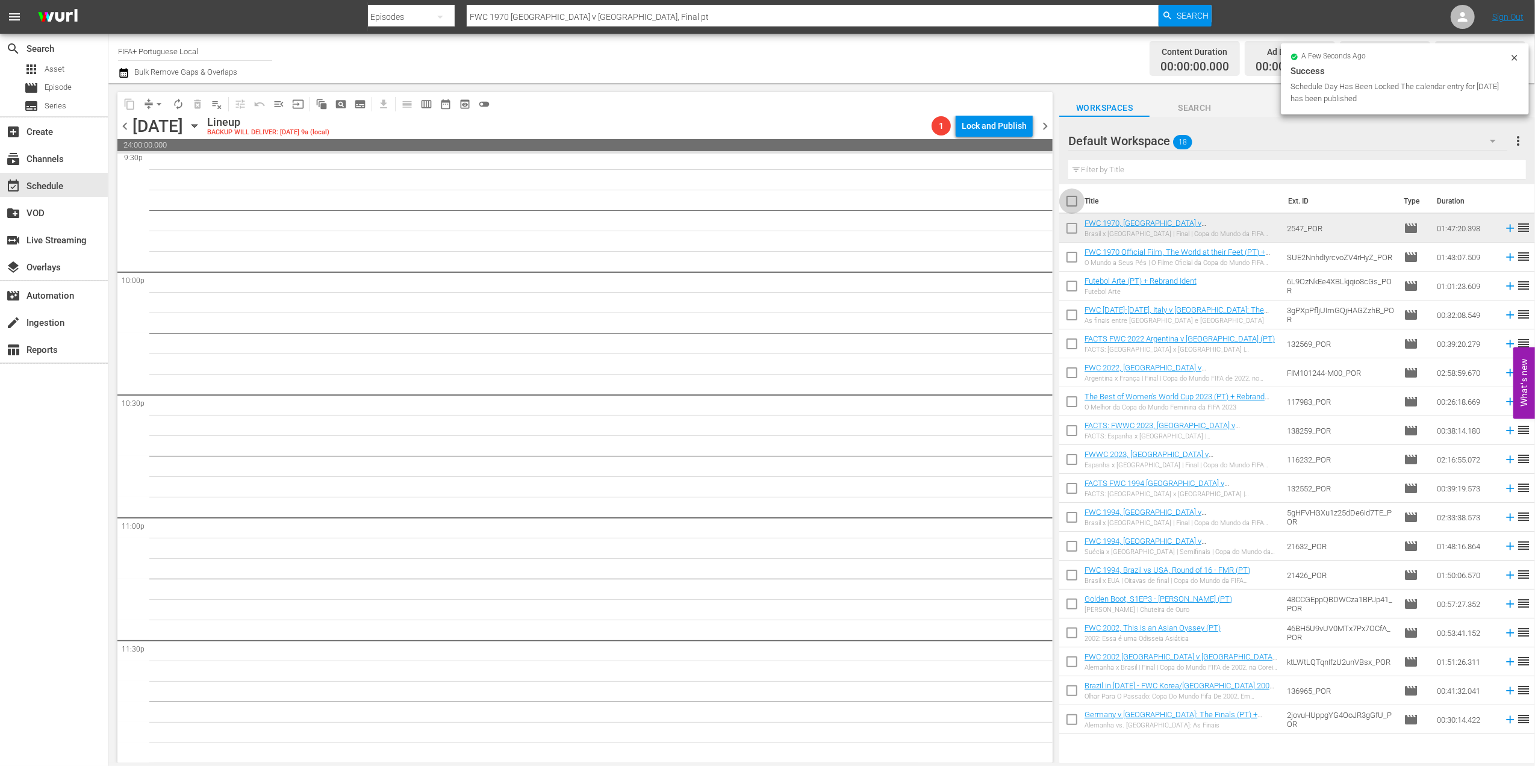
checkbox input "true"
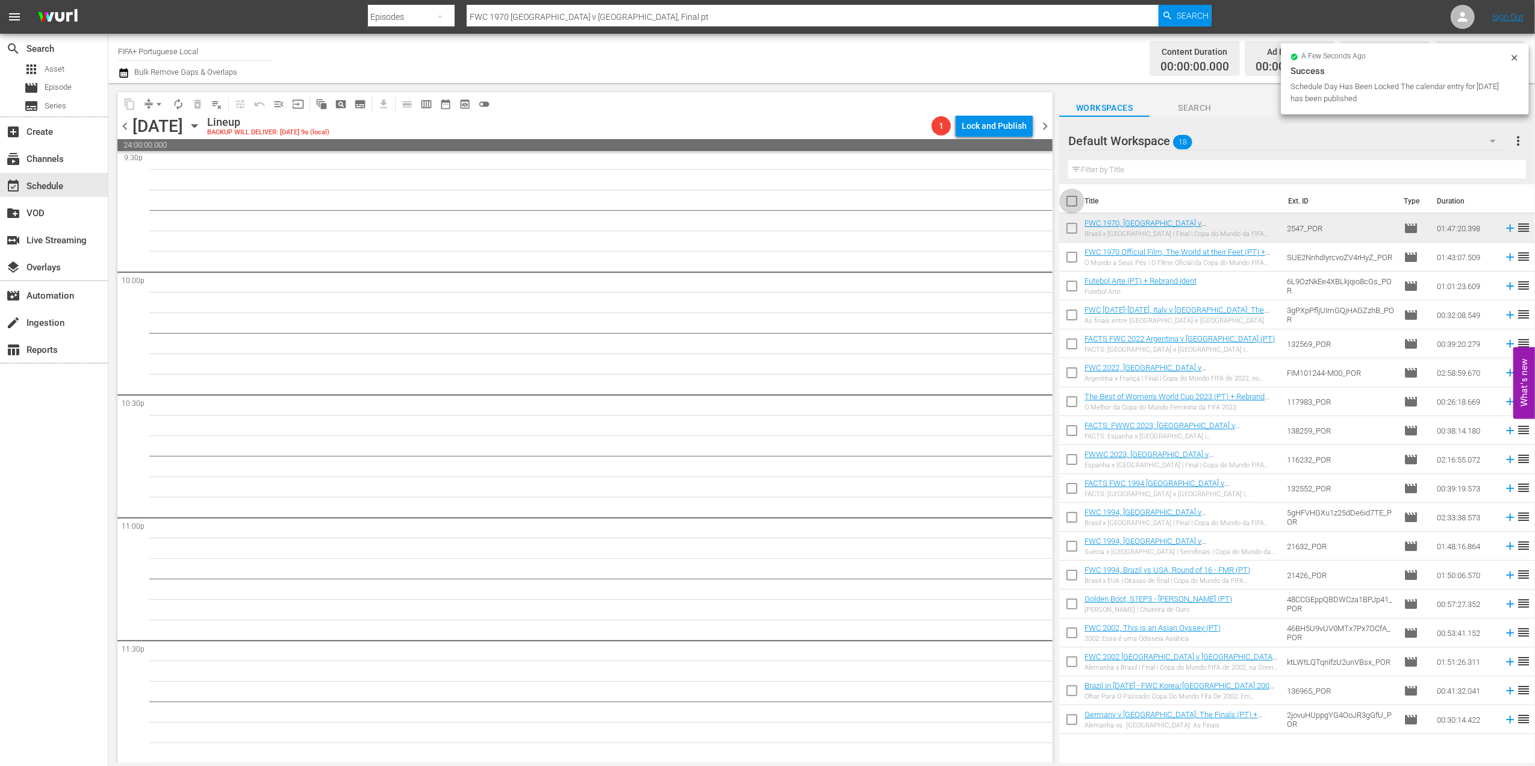
checkbox input "true"
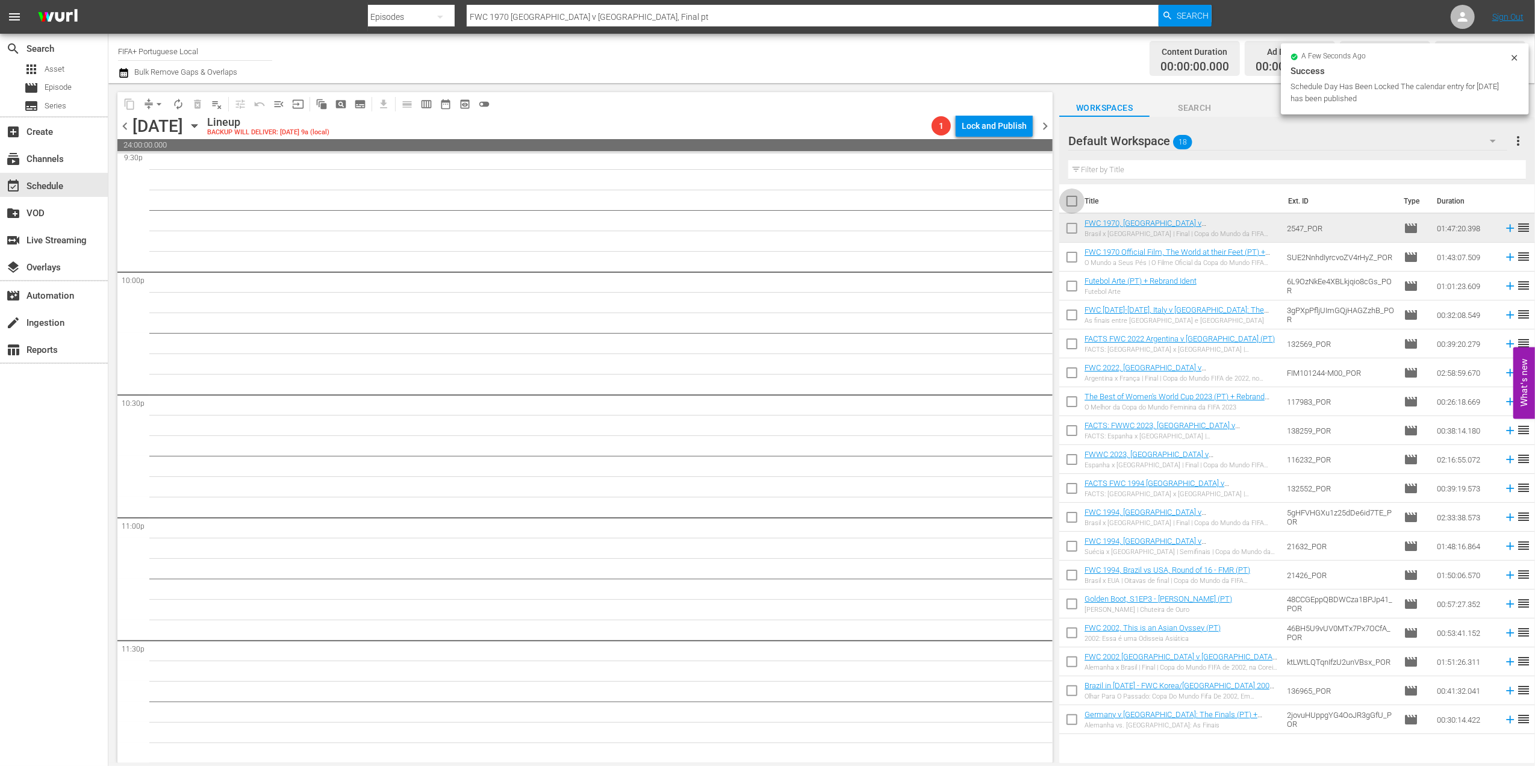
checkbox input "true"
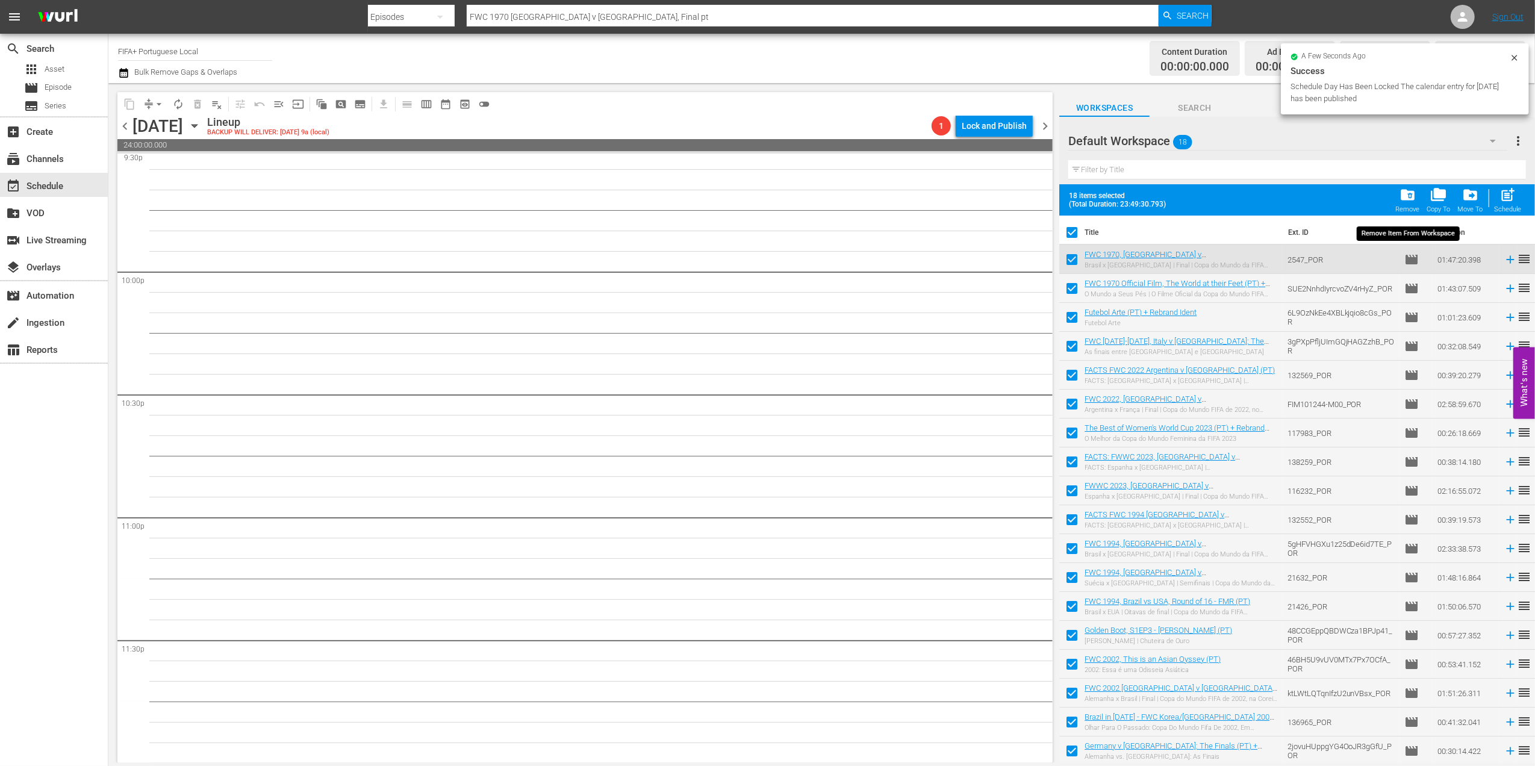
click at [1226, 199] on span "folder_delete" at bounding box center [1408, 195] width 16 height 16
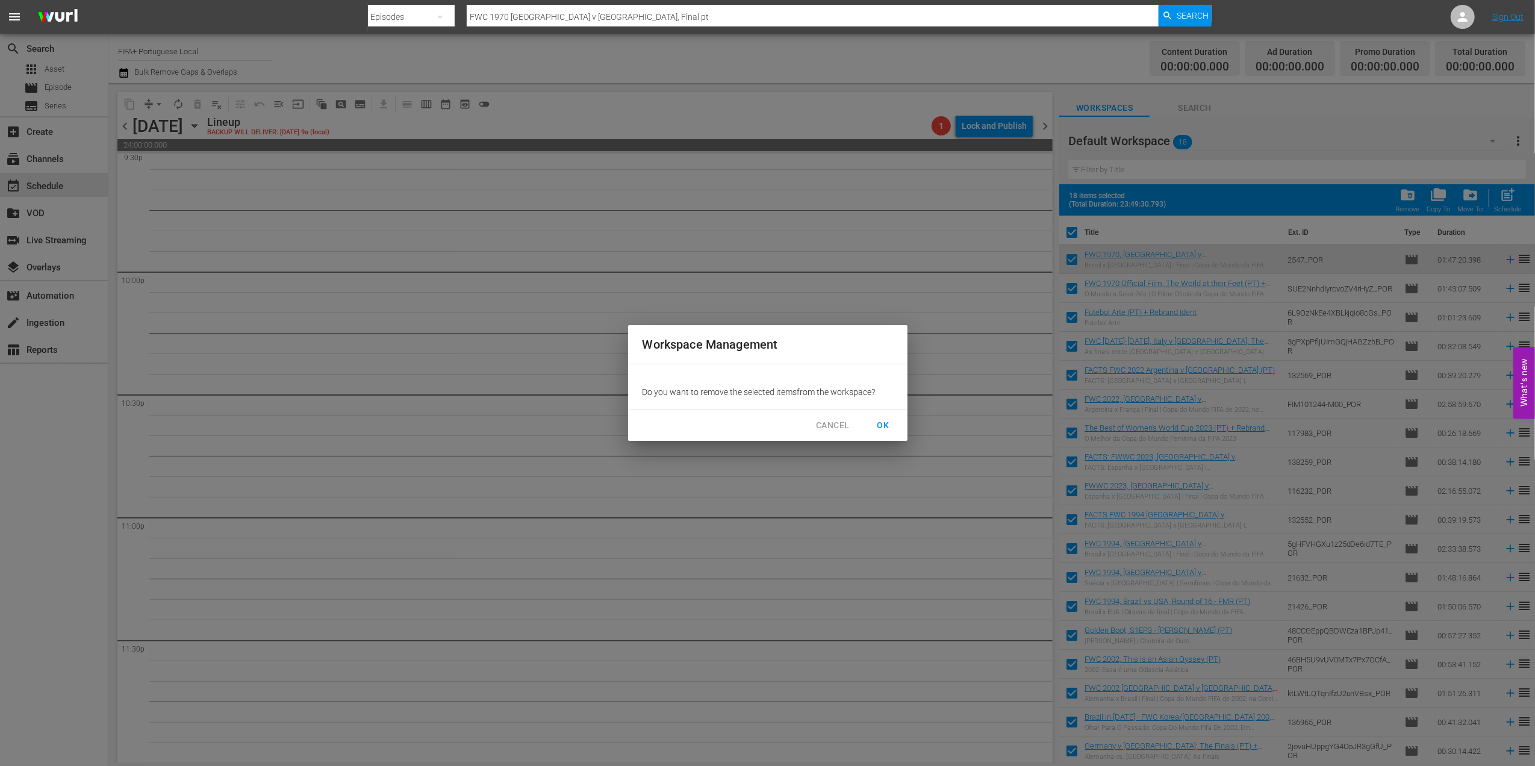
click at [882, 426] on span "OK" at bounding box center [883, 425] width 19 height 15
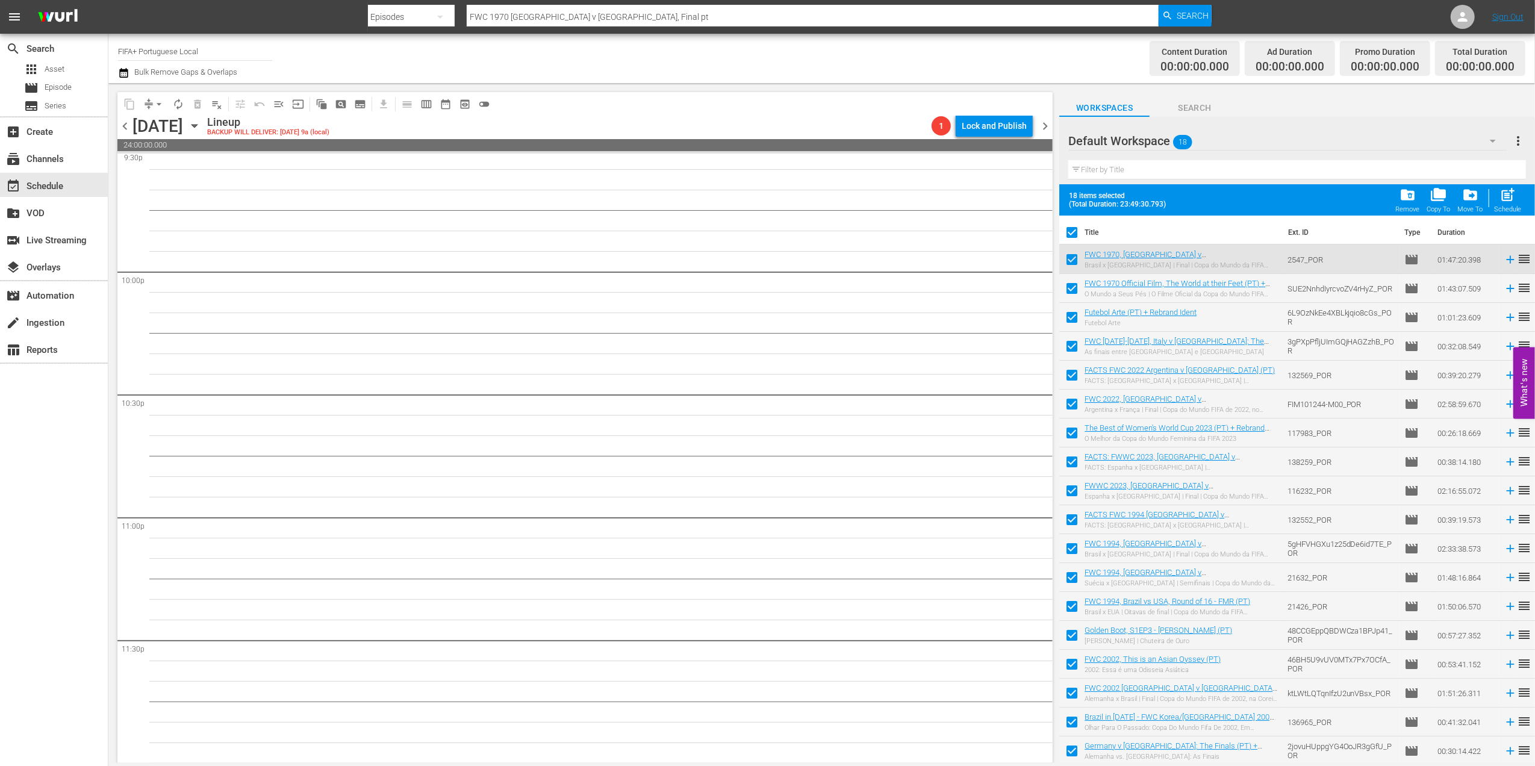
checkbox input "false"
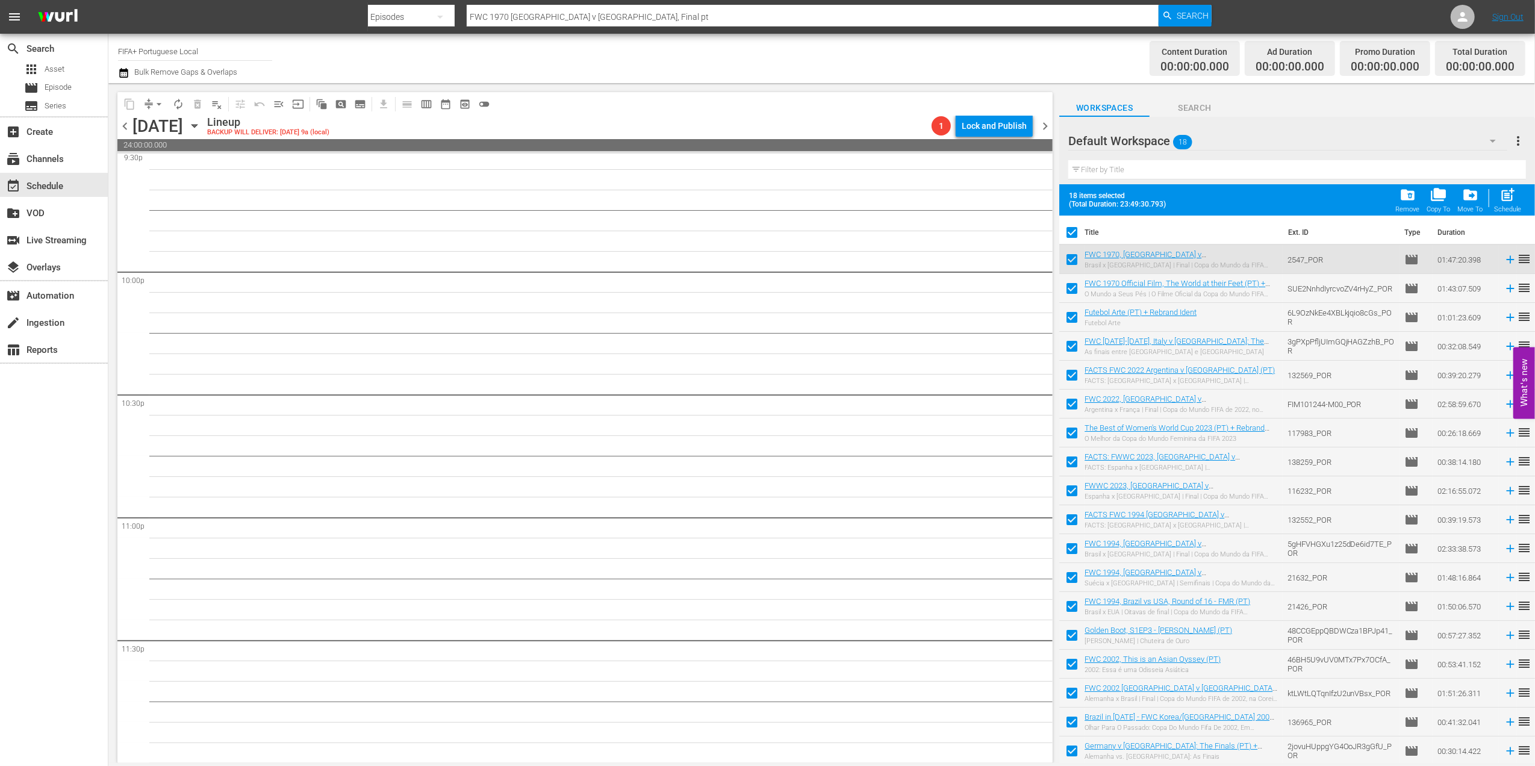
checkbox input "false"
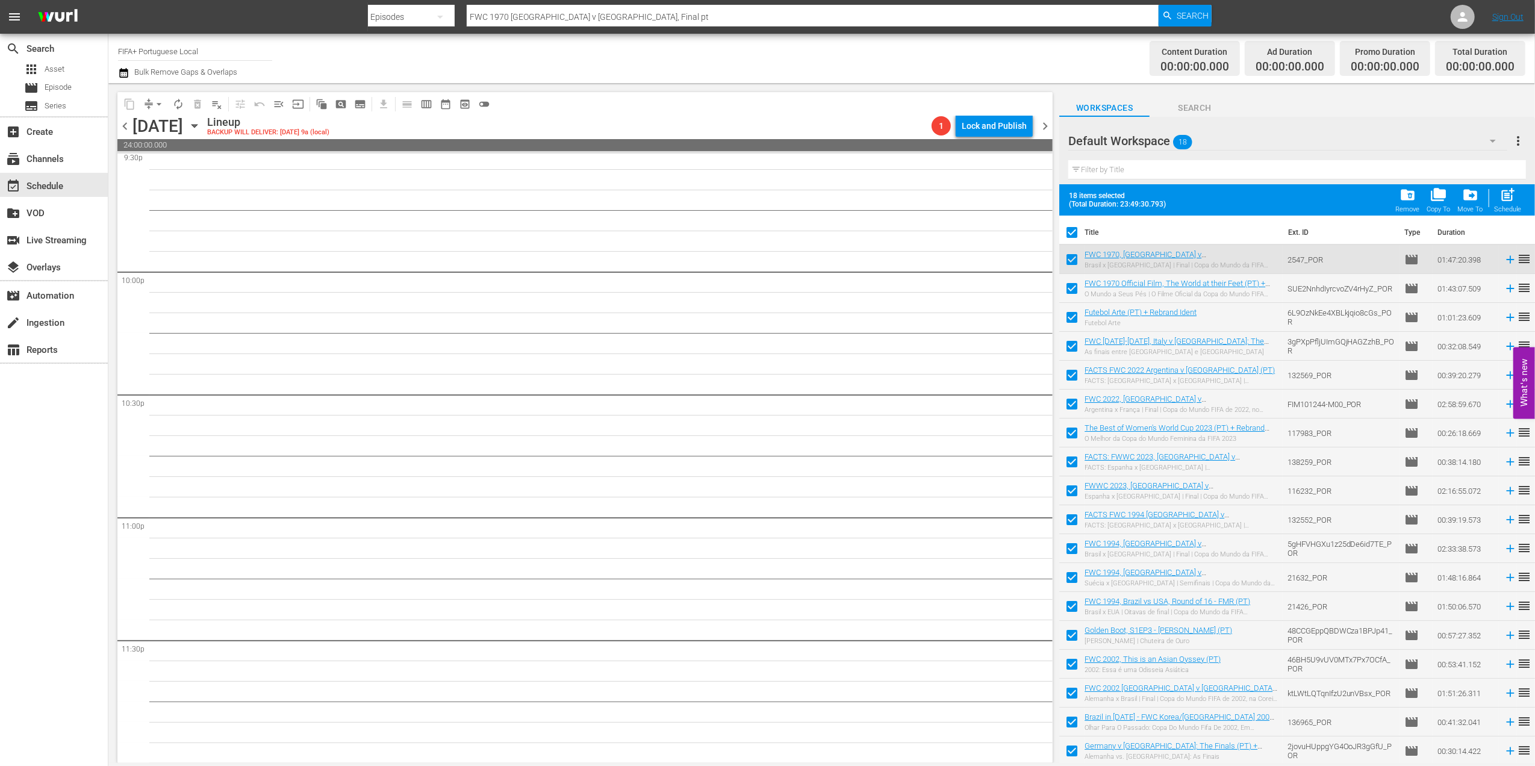
checkbox input "false"
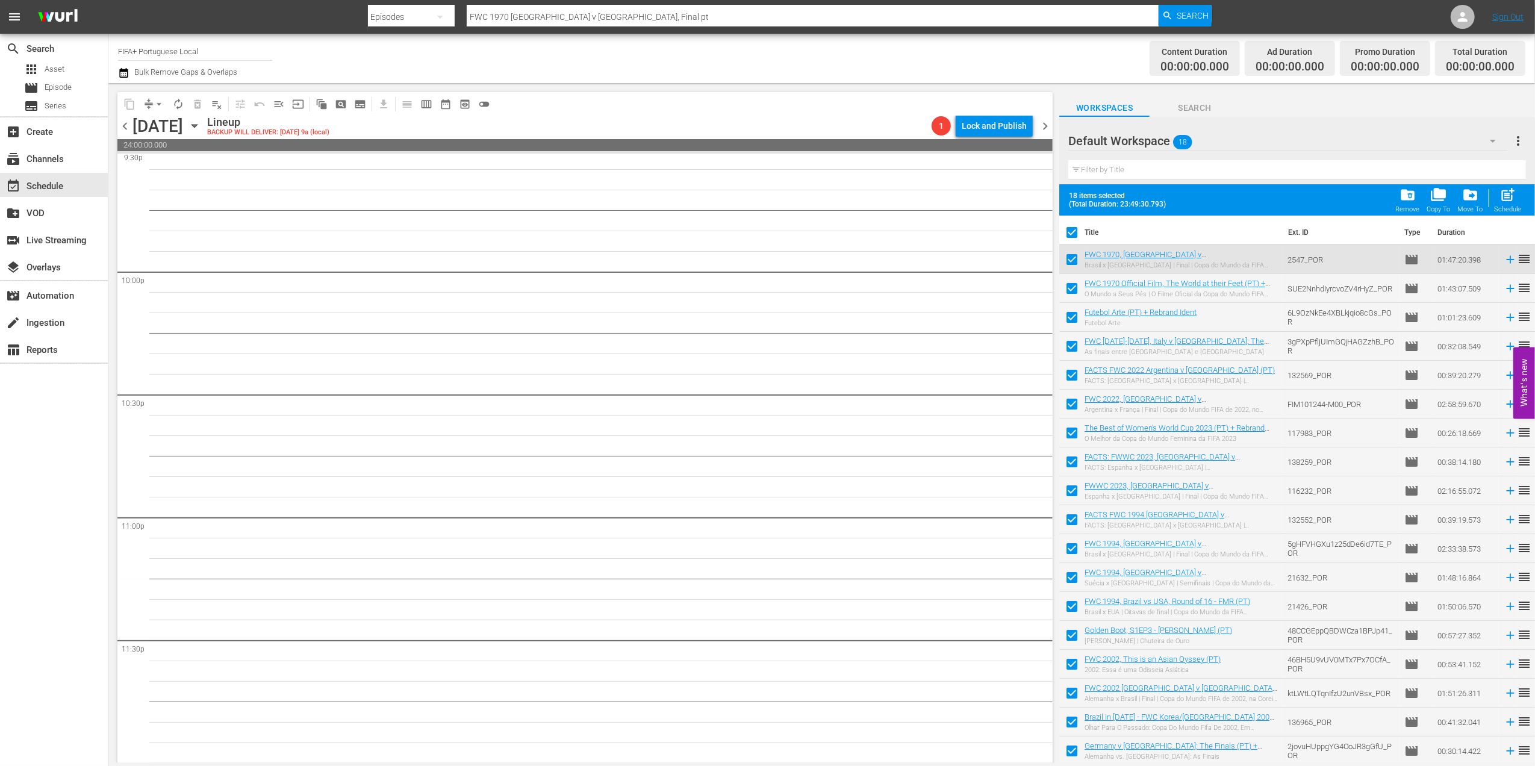
checkbox input "false"
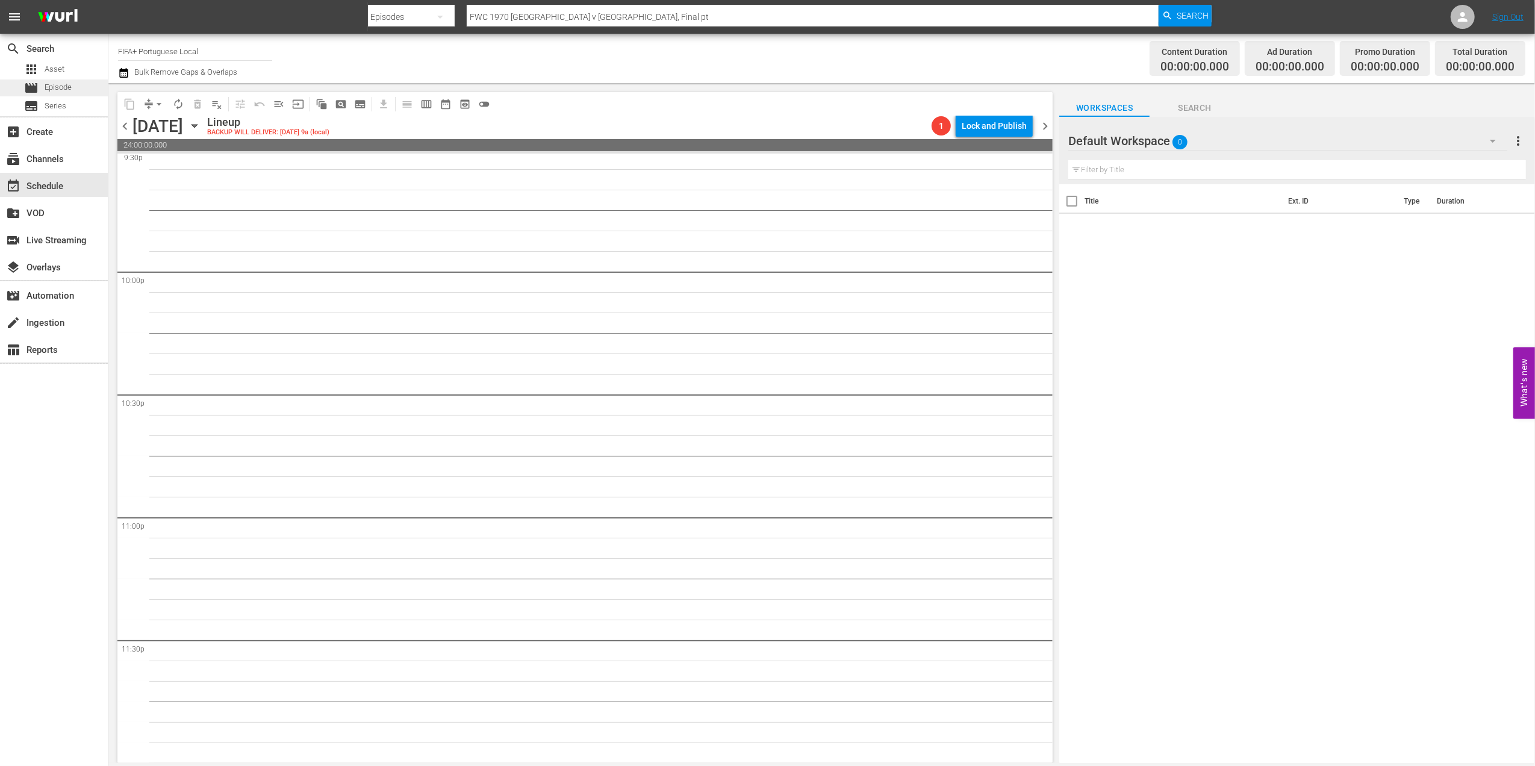
click at [80, 90] on div "movie Episode" at bounding box center [54, 88] width 108 height 17
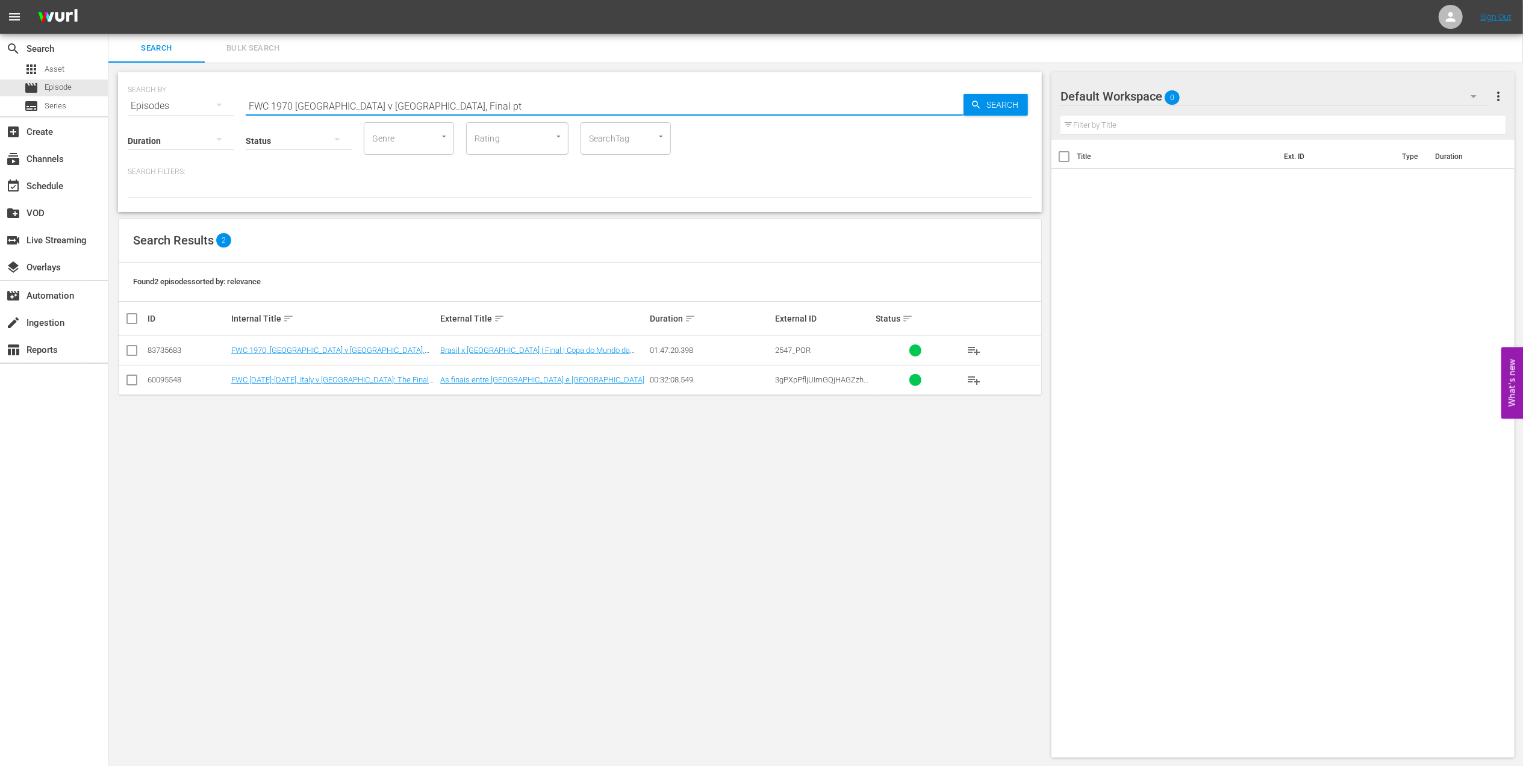
drag, startPoint x: 412, startPoint y: 104, endPoint x: 189, endPoint y: 106, distance: 223.5
click at [149, 104] on div "SEARCH BY Search By Episodes Search ID, Title, Description, Keywords, or Catego…" at bounding box center [580, 98] width 905 height 43
paste input "98 - Final - [GEOGRAPHIC_DATA] v [GEOGRAPHIC_DATA]"
type input "FWC 1998 - Final - [GEOGRAPHIC_DATA] v [GEOGRAPHIC_DATA] pt"
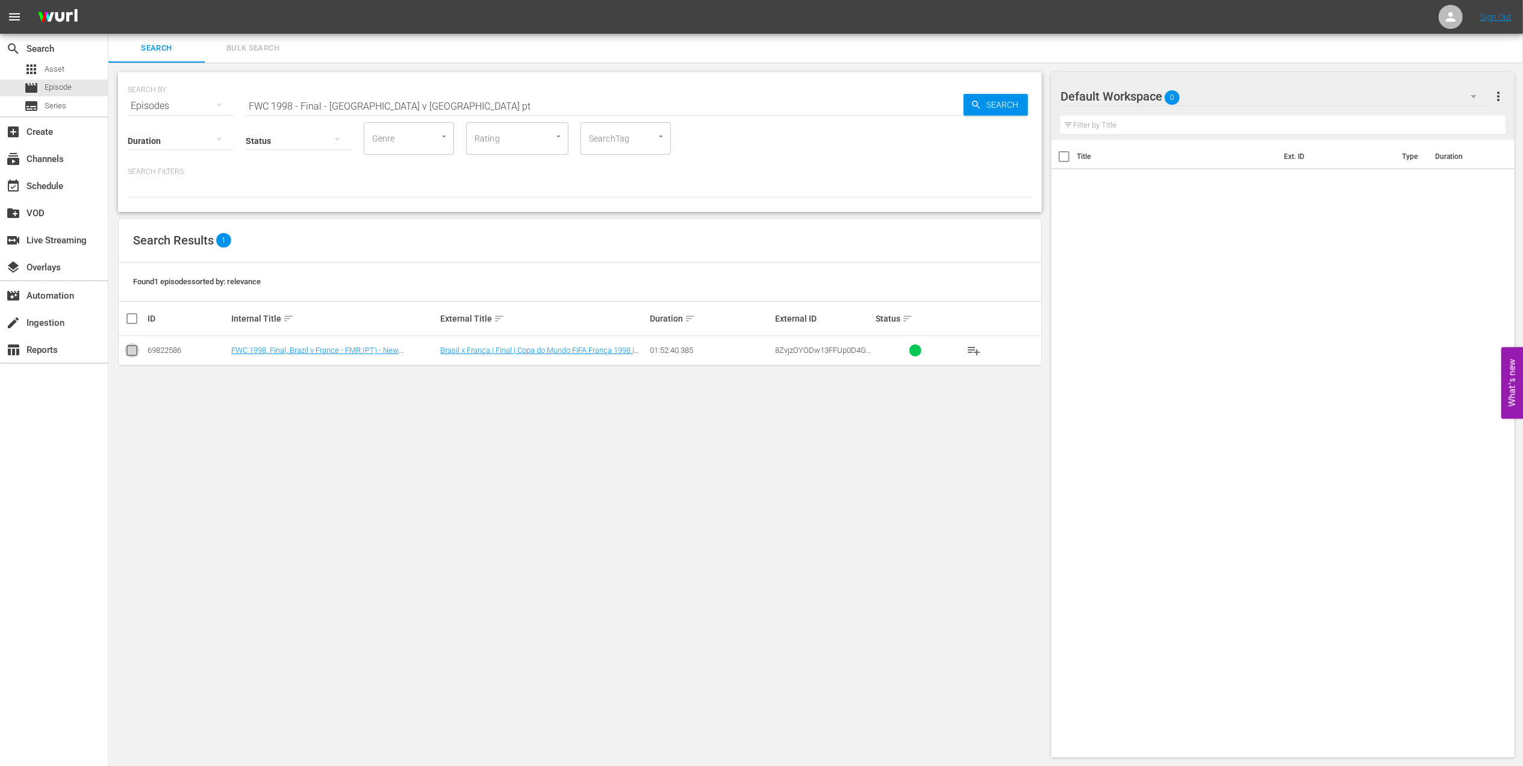
click at [133, 354] on input "checkbox" at bounding box center [132, 353] width 14 height 14
checkbox input "true"
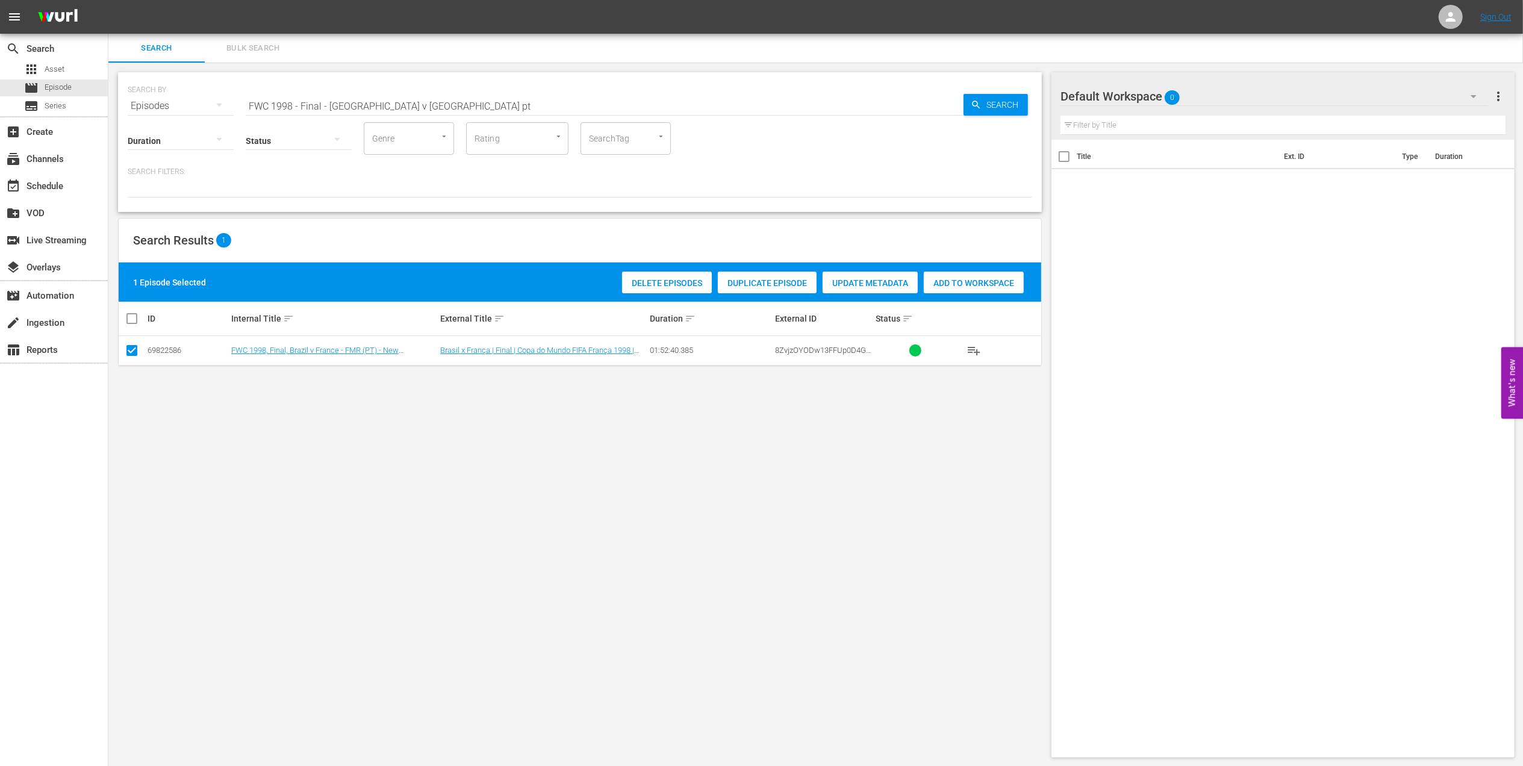
click at [959, 287] on span "Add to Workspace" at bounding box center [974, 283] width 100 height 10
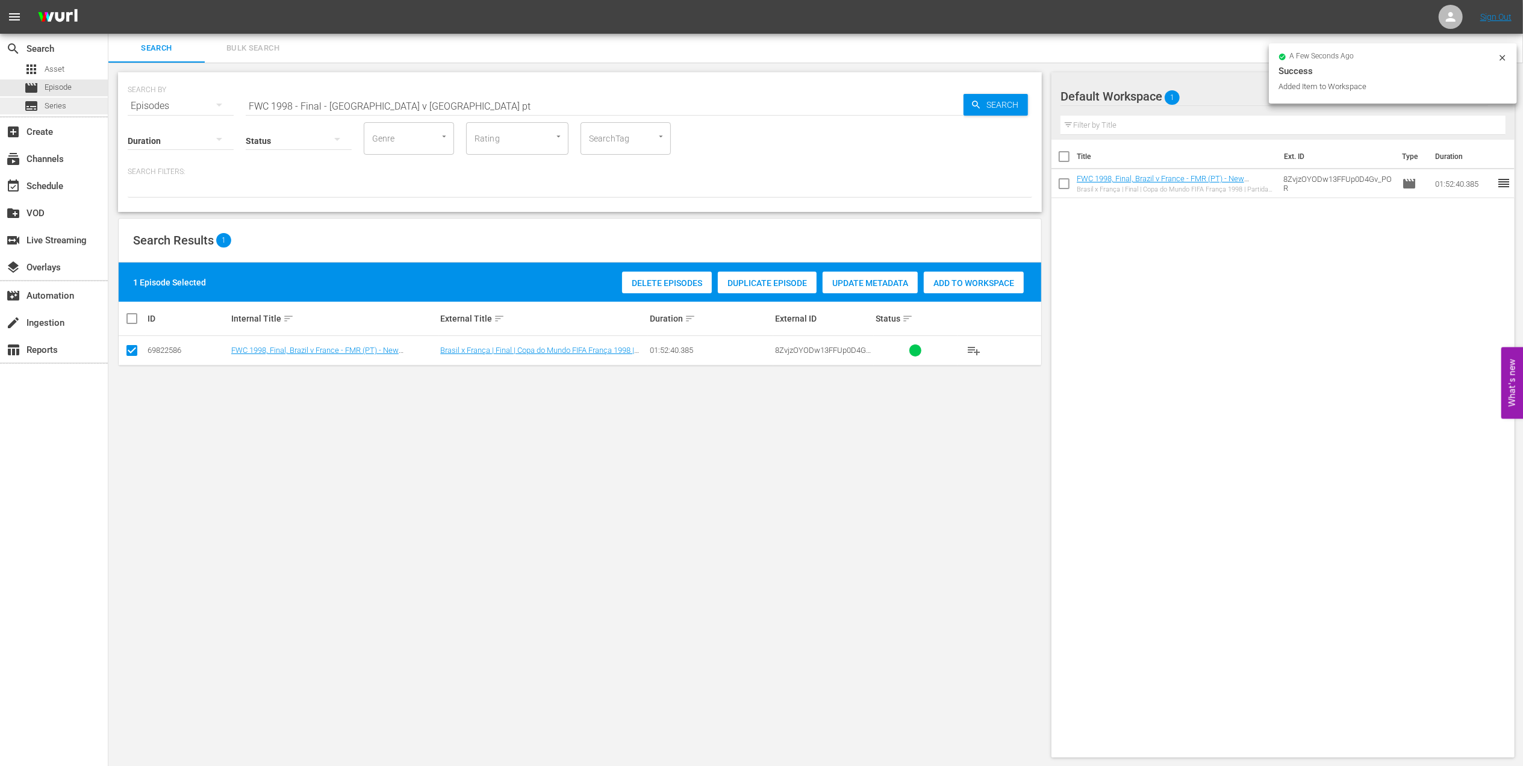
drag, startPoint x: 126, startPoint y: 104, endPoint x: 95, endPoint y: 107, distance: 31.5
click at [108, 0] on div "search Search apps Asset movie Episode subtitles Series add_box Create subscrip…" at bounding box center [815, 0] width 1415 height 0
paste input "1998 Official Film - La Coupe de la Gloire"
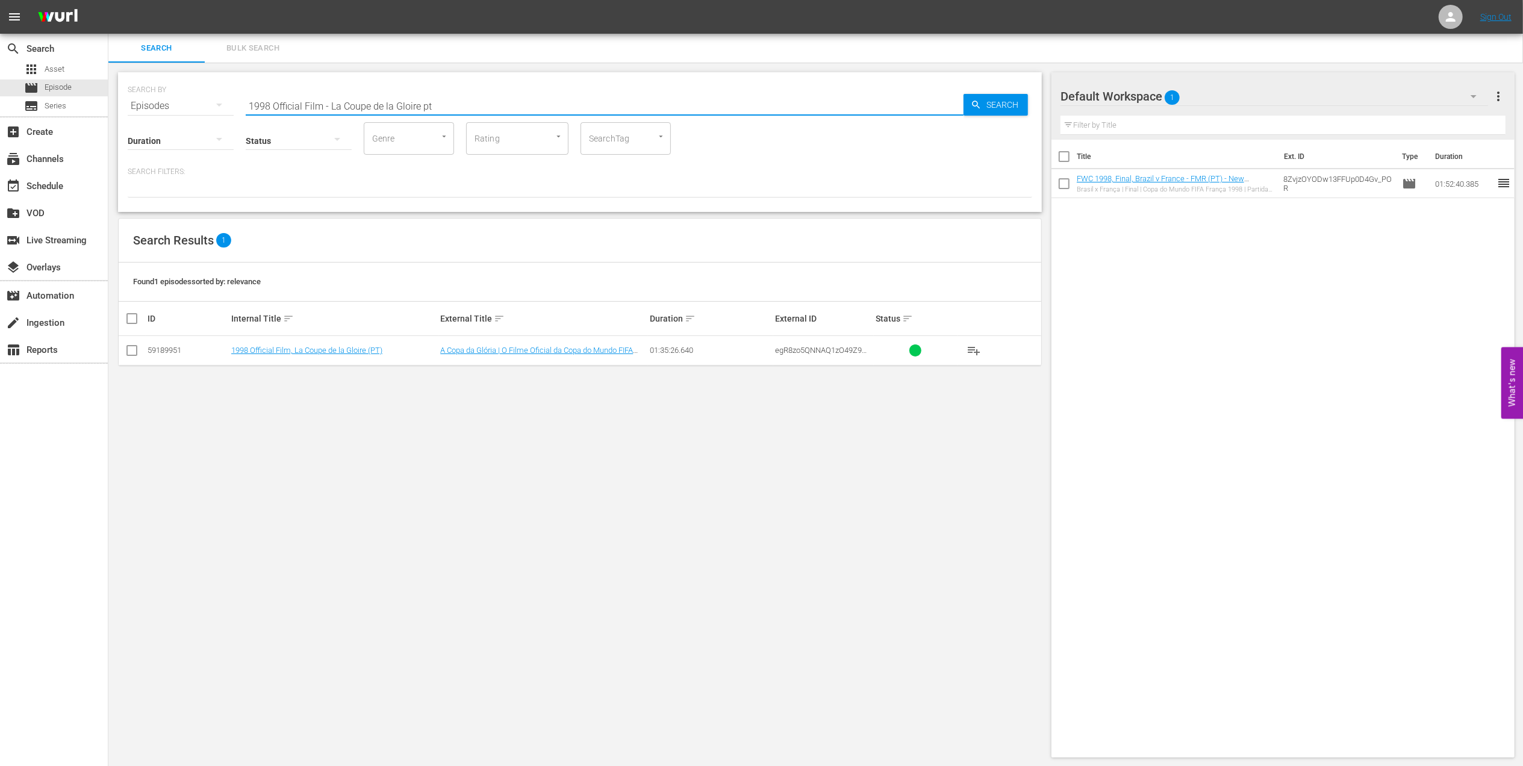
type input "1998 Official Film - La Coupe de la Gloire pt"
drag, startPoint x: 134, startPoint y: 352, endPoint x: 651, endPoint y: 343, distance: 516.9
click at [136, 352] on input "checkbox" at bounding box center [132, 353] width 14 height 14
checkbox input "true"
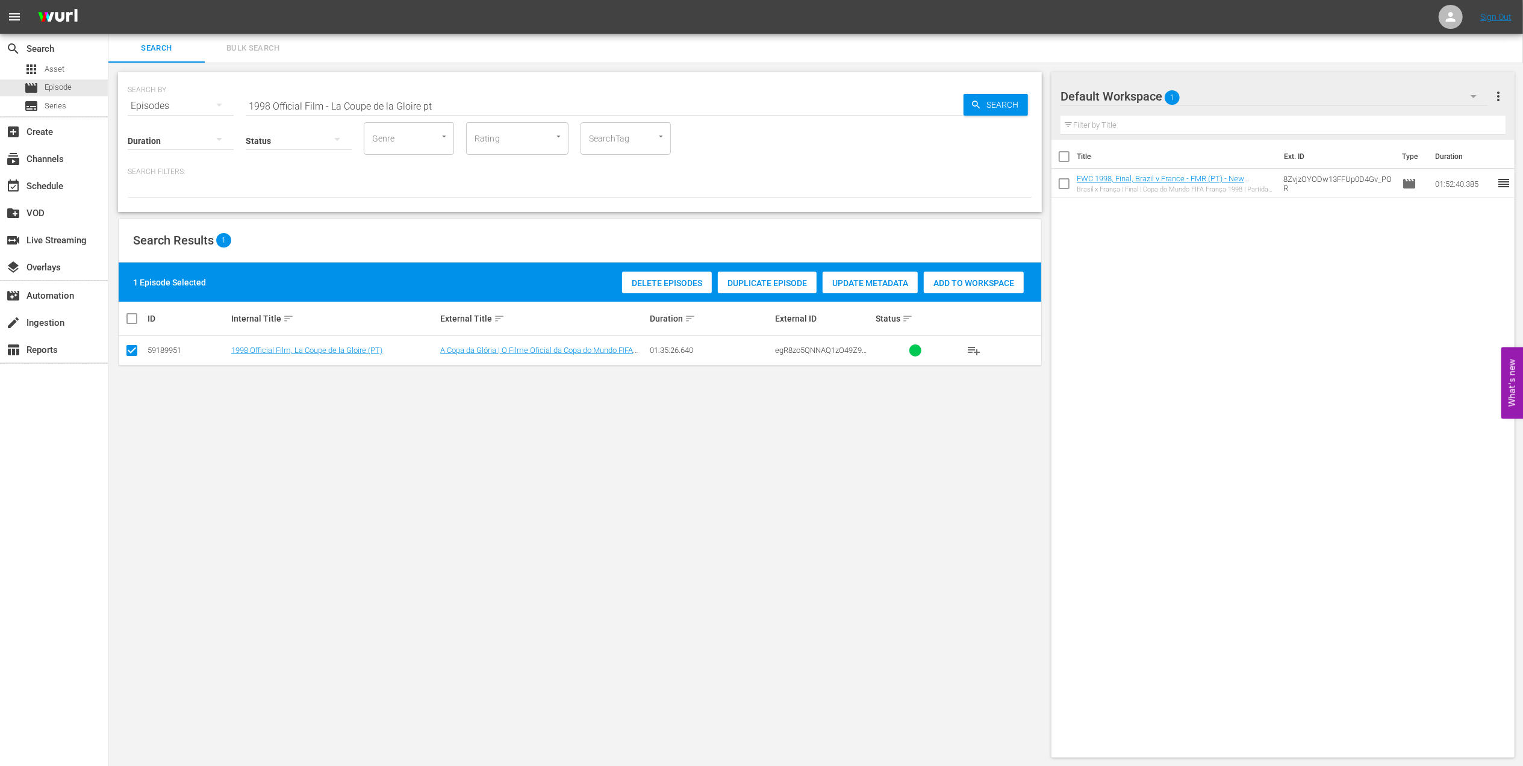
click at [979, 287] on div "Add to Workspace" at bounding box center [974, 283] width 100 height 23
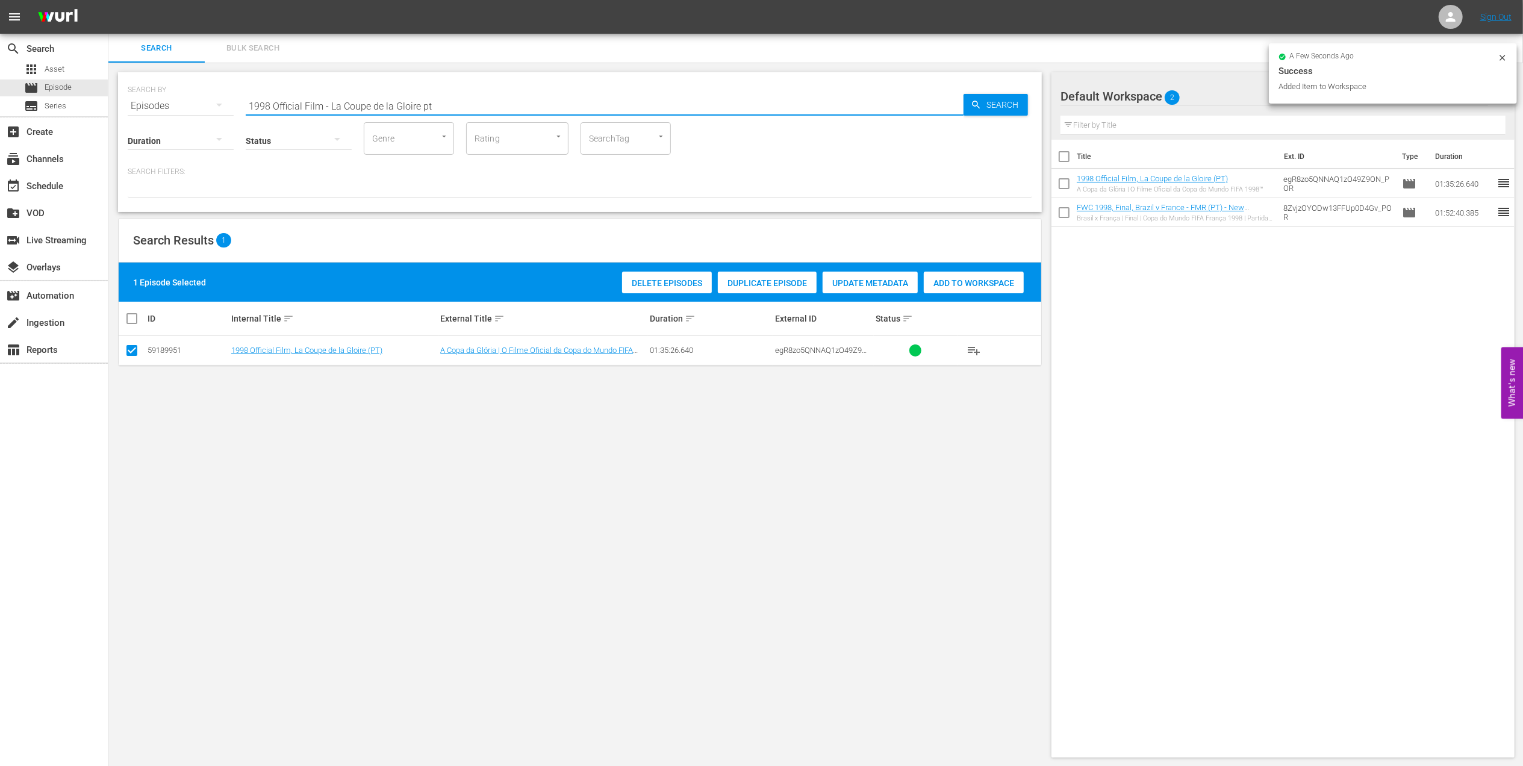
drag, startPoint x: 449, startPoint y: 104, endPoint x: 182, endPoint y: 122, distance: 268.0
click at [182, 122] on div "SEARCH BY Search By Episodes Search ID, Title, Description, Keywords, or Catego…" at bounding box center [580, 142] width 924 height 140
paste input "62 Official Film - Viva [GEOGRAPHIC_DATA]"
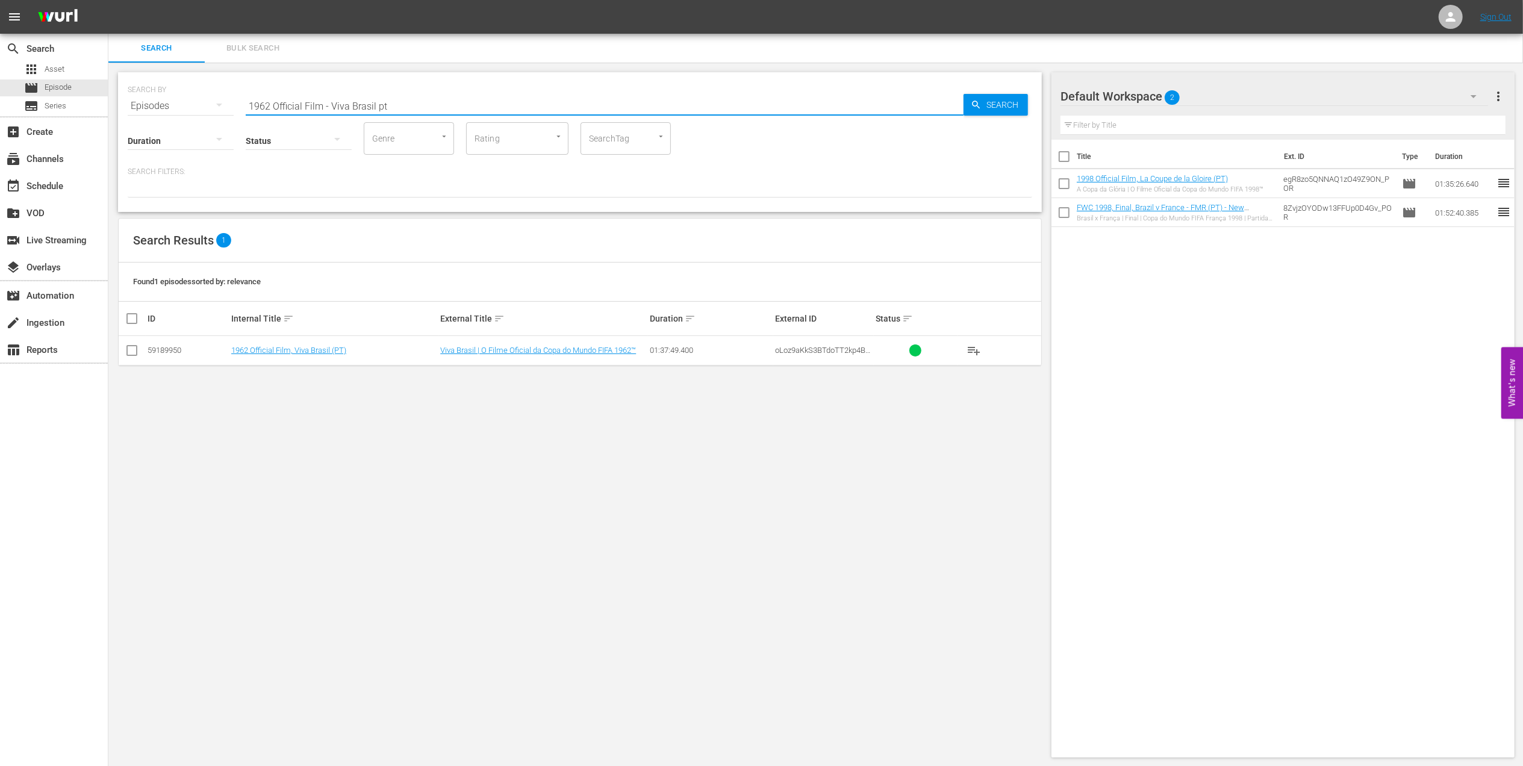
type input "1962 Official Film - Viva Brasil pt"
click at [133, 351] on input "checkbox" at bounding box center [132, 353] width 14 height 14
checkbox input "true"
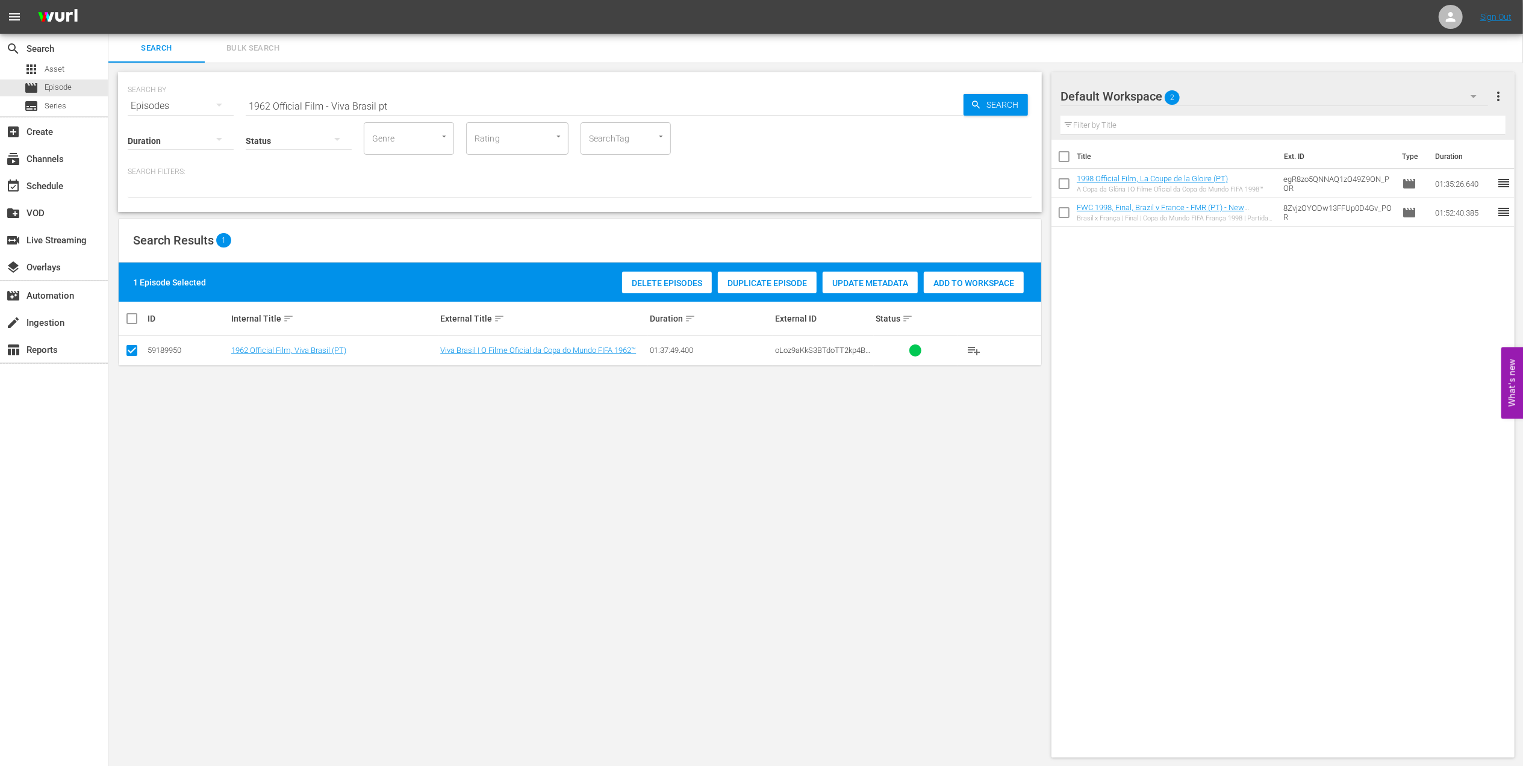
click at [973, 282] on span "Add to Workspace" at bounding box center [974, 283] width 100 height 10
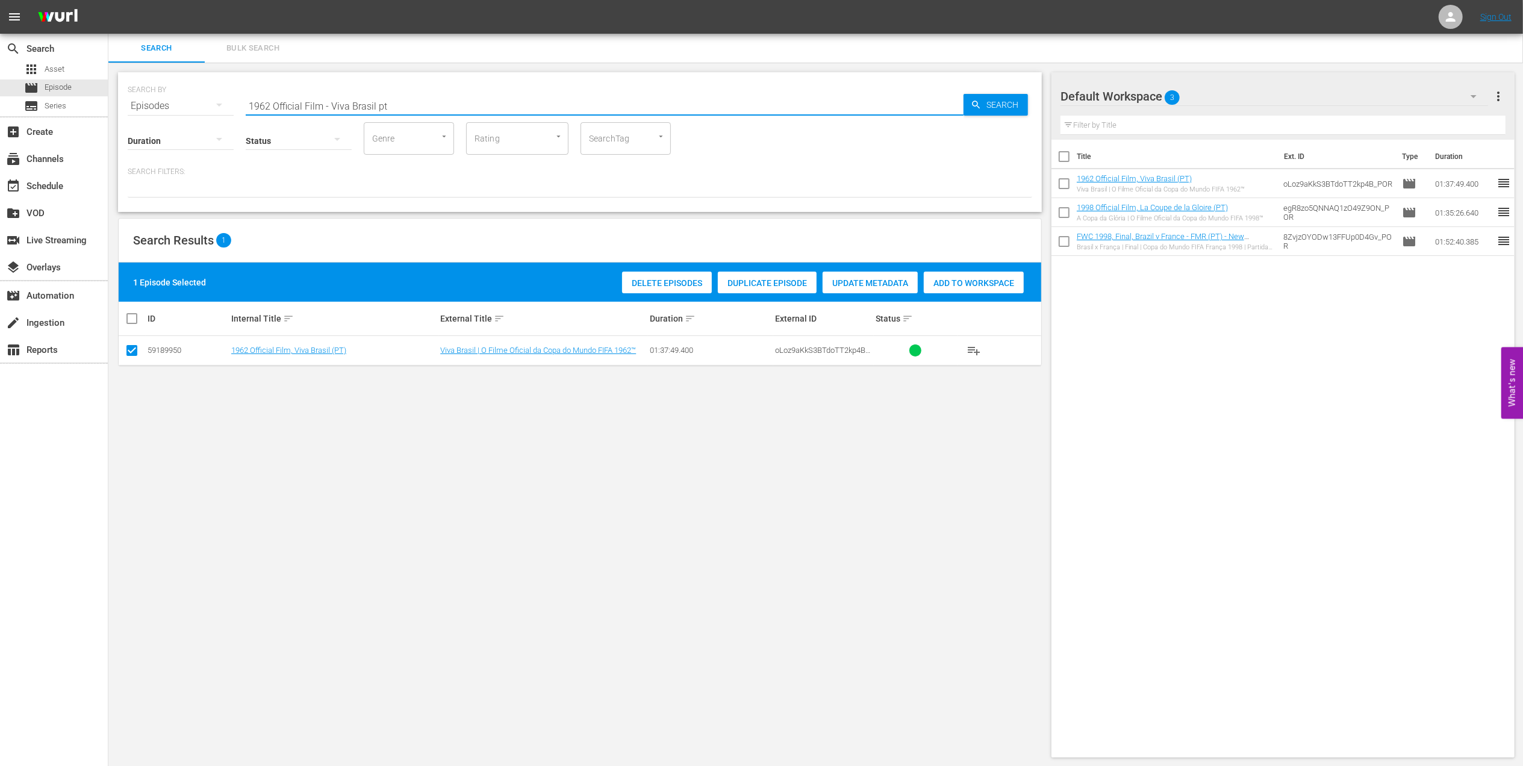
drag, startPoint x: 378, startPoint y: 105, endPoint x: 192, endPoint y: 107, distance: 186.7
click at [163, 106] on div "SEARCH BY Search By Episodes Search ID, Title, Description, Keywords, or Catego…" at bounding box center [580, 98] width 905 height 43
paste input "Italy v [GEOGRAPHIC_DATA] | Final | FIFA Beach Soccer World Cup 2008"
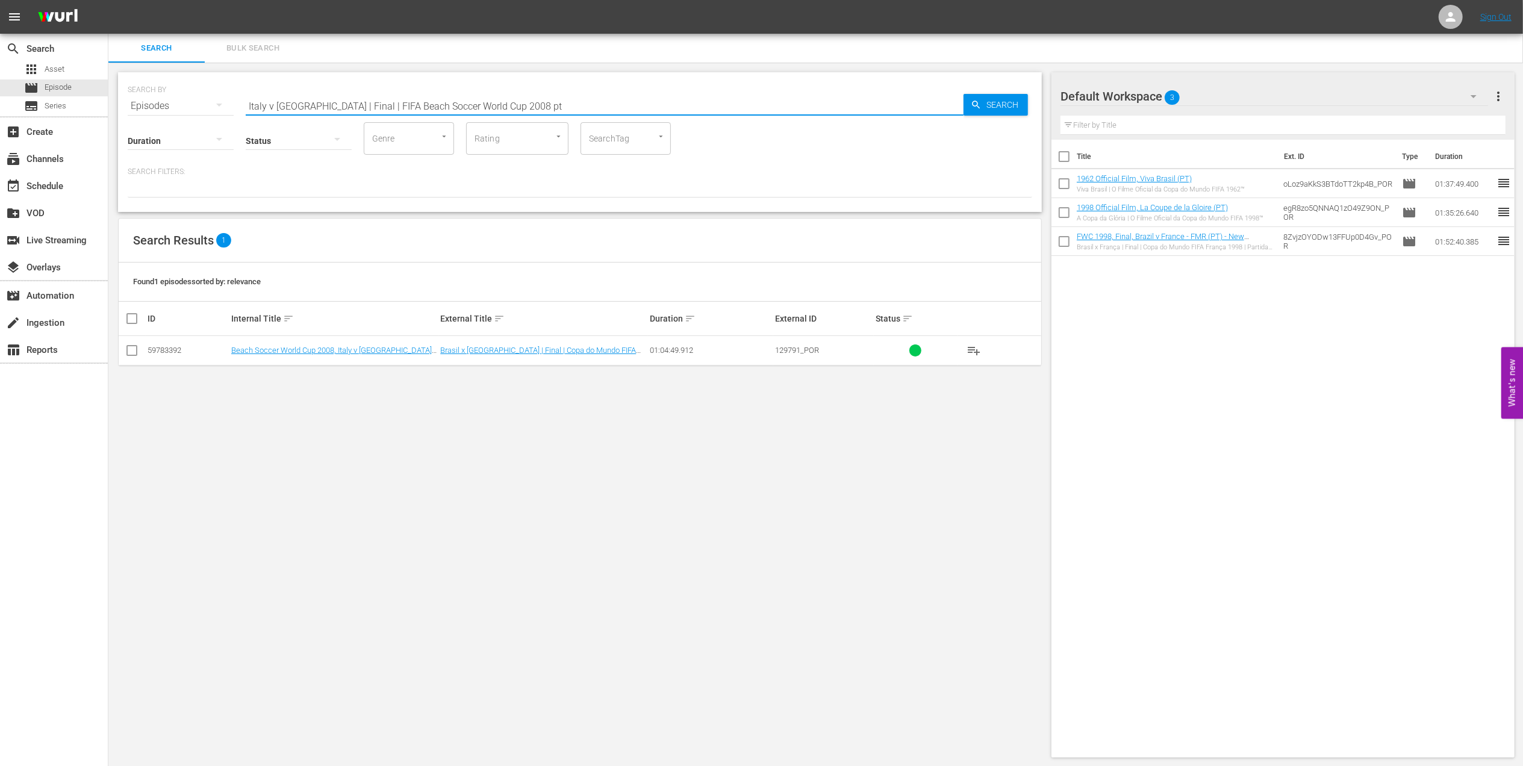
type input "Italy v [GEOGRAPHIC_DATA] | Final | FIFA Beach Soccer World Cup 2008 pt"
drag, startPoint x: 126, startPoint y: 353, endPoint x: 242, endPoint y: 355, distance: 115.7
click at [129, 353] on input "checkbox" at bounding box center [132, 353] width 14 height 14
checkbox input "true"
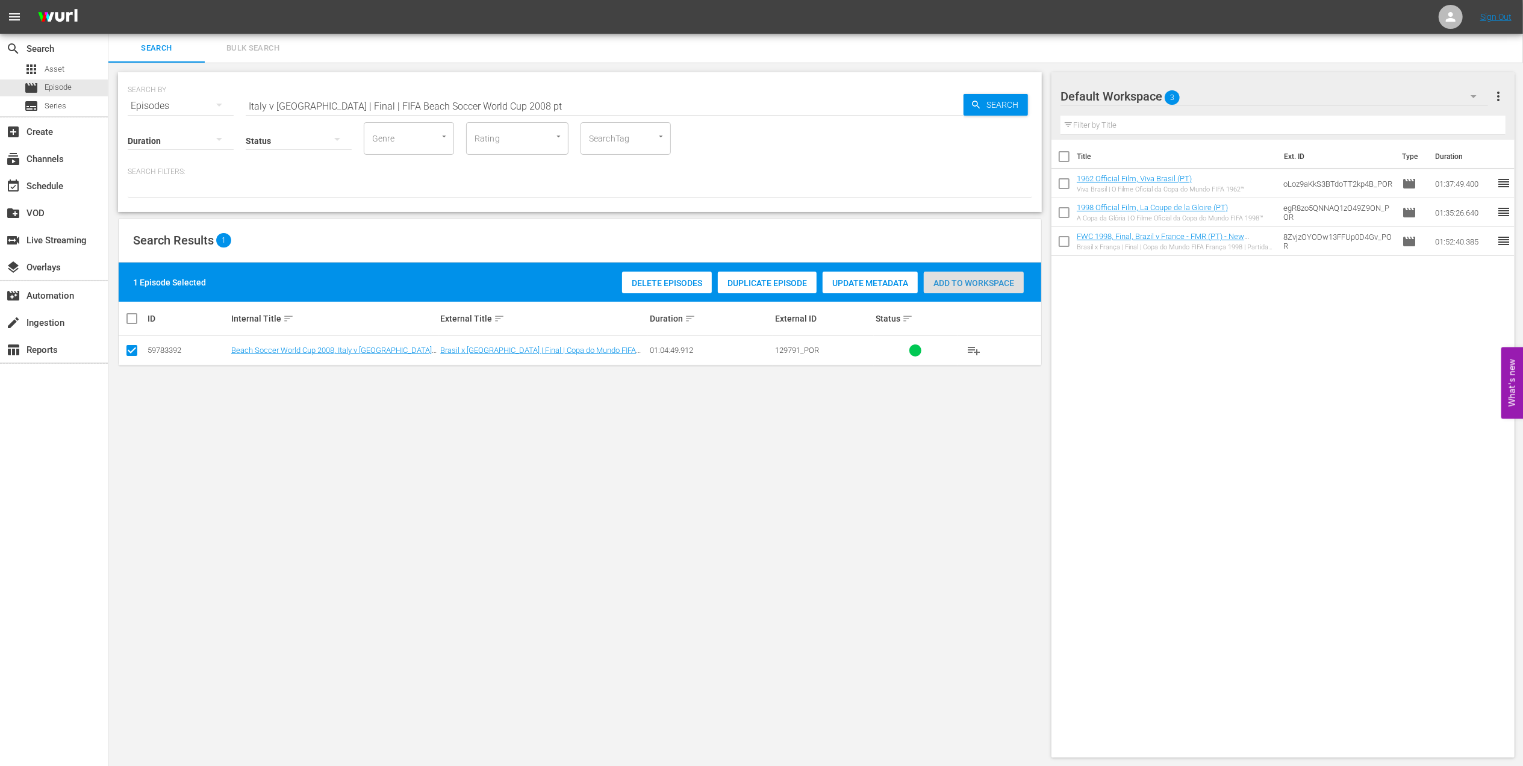
click at [972, 278] on span "Add to Workspace" at bounding box center [974, 283] width 100 height 10
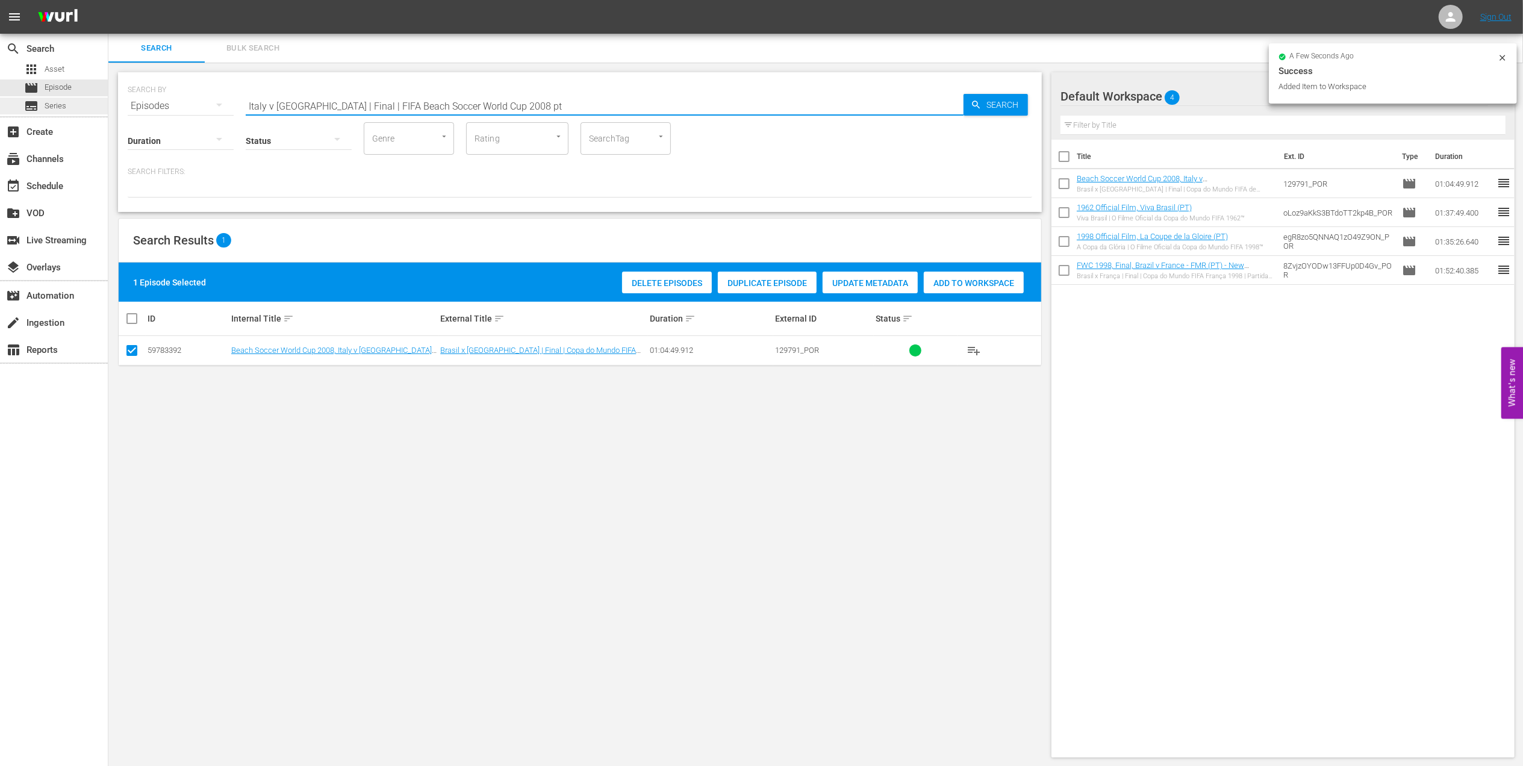
drag, startPoint x: 425, startPoint y: 102, endPoint x: 89, endPoint y: 102, distance: 335.5
click at [108, 0] on div "search Search apps Asset movie Episode subtitles Series add_box Create subscrip…" at bounding box center [815, 0] width 1415 height 0
paste input "Brazil v [GEOGRAPHIC_DATA] | Final | FIFA Beach Soccer World Cup 2009"
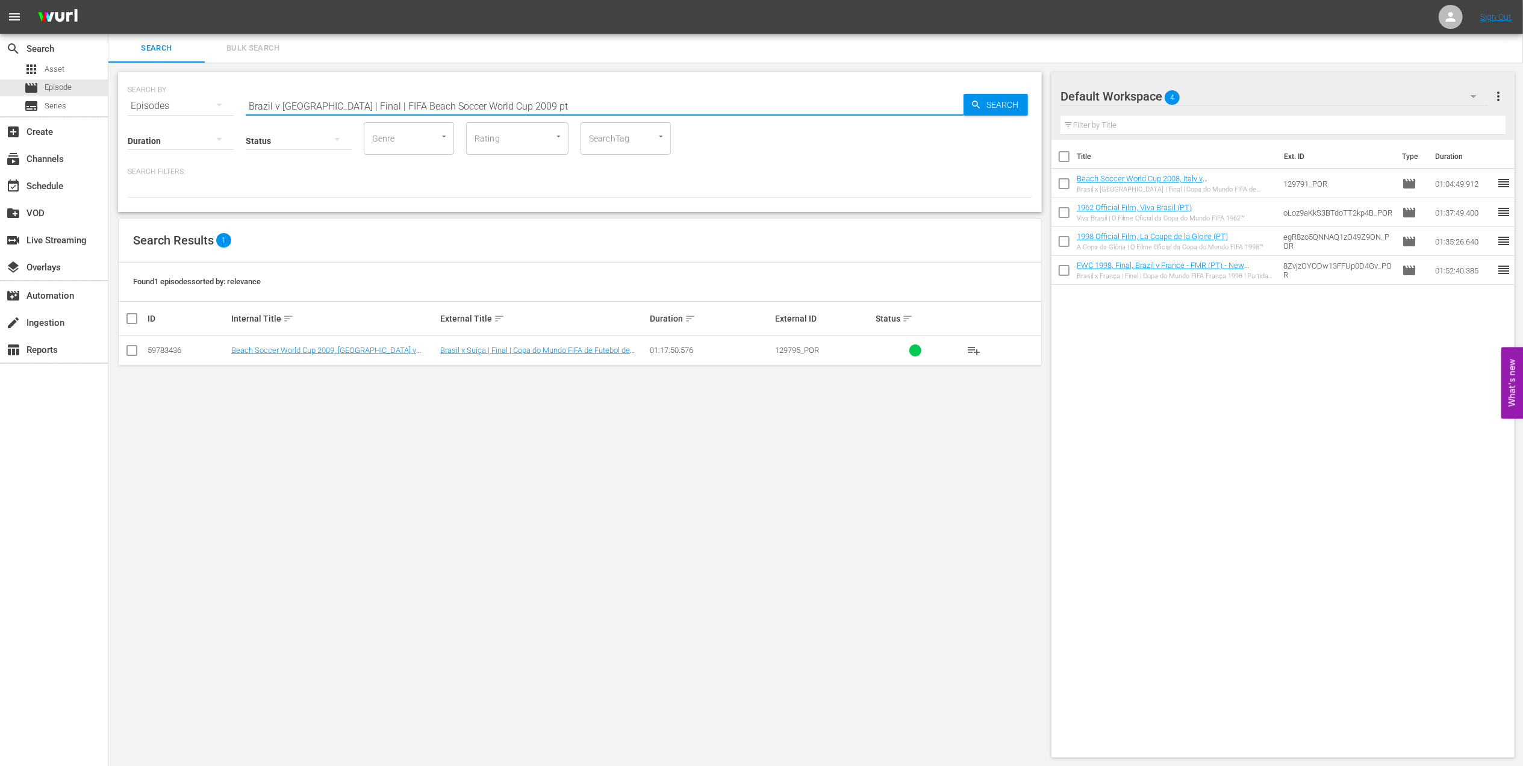
type input "Brazil v [GEOGRAPHIC_DATA] | Final | FIFA Beach Soccer World Cup 2009 pt"
click at [140, 348] on td at bounding box center [132, 351] width 27 height 30
click at [136, 353] on input "checkbox" at bounding box center [132, 353] width 14 height 14
checkbox input "true"
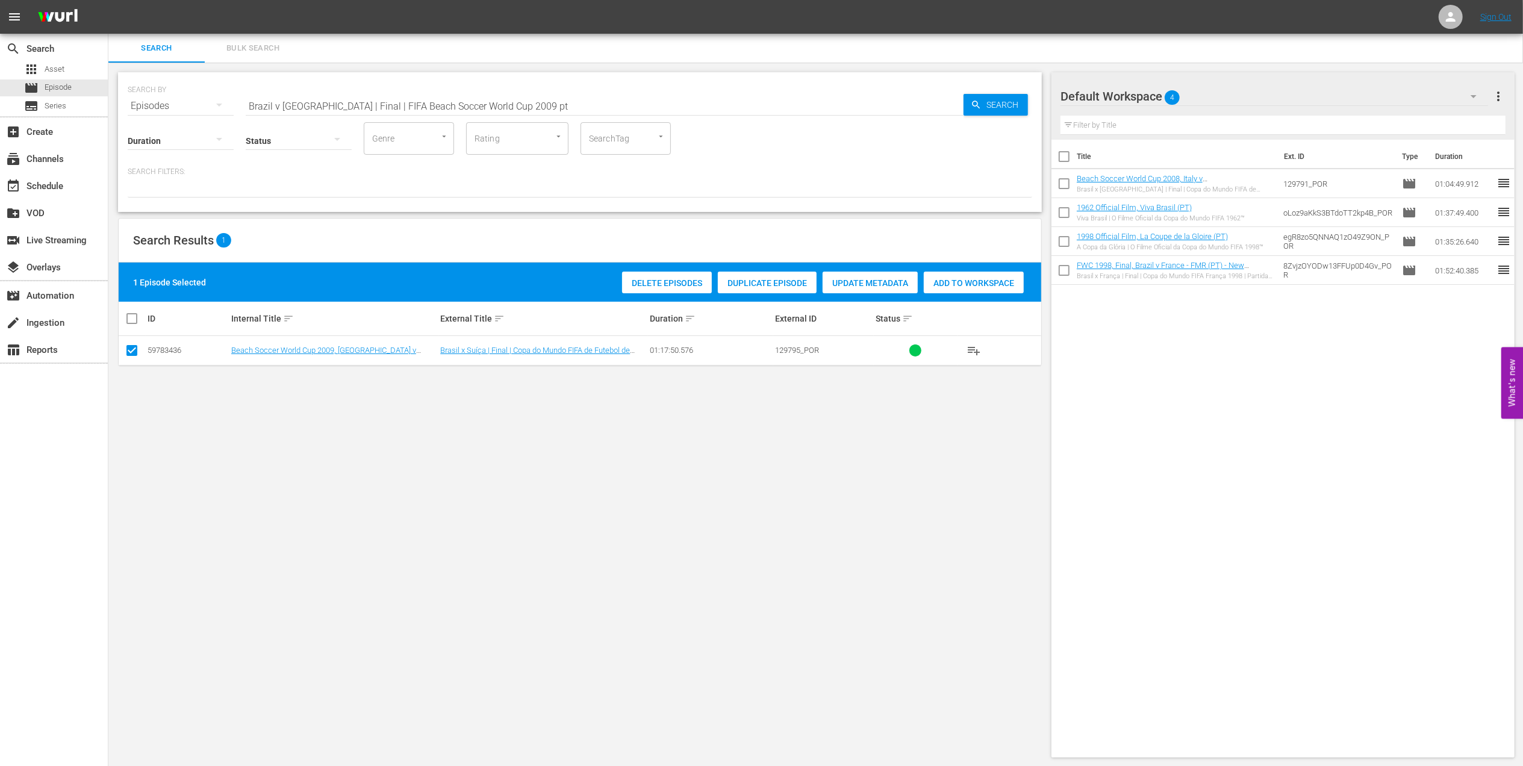
click at [963, 282] on span "Add to Workspace" at bounding box center [974, 283] width 100 height 10
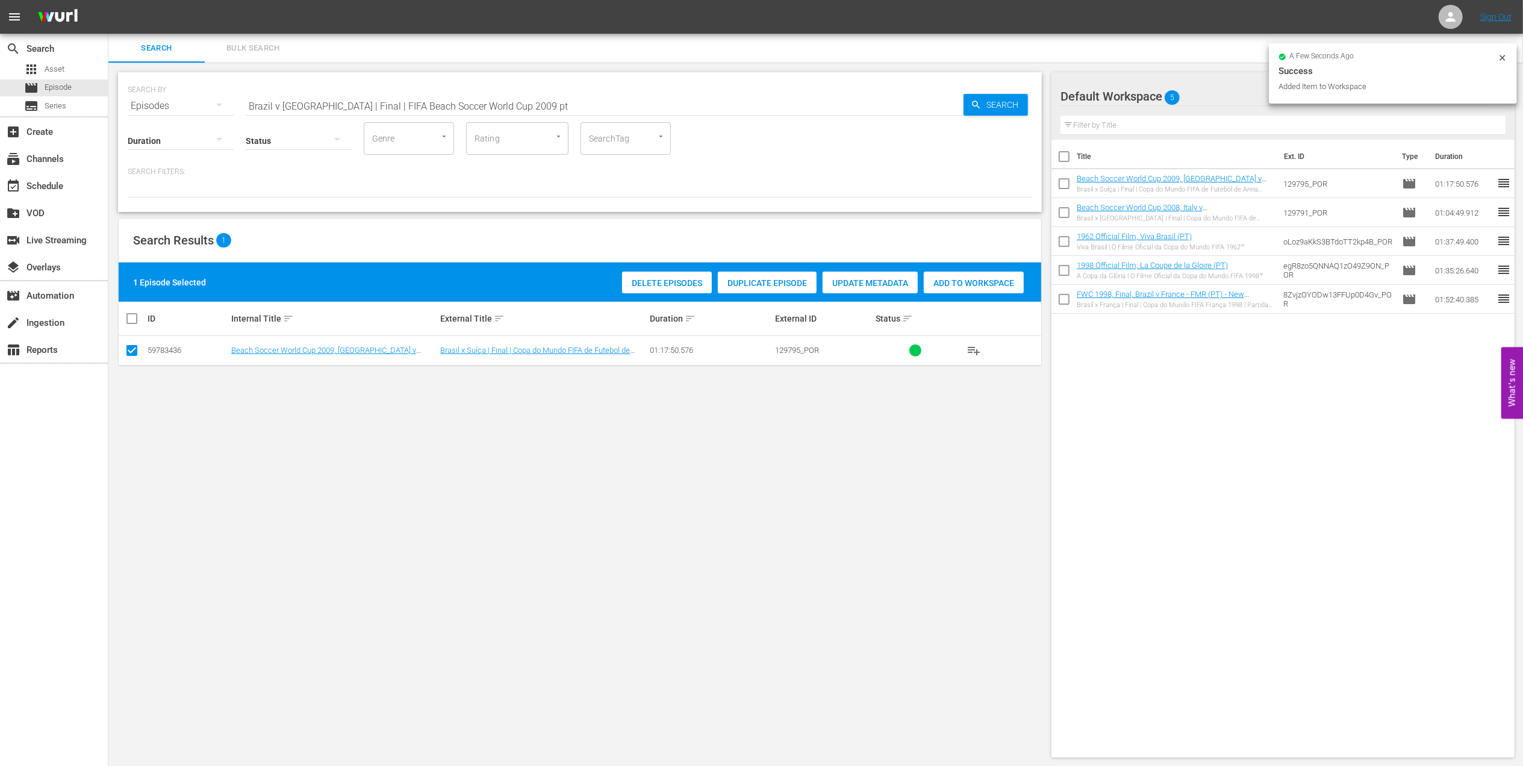
drag, startPoint x: 226, startPoint y: 102, endPoint x: 119, endPoint y: 102, distance: 107.2
click at [119, 102] on div "SEARCH BY Search By Episodes Search ID, Title, Description, Keywords, or Catego…" at bounding box center [580, 142] width 924 height 140
paste input "FWC 2002, [GEOGRAPHIC_DATA] v [GEOGRAPHIC_DATA], Quarter-final"
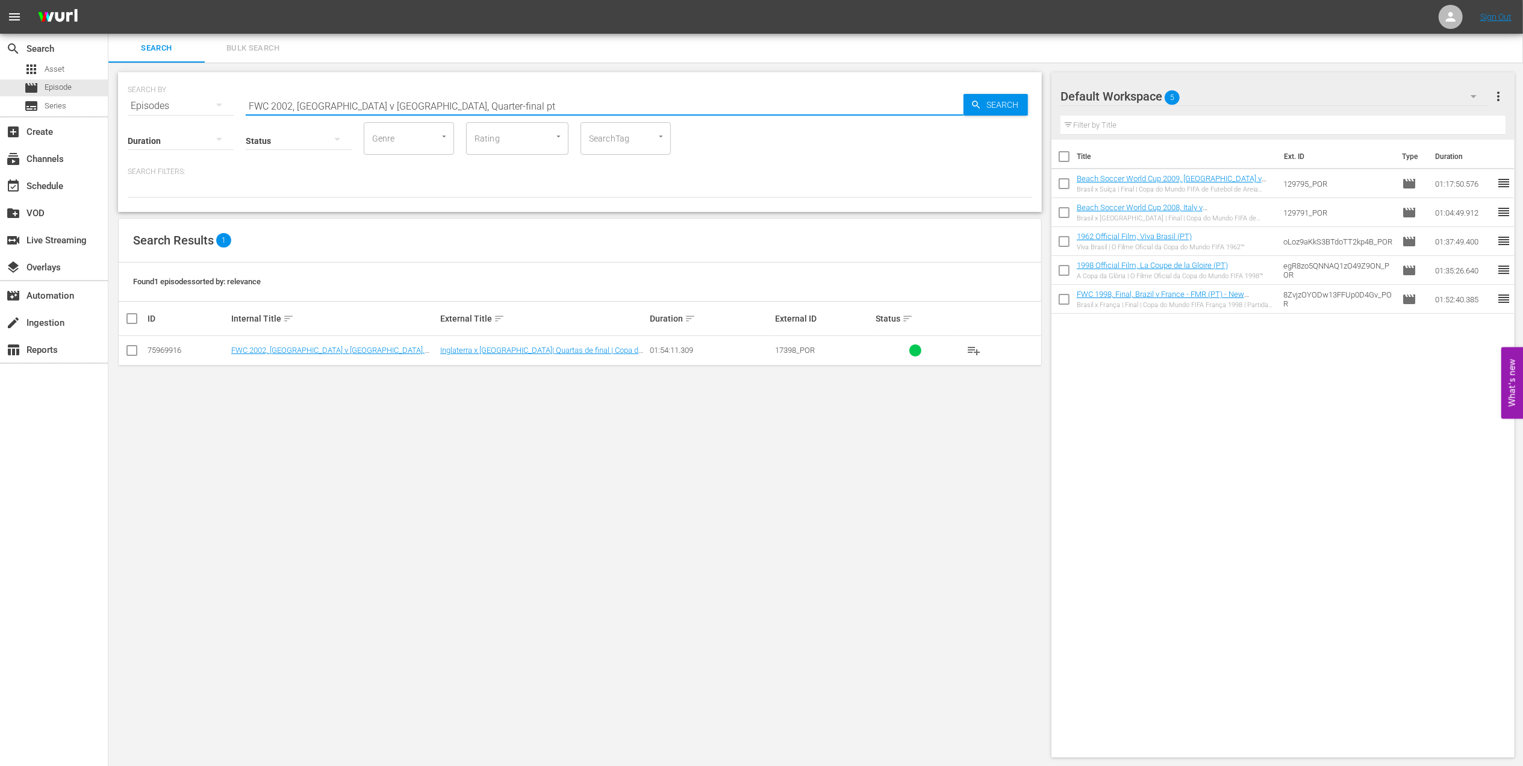
type input "FWC 2002, [GEOGRAPHIC_DATA] v [GEOGRAPHIC_DATA], Quarter-final pt"
click at [131, 355] on input "checkbox" at bounding box center [132, 353] width 14 height 14
checkbox input "true"
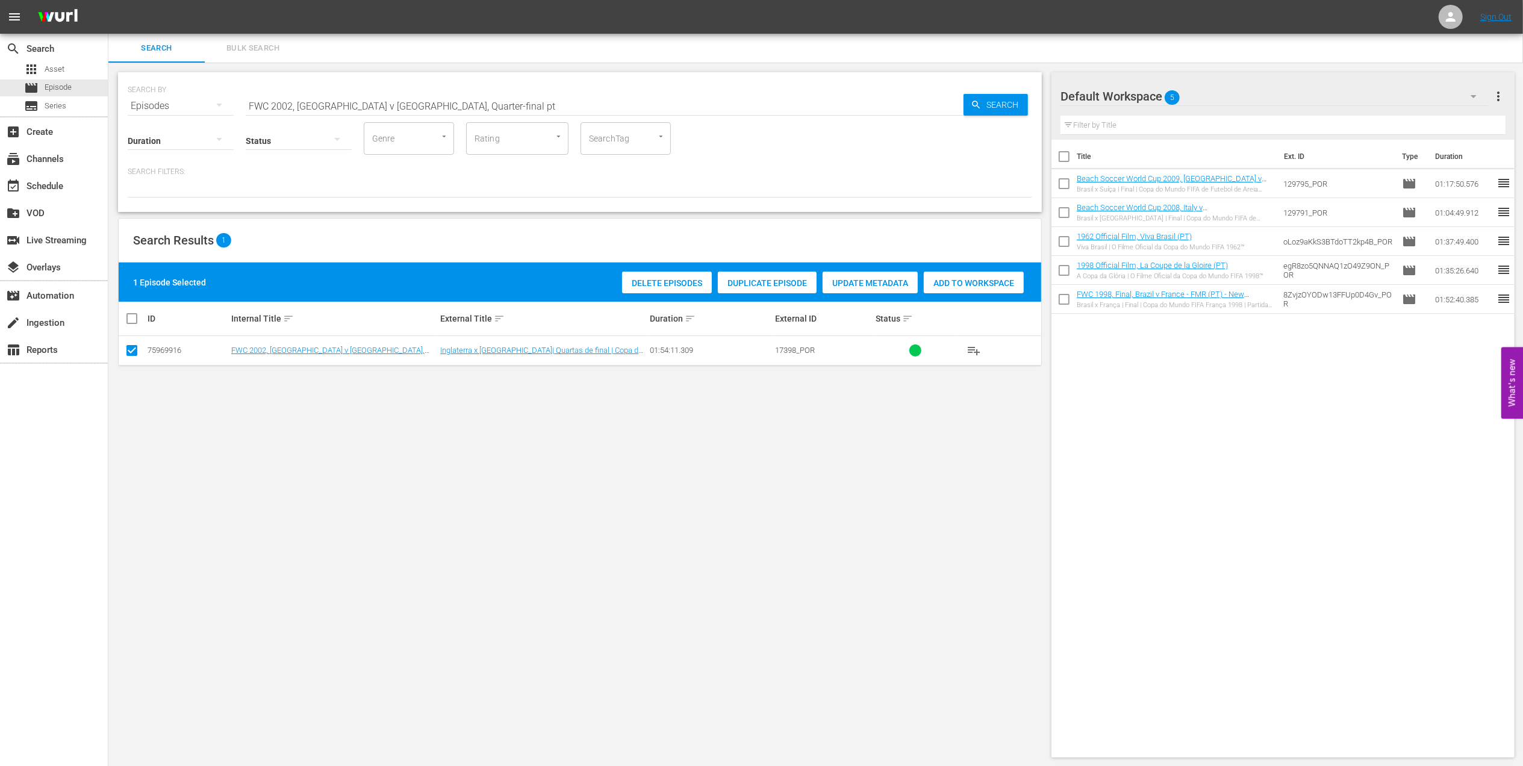
click at [945, 288] on div "Add to Workspace" at bounding box center [974, 283] width 100 height 23
drag, startPoint x: 447, startPoint y: 99, endPoint x: 201, endPoint y: 104, distance: 246.4
click at [201, 104] on div "SEARCH BY Search By Episodes Search ID, Title, Description, Keywords, or Catego…" at bounding box center [580, 98] width 905 height 43
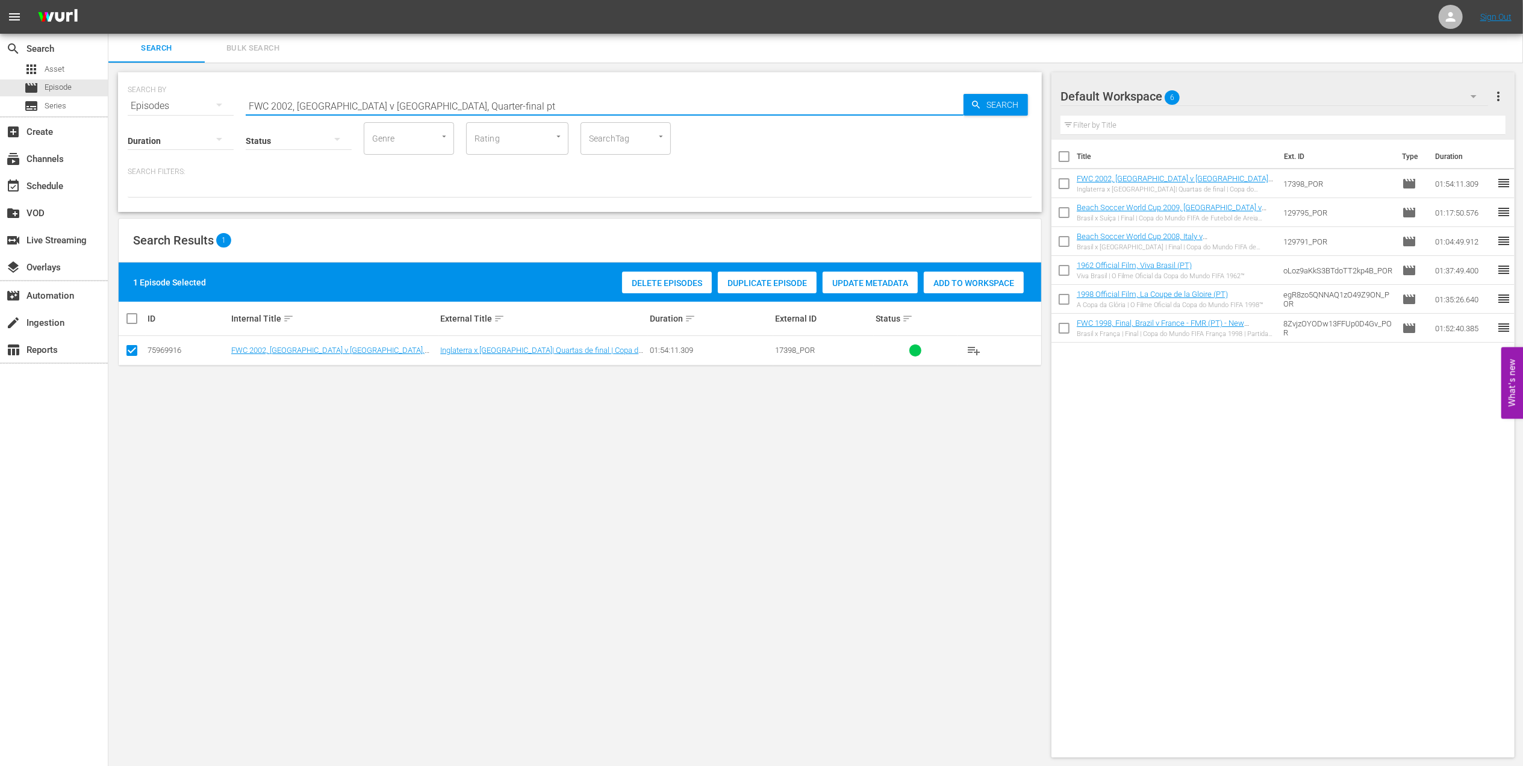
paste input "2002 Official Film - Seven Games from Glory"
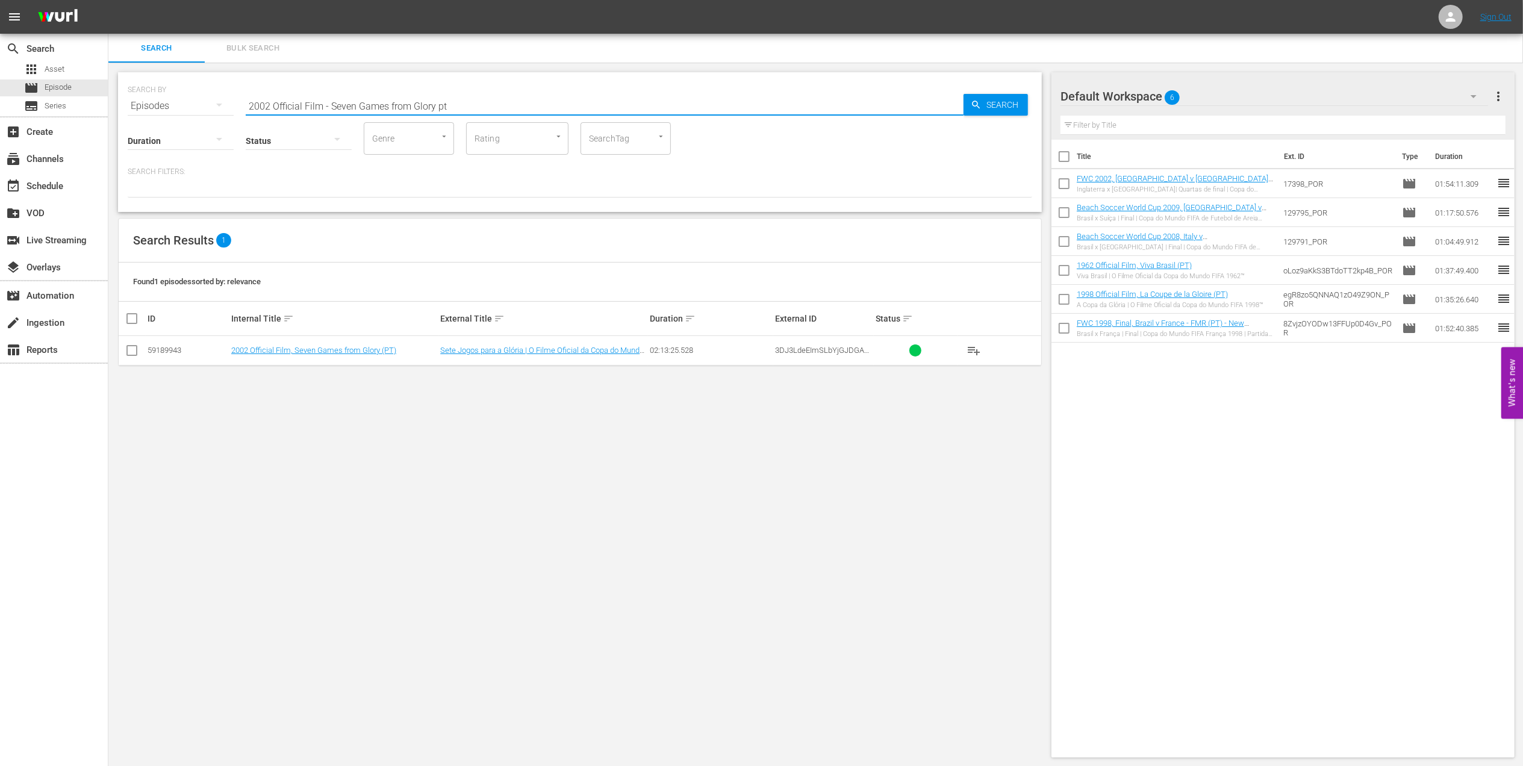
type input "2002 Official Film - Seven Games from Glory pt"
click at [129, 349] on input "checkbox" at bounding box center [132, 353] width 14 height 14
checkbox input "true"
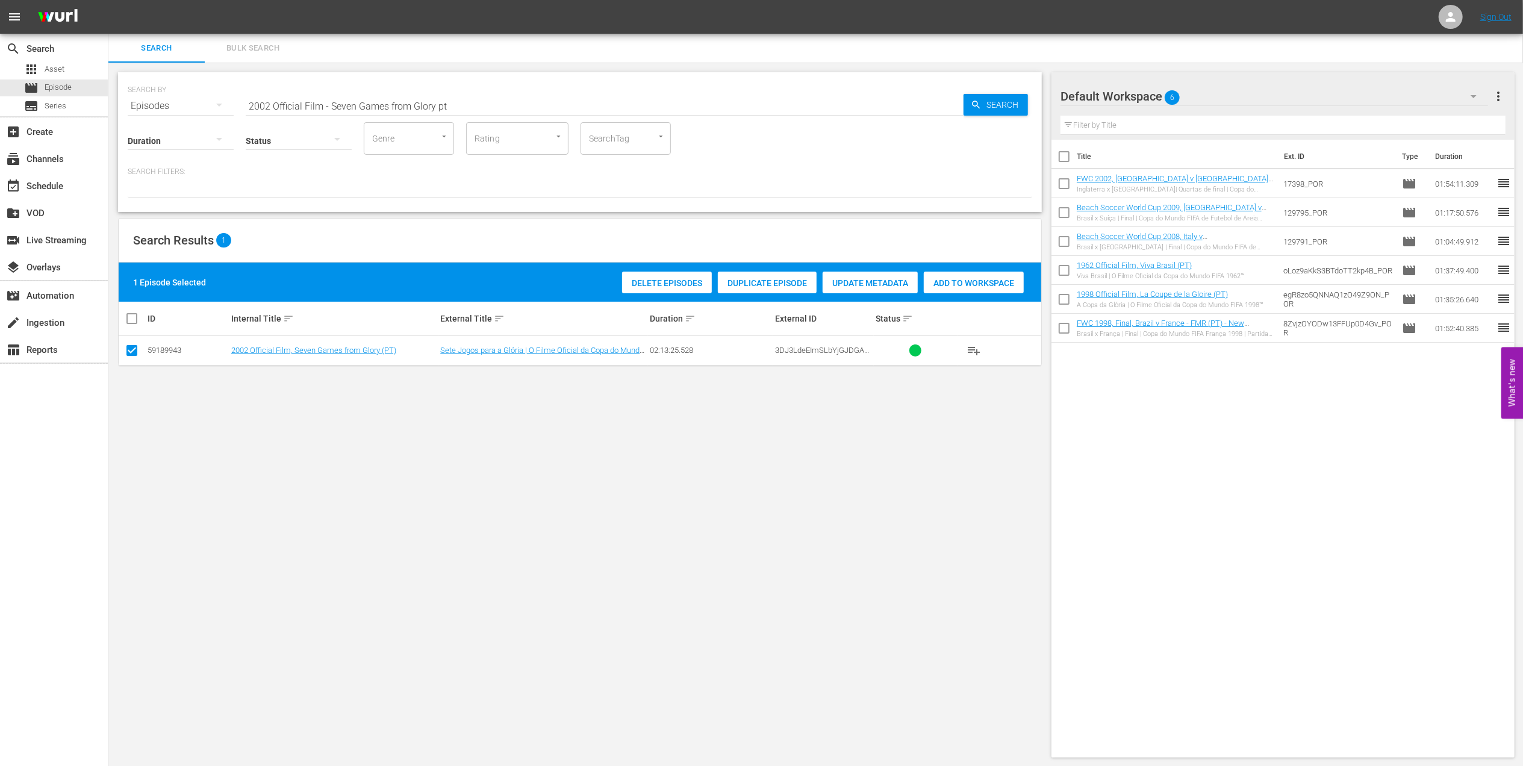
click at [944, 278] on span "Add to Workspace" at bounding box center [974, 283] width 100 height 10
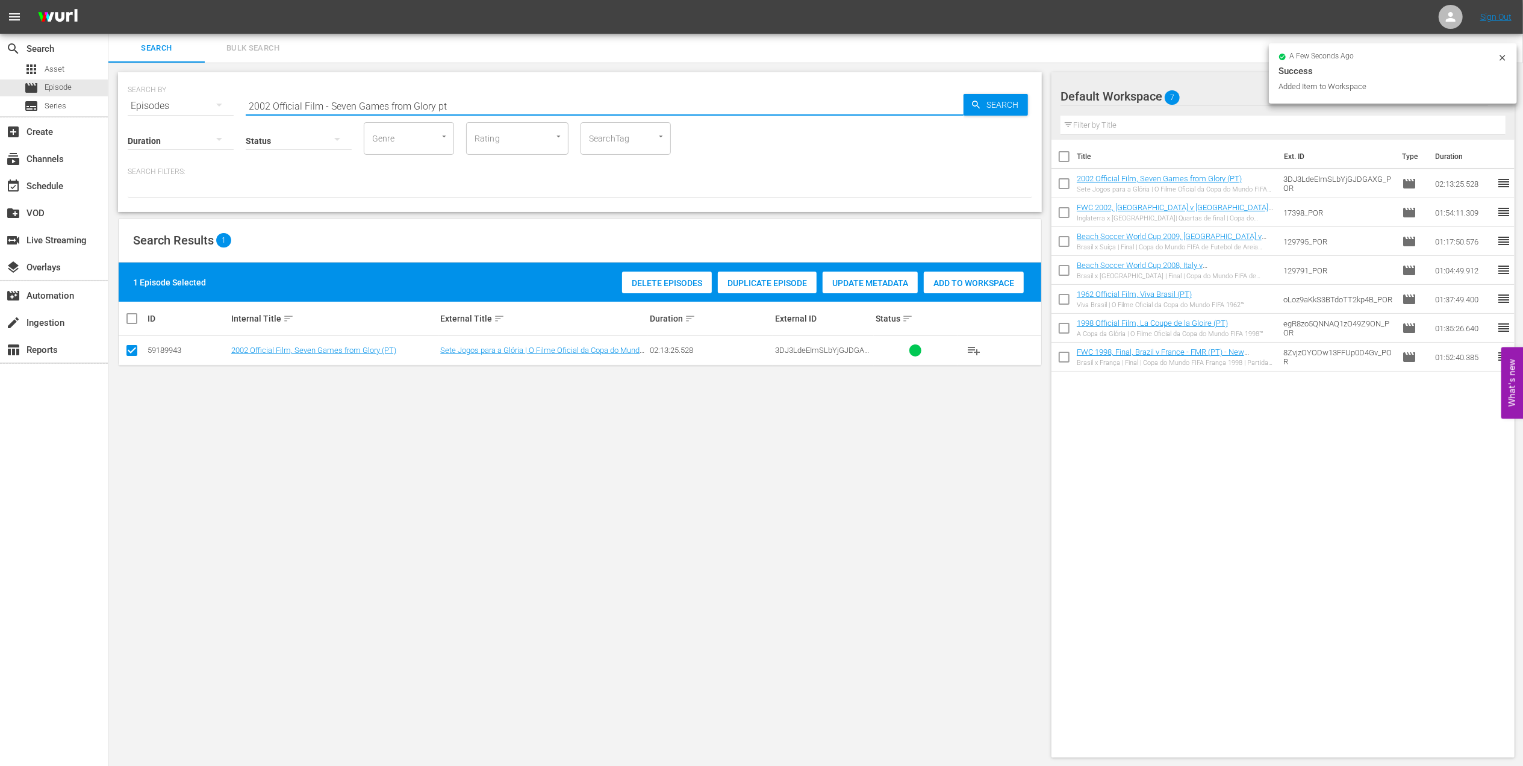
drag, startPoint x: 471, startPoint y: 102, endPoint x: 169, endPoint y: 104, distance: 301.8
click at [170, 104] on div "SEARCH BY Search By Episodes Search ID, Title, Description, Keywords, or Catego…" at bounding box center [580, 98] width 905 height 43
paste input "FWC 2002 [GEOGRAPHIC_DATA] v [GEOGRAPHIC_DATA], Final"
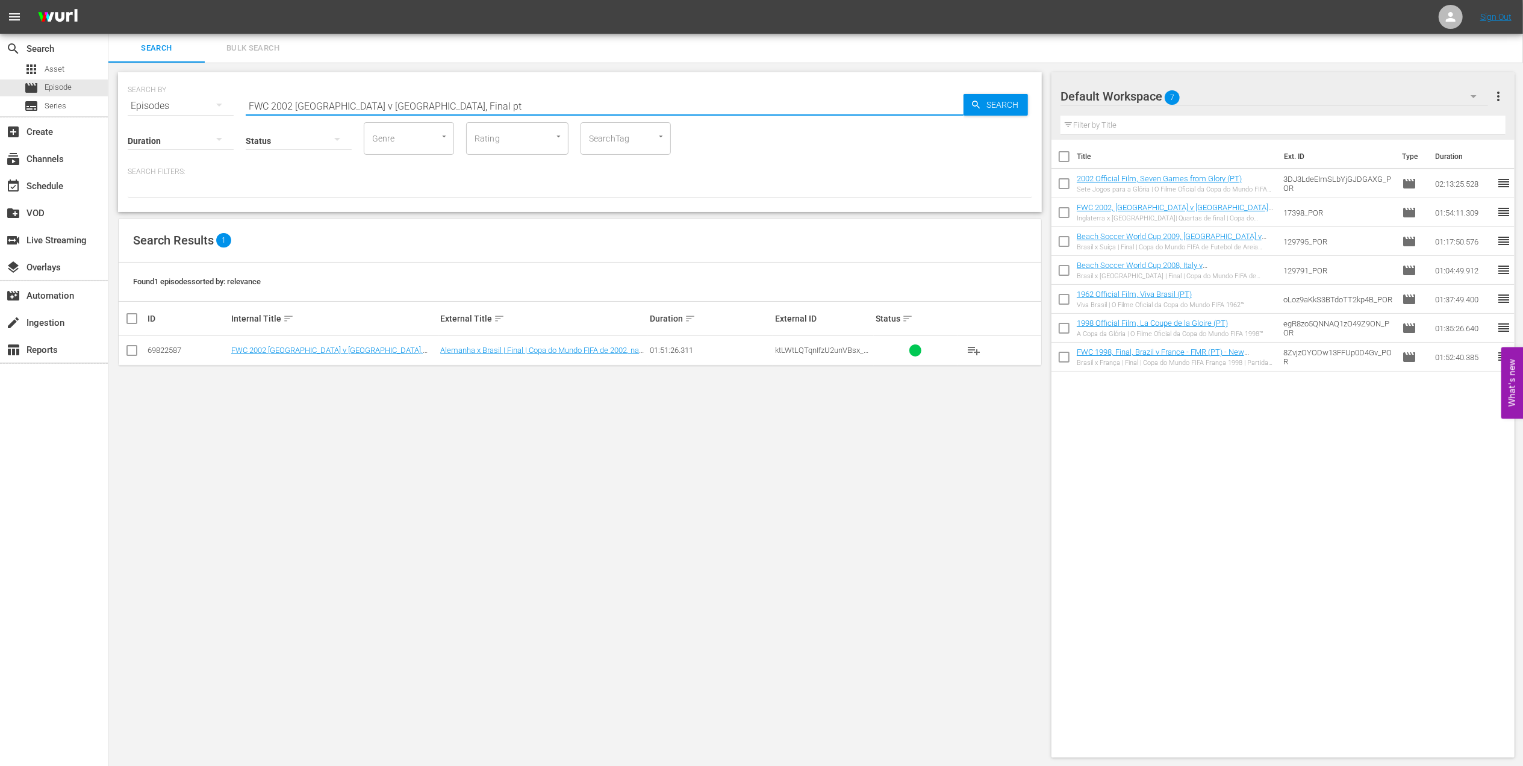
type input "FWC 2002 [GEOGRAPHIC_DATA] v [GEOGRAPHIC_DATA], Final pt"
click at [131, 349] on input "checkbox" at bounding box center [132, 353] width 14 height 14
checkbox input "true"
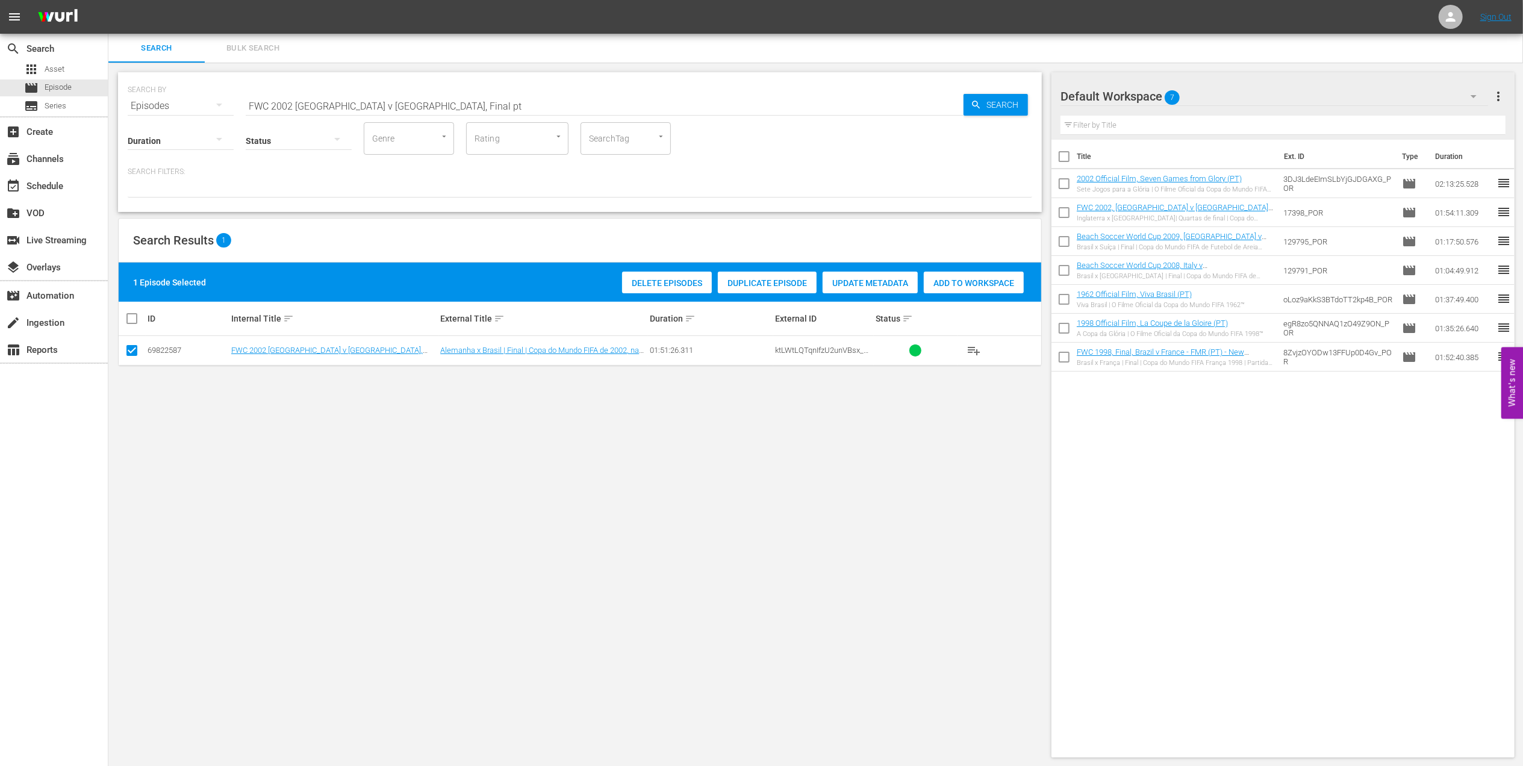
click at [956, 278] on span "Add to Workspace" at bounding box center [974, 283] width 100 height 10
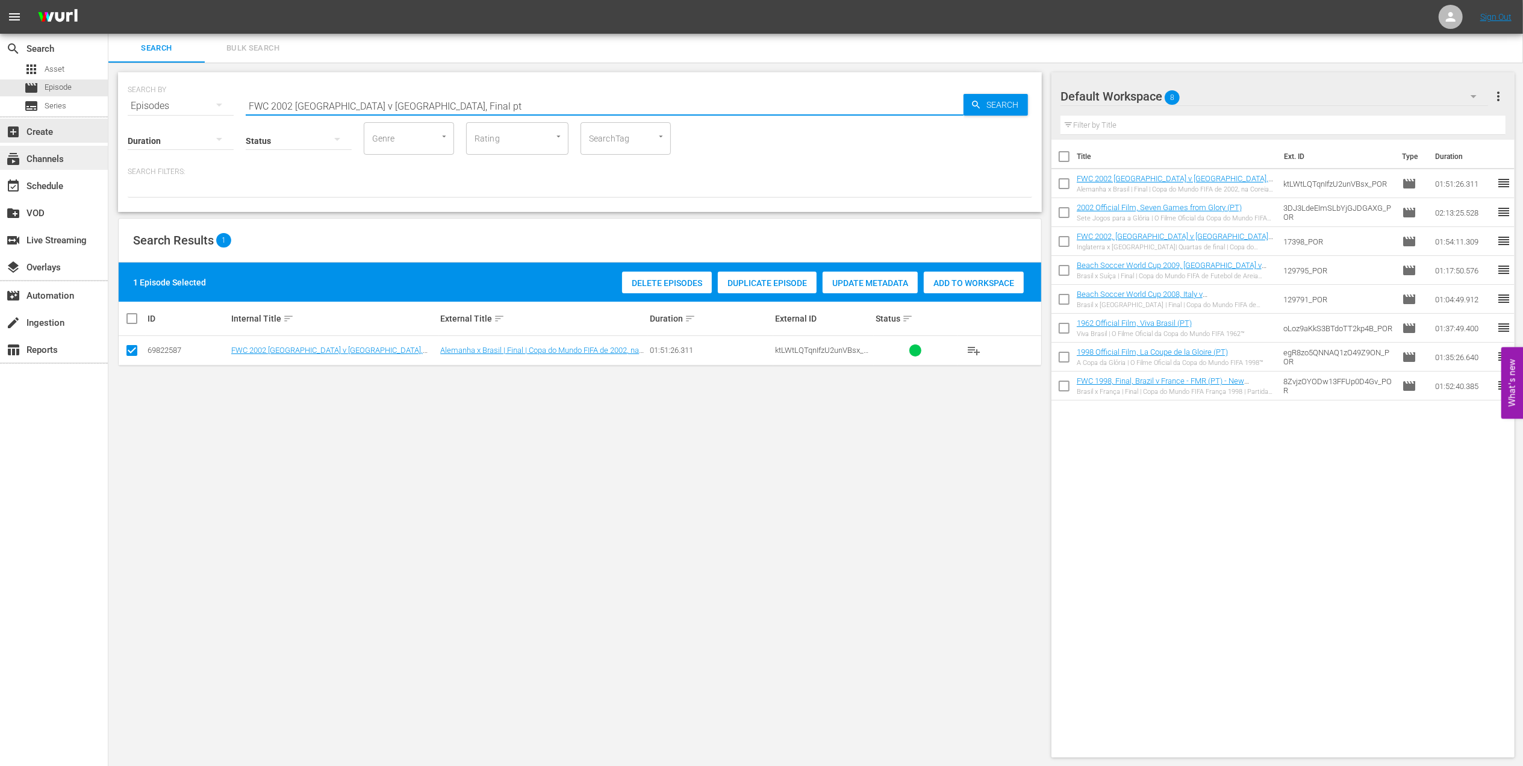
drag, startPoint x: 37, startPoint y: 133, endPoint x: 0, endPoint y: 155, distance: 43.8
click at [0, 140] on html "menu Sign Out search Search apps Asset movie Episode subtitles Series add_box C…" at bounding box center [761, 383] width 1523 height 766
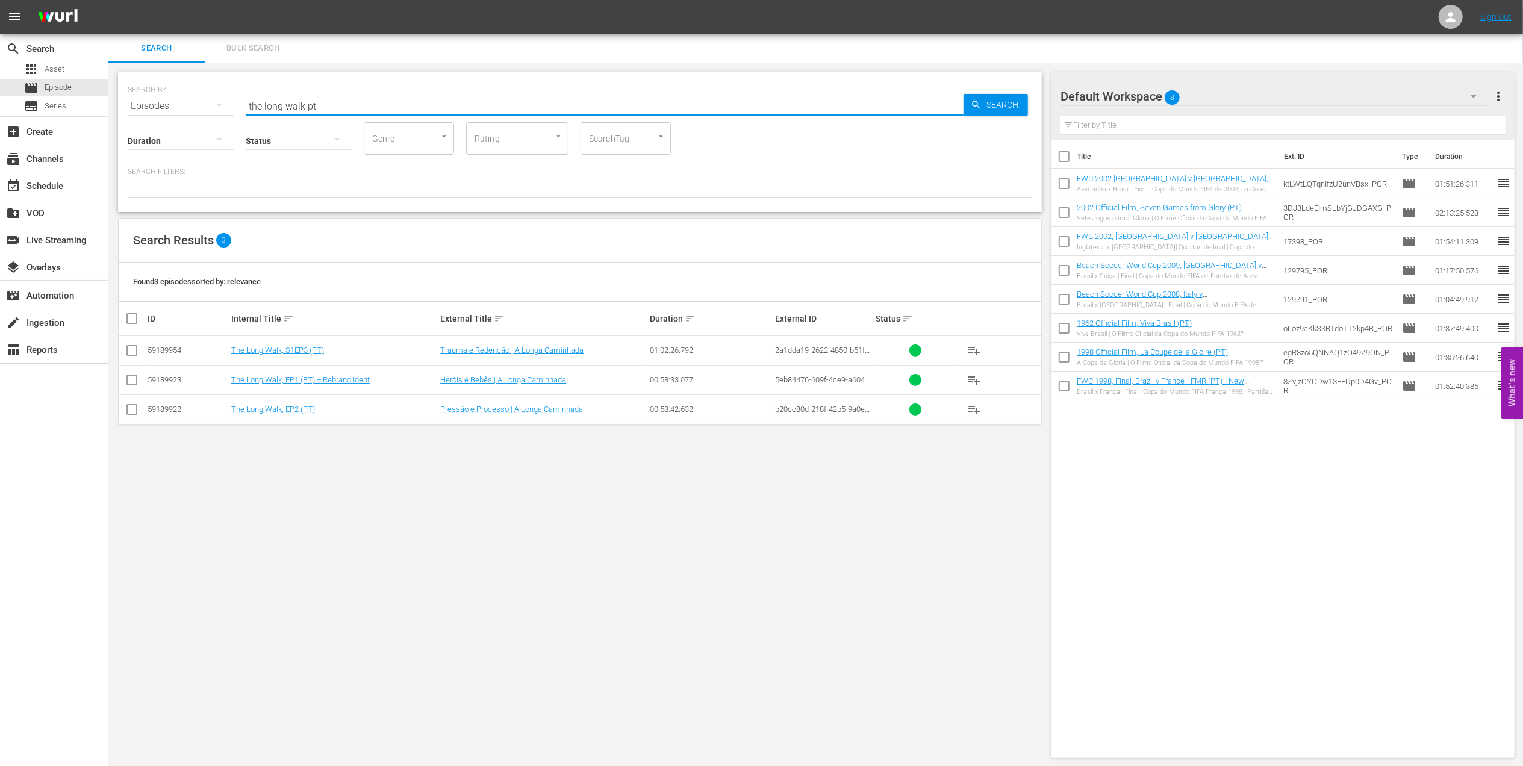
type input "the long walk pt"
drag, startPoint x: 129, startPoint y: 348, endPoint x: 136, endPoint y: 385, distance: 37.9
click at [133, 355] on input "checkbox" at bounding box center [132, 353] width 14 height 14
checkbox input "true"
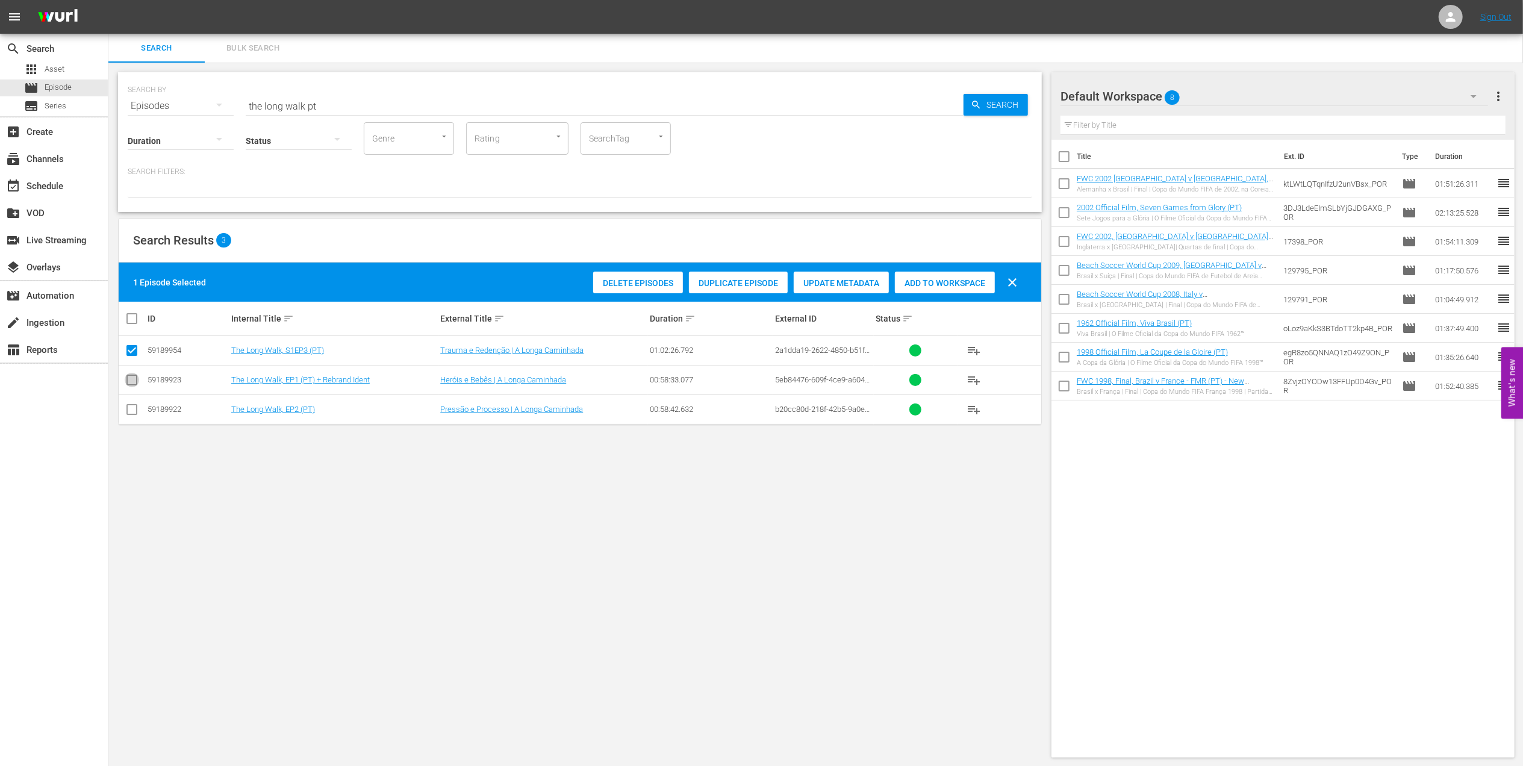
click at [135, 384] on input "checkbox" at bounding box center [132, 382] width 14 height 14
checkbox input "true"
click at [137, 405] on input "checkbox" at bounding box center [132, 412] width 14 height 14
checkbox input "true"
click at [959, 278] on span "Add to Workspace" at bounding box center [974, 283] width 100 height 10
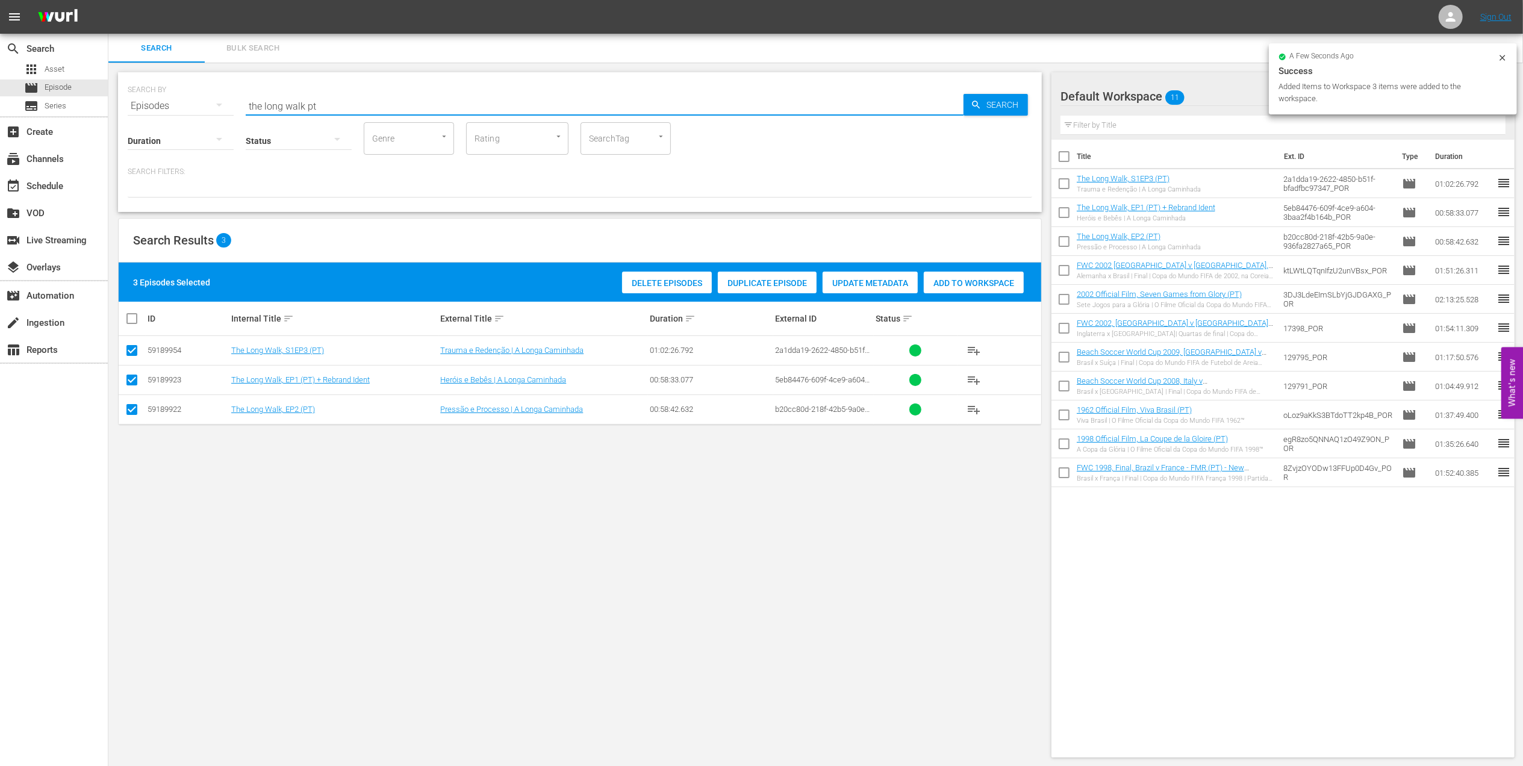
drag, startPoint x: 254, startPoint y: 107, endPoint x: 244, endPoint y: 107, distance: 10.2
click at [244, 107] on div "SEARCH BY Search By Episodes Search ID, Title, Description, Keywords, or Catego…" at bounding box center [580, 98] width 905 height 43
paste input "FWC 2006, Italy vs France, Final (PT)"
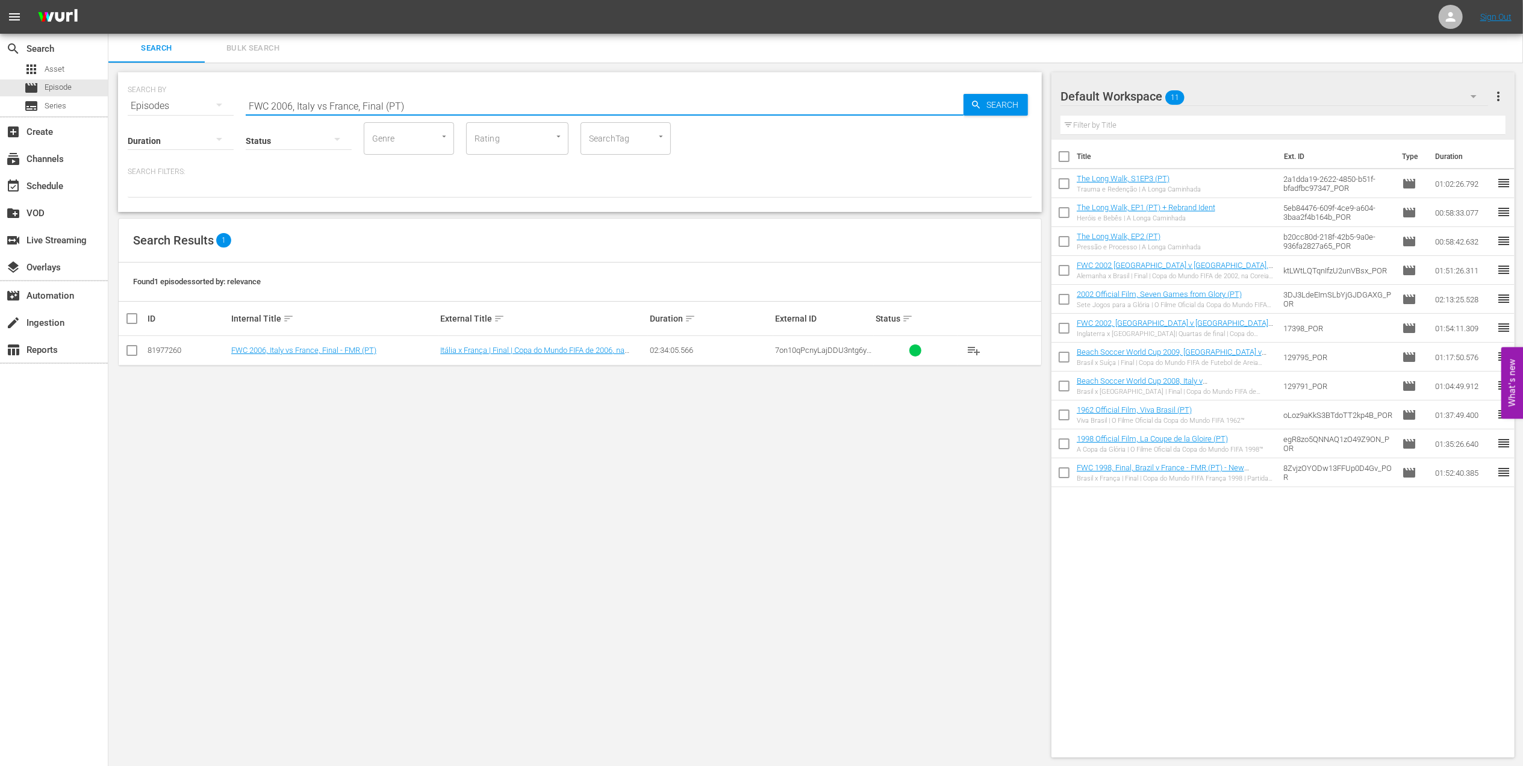
type input "FWC 2006, Italy vs France, Final (PT)"
click at [134, 353] on input "checkbox" at bounding box center [132, 353] width 14 height 14
checkbox input "true"
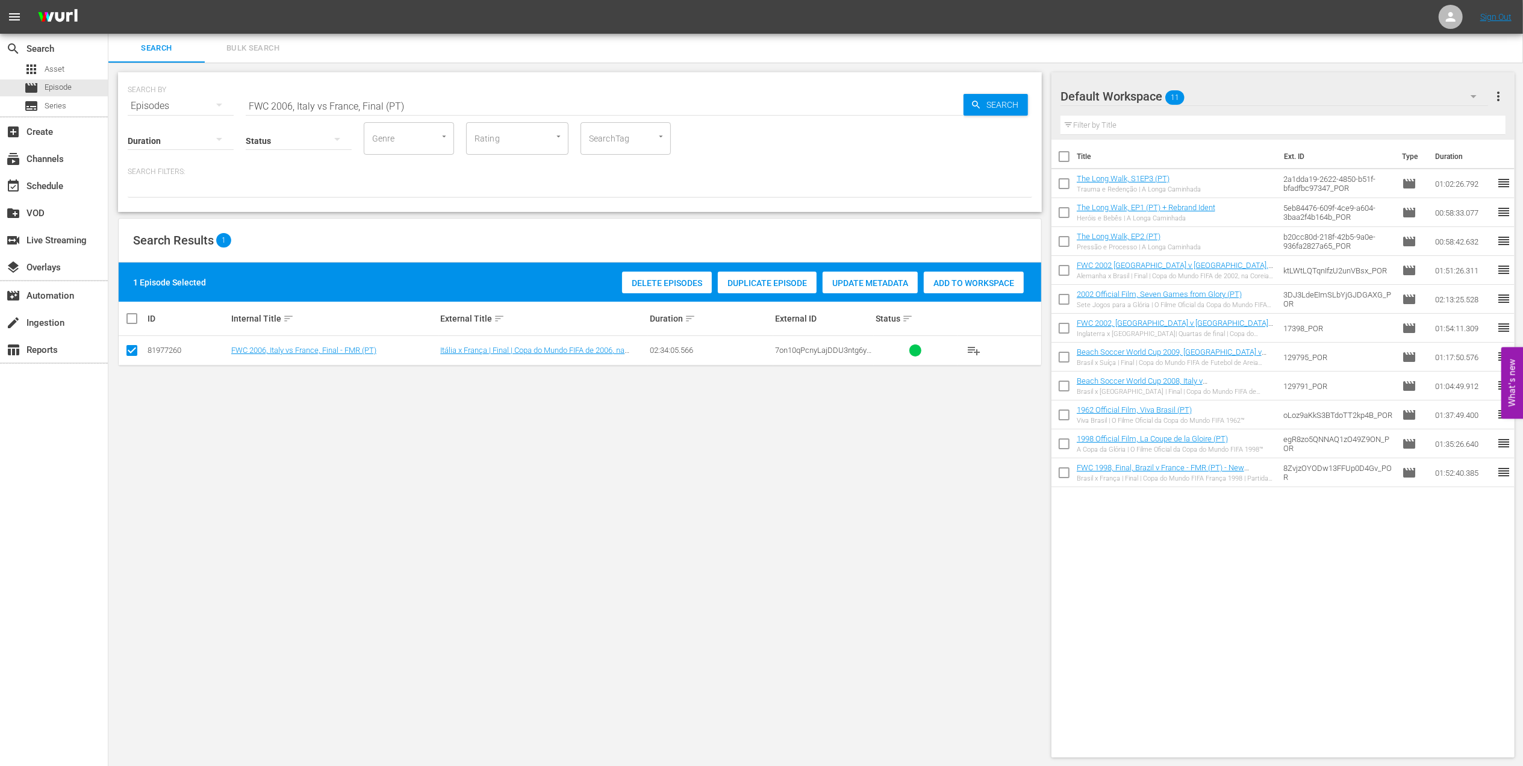
click at [960, 282] on span "Add to Workspace" at bounding box center [974, 283] width 100 height 10
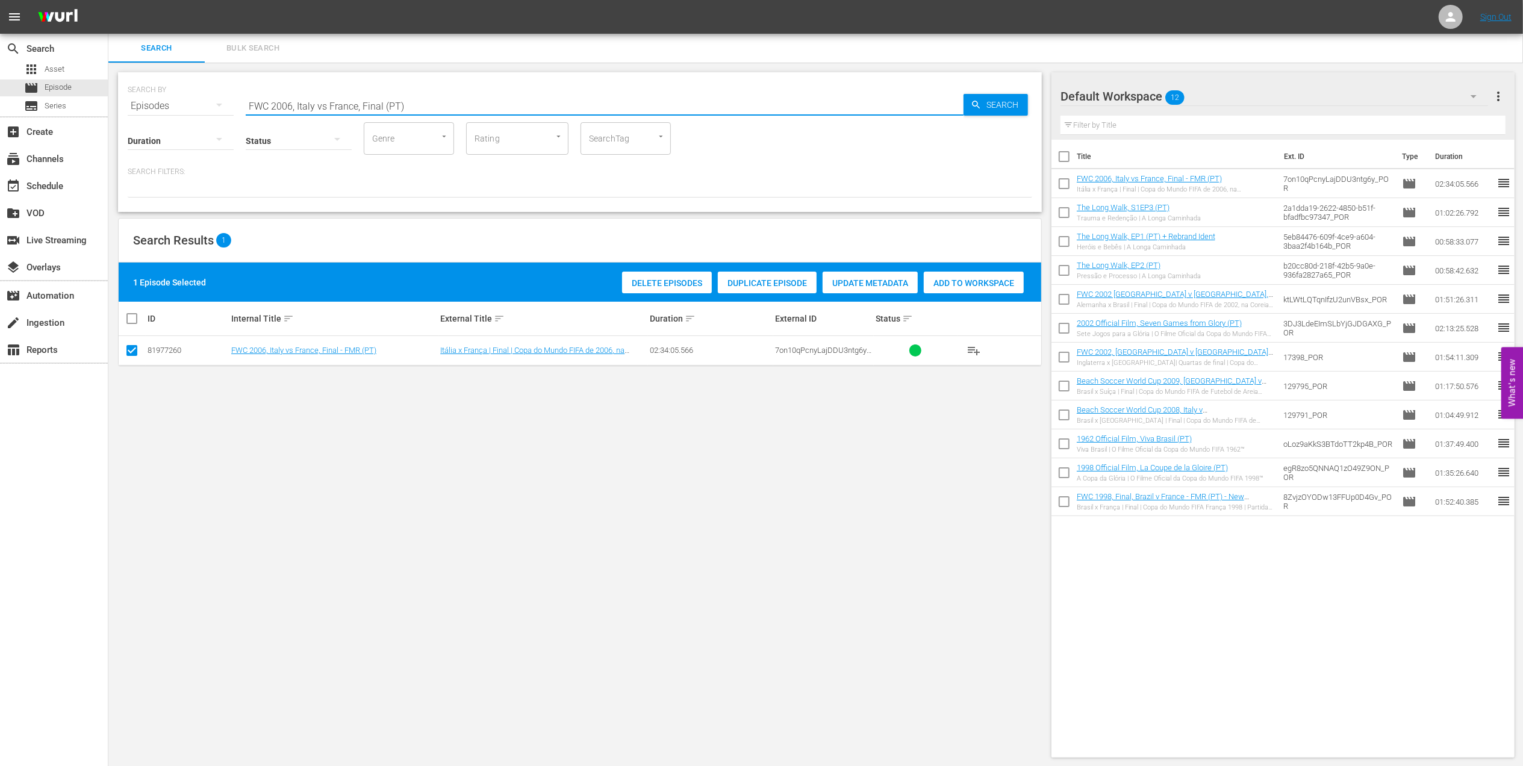
drag, startPoint x: 347, startPoint y: 105, endPoint x: 217, endPoint y: 104, distance: 129.5
click at [196, 107] on div "SEARCH BY Search By Episodes Search ID, Title, Description, Keywords, or Catego…" at bounding box center [580, 98] width 905 height 43
paste input "2006 Official Film - The Story of the 2006 FIFA World Cup"
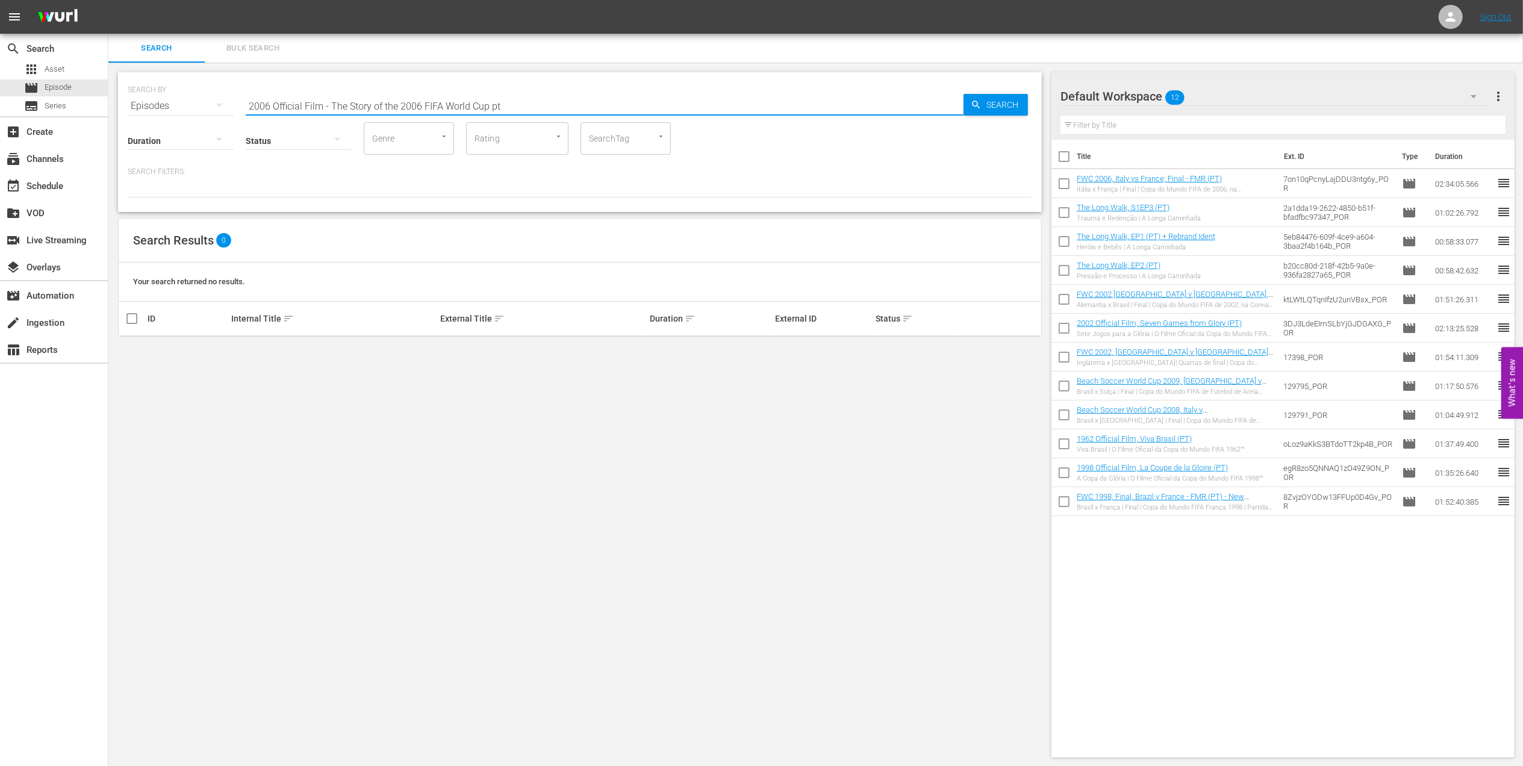
drag, startPoint x: 331, startPoint y: 102, endPoint x: 83, endPoint y: 118, distance: 248.7
click at [108, 0] on div "search Search apps Asset movie Episode subtitles Series add_box Create subscrip…" at bounding box center [815, 0] width 1415 height 0
drag, startPoint x: 435, startPoint y: 102, endPoint x: 63, endPoint y: 112, distance: 372.4
click at [108, 0] on div "search Search apps Asset movie Episode subtitles Series add_box Create subscrip…" at bounding box center [815, 0] width 1415 height 0
type input "2006 pt official"
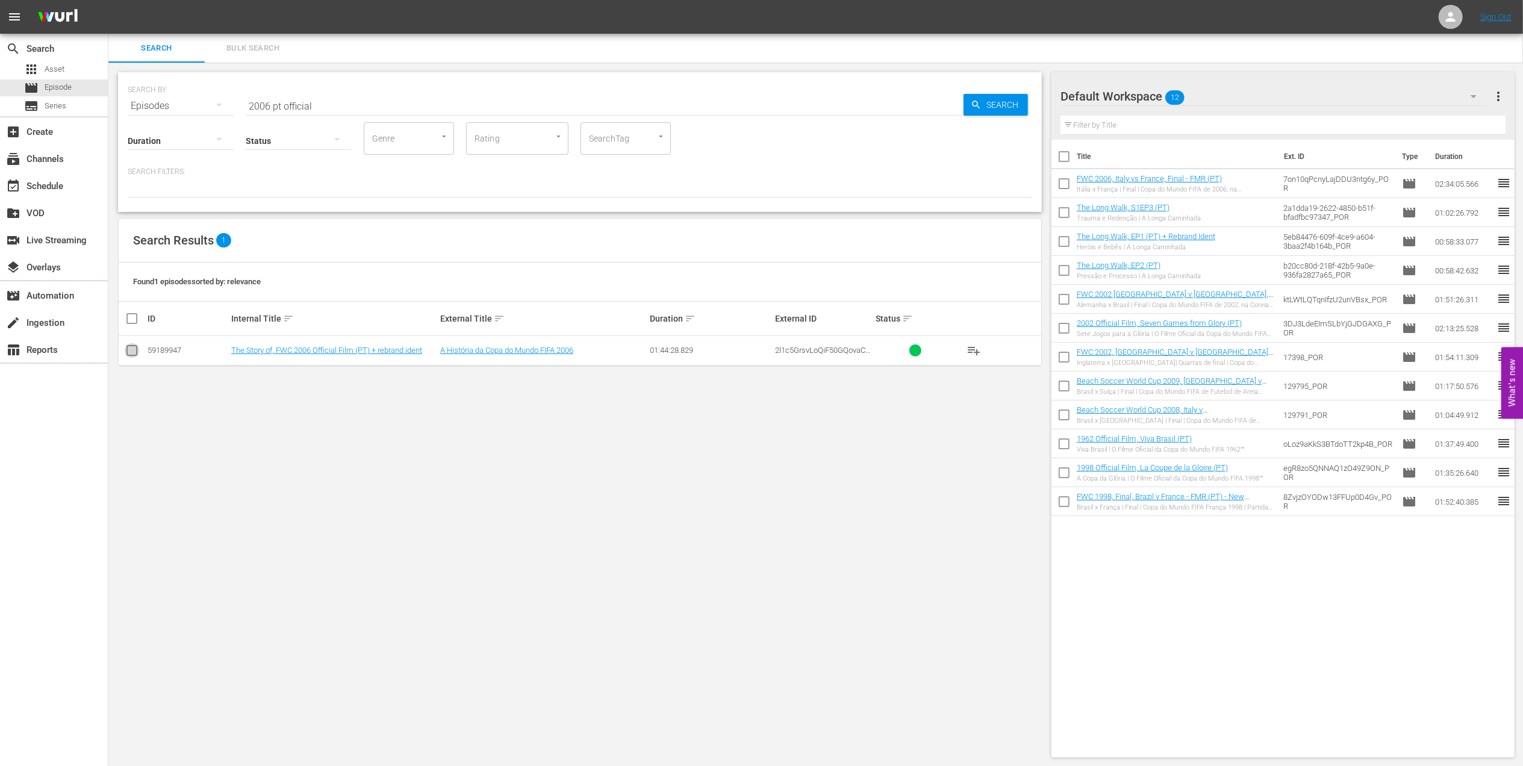
click at [135, 352] on input "checkbox" at bounding box center [132, 353] width 14 height 14
checkbox input "true"
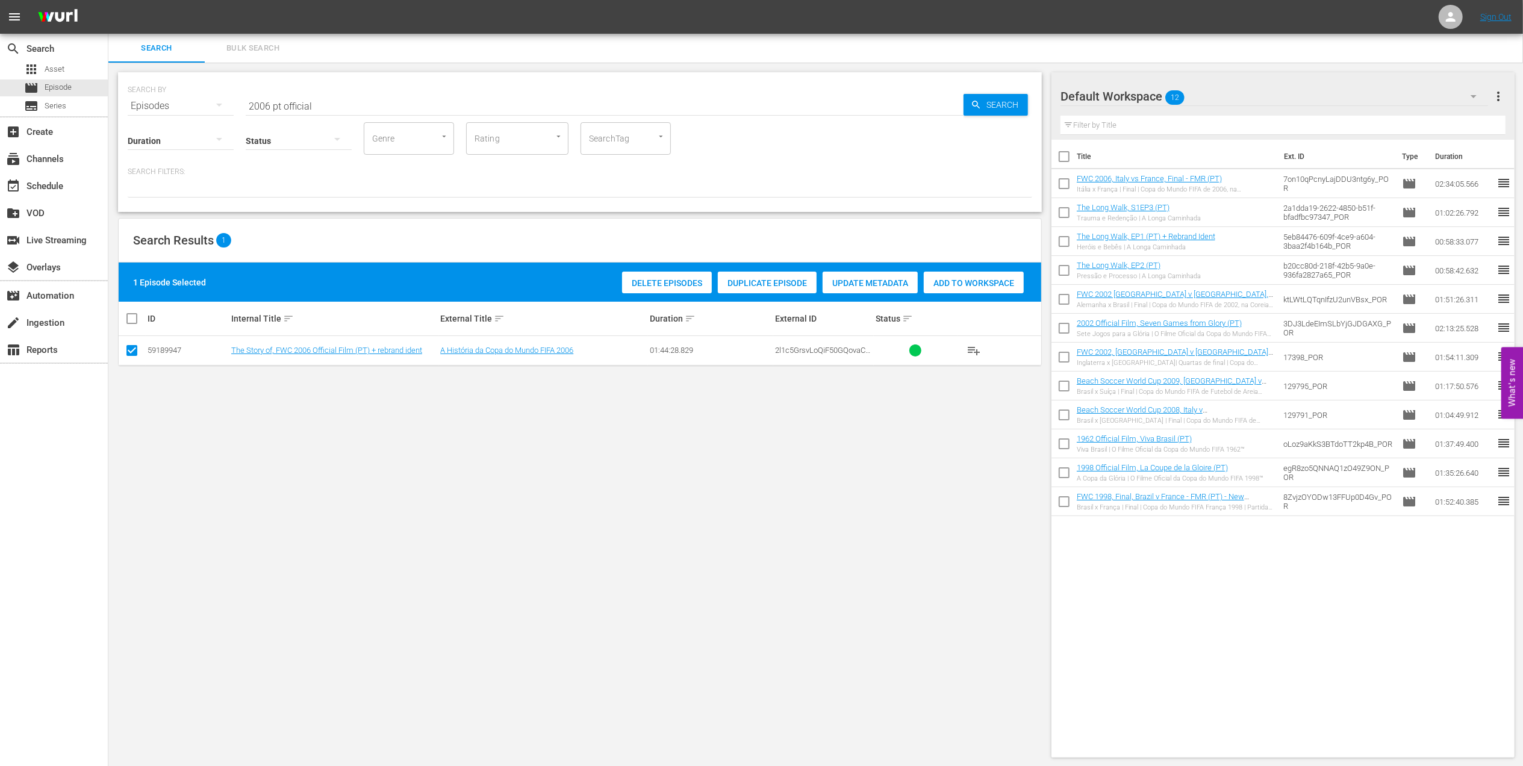
click at [944, 281] on span "Add to Workspace" at bounding box center [974, 283] width 100 height 10
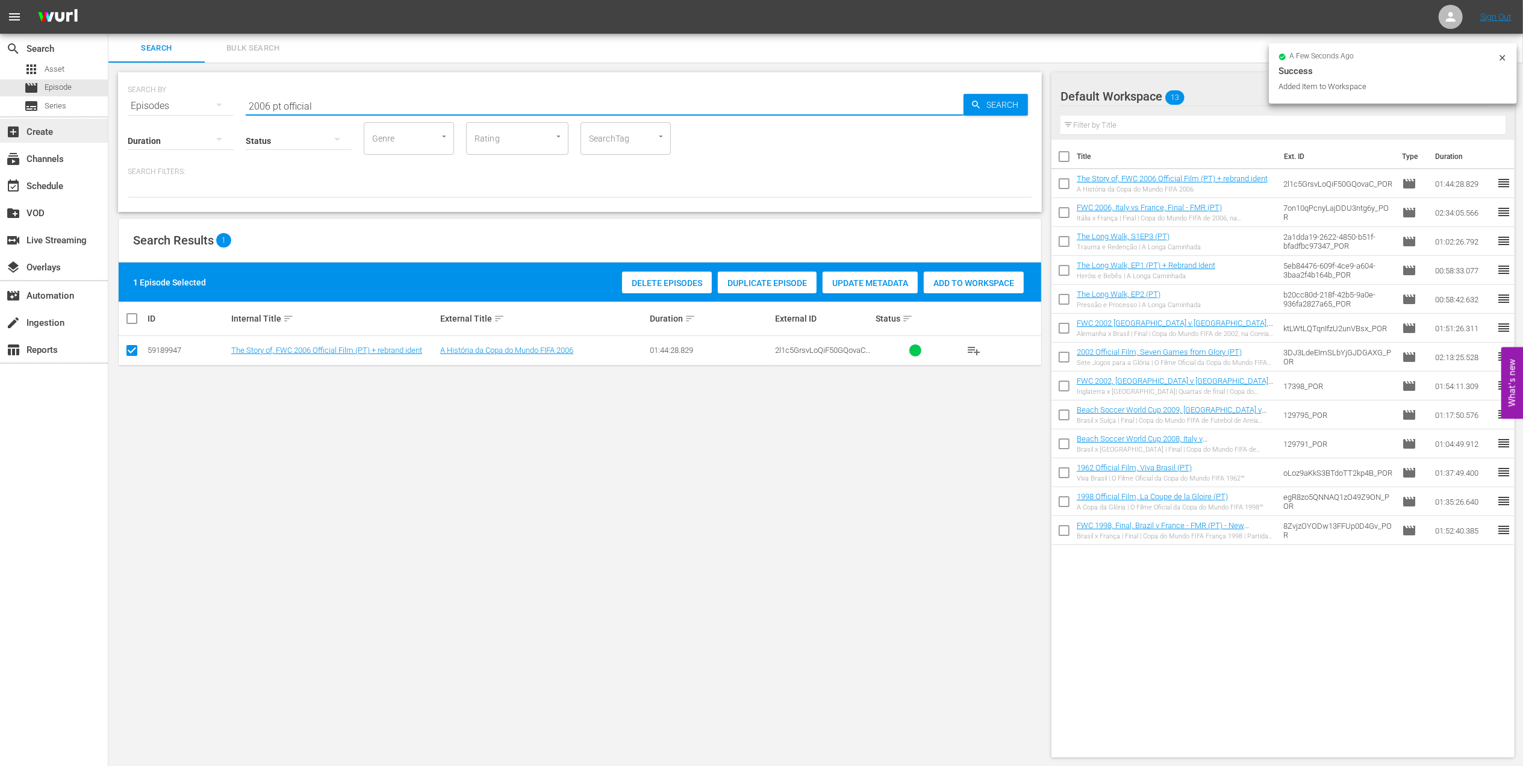
drag, startPoint x: 330, startPoint y: 110, endPoint x: 61, endPoint y: 120, distance: 269.5
click at [108, 0] on div "search Search apps Asset movie Episode subtitles Series add_box Create subscrip…" at bounding box center [815, 0] width 1415 height 0
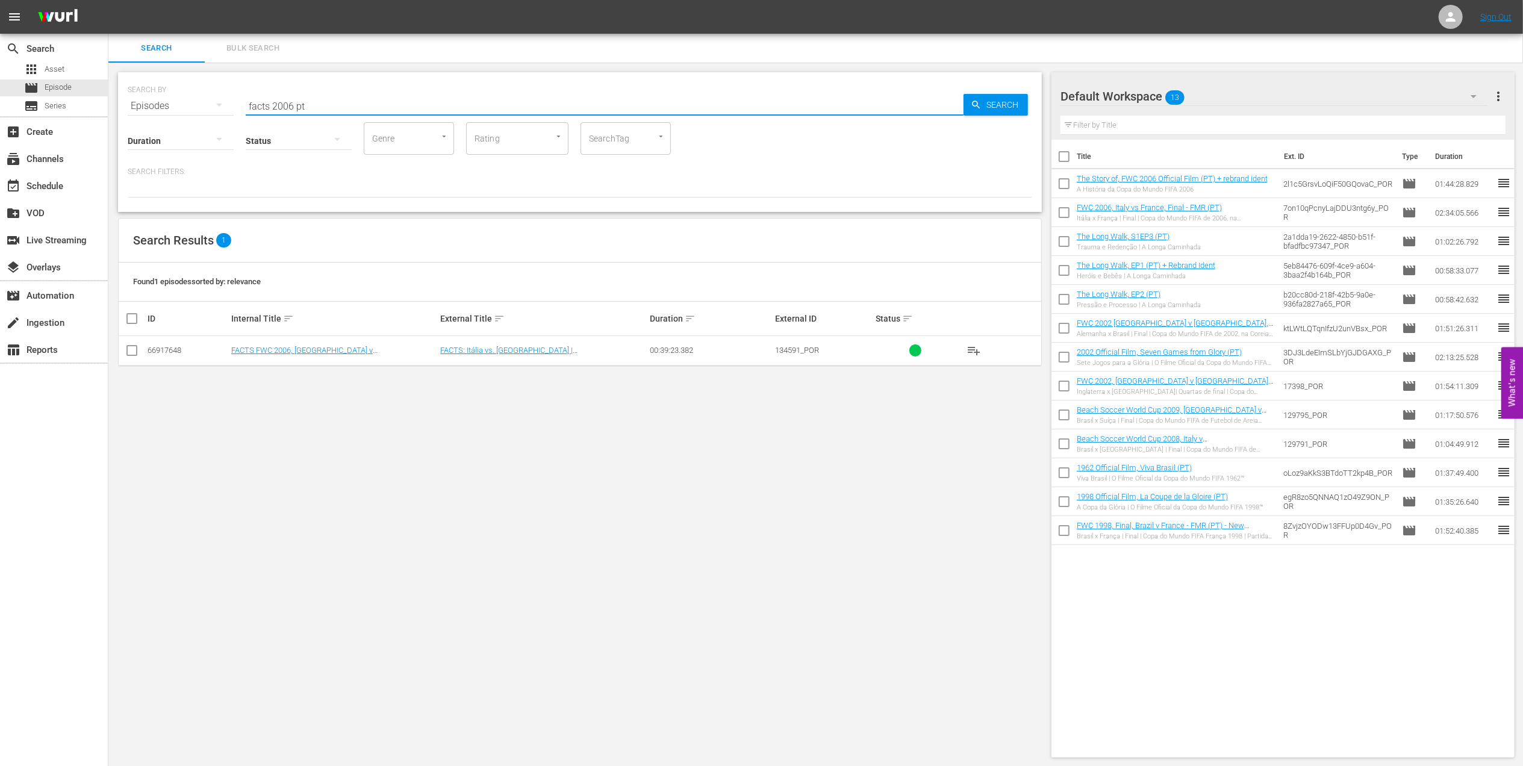
type input "facts 2006 pt"
click at [128, 352] on input "checkbox" at bounding box center [132, 353] width 14 height 14
checkbox input "true"
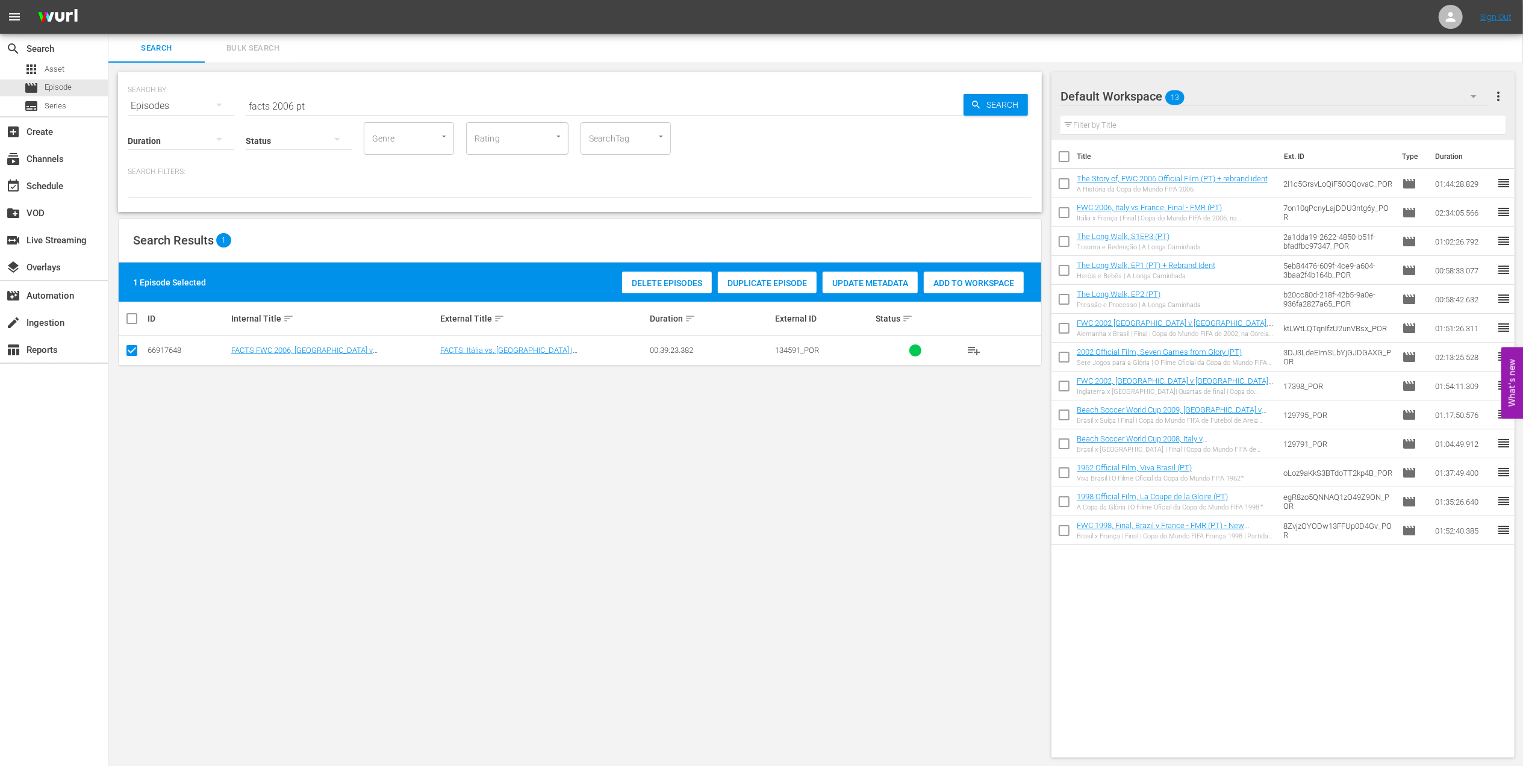
click at [949, 289] on div "Add to Workspace" at bounding box center [974, 283] width 100 height 23
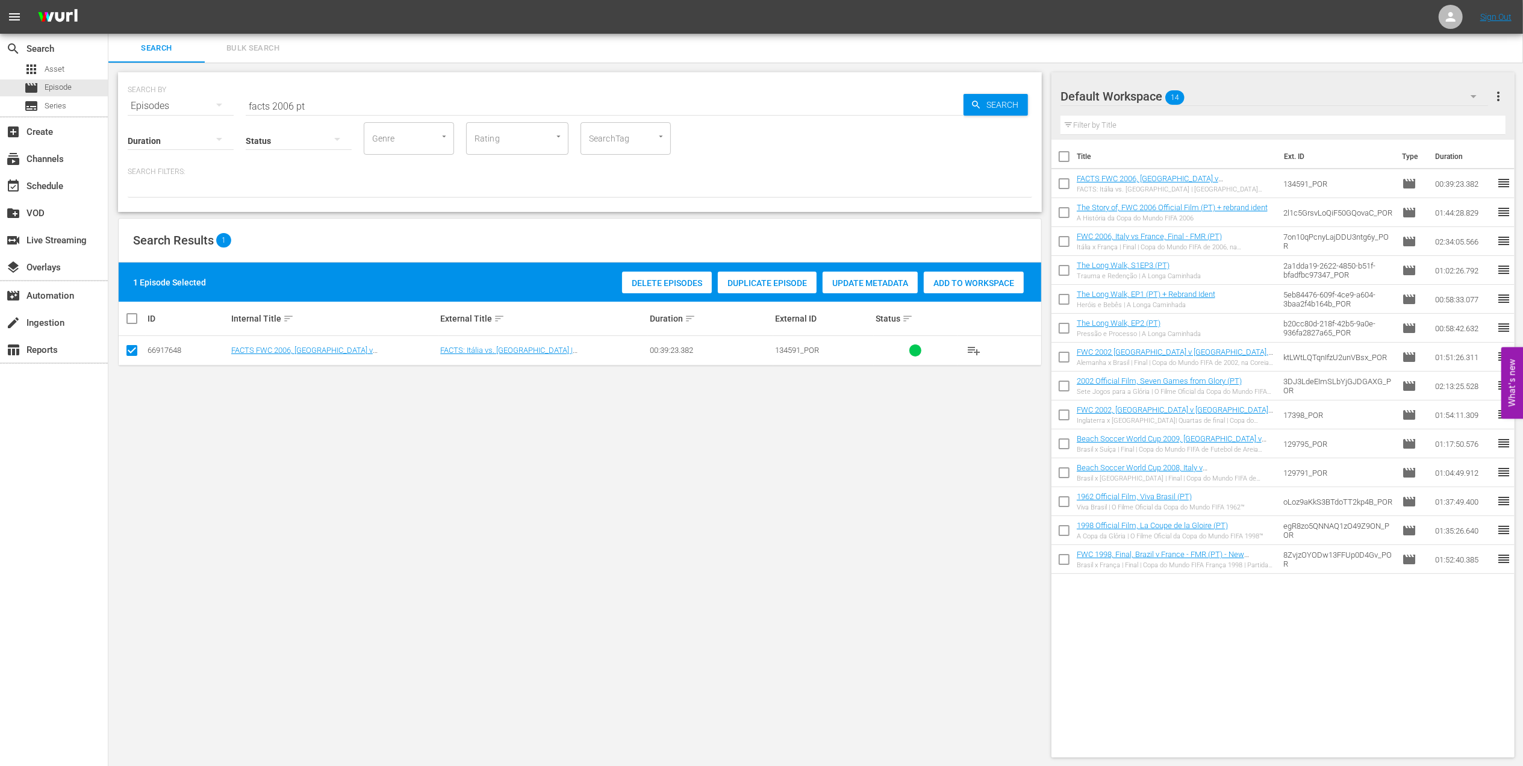
drag, startPoint x: 319, startPoint y: 101, endPoint x: 152, endPoint y: 113, distance: 167.9
click at [152, 113] on div "SEARCH BY Search By Episodes Search ID, Title, Description, Keywords, or Catego…" at bounding box center [580, 142] width 924 height 140
paste input "Eyes of the World, EP8 - The Wink: [PERSON_NAME] and [PERSON_NAME]"
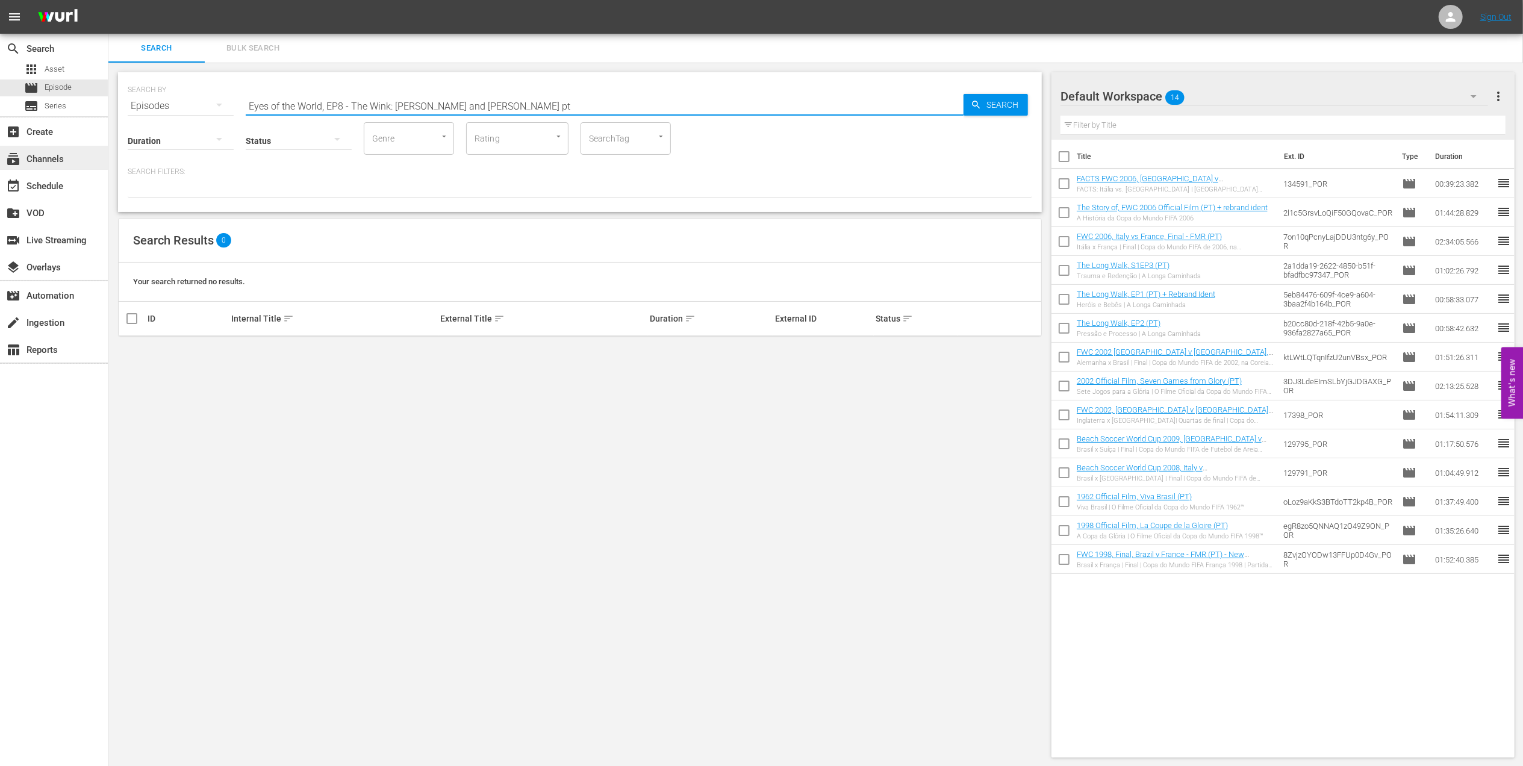
drag, startPoint x: -4, startPoint y: 136, endPoint x: 0, endPoint y: 145, distance: 10.3
click at [0, 141] on html "menu Sign Out search Search apps Asset movie Episode subtitles Series add_box C…" at bounding box center [761, 383] width 1523 height 766
click at [269, 105] on input "the mwink ptt" at bounding box center [605, 106] width 718 height 29
click at [307, 107] on input "the wink ptt" at bounding box center [605, 106] width 718 height 29
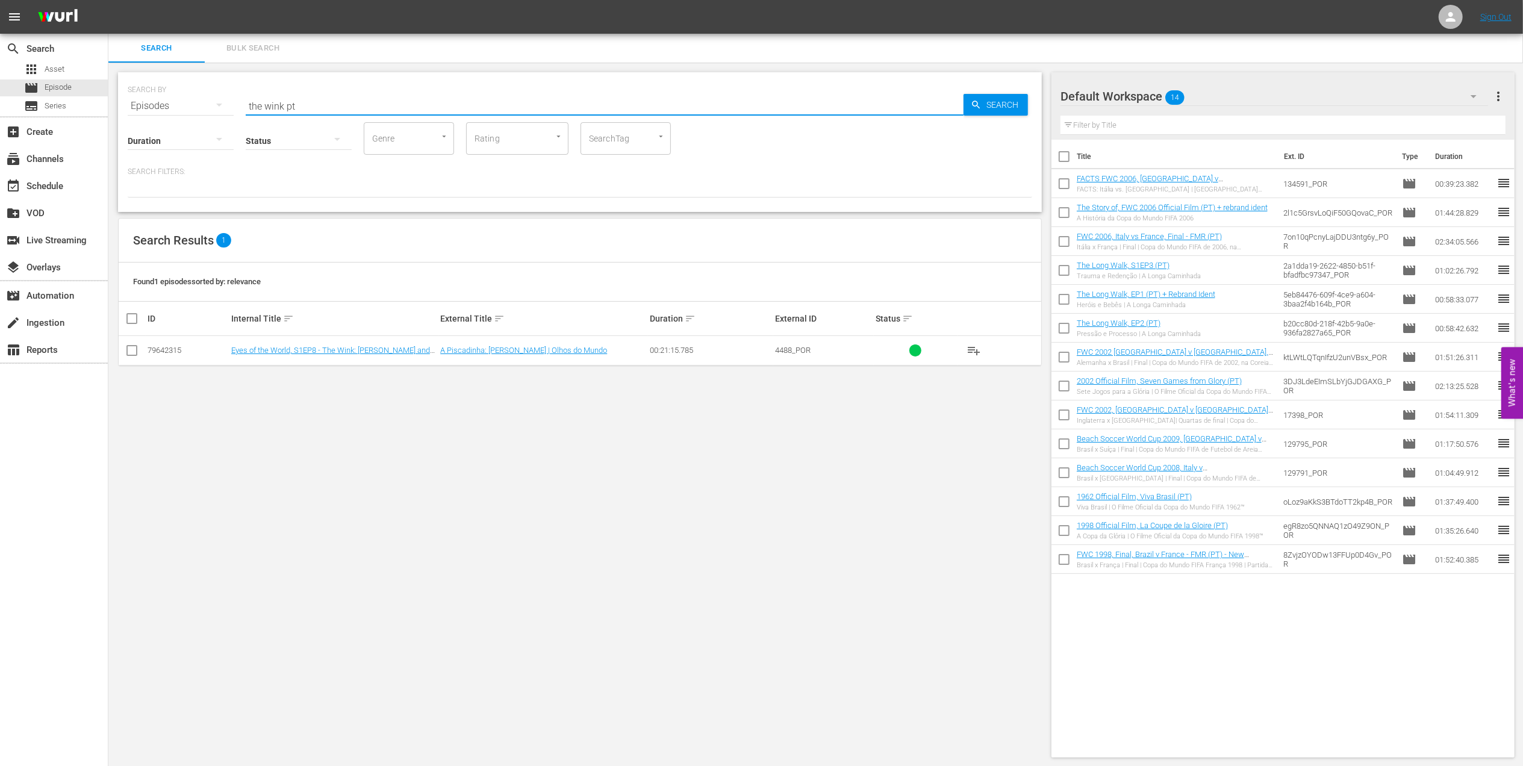
type input "the wink pt"
click at [137, 350] on input "checkbox" at bounding box center [132, 353] width 14 height 14
checkbox input "true"
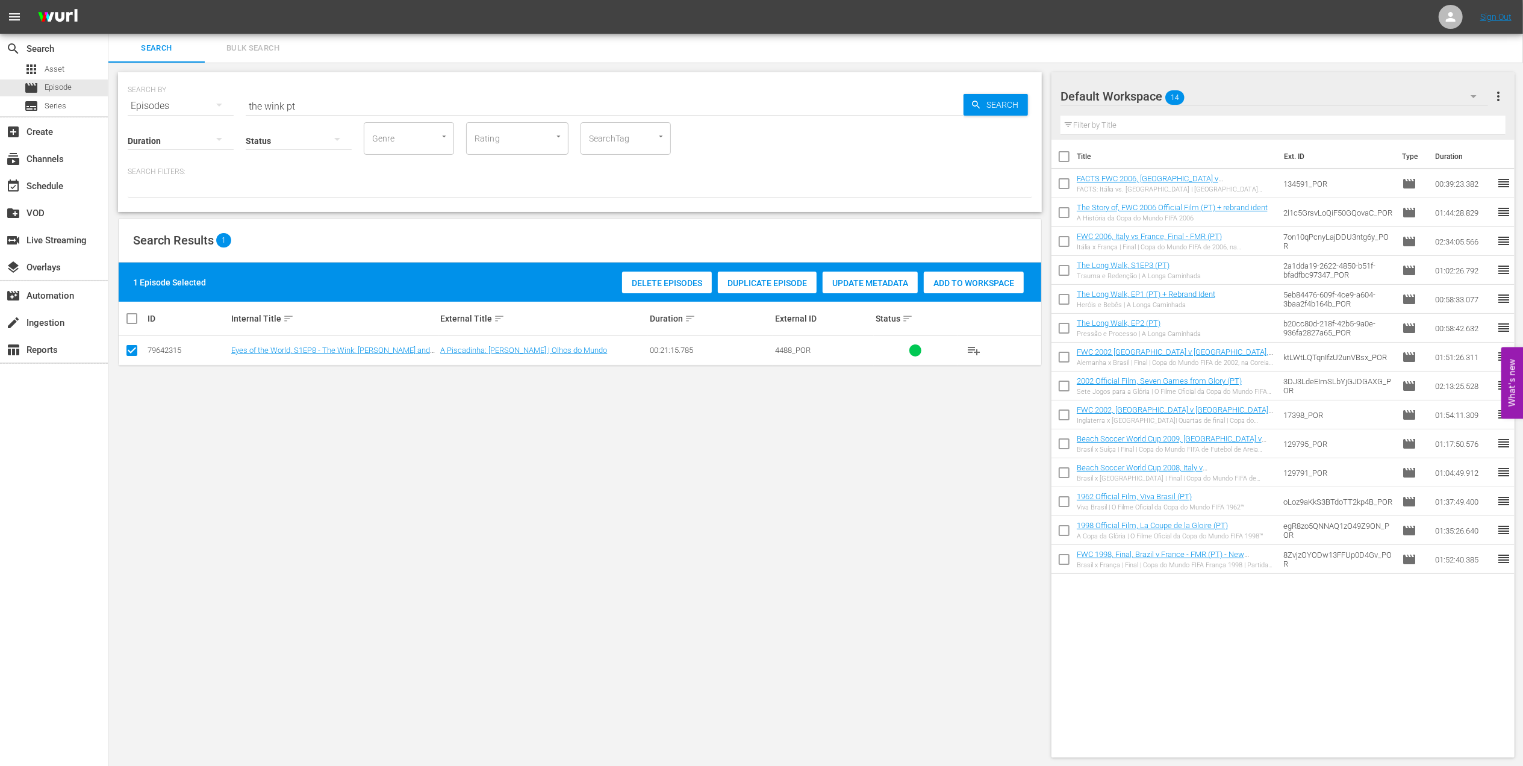
click at [940, 279] on span "Add to Workspace" at bounding box center [974, 283] width 100 height 10
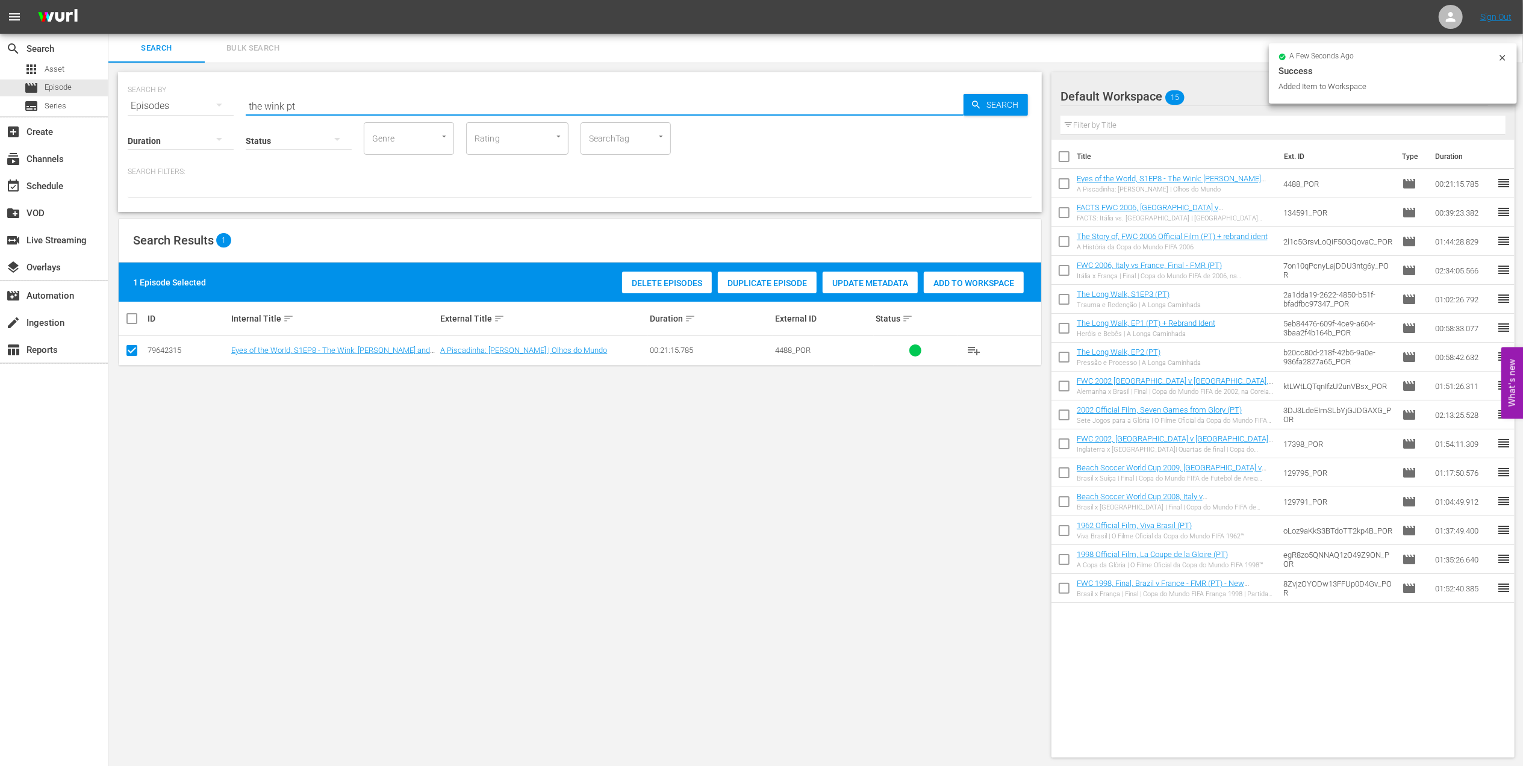
drag, startPoint x: 314, startPoint y: 104, endPoint x: 139, endPoint y: 104, distance: 175.9
click at [139, 104] on div "SEARCH BY Search By Episodes Search ID, Title, Description, Keywords, or Catego…" at bounding box center [580, 98] width 905 height 43
paste input "FWC 2018 Portugal v [GEOGRAPHIC_DATA] , Group Stage (PT)"
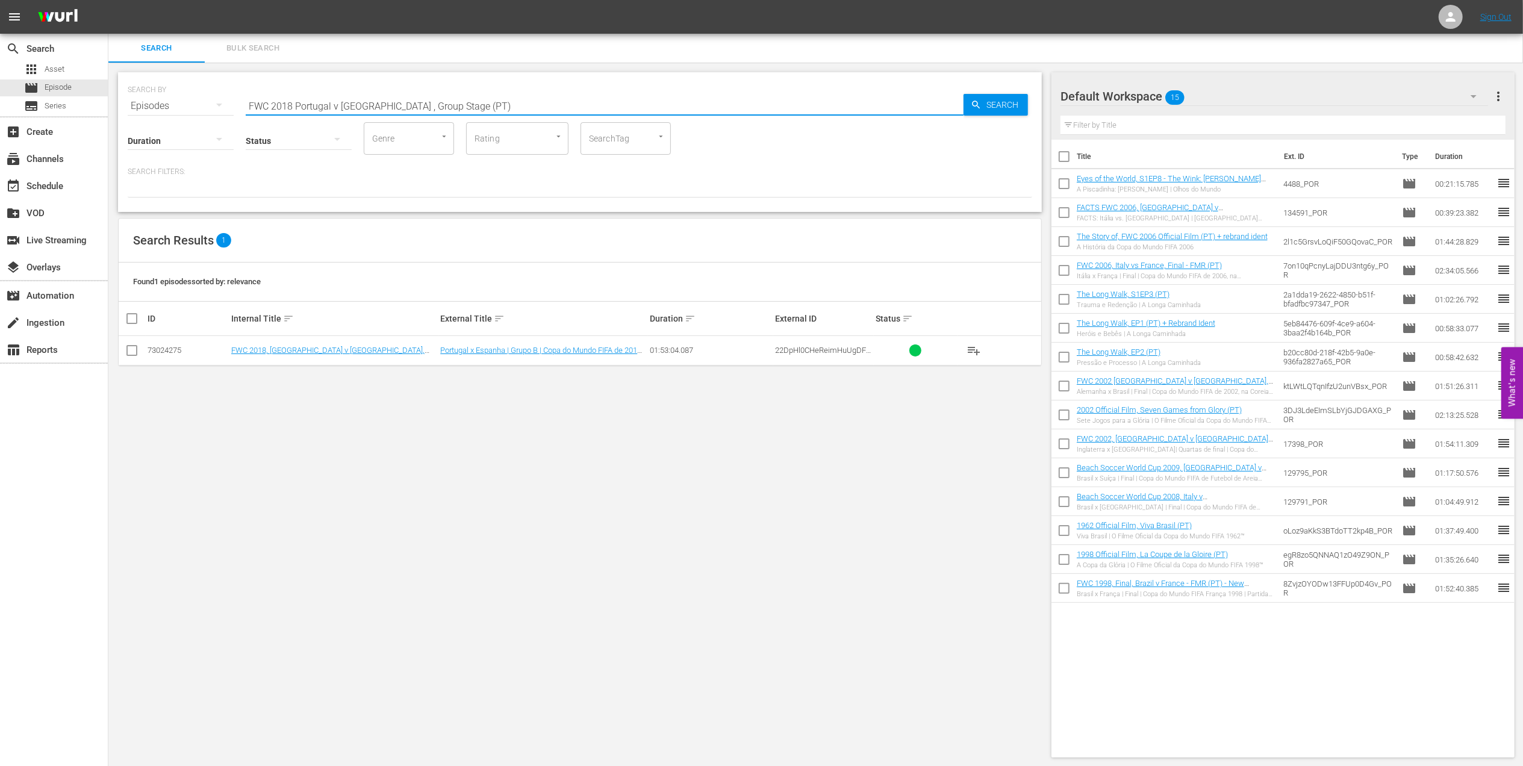
type input "FWC 2018 Portugal v [GEOGRAPHIC_DATA] , Group Stage (PT)"
click at [125, 354] on input "checkbox" at bounding box center [132, 353] width 14 height 14
checkbox input "true"
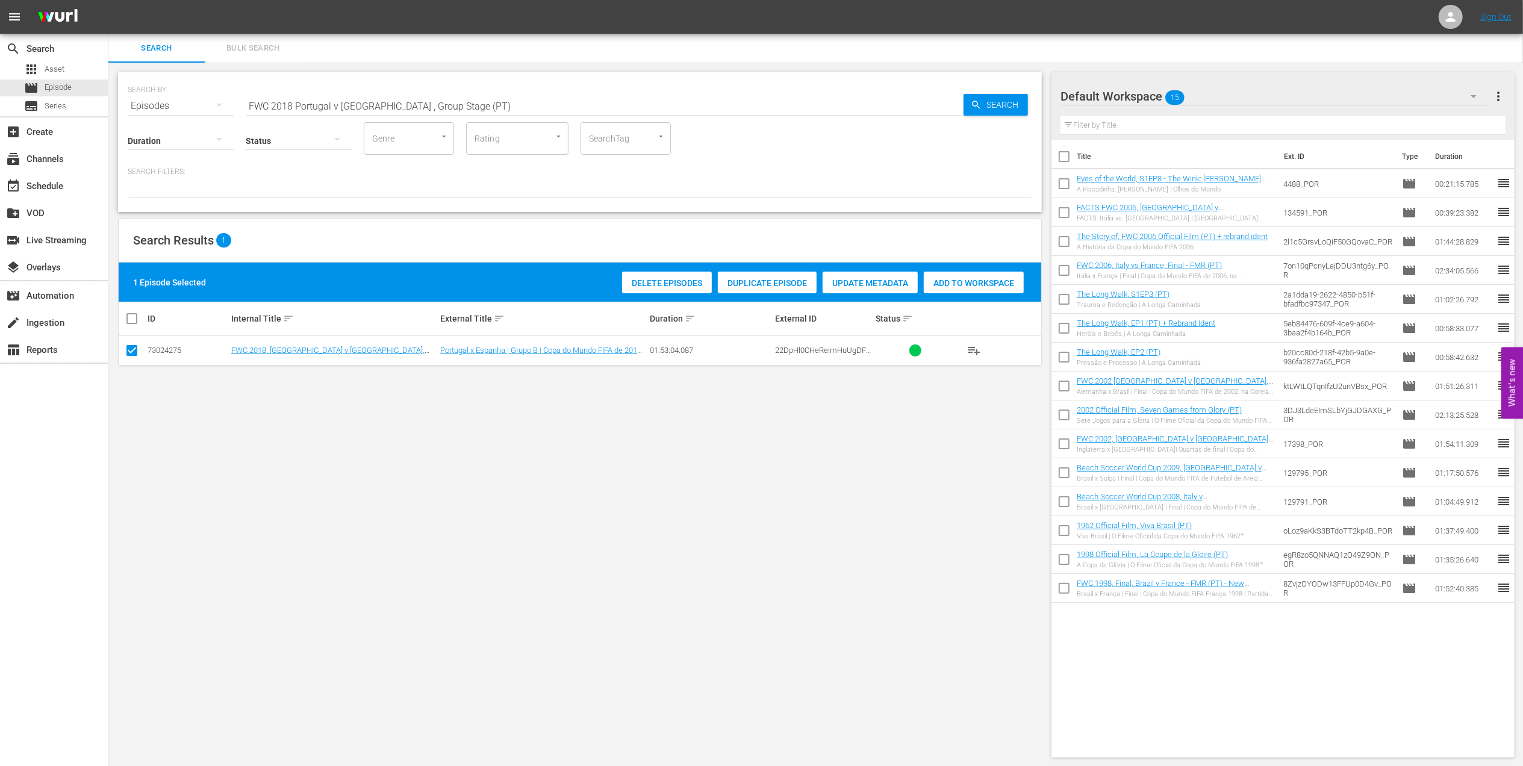
click at [943, 281] on span "Add to Workspace" at bounding box center [974, 283] width 100 height 10
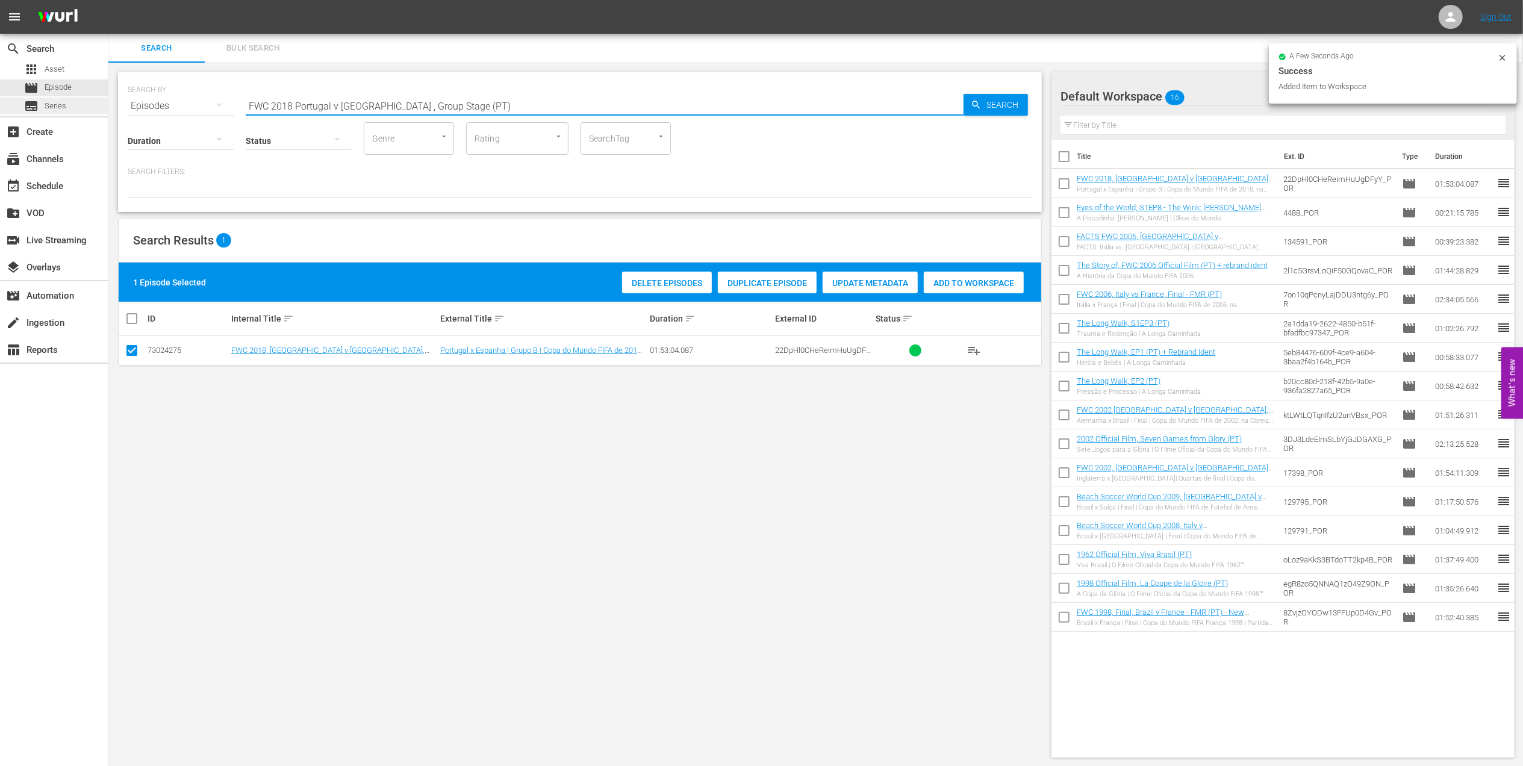
drag, startPoint x: 242, startPoint y: 99, endPoint x: 61, endPoint y: 100, distance: 180.7
click at [108, 0] on div "search Search apps Asset movie Episode subtitles Series add_box Create subscrip…" at bounding box center [815, 0] width 1415 height 0
paste input ", [GEOGRAPHIC_DATA] v [GEOGRAPHIC_DATA], Final"
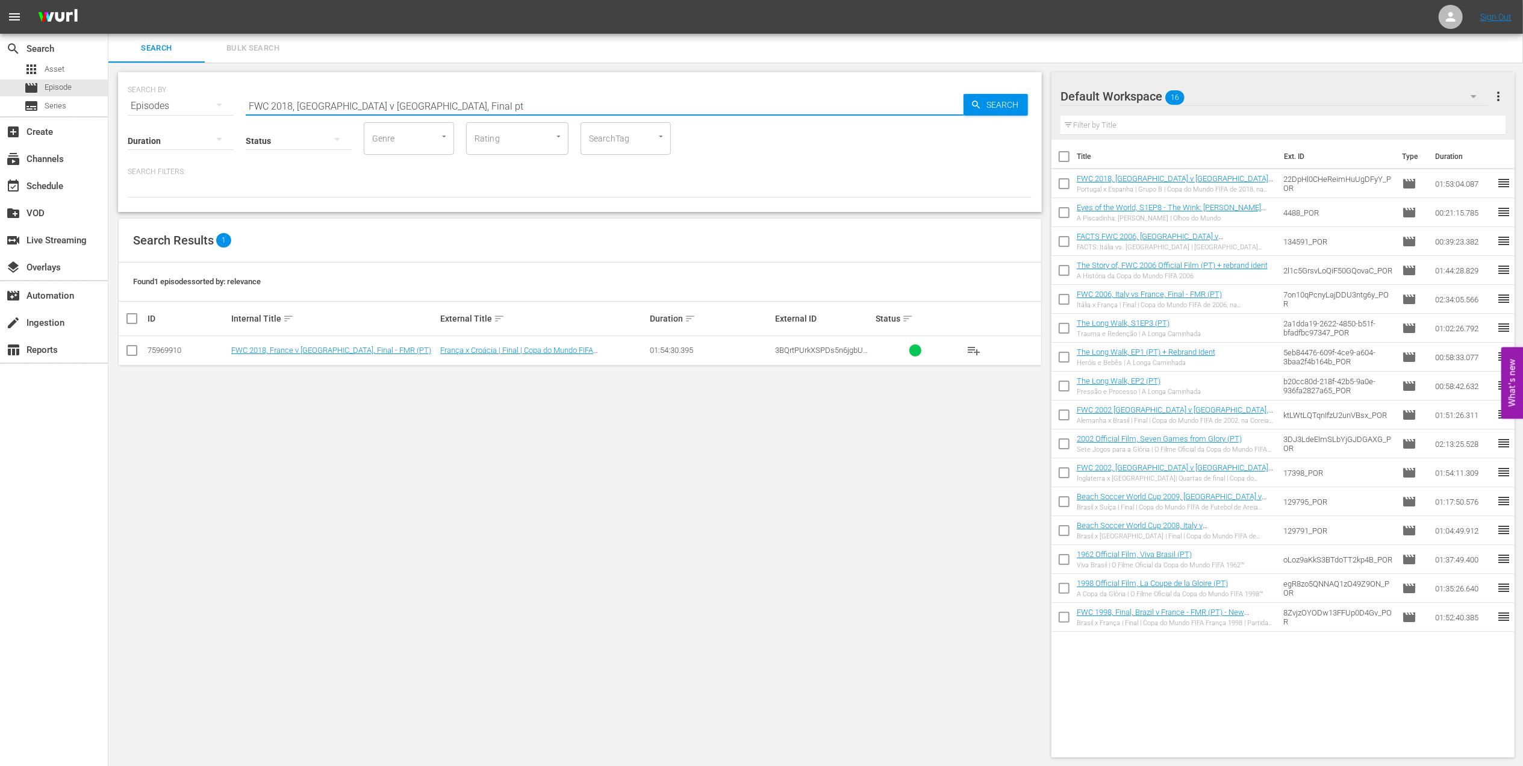
type input "FWC 2018, [GEOGRAPHIC_DATA] v [GEOGRAPHIC_DATA], Final pt"
click at [134, 350] on input "checkbox" at bounding box center [132, 353] width 14 height 14
checkbox input "true"
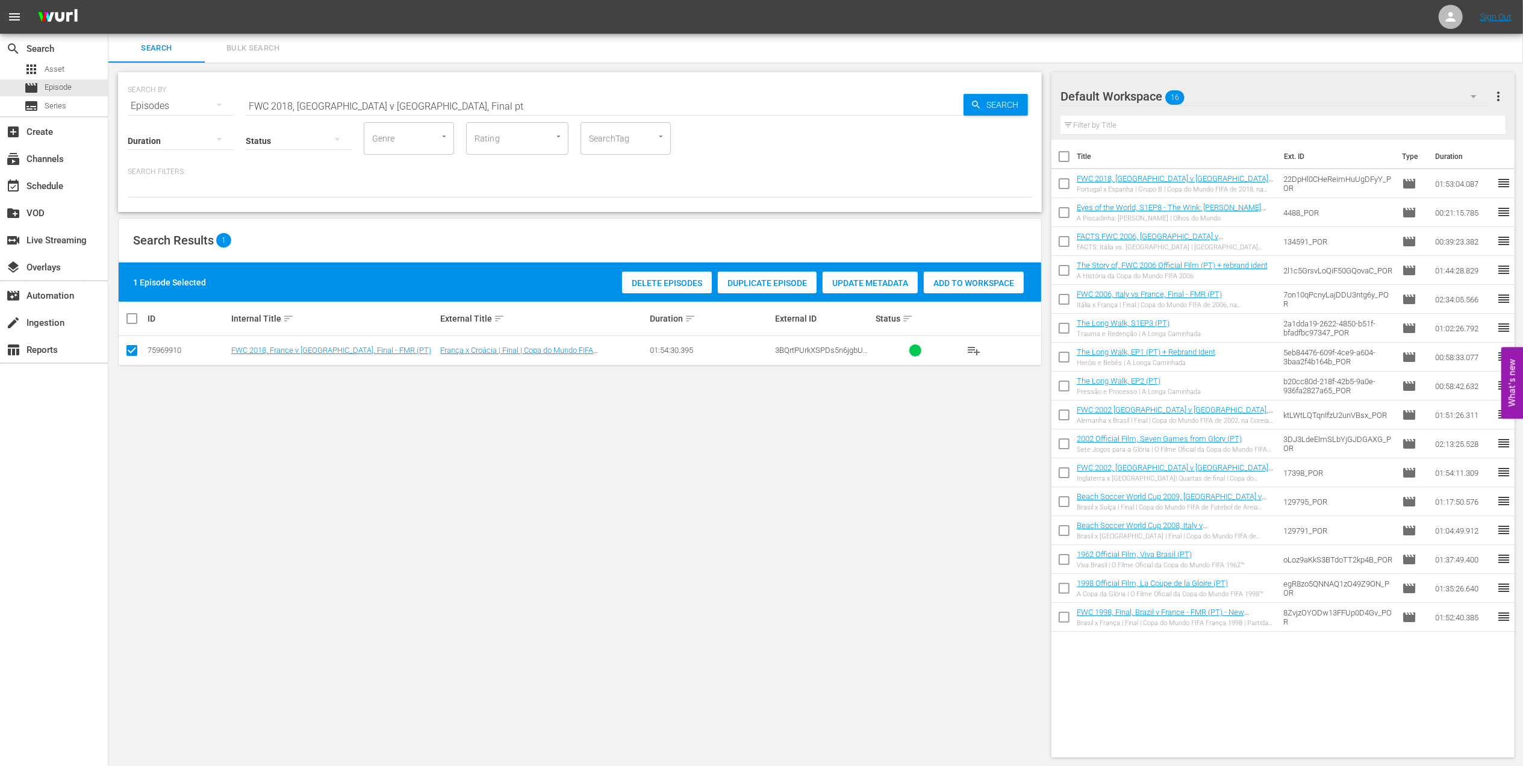
click at [984, 283] on span "Add to Workspace" at bounding box center [974, 283] width 100 height 10
click at [63, 194] on div "event_available Schedule" at bounding box center [54, 185] width 108 height 24
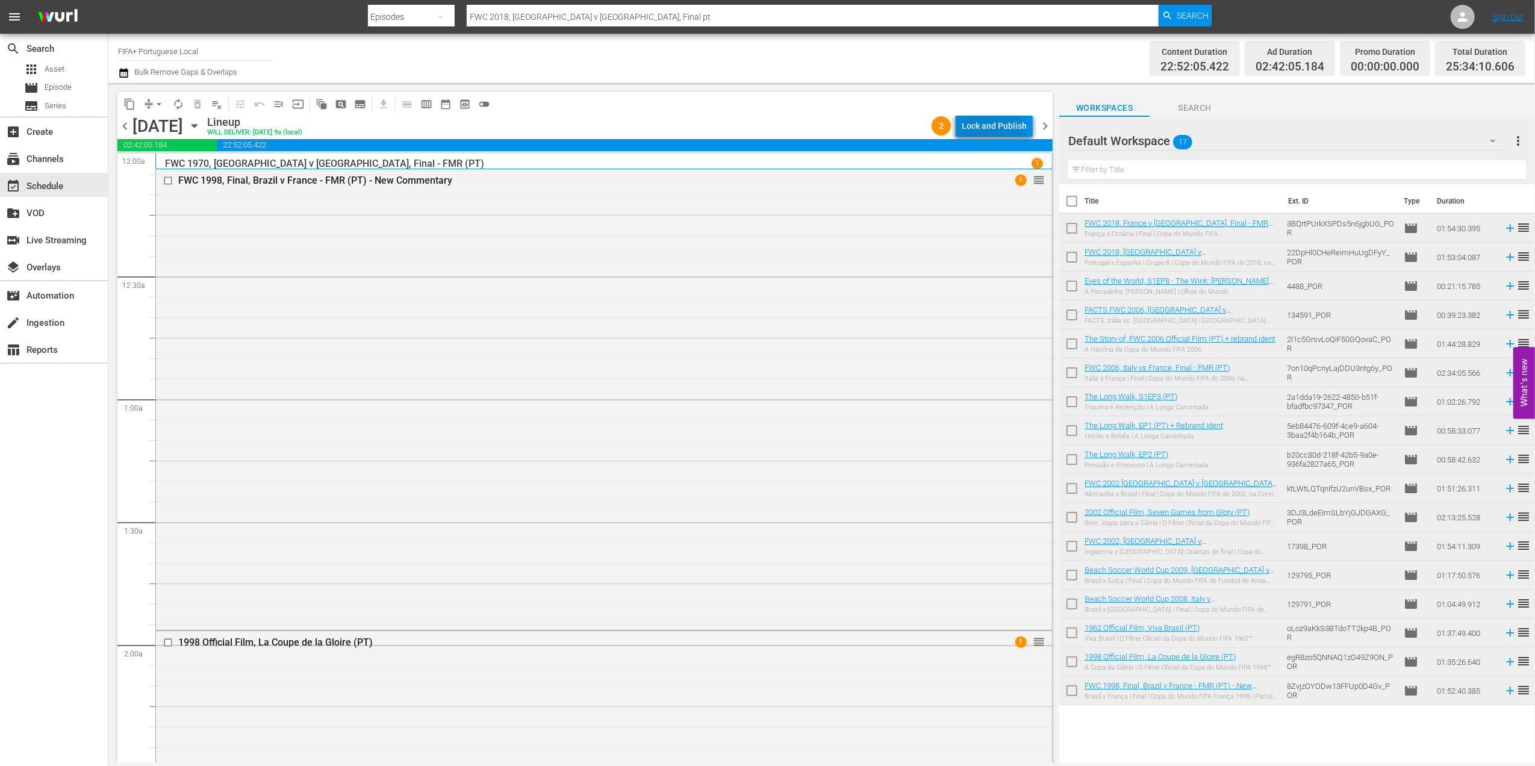
click at [989, 128] on div "Lock and Publish" at bounding box center [994, 126] width 65 height 22
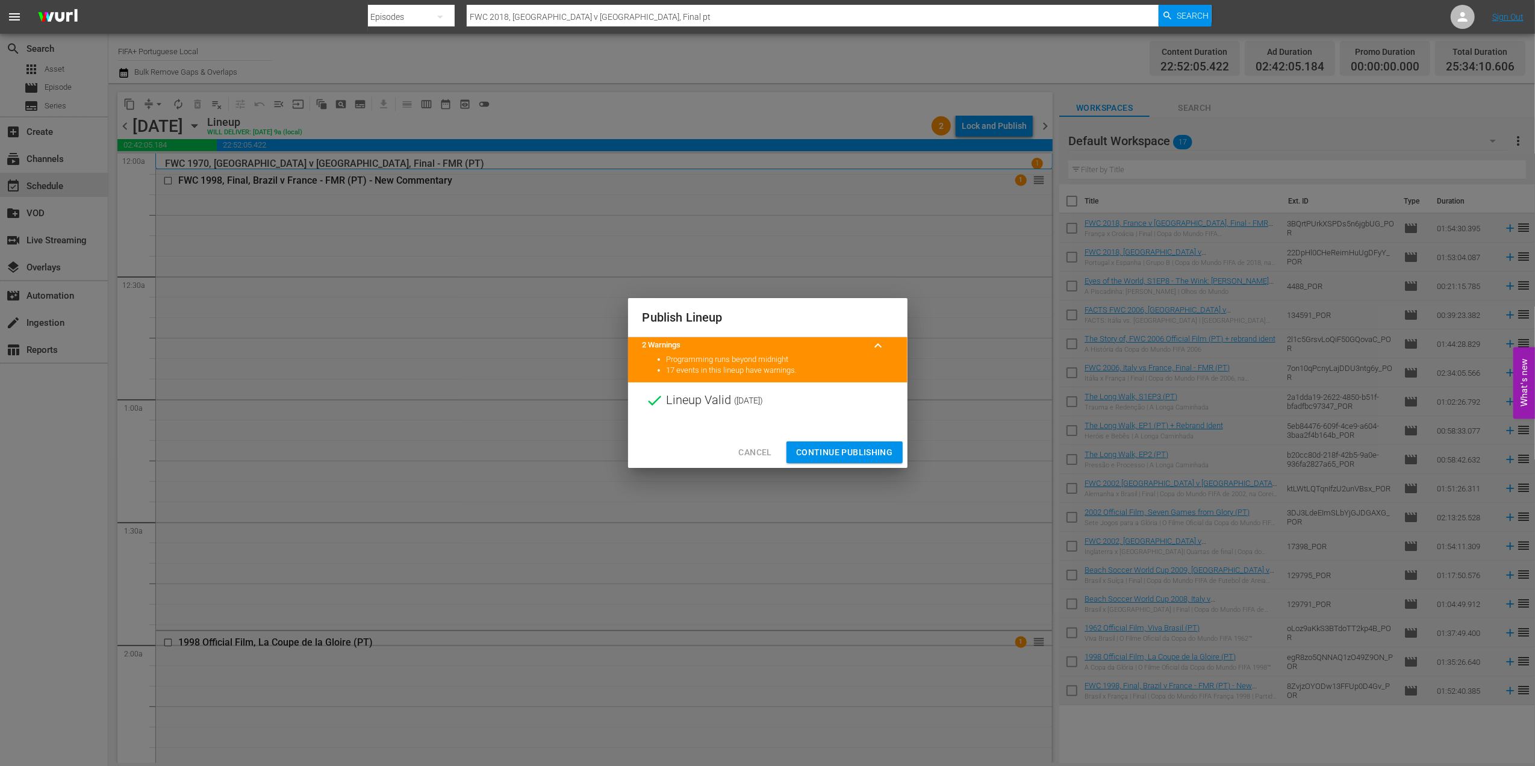
click at [863, 454] on span "Continue Publishing" at bounding box center [844, 452] width 97 height 15
